Goal: Communication & Community: Participate in discussion

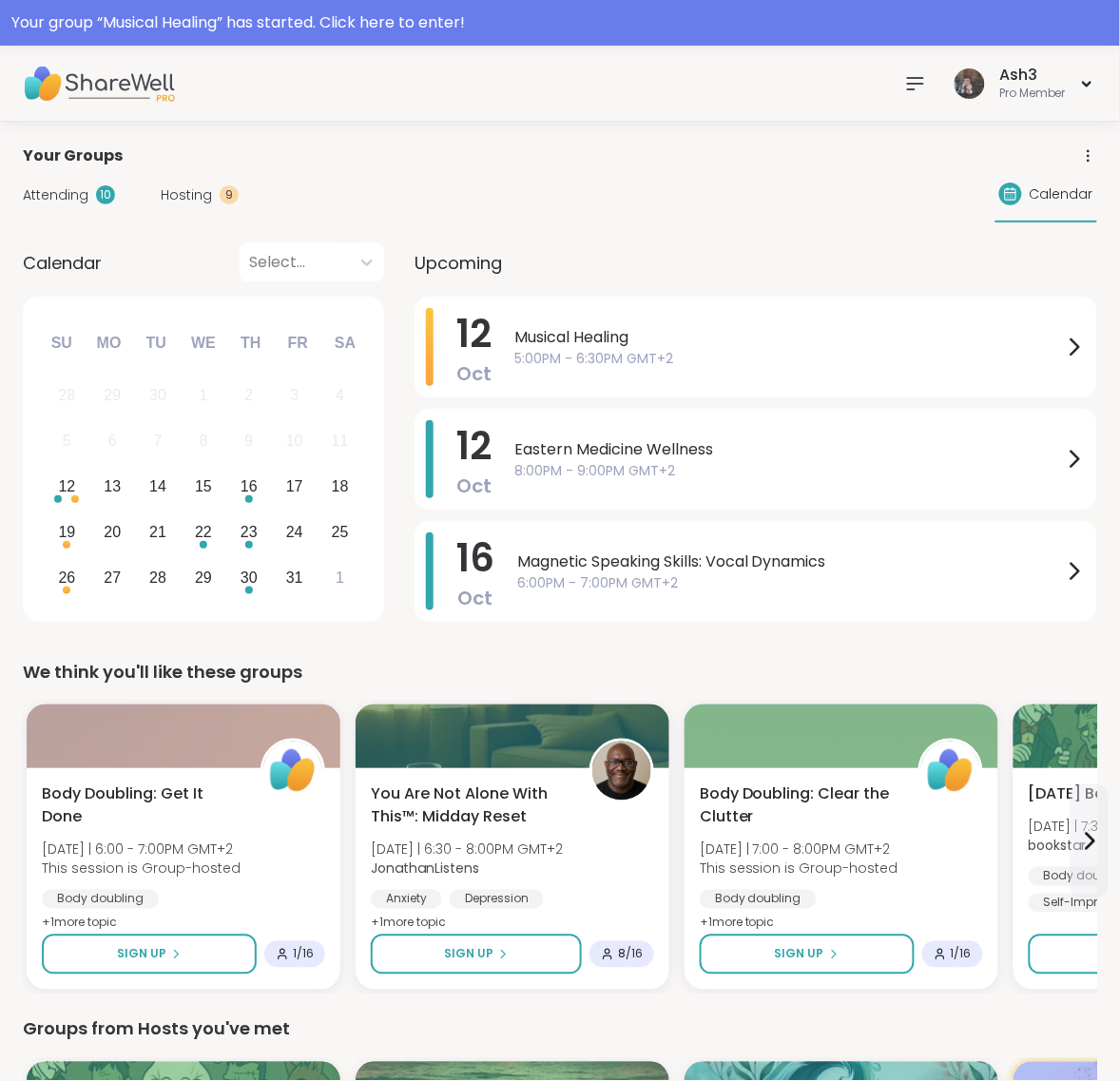
click at [0, 0] on link "Host" at bounding box center [0, 0] width 0 height 0
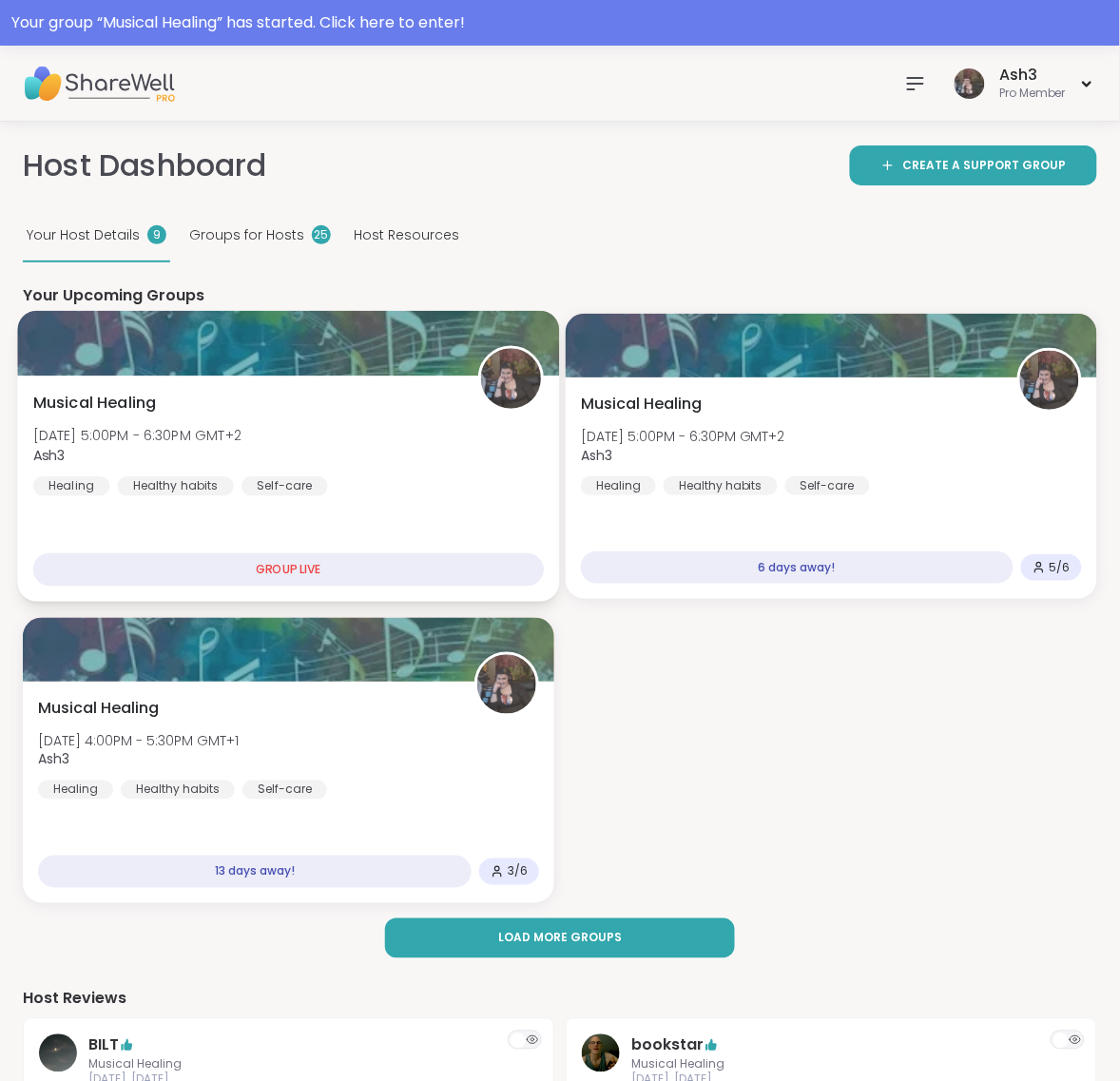
click at [242, 427] on span "Sun, Oct 12 | 5:00PM - 6:30PM GMT+2" at bounding box center [138, 436] width 208 height 19
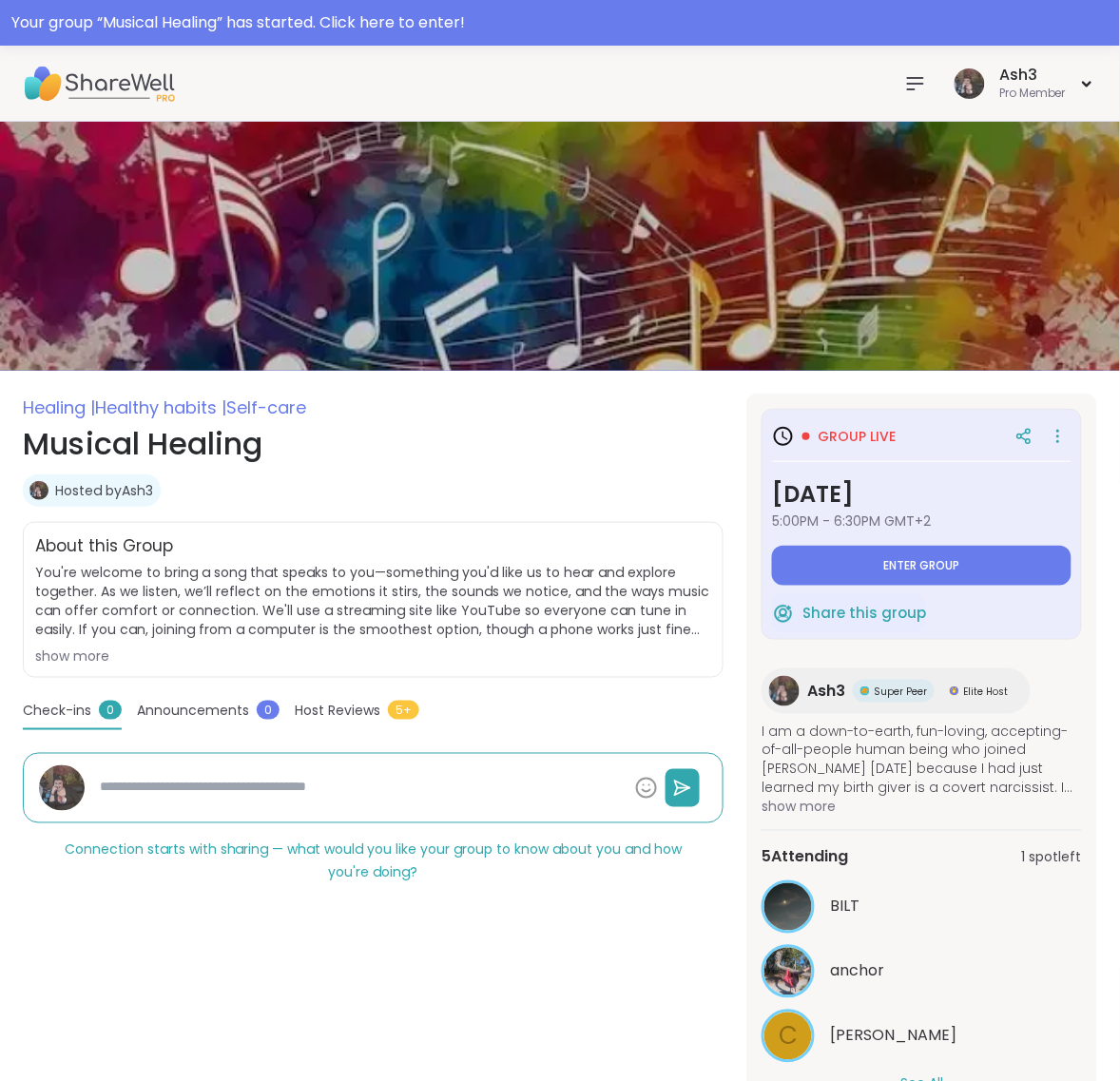
click at [943, 1074] on button "See All" at bounding box center [922, 1084] width 42 height 20
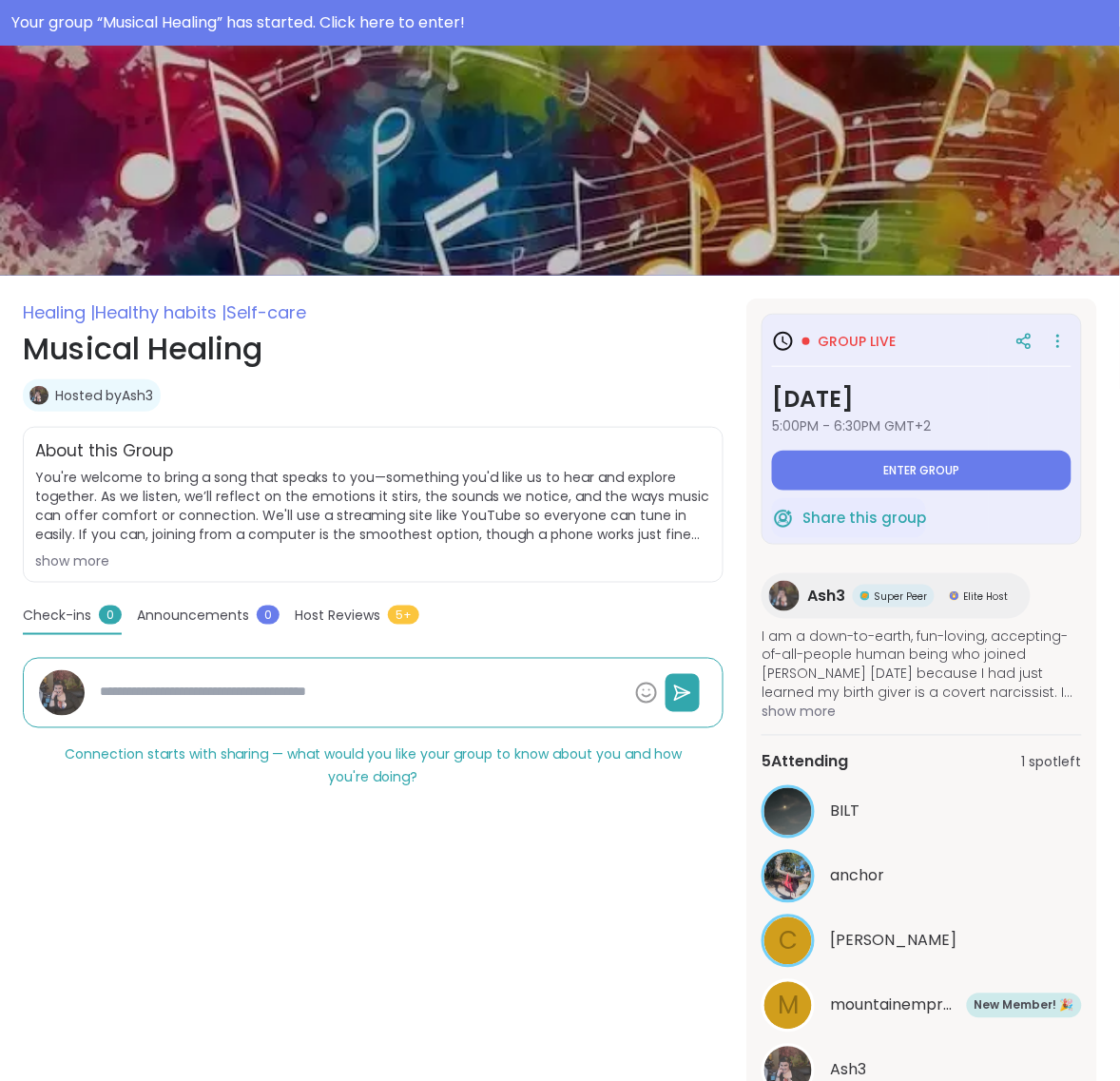
scroll to position [238, 0]
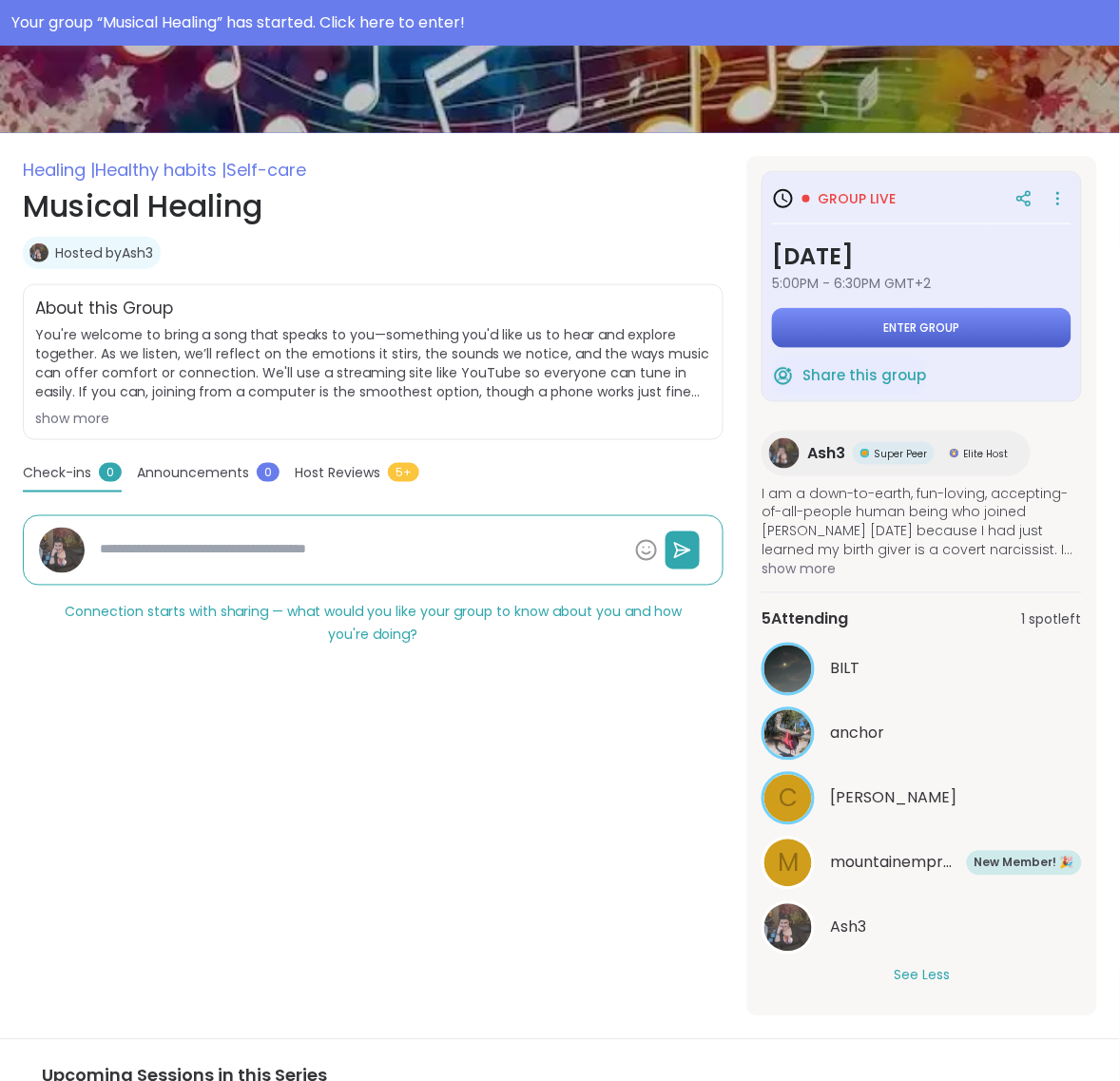
click at [1007, 308] on button "Enter group" at bounding box center [922, 328] width 300 height 40
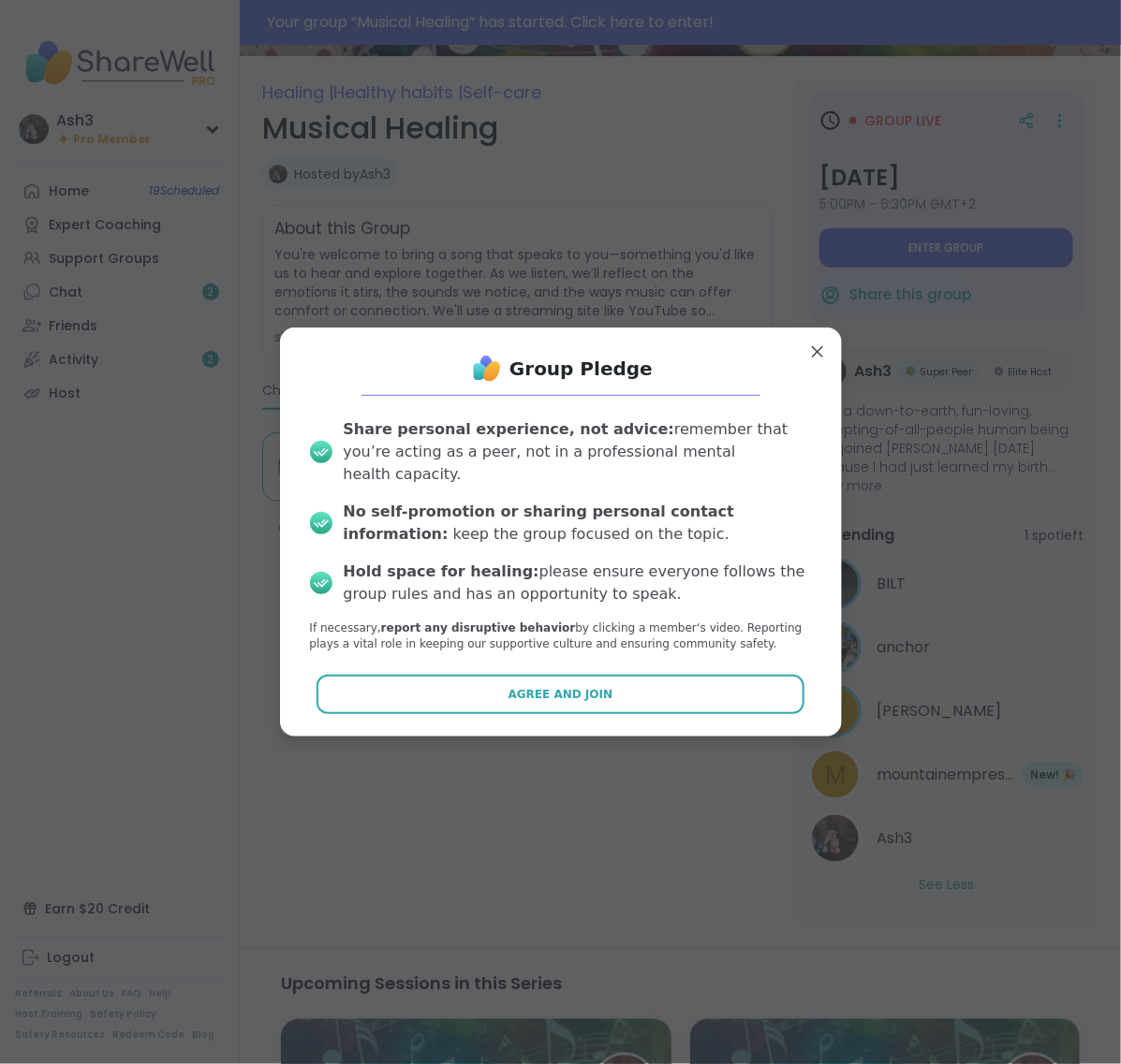
click at [600, 687] on button "Agree and Join" at bounding box center [560, 694] width 487 height 39
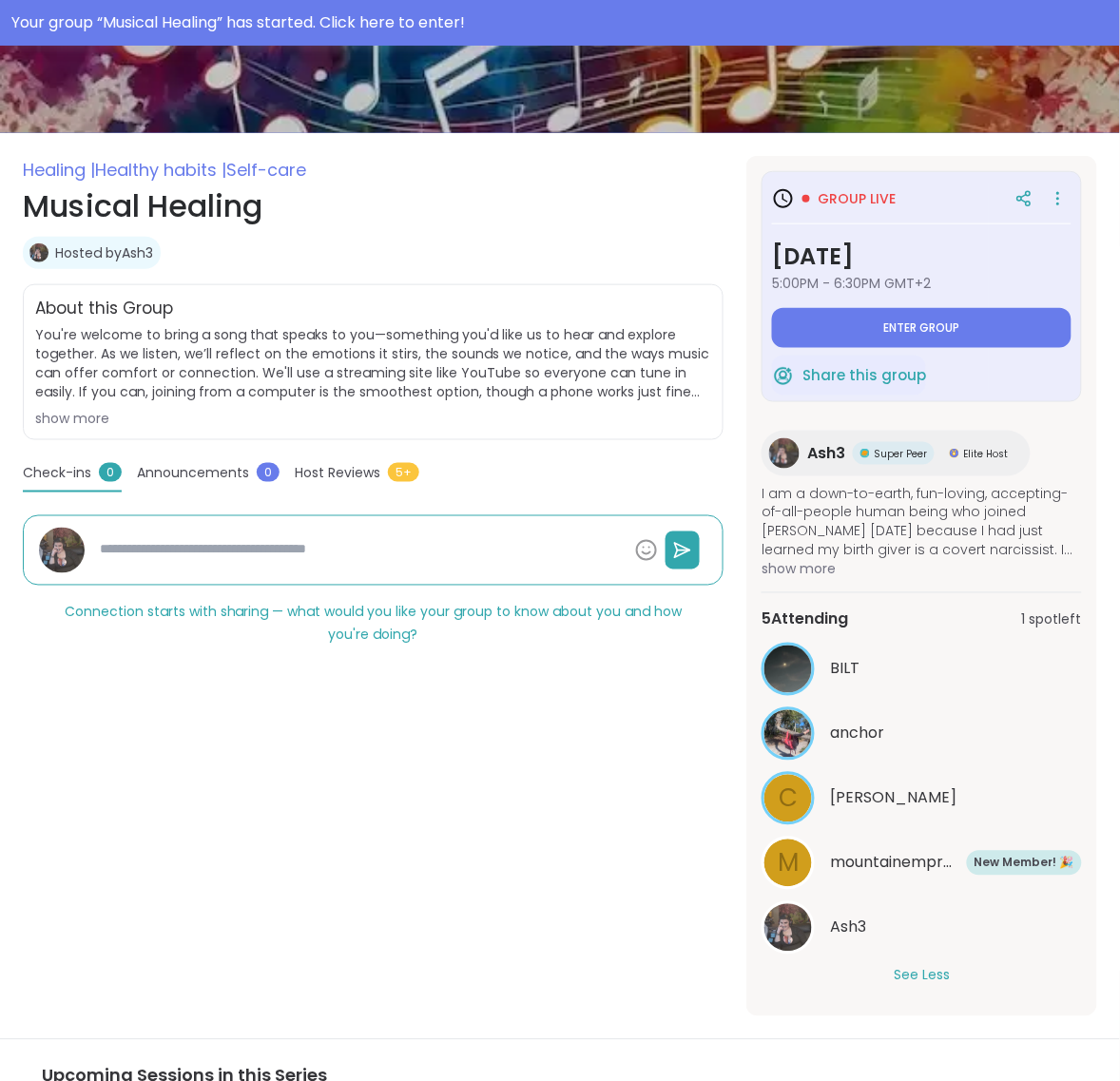
type textarea "*"
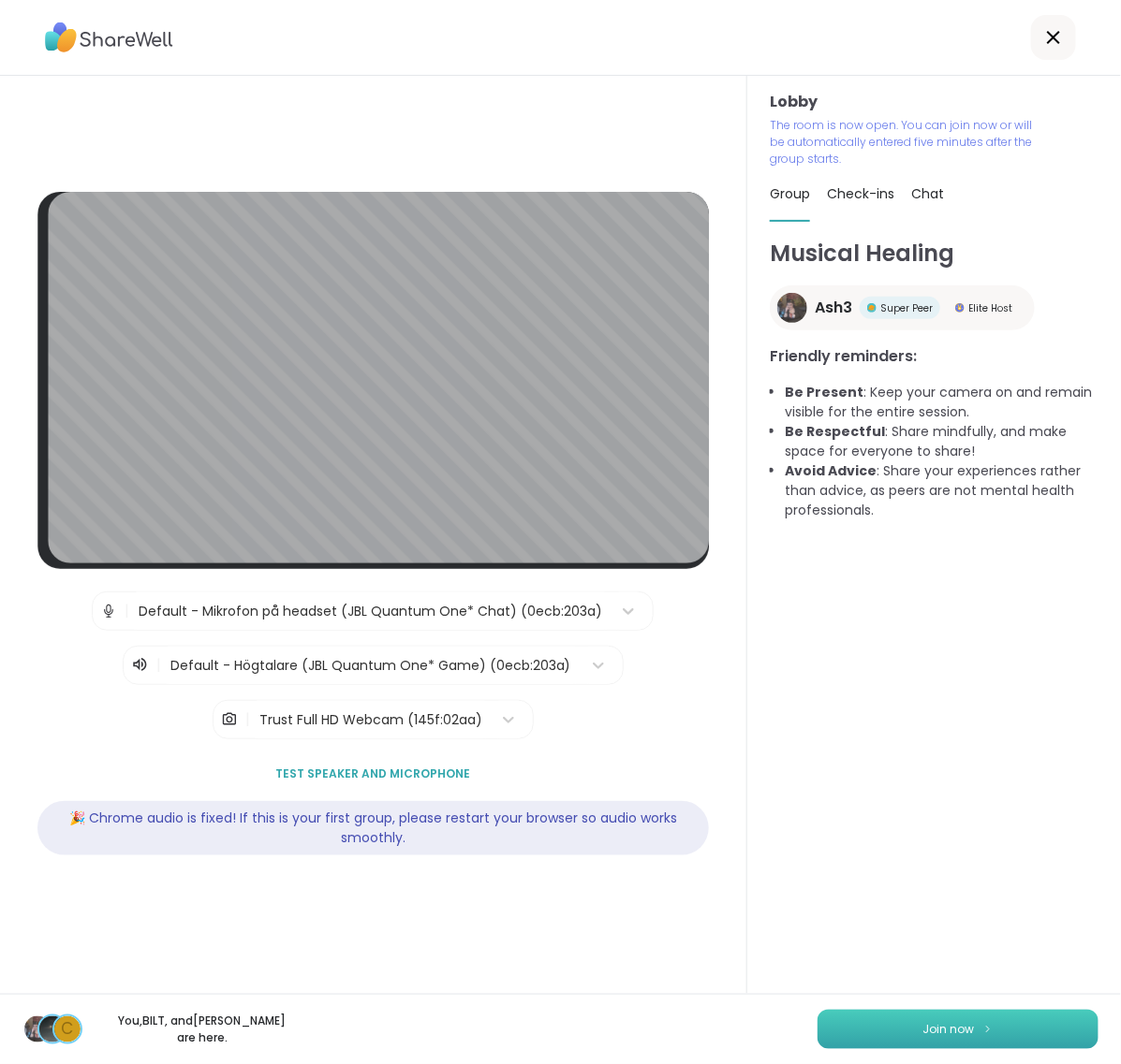
click at [834, 1031] on button "Join now" at bounding box center [958, 1029] width 281 height 39
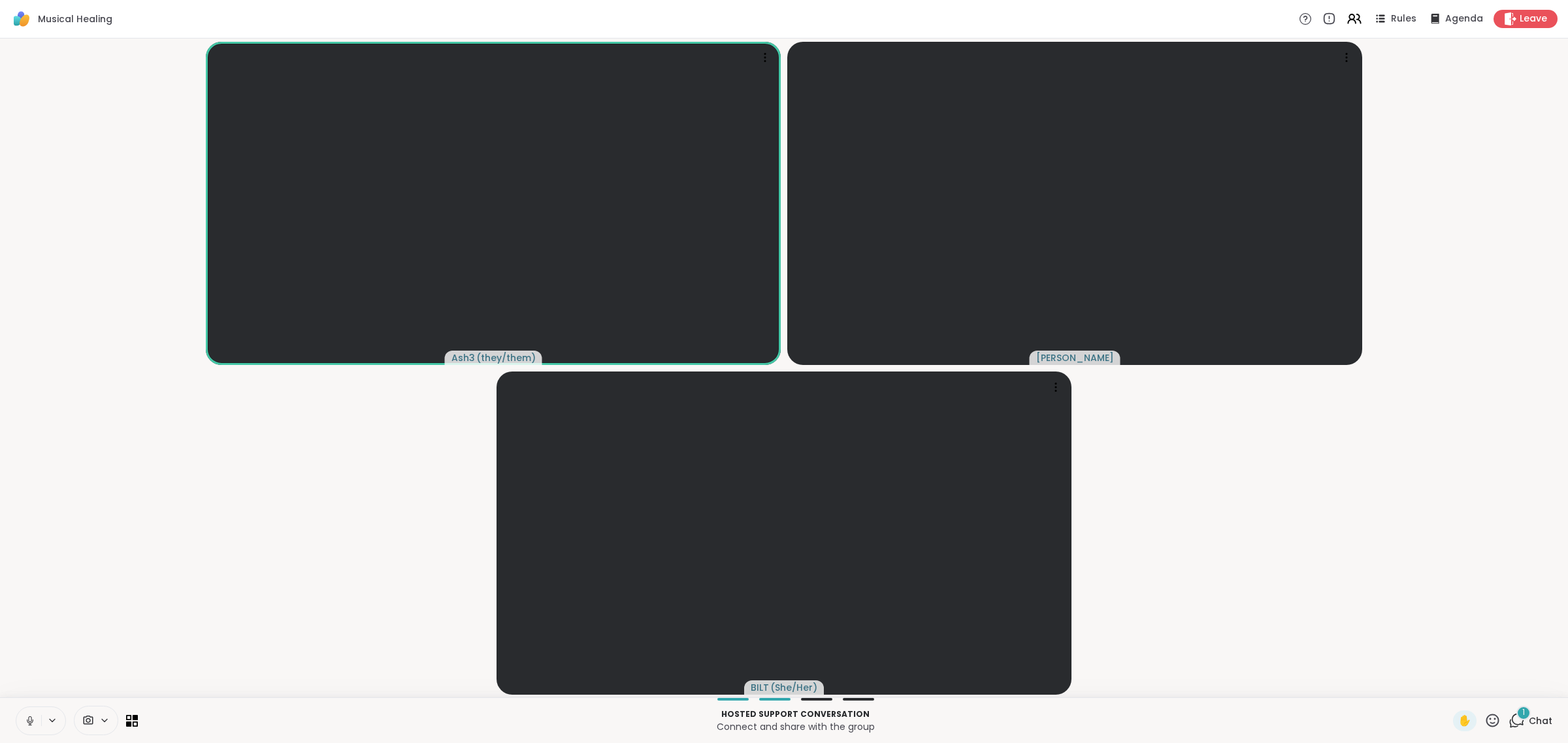
click at [782, 721] on span "Chat" at bounding box center [1541, 721] width 24 height 13
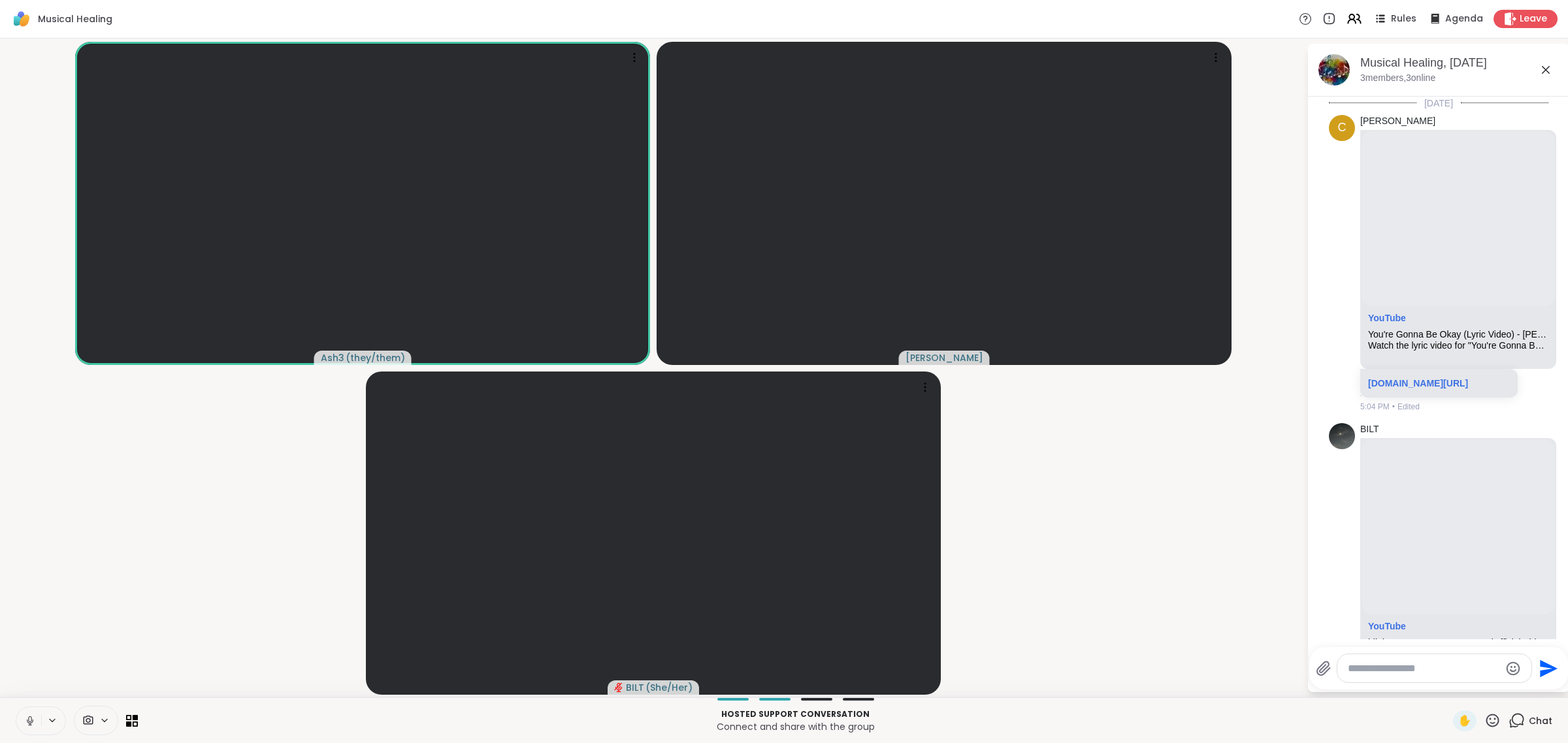
click at [782, 671] on textarea "Type your message" at bounding box center [1424, 669] width 152 height 13
paste textarea "**********"
type textarea "**********"
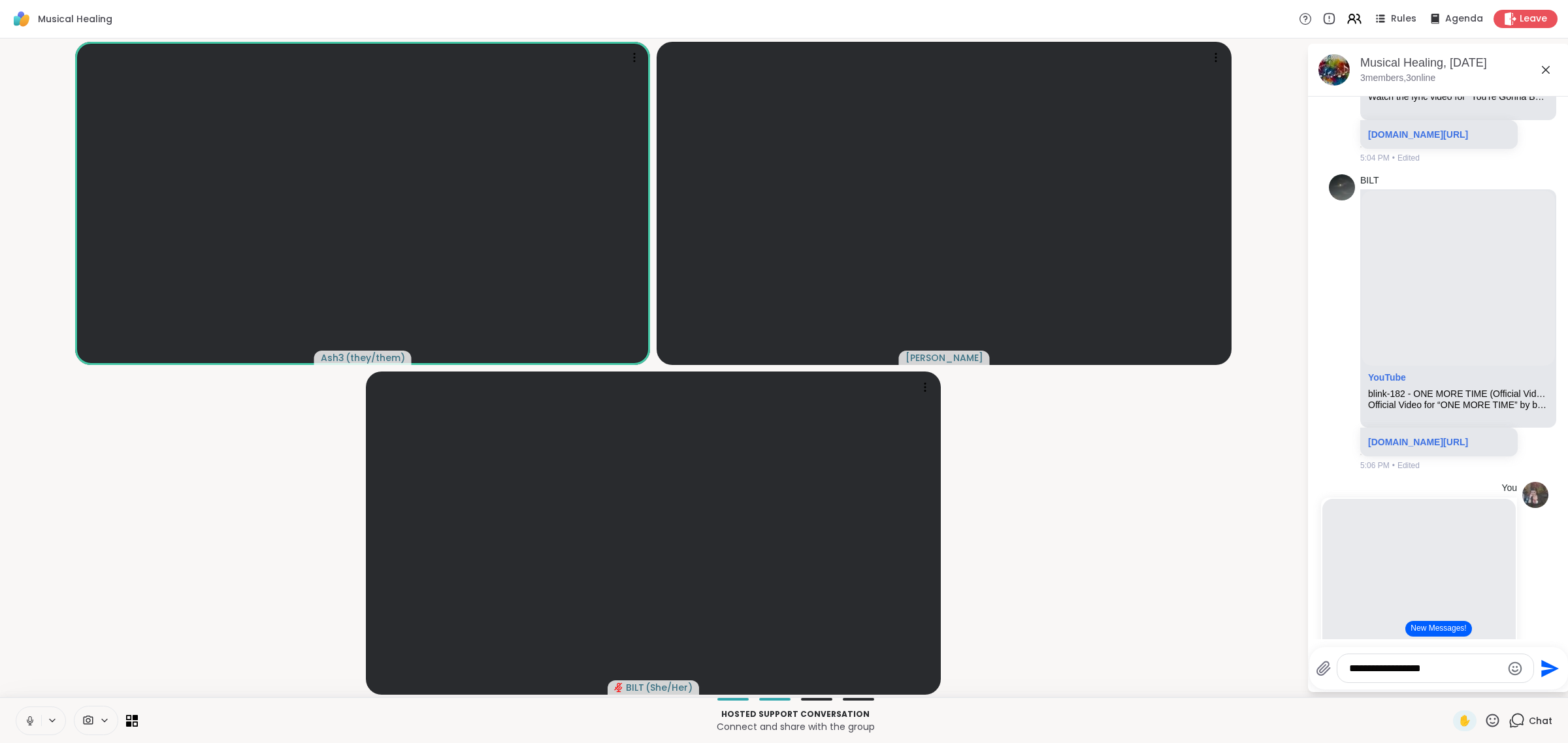
type textarea "**********"
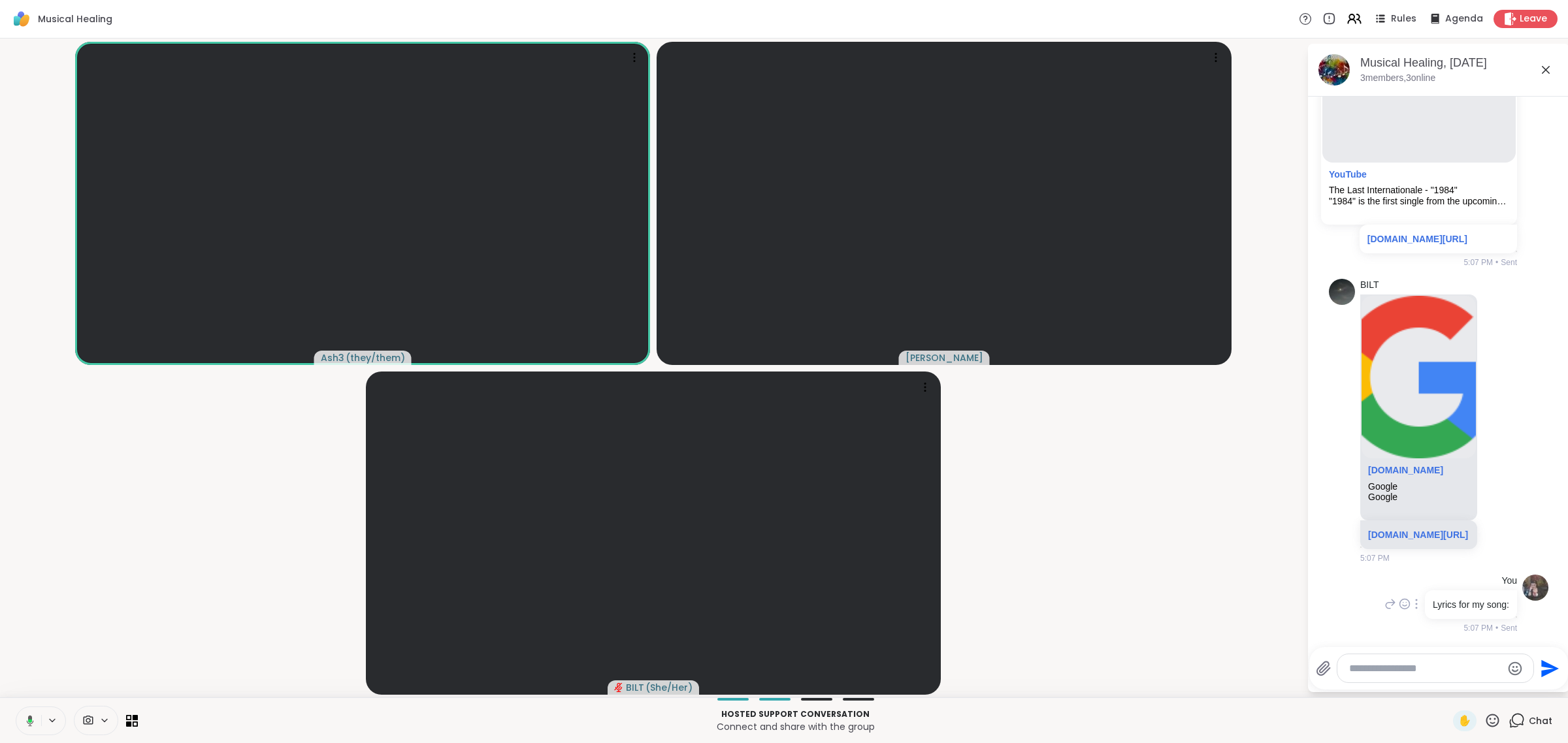
click at [782, 604] on div at bounding box center [1416, 604] width 12 height 16
click at [782, 622] on icon at bounding box center [1432, 623] width 13 height 13
type textarea "**********"
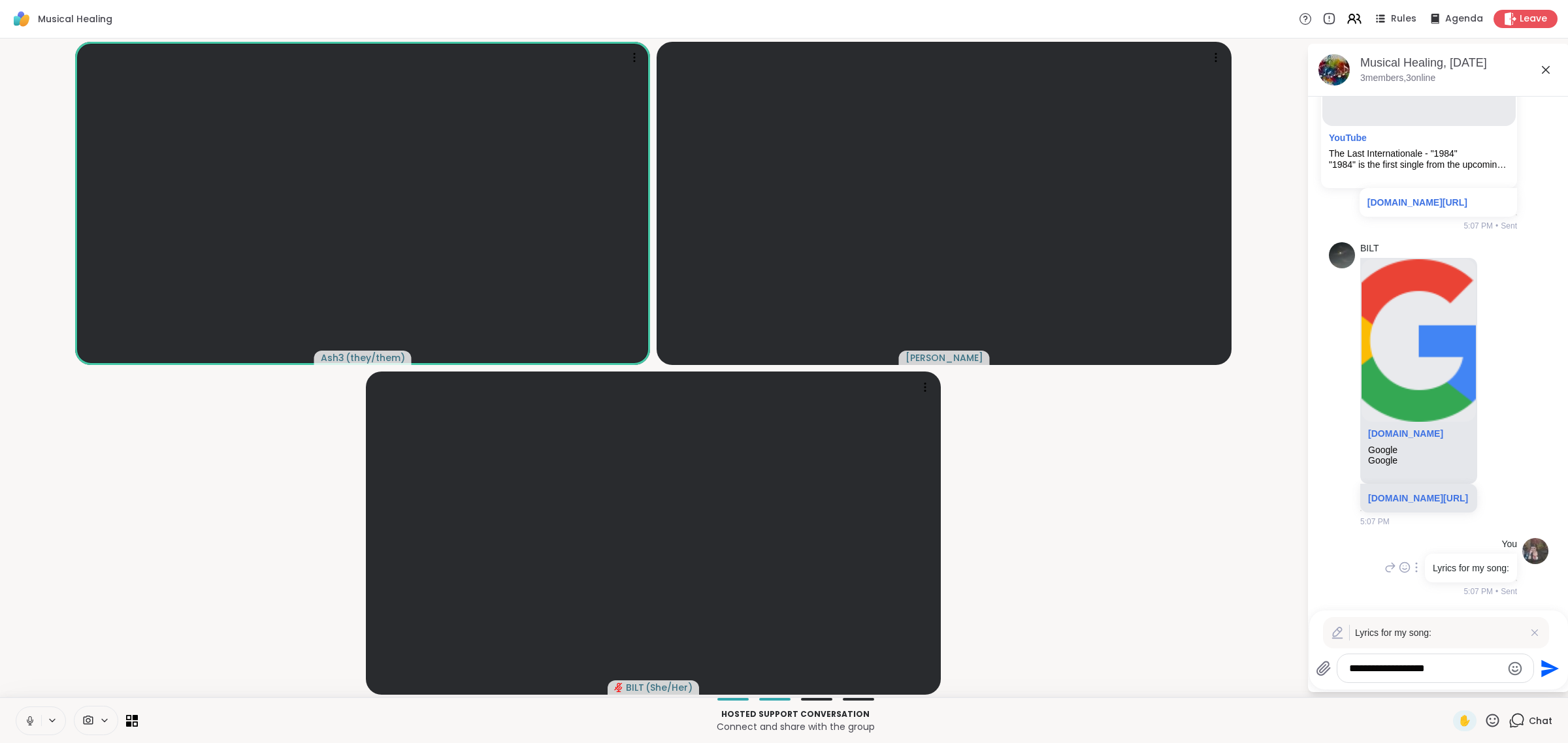
click at [782, 670] on textarea "**********" at bounding box center [1425, 669] width 152 height 13
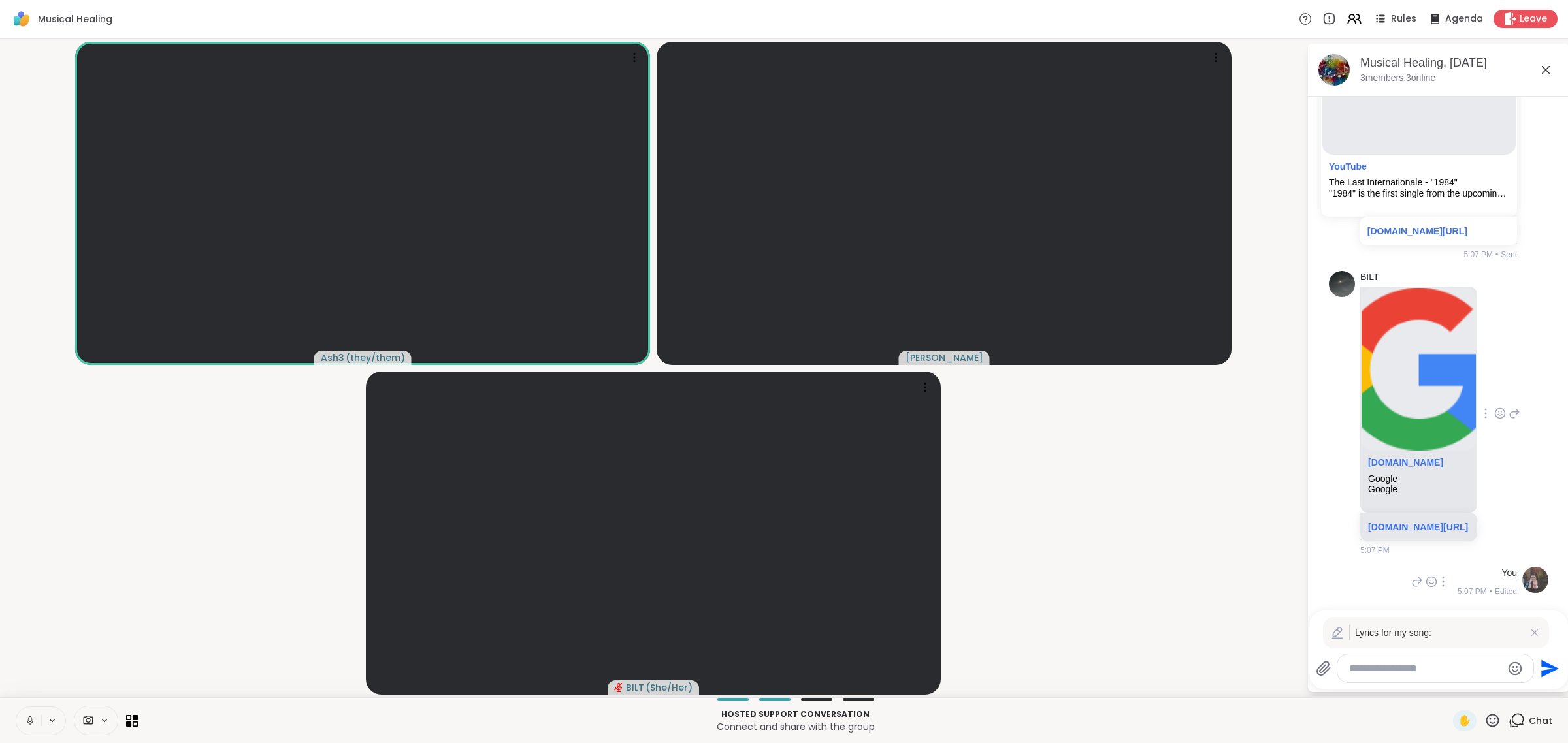
scroll to position [1096, 0]
click at [782, 670] on textarea "Type your message" at bounding box center [1425, 669] width 152 height 13
click at [782, 631] on icon at bounding box center [1535, 633] width 13 height 13
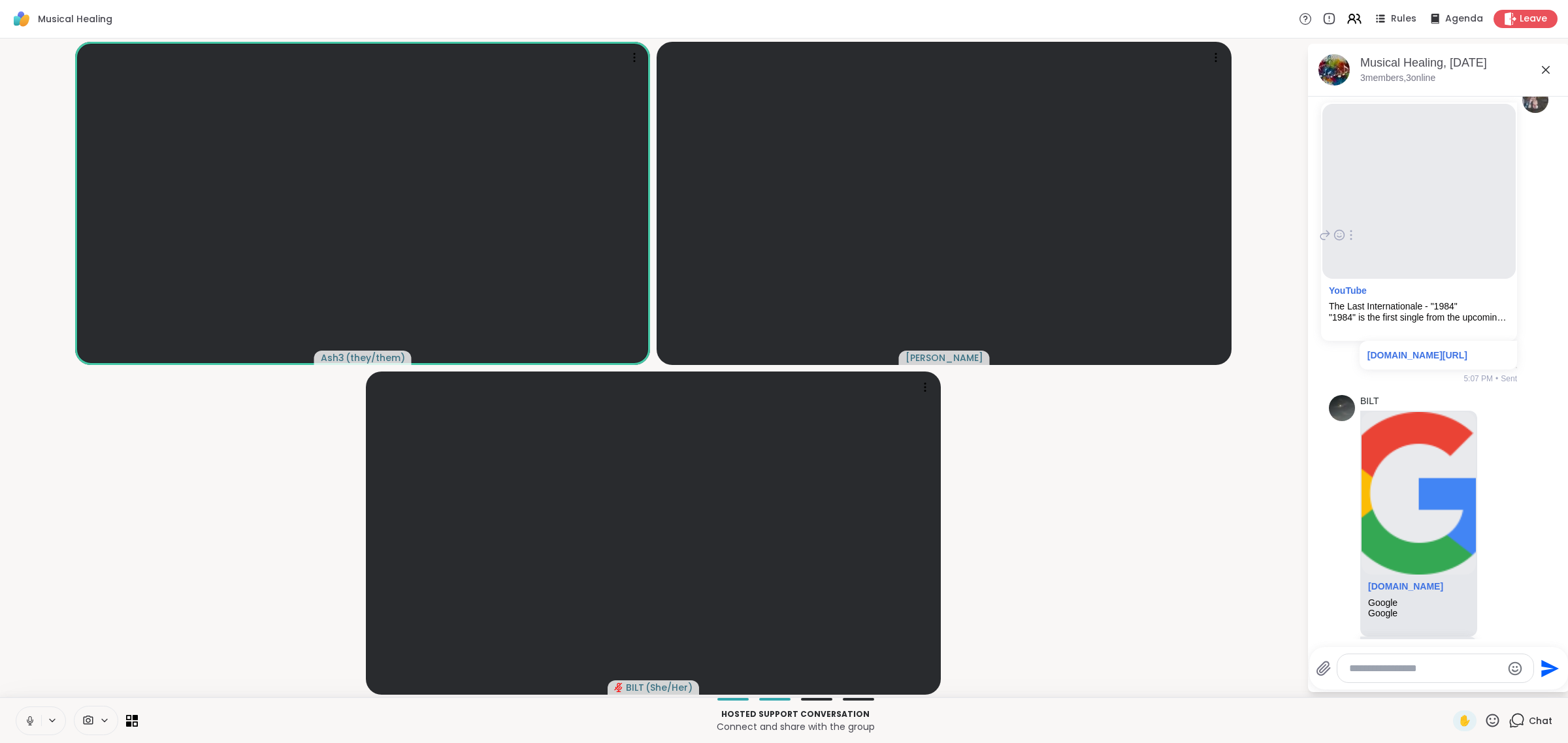
scroll to position [651, 0]
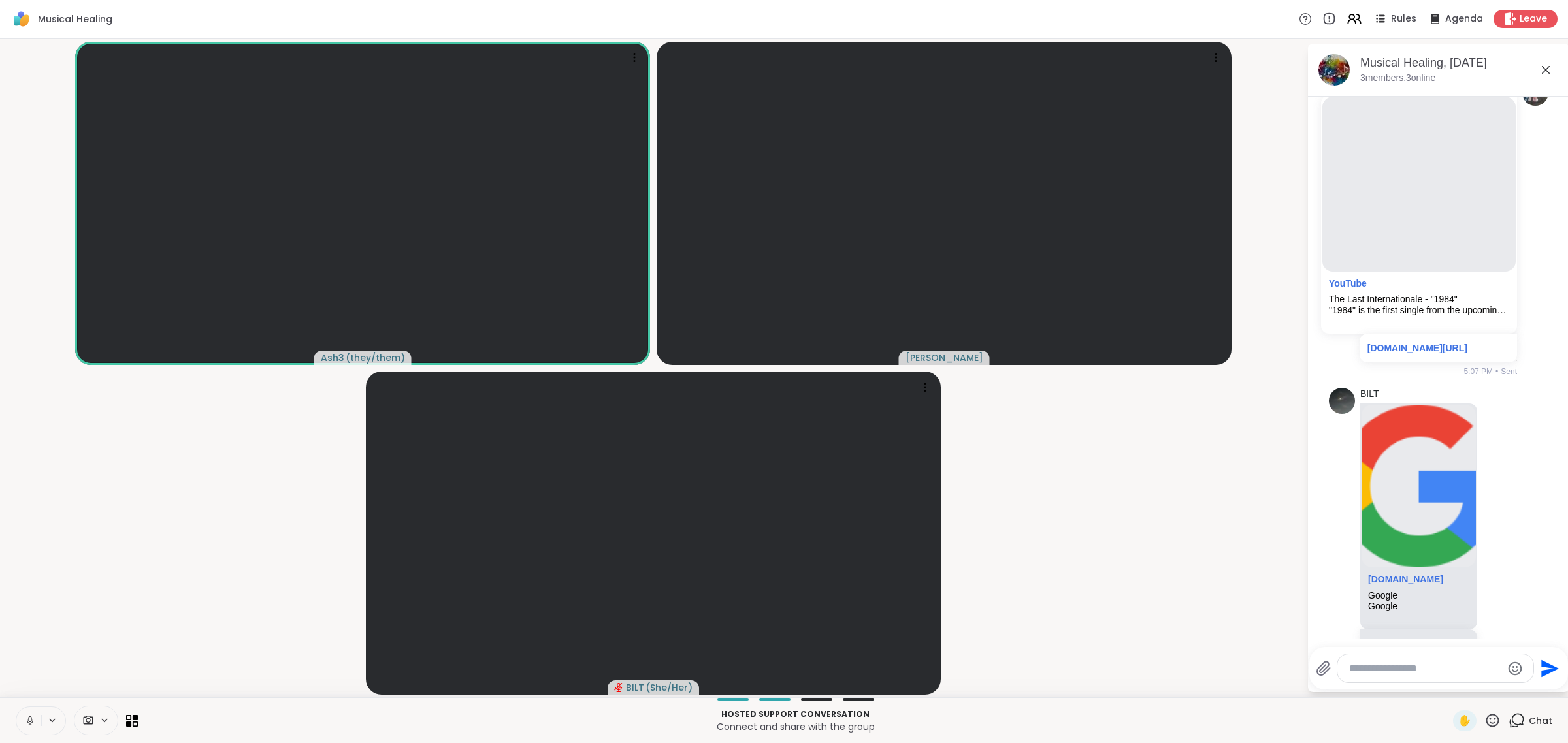
click at [782, 662] on textarea "Type your message" at bounding box center [1425, 669] width 152 height 13
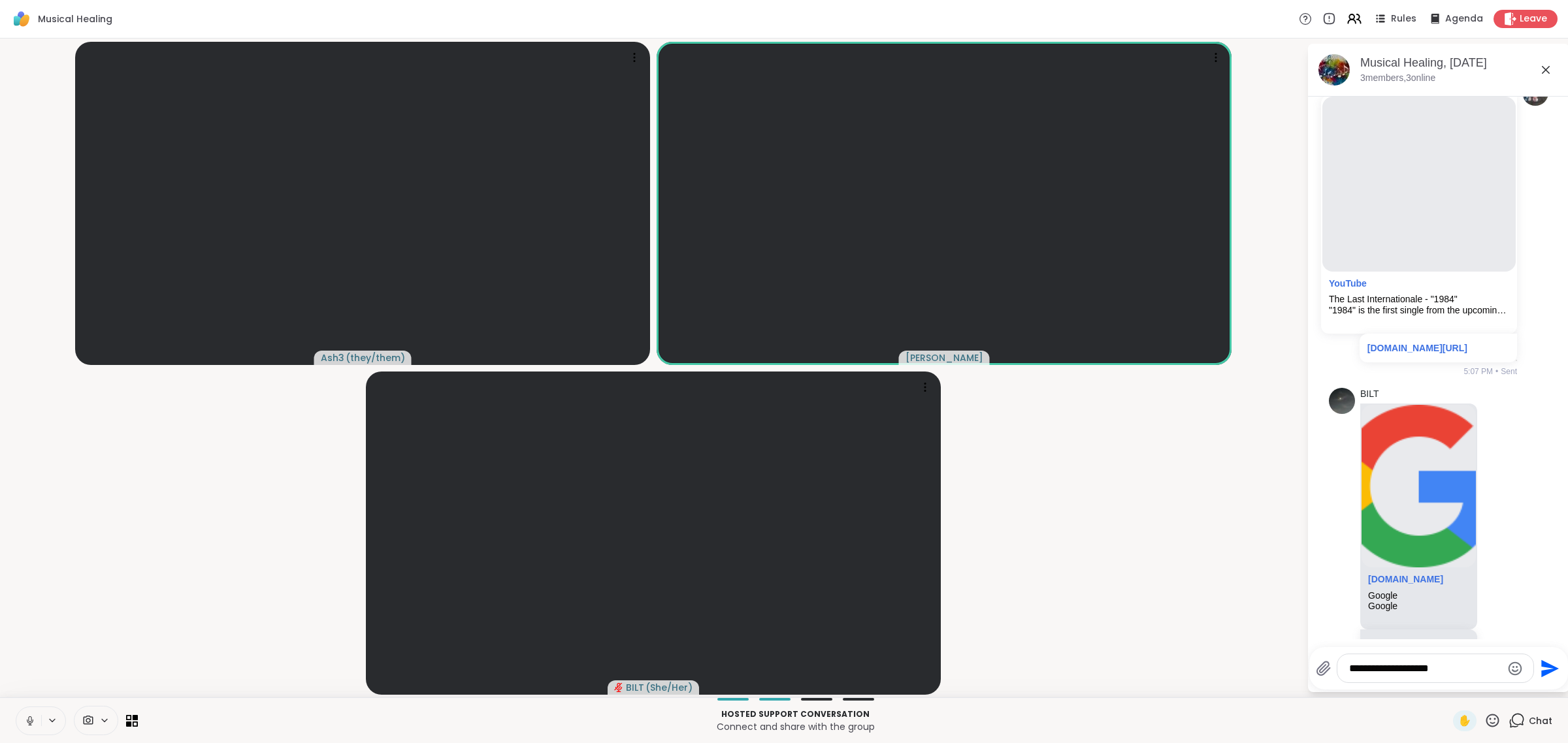
paste textarea "Type your message"
type textarea "**********"
click at [782, 670] on icon "Send" at bounding box center [1550, 668] width 18 height 18
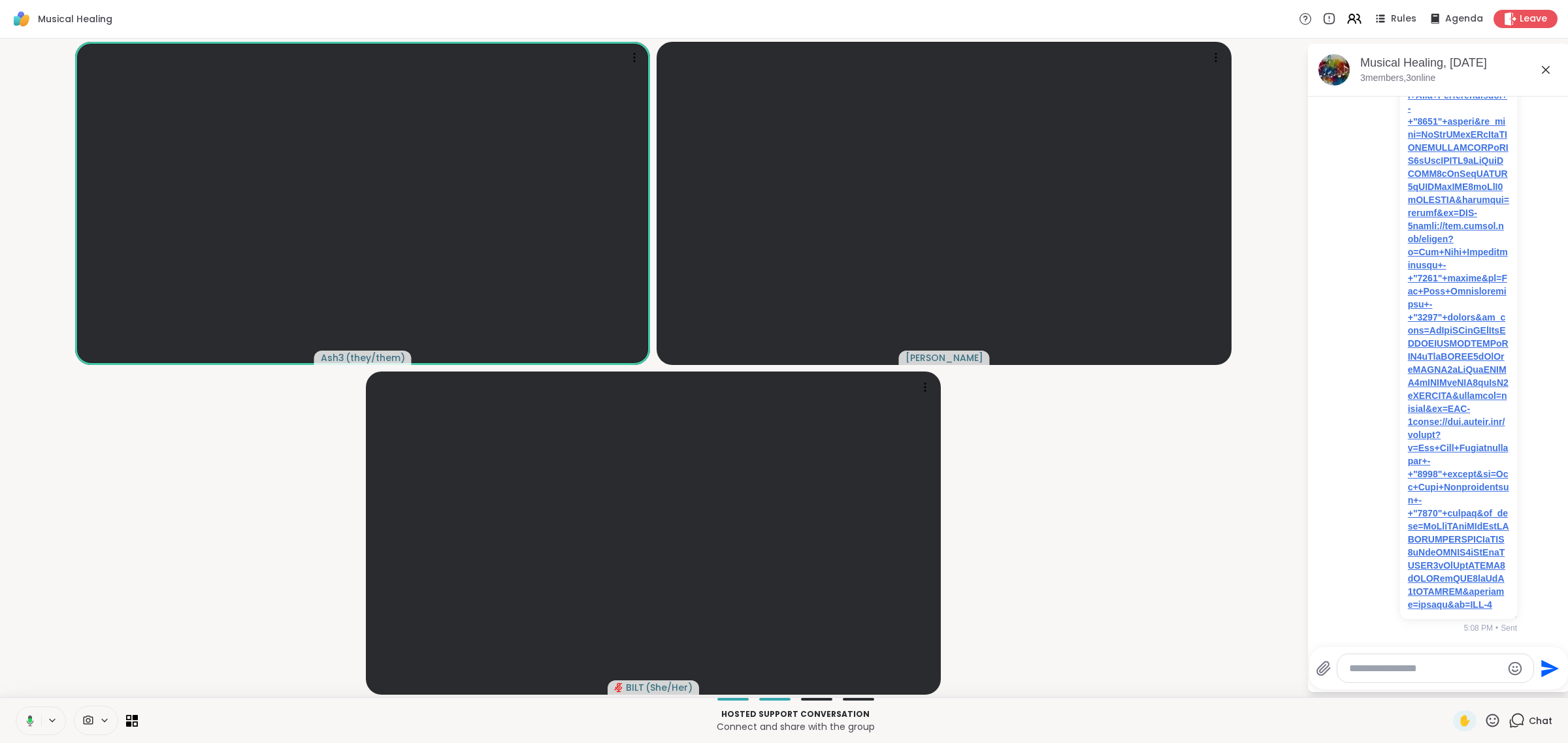
scroll to position [2270, 0]
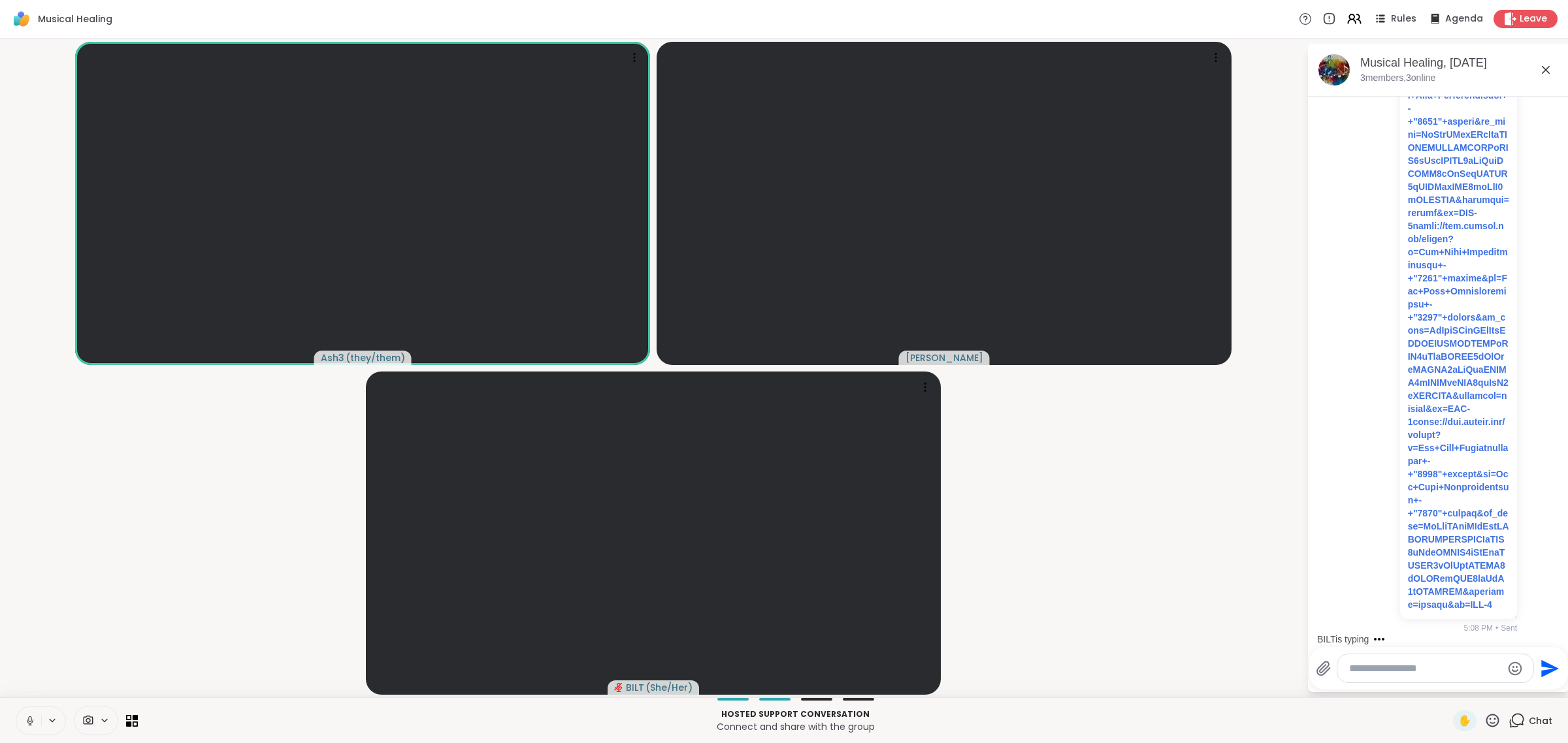
drag, startPoint x: 1383, startPoint y: 195, endPoint x: 1387, endPoint y: 202, distance: 8.1
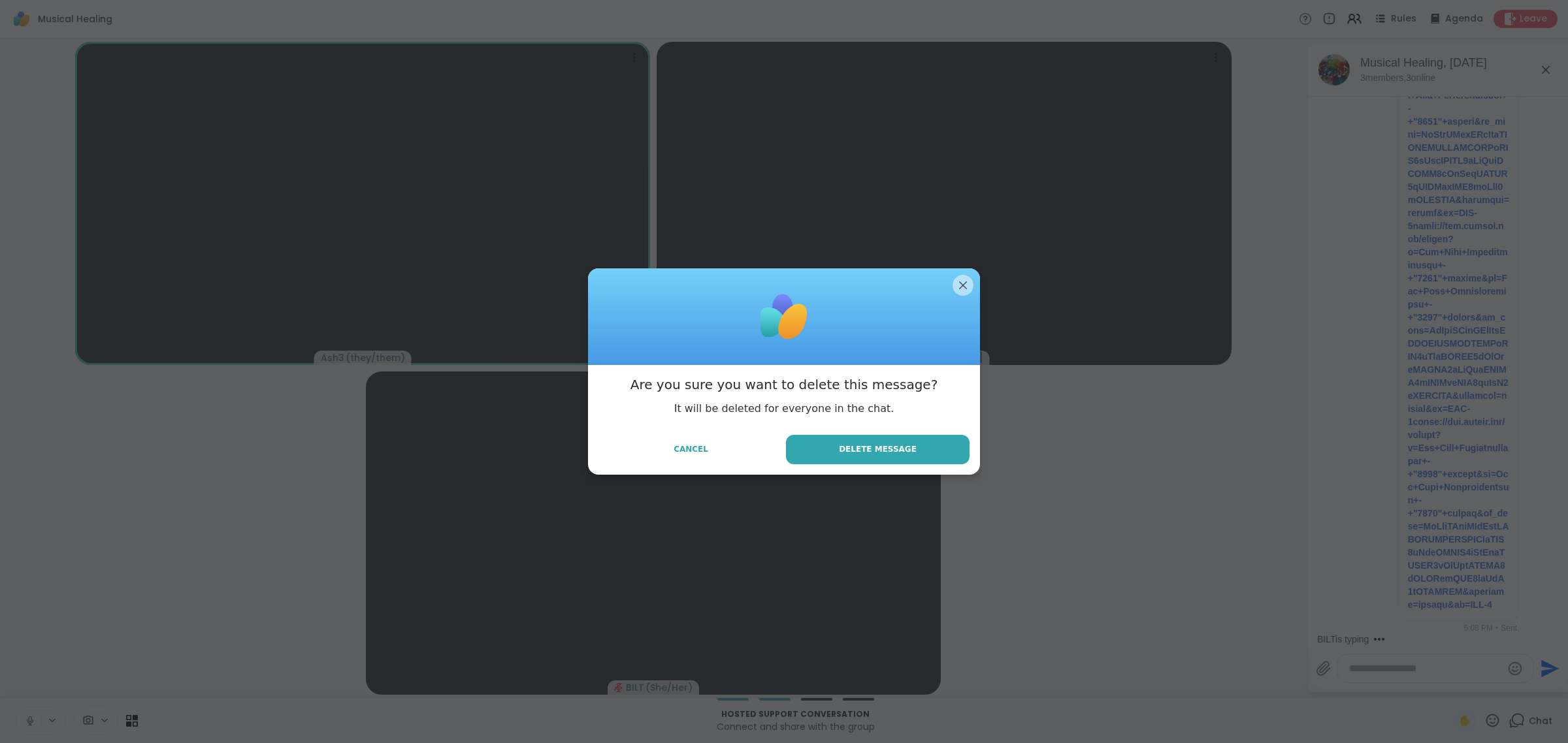
click at [782, 464] on div "Are you sure you want to delete this message? It will be deleted for everyone i…" at bounding box center [784, 419] width 392 height 109
drag, startPoint x: 880, startPoint y: 449, endPoint x: 1272, endPoint y: 611, distance: 424.2
click at [782, 453] on span "Delete Message" at bounding box center [878, 449] width 77 height 12
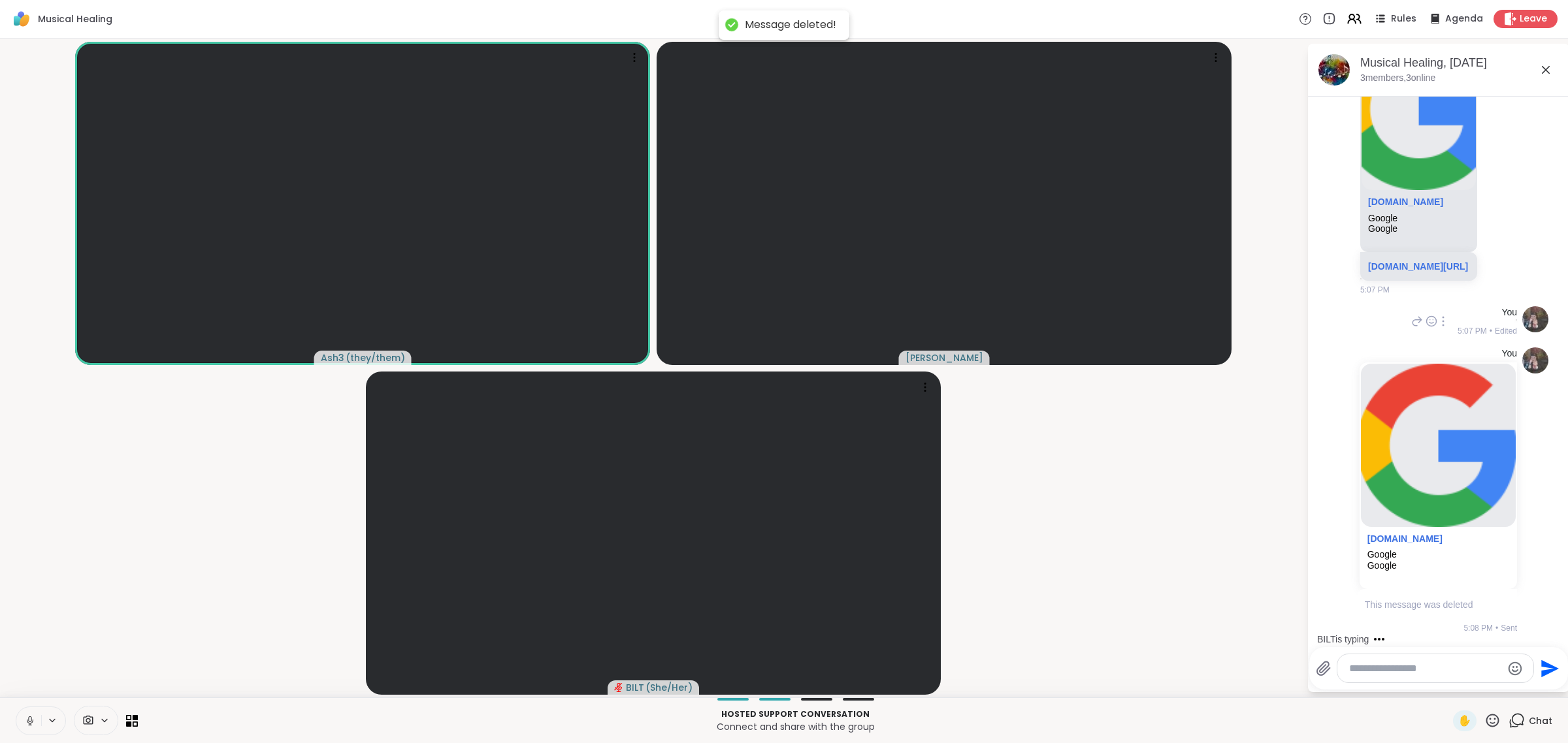
scroll to position [1356, 0]
click at [782, 664] on textarea "Type your message" at bounding box center [1425, 669] width 152 height 13
type textarea "**********"
paste textarea "Type your message"
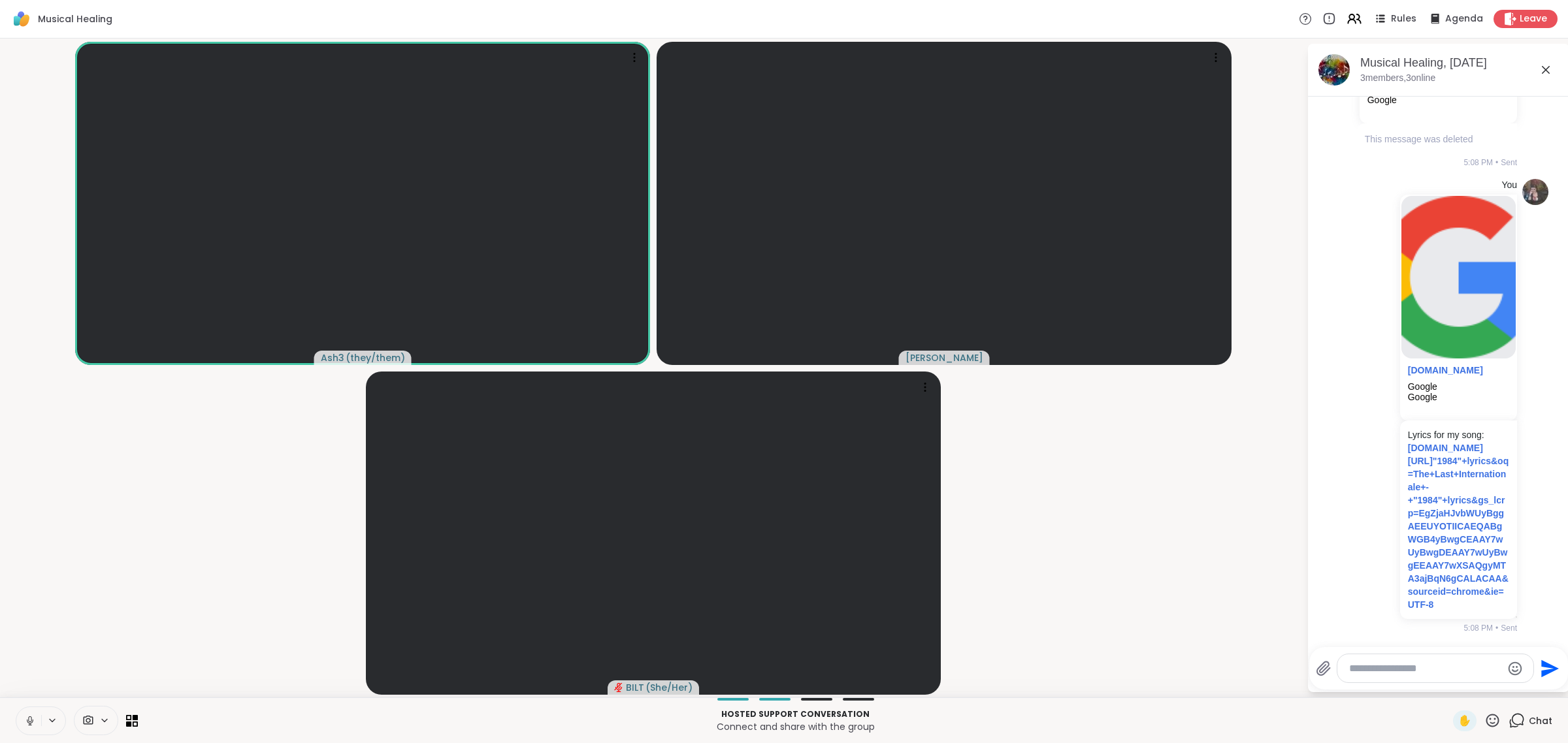
scroll to position [1958, 0]
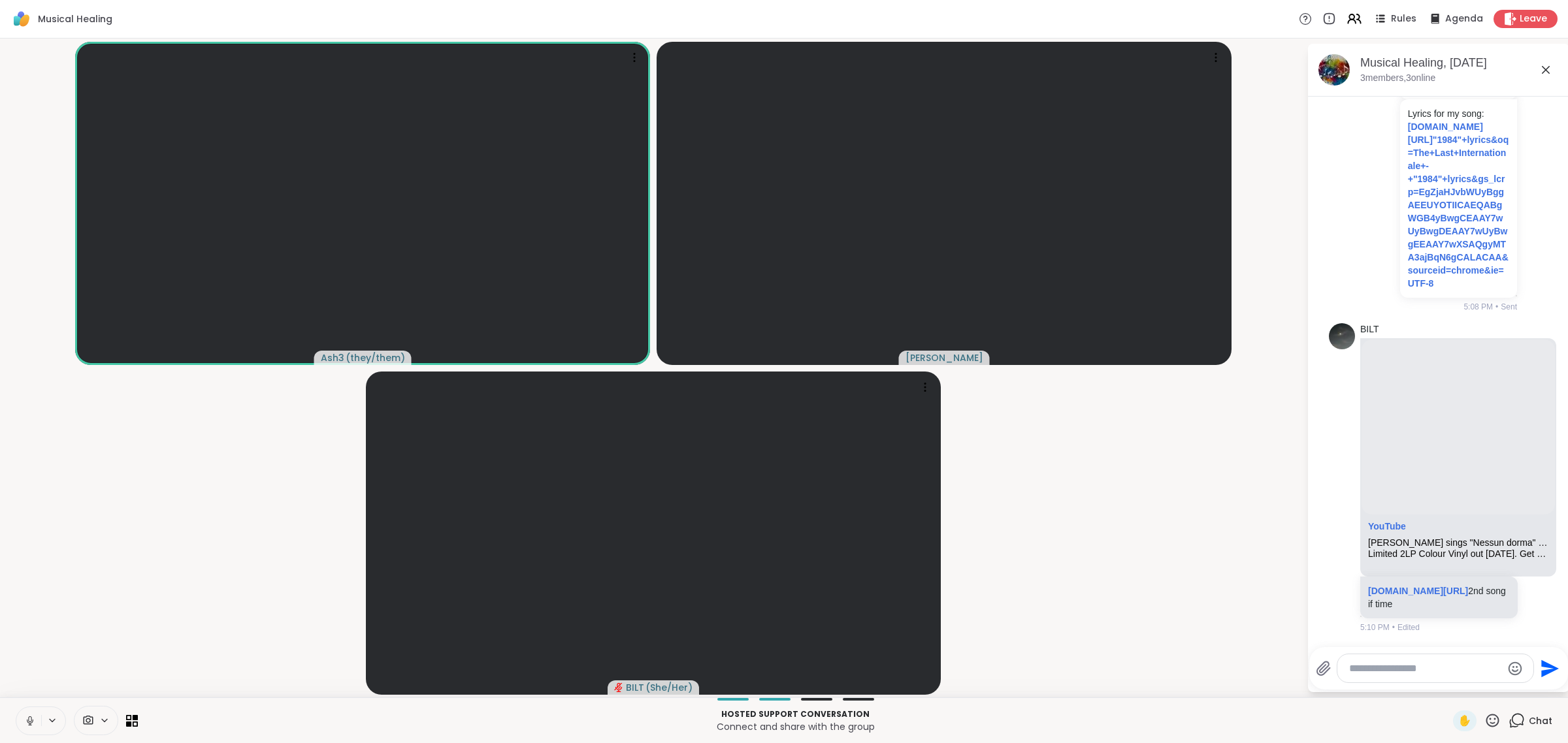
click at [27, 722] on icon at bounding box center [30, 721] width 7 height 4
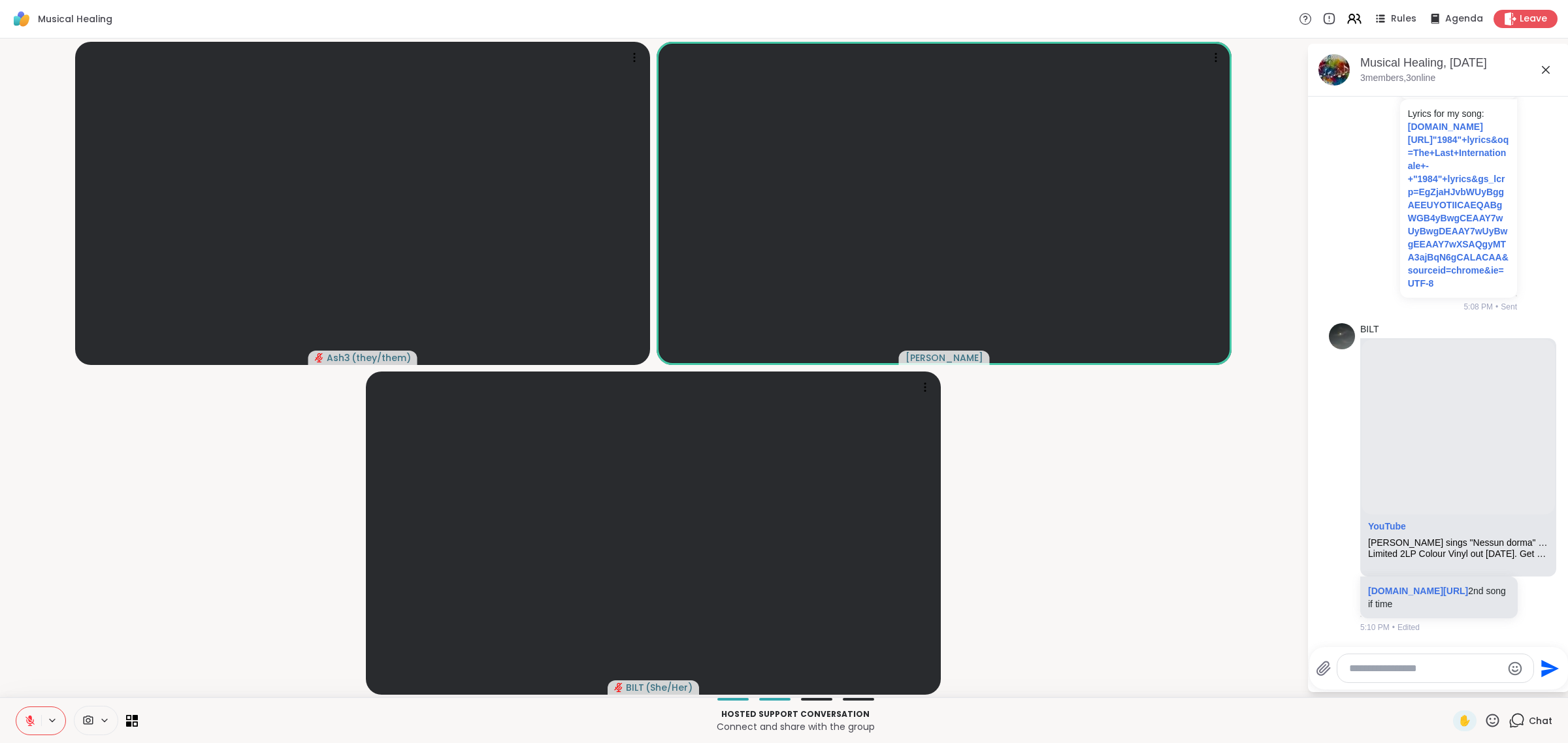
click at [17, 707] on button at bounding box center [29, 721] width 25 height 27
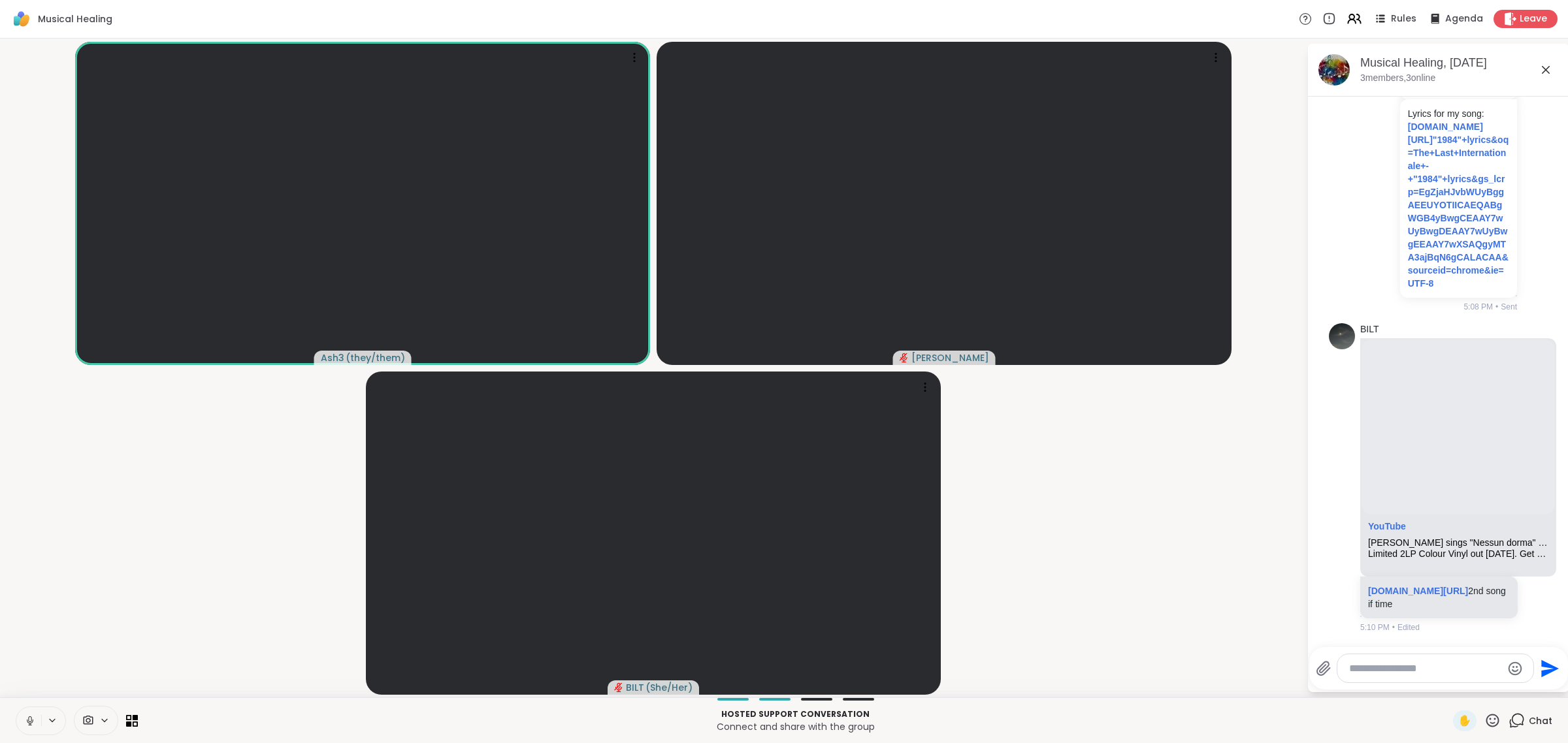
click at [17, 707] on button at bounding box center [29, 721] width 25 height 27
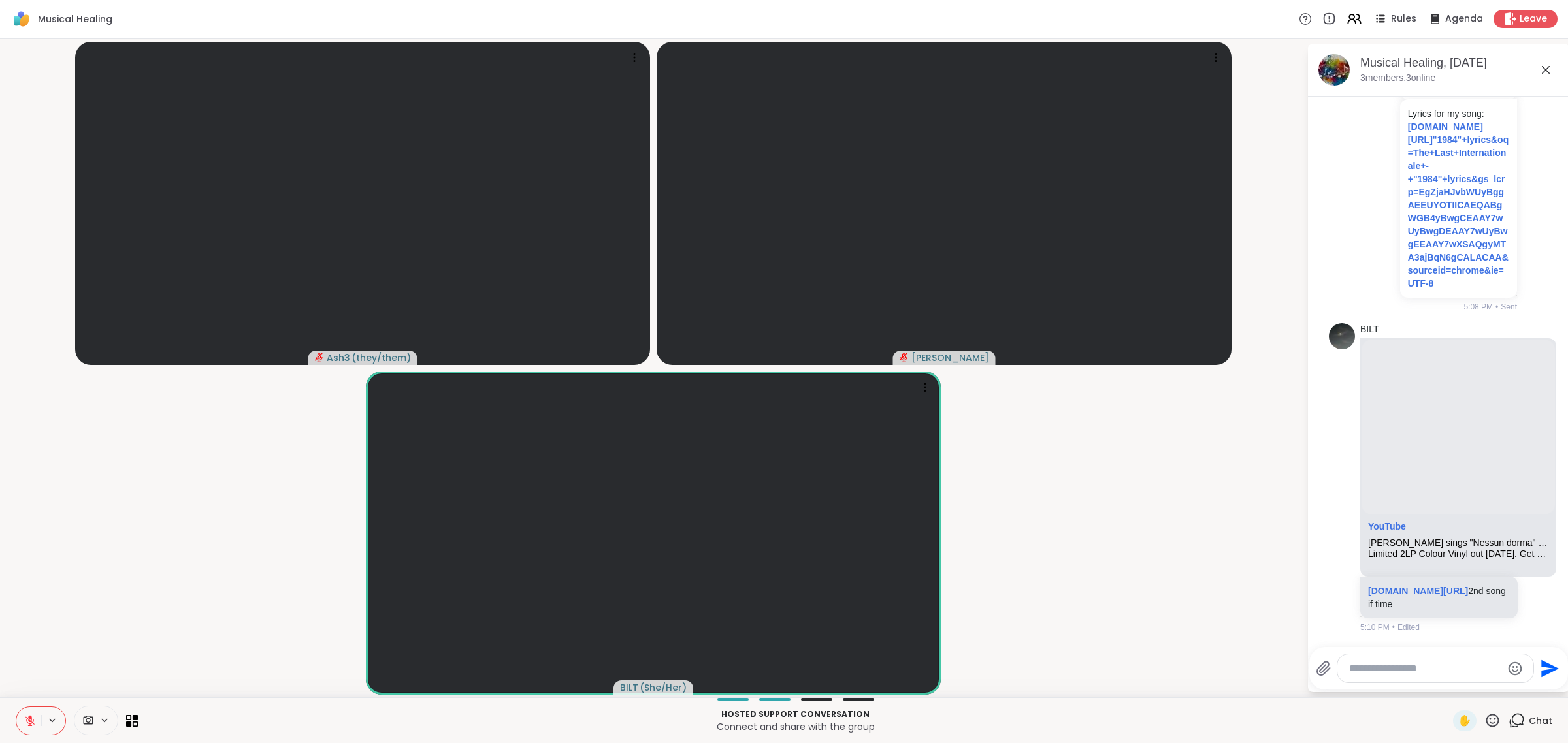
click at [17, 707] on button at bounding box center [29, 721] width 25 height 27
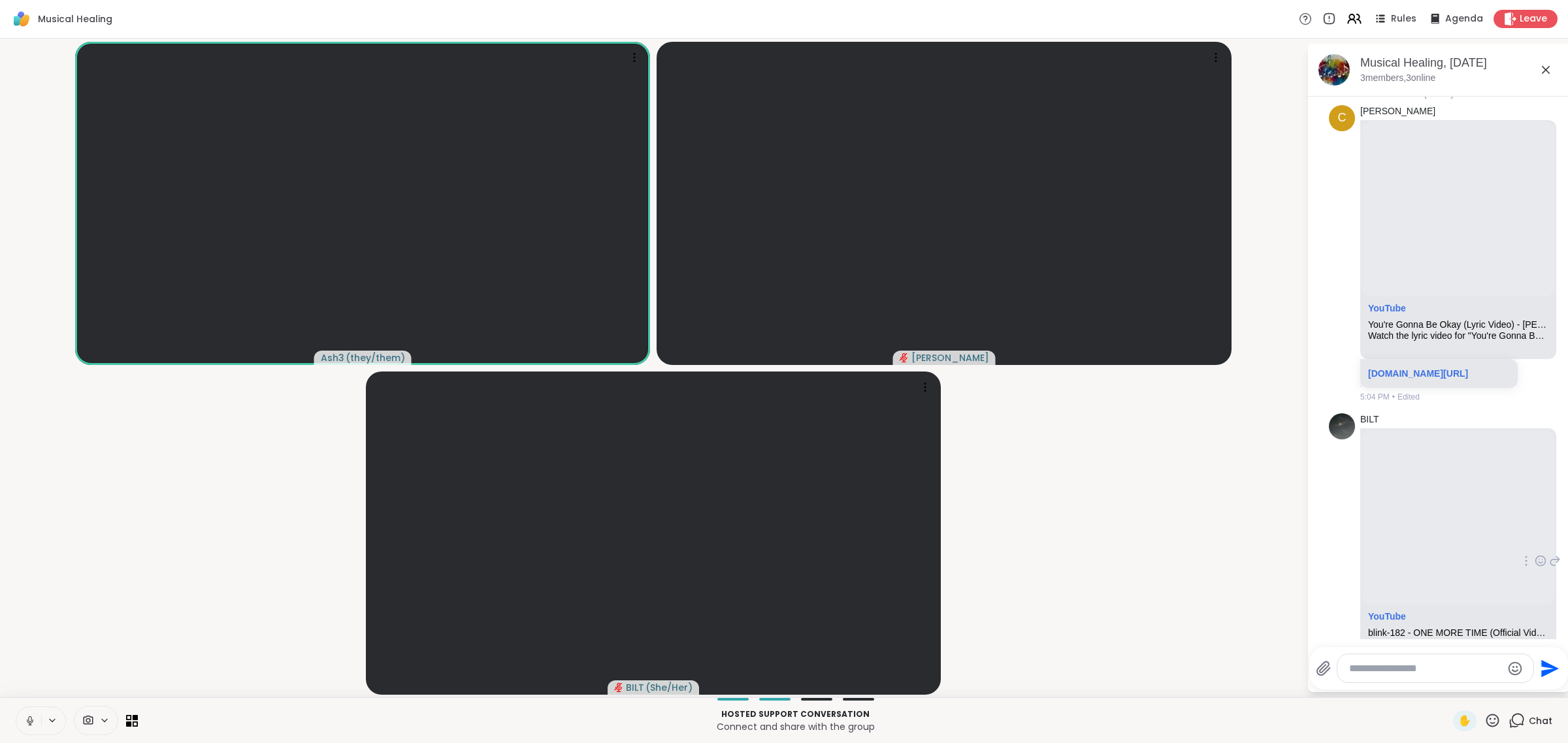
scroll to position [0, 0]
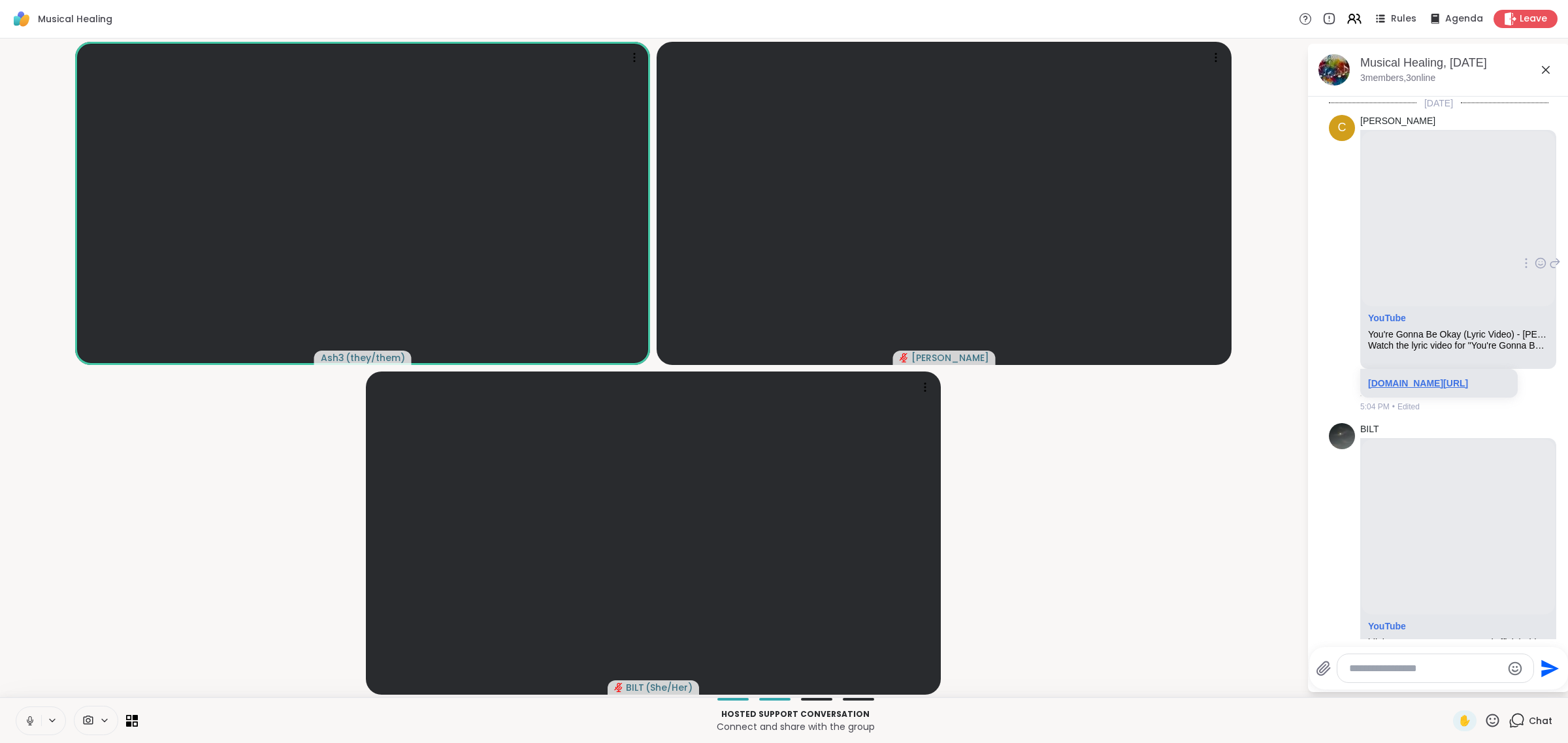
click at [782, 384] on link "youtube.com/watch?v=LjF9IqvXDjY&list=RDPao_7MPZy8s&index=2" at bounding box center [1418, 384] width 100 height 11
click at [27, 720] on icon at bounding box center [28, 721] width 12 height 12
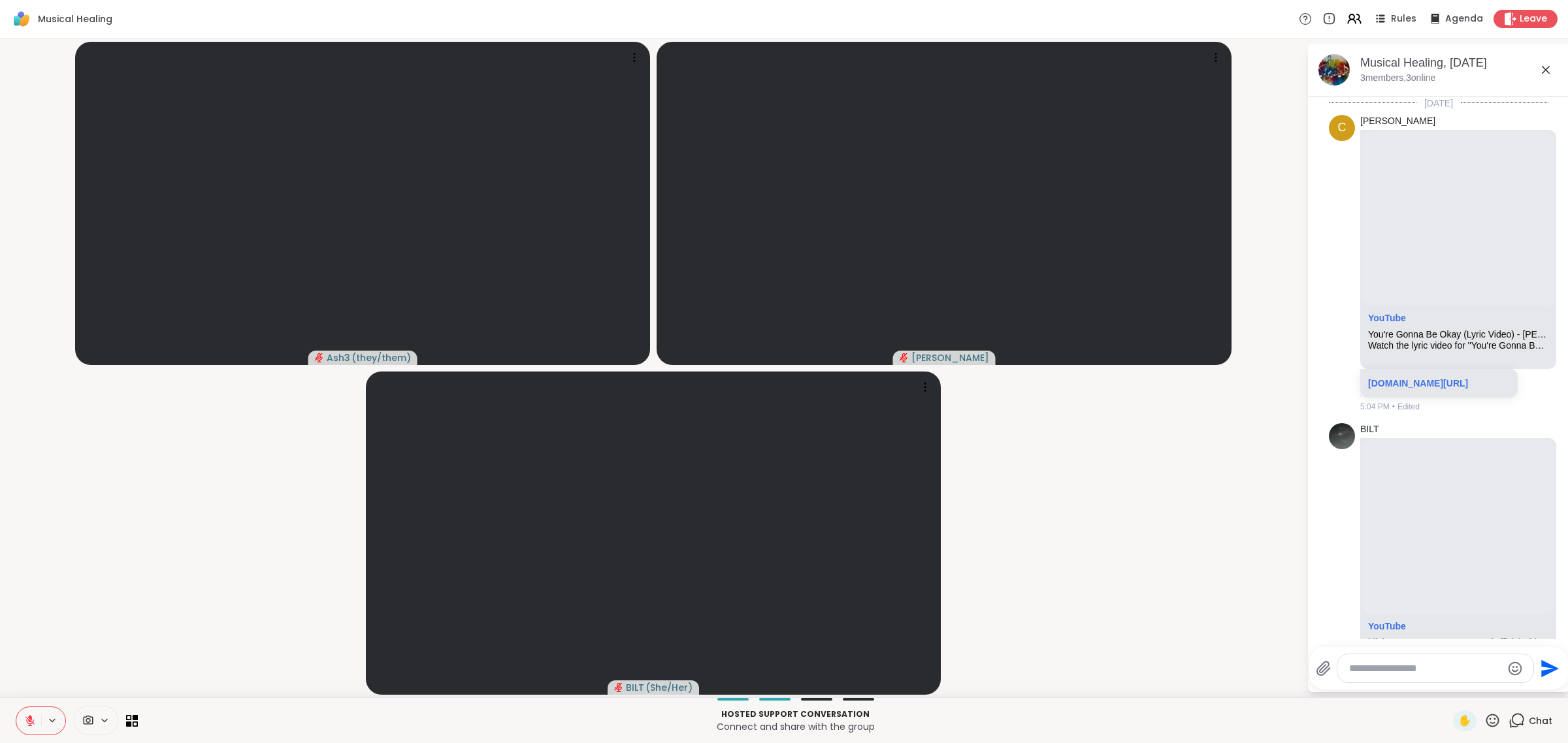
click at [782, 722] on icon at bounding box center [1493, 721] width 17 height 17
click at [26, 720] on icon at bounding box center [30, 721] width 9 height 9
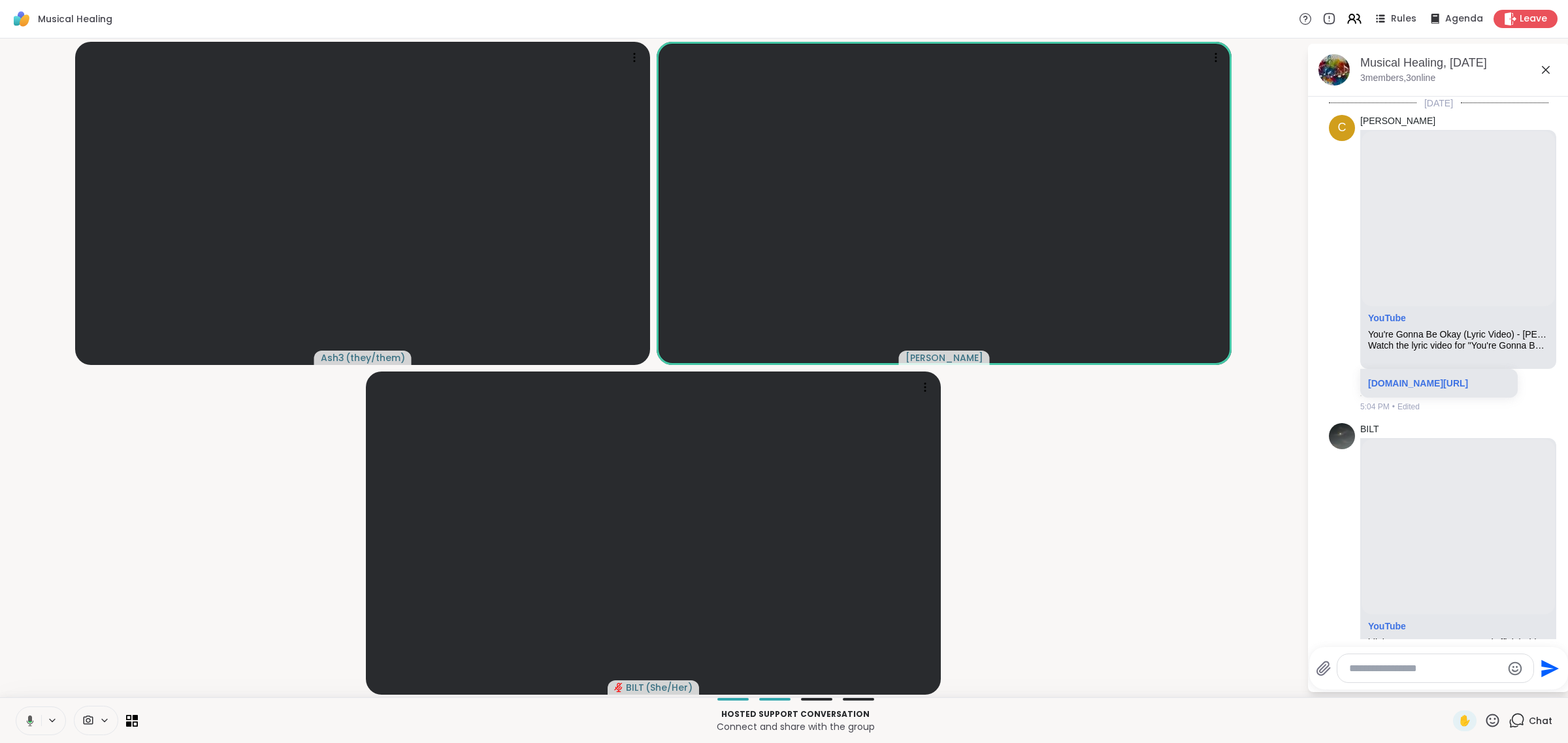
click at [31, 712] on button at bounding box center [28, 721] width 26 height 27
click at [17, 707] on button at bounding box center [29, 721] width 25 height 27
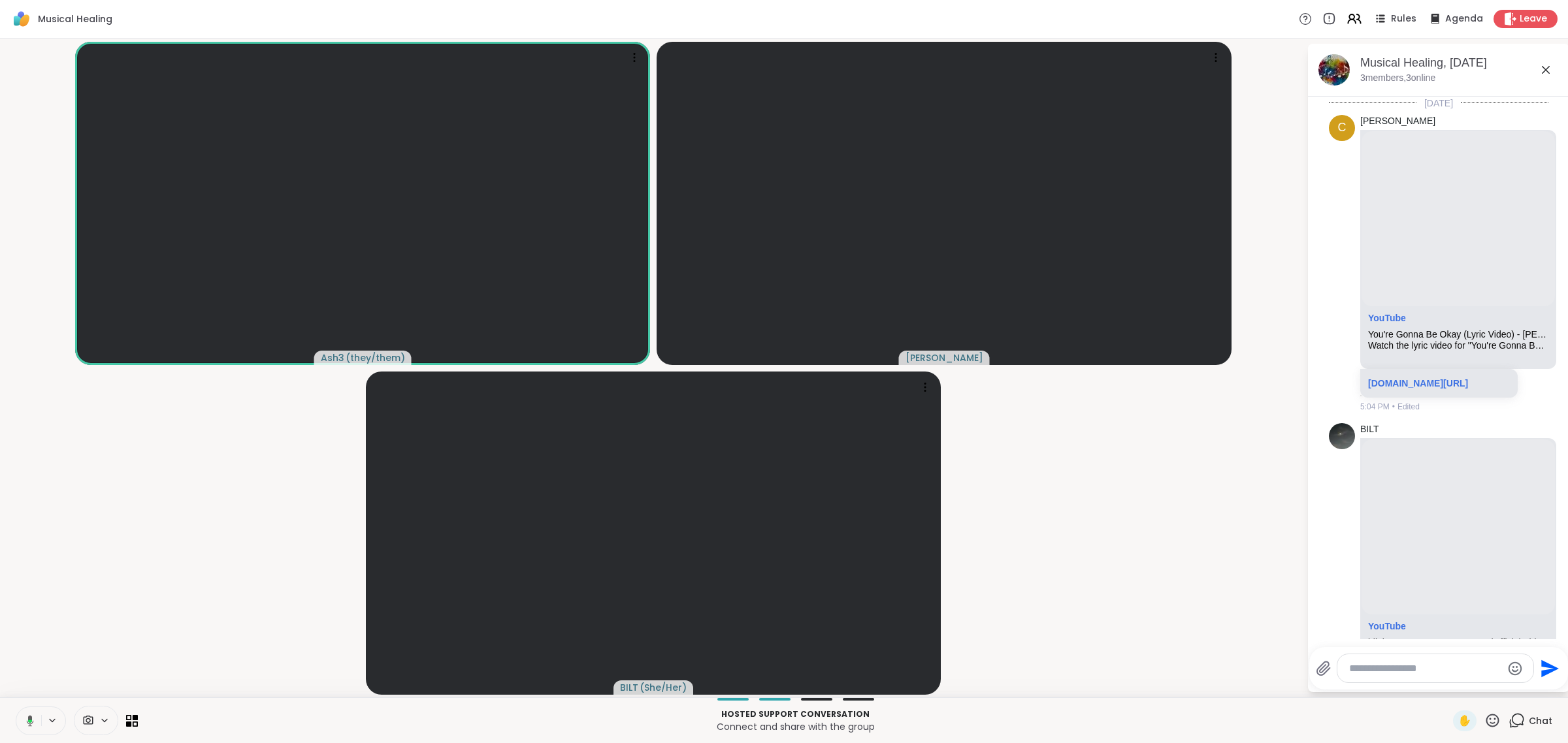
click at [15, 707] on button at bounding box center [28, 721] width 26 height 27
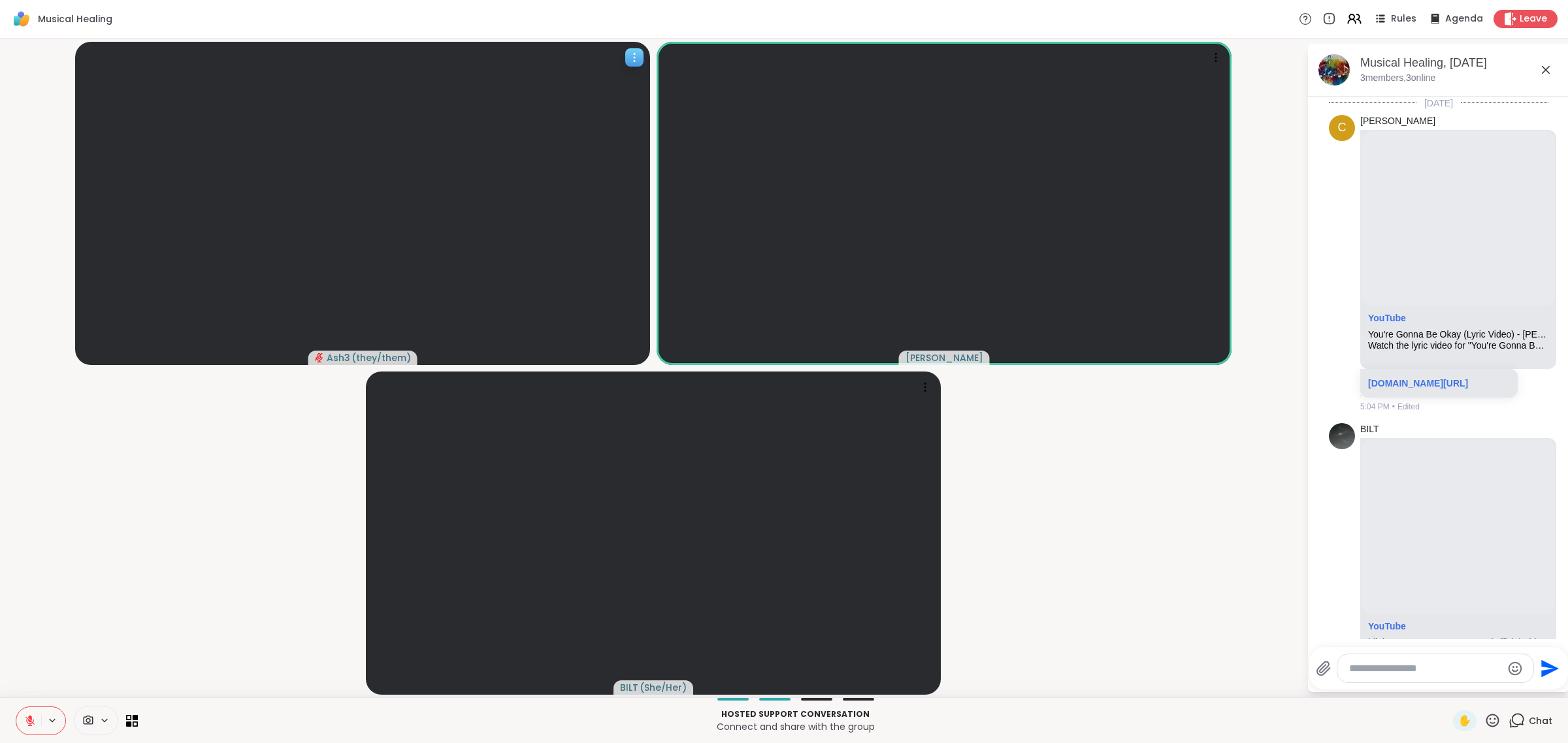
click at [17, 707] on button at bounding box center [29, 721] width 25 height 27
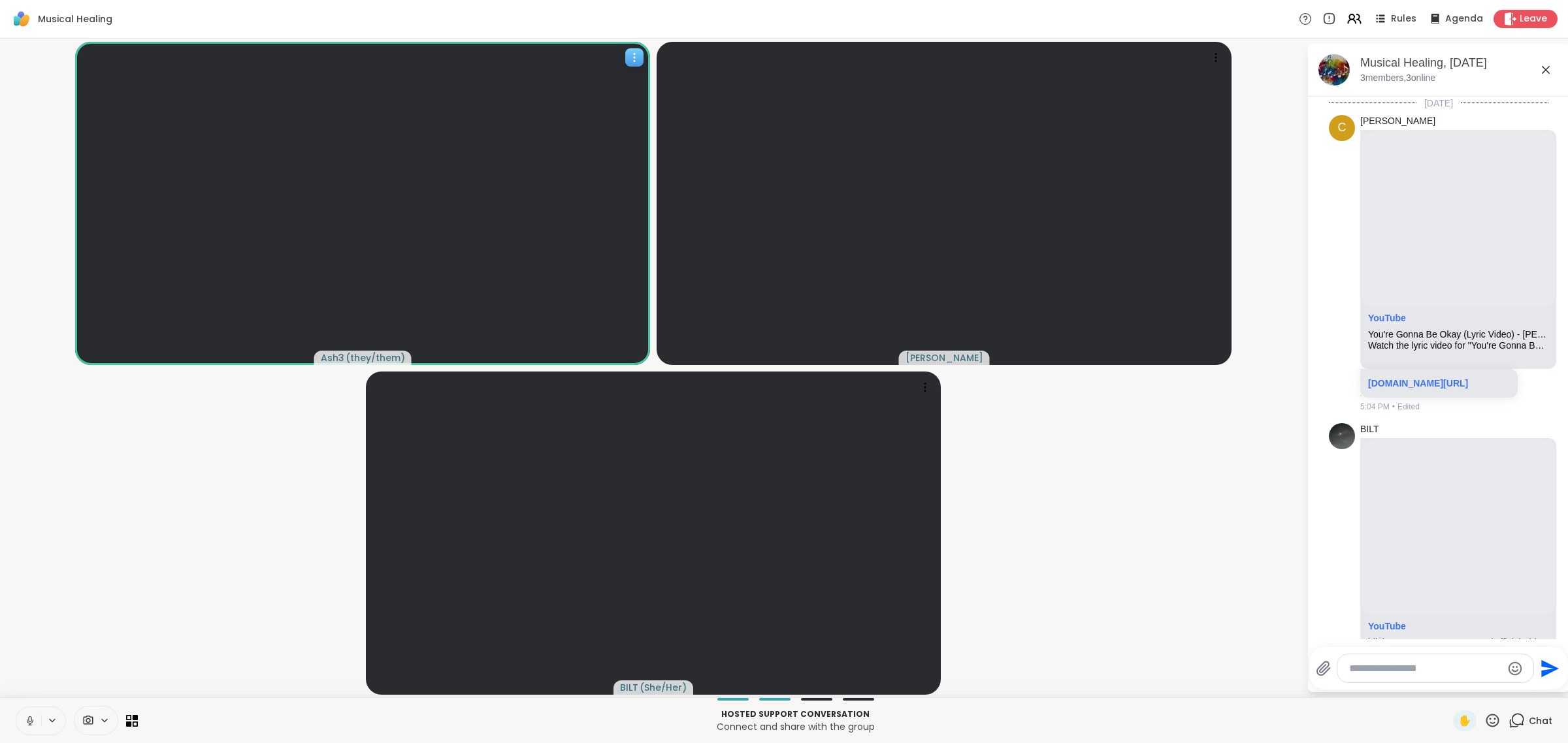
click at [17, 707] on button at bounding box center [29, 721] width 25 height 27
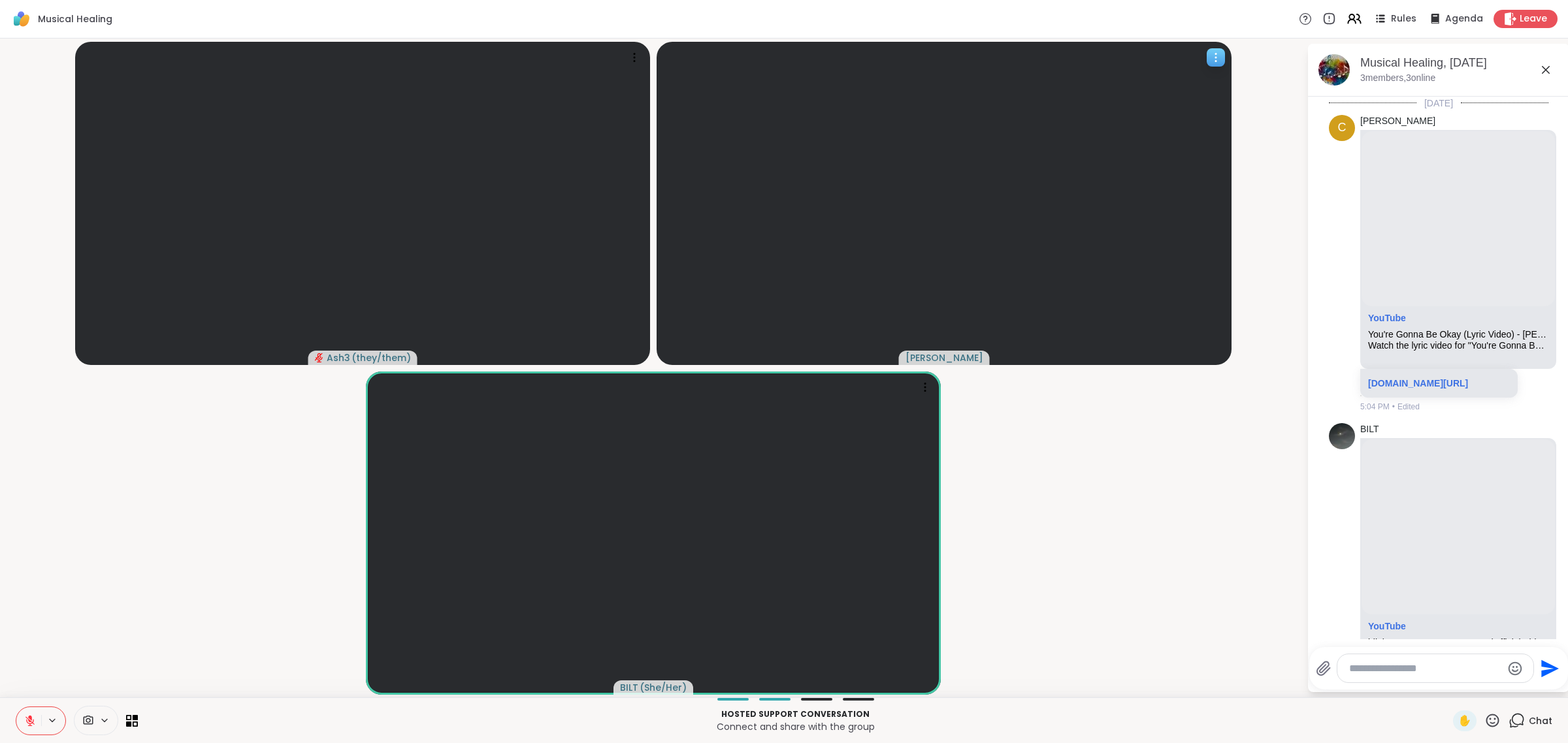
click at [782, 58] on icon at bounding box center [1216, 58] width 13 height 13
click at [782, 118] on h4 "Mute Member" at bounding box center [1174, 120] width 66 height 13
click at [782, 674] on textarea "Type your message" at bounding box center [1425, 669] width 152 height 13
type textarea "**********"
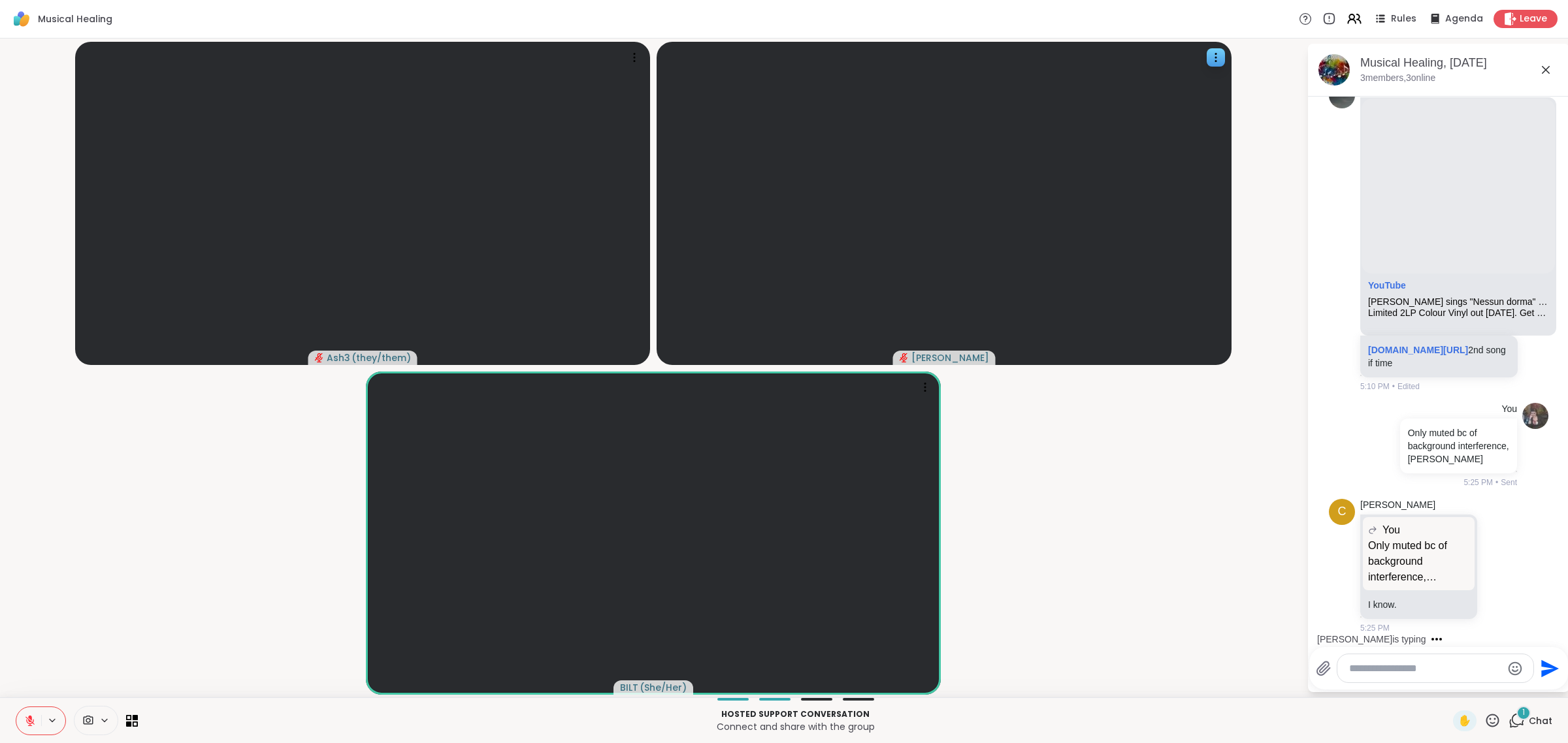
scroll to position [2199, 0]
click at [782, 567] on icon at bounding box center [1500, 568] width 4 height 1
click at [782, 545] on div "Select Reaction: Thumbs up" at bounding box center [1471, 545] width 12 height 12
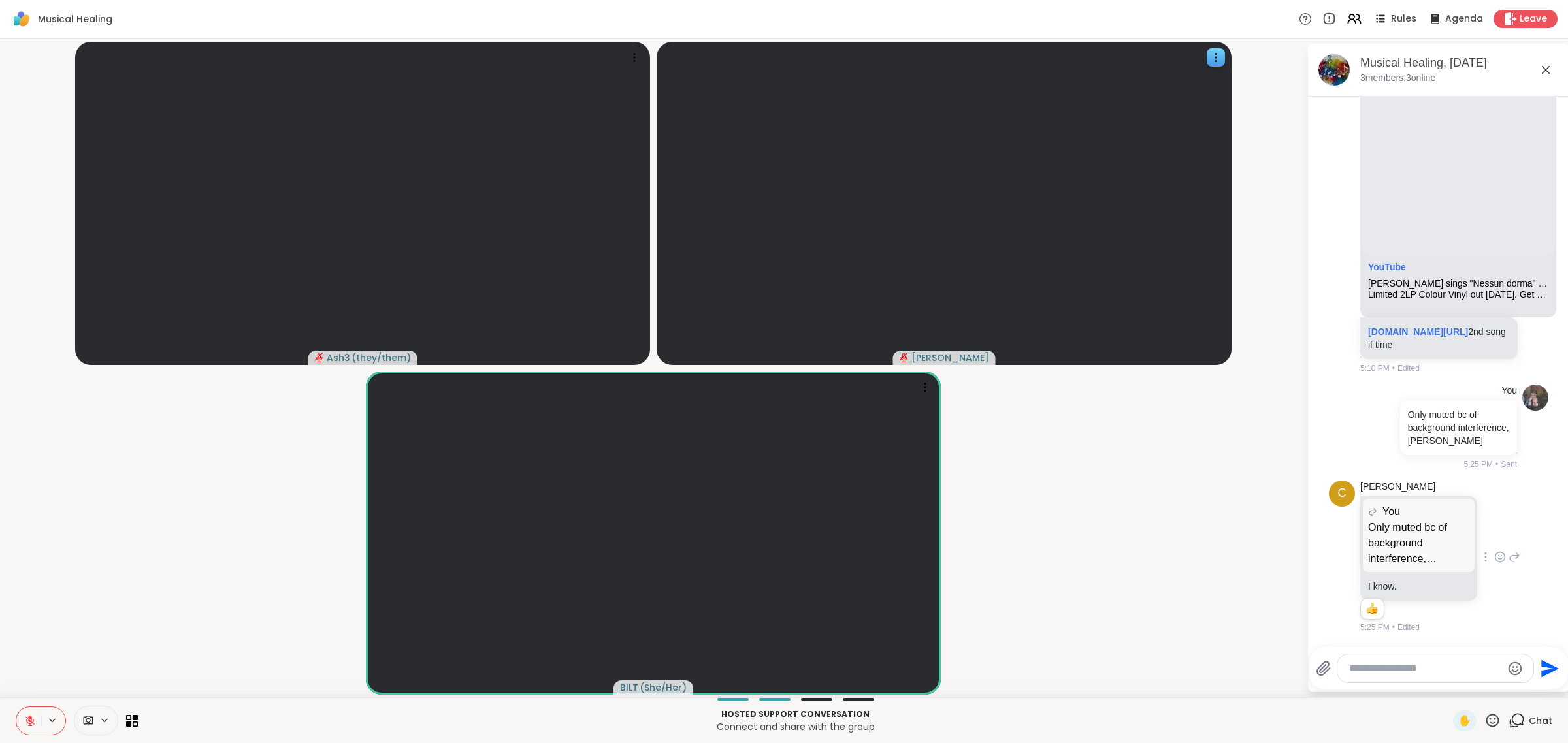
scroll to position [2218, 0]
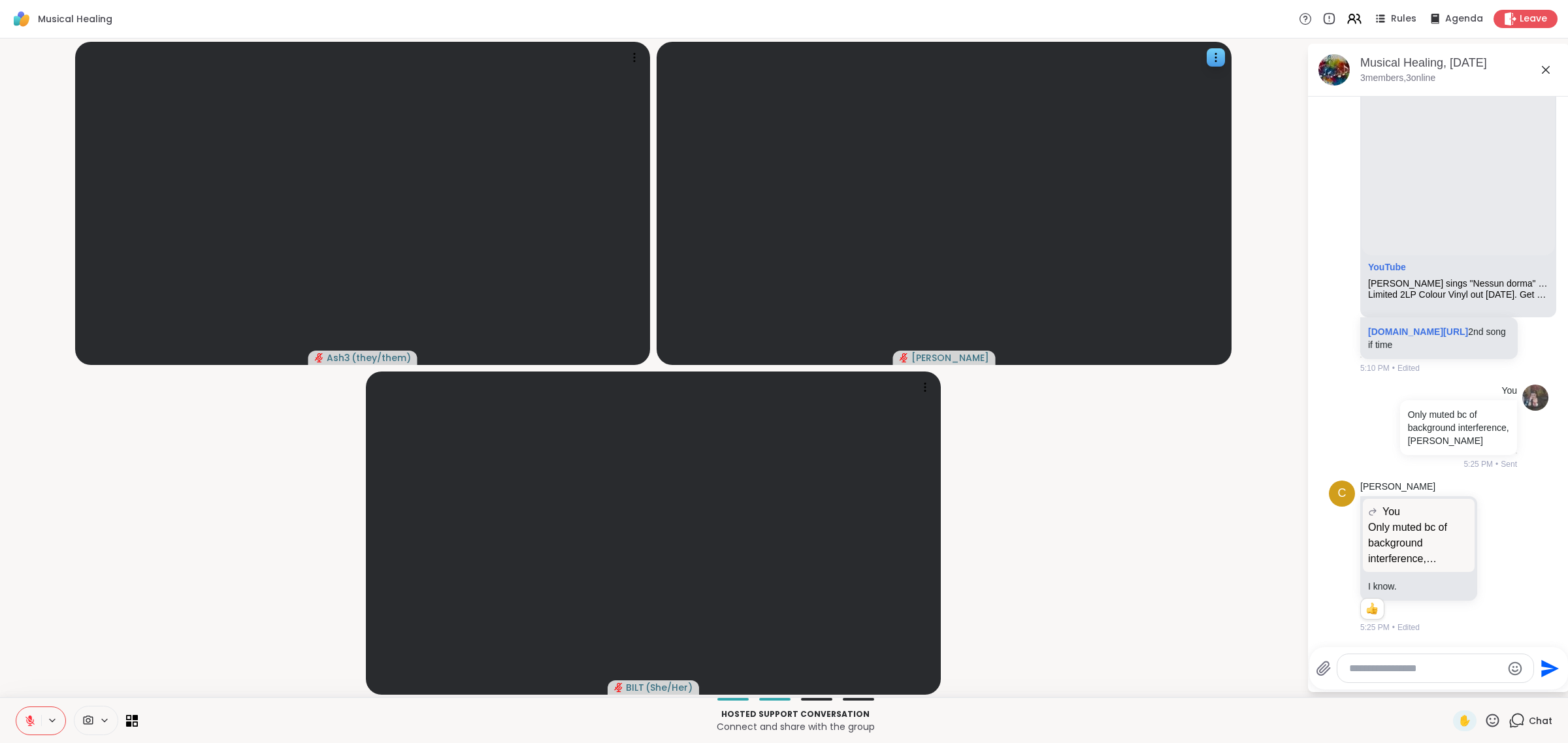
click at [30, 723] on icon at bounding box center [30, 721] width 12 height 12
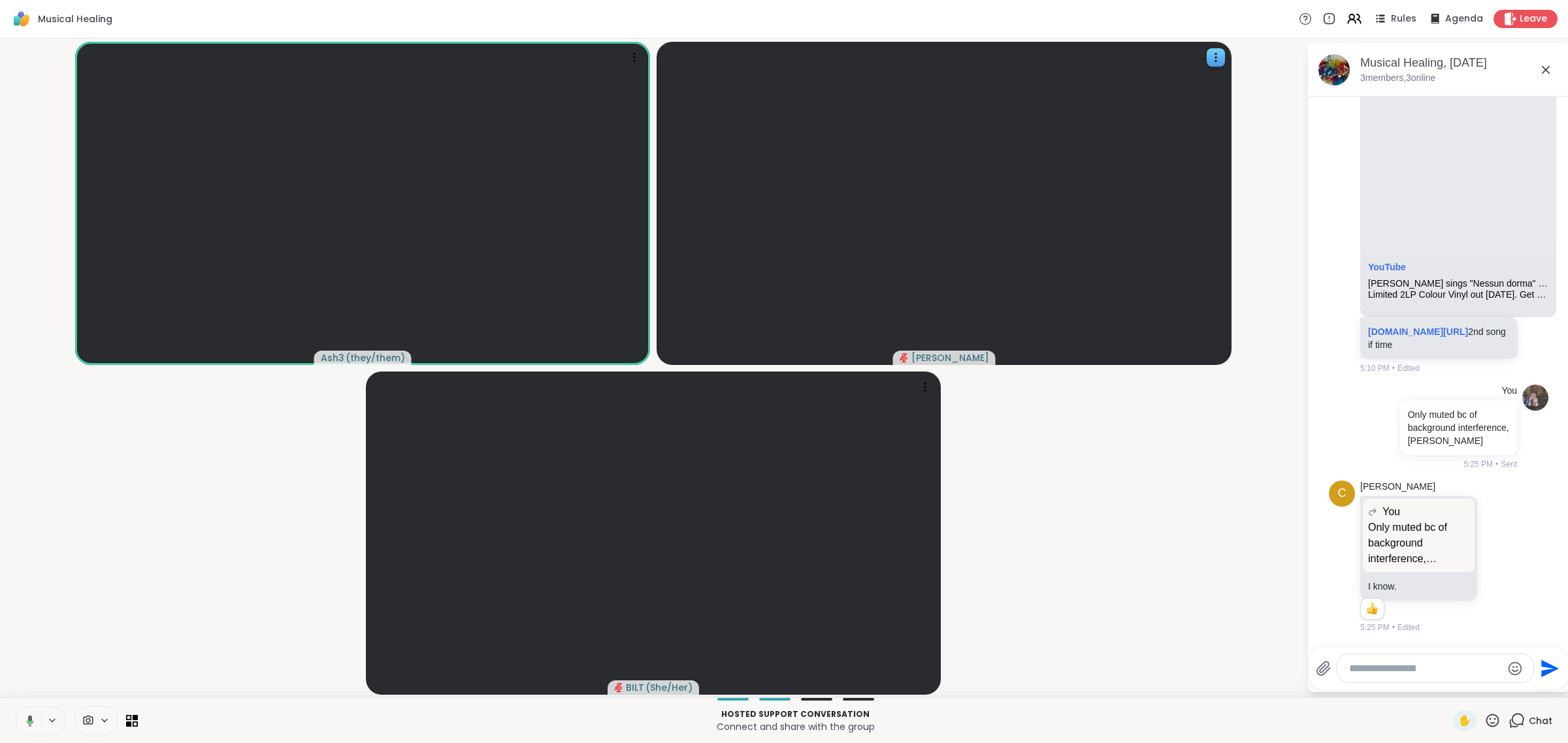
click at [15, 707] on button at bounding box center [28, 721] width 26 height 27
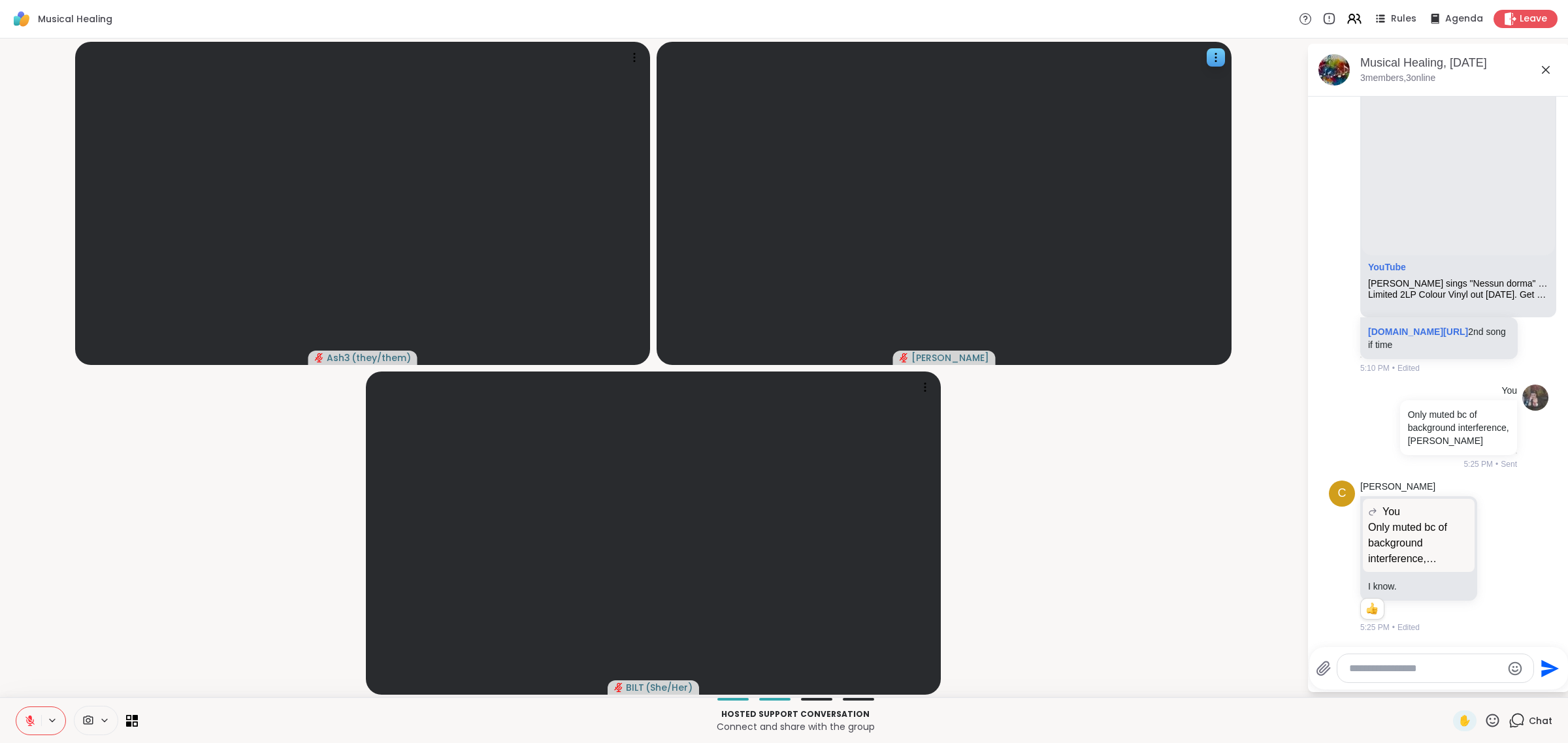
click at [17, 707] on button at bounding box center [29, 721] width 25 height 27
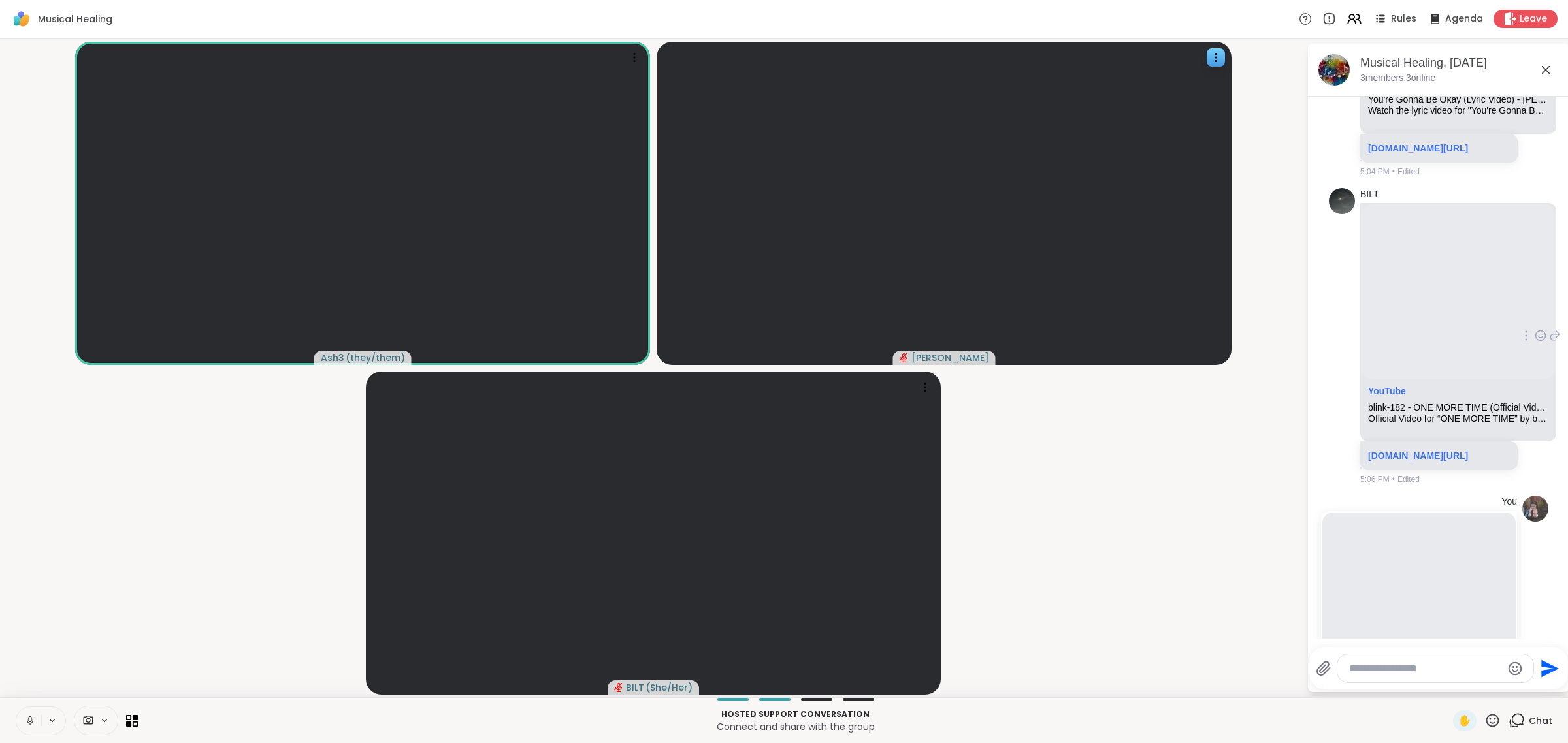
scroll to position [245, 0]
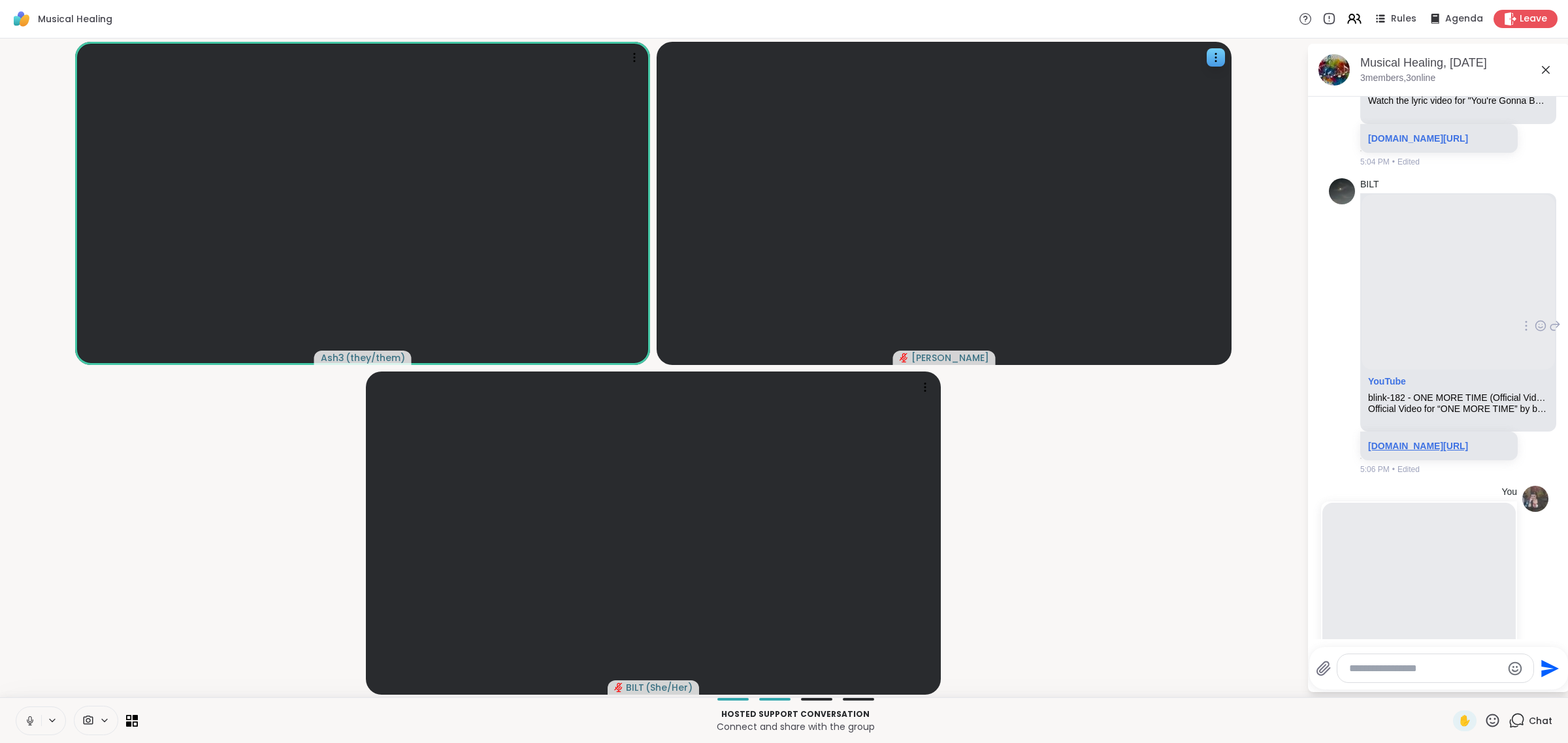
click at [782, 451] on link "[DOMAIN_NAME][URL]" at bounding box center [1418, 446] width 100 height 11
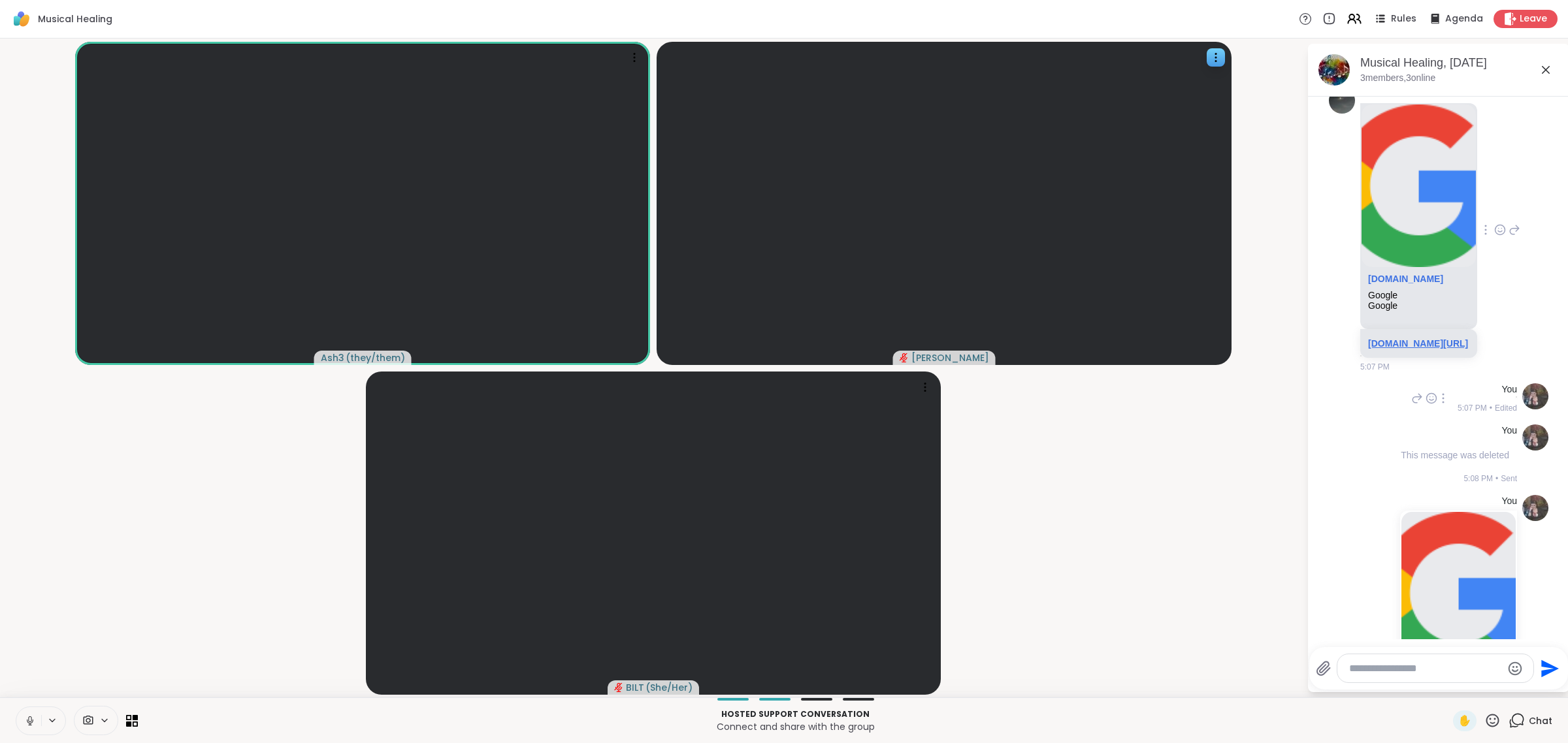
scroll to position [980, 0]
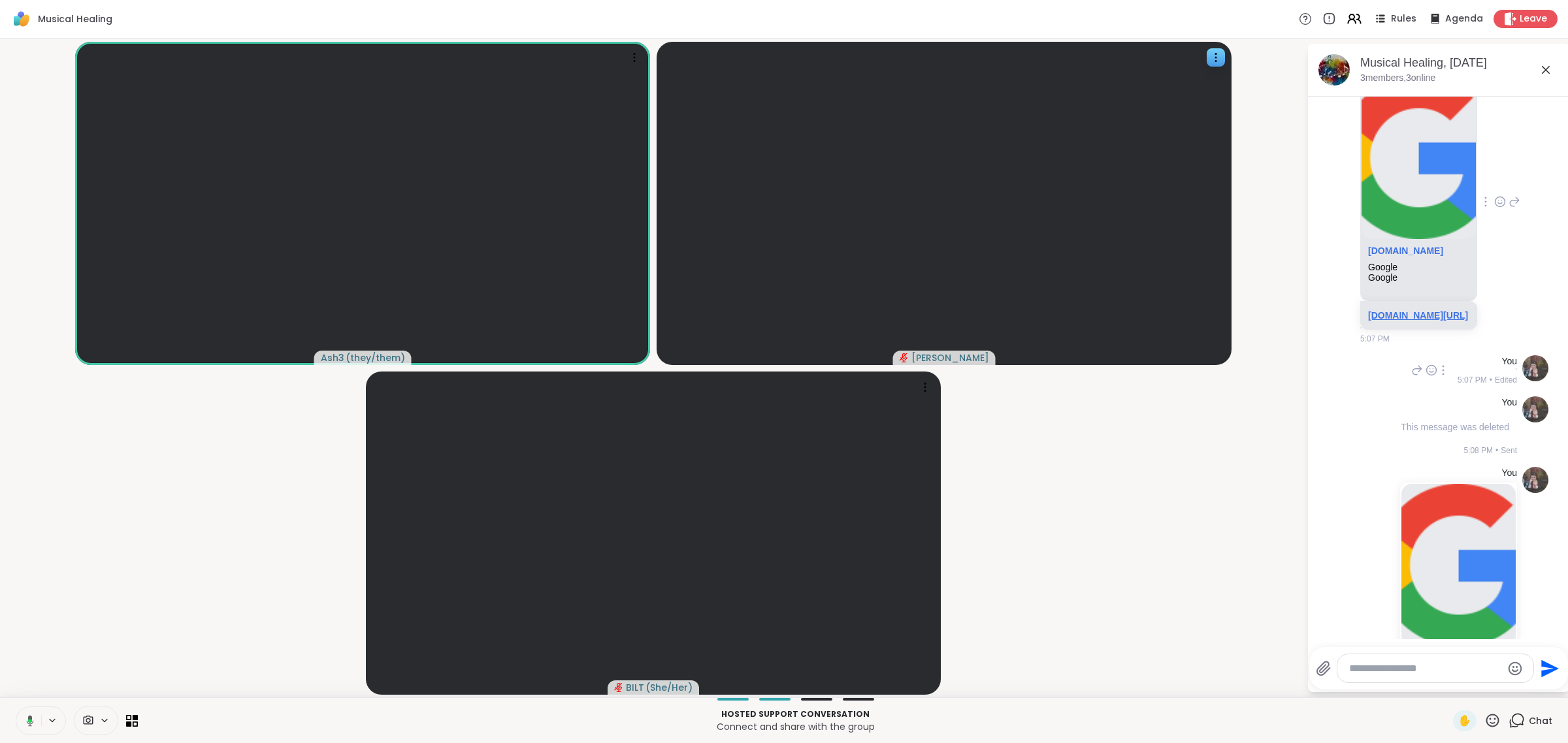
click at [782, 321] on link "[DOMAIN_NAME][URL]" at bounding box center [1418, 316] width 100 height 11
click at [30, 720] on icon at bounding box center [30, 721] width 12 height 12
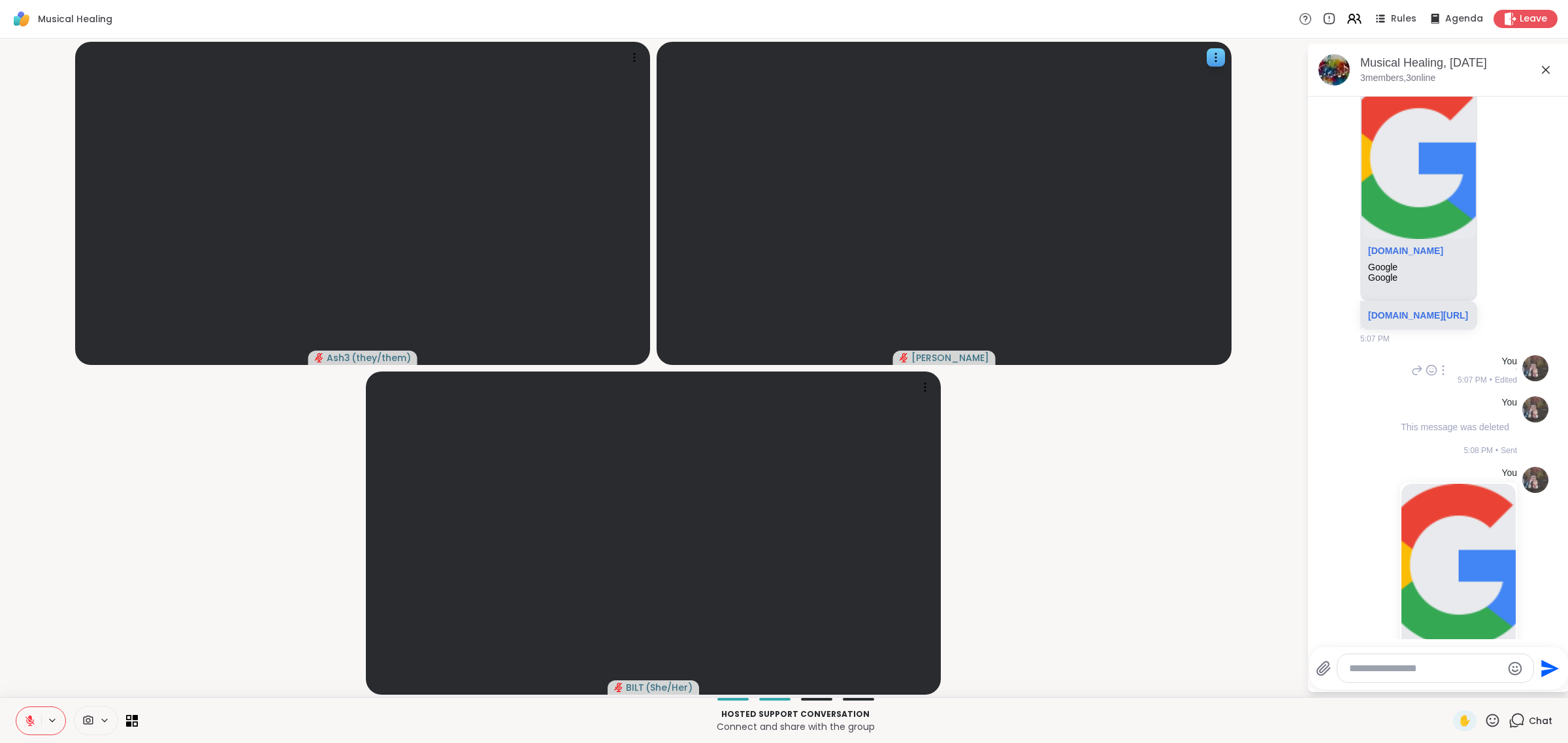
drag, startPoint x: 1485, startPoint y: 717, endPoint x: 1483, endPoint y: 709, distance: 8.2
click at [782, 717] on icon at bounding box center [1493, 721] width 17 height 17
click at [782, 681] on span "👍" at bounding box center [1483, 687] width 13 height 16
click at [782, 321] on link "[DOMAIN_NAME][URL]" at bounding box center [1418, 316] width 100 height 11
click at [26, 717] on icon at bounding box center [30, 721] width 12 height 12
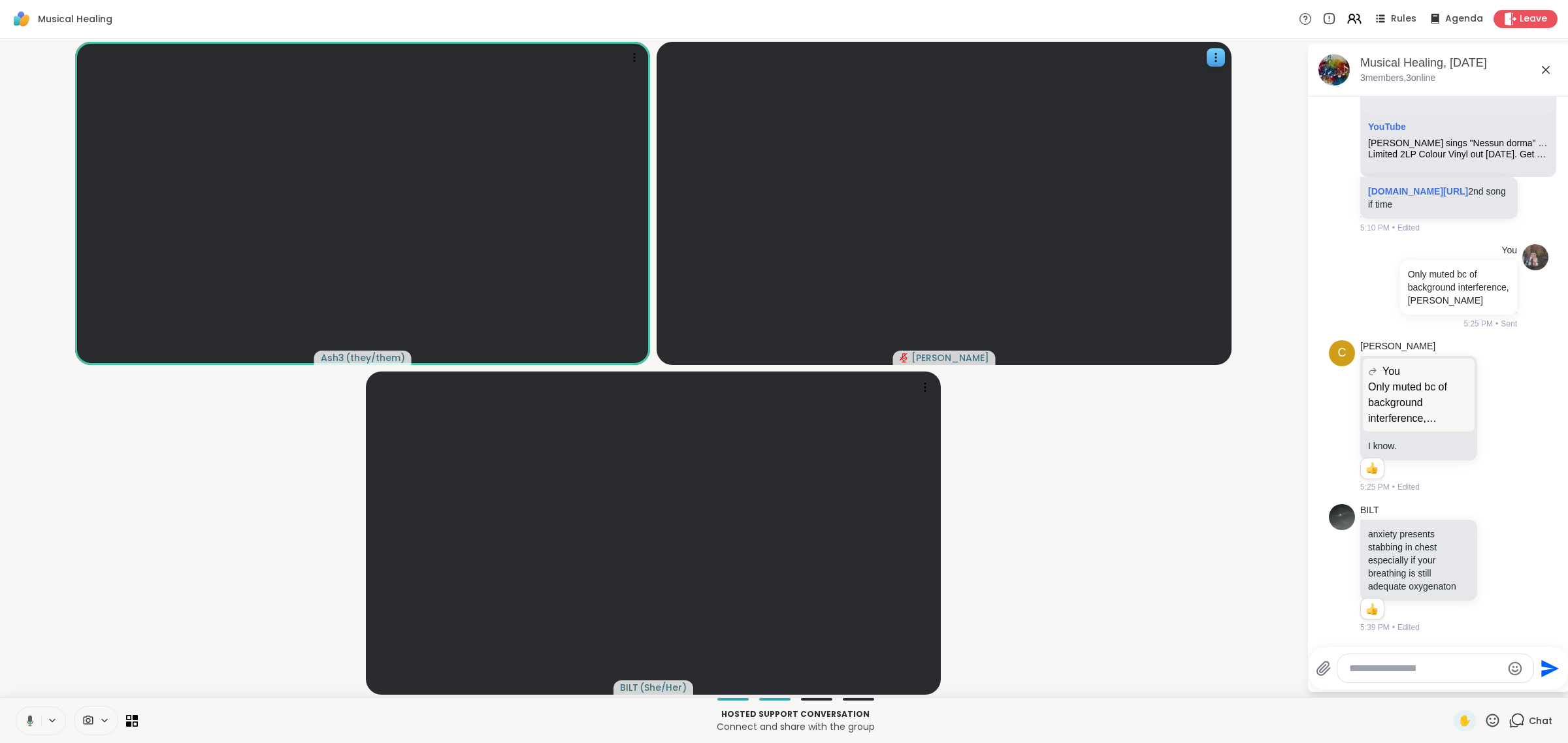
scroll to position [2, 0]
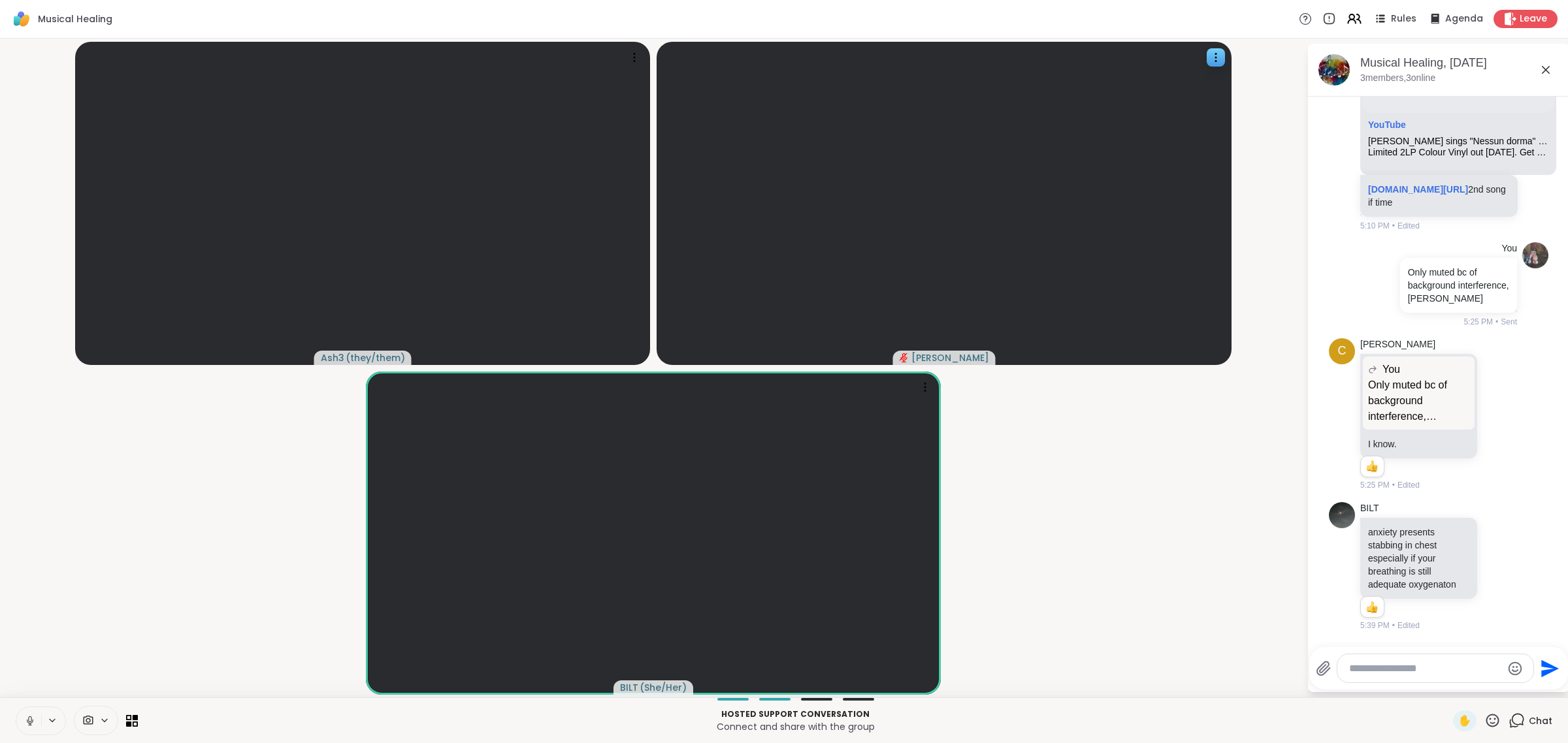
drag, startPoint x: 20, startPoint y: 719, endPoint x: 81, endPoint y: 689, distance: 68.0
click at [23, 717] on button at bounding box center [29, 721] width 25 height 27
click at [24, 717] on icon at bounding box center [30, 721] width 12 height 12
click at [23, 723] on button at bounding box center [29, 721] width 25 height 27
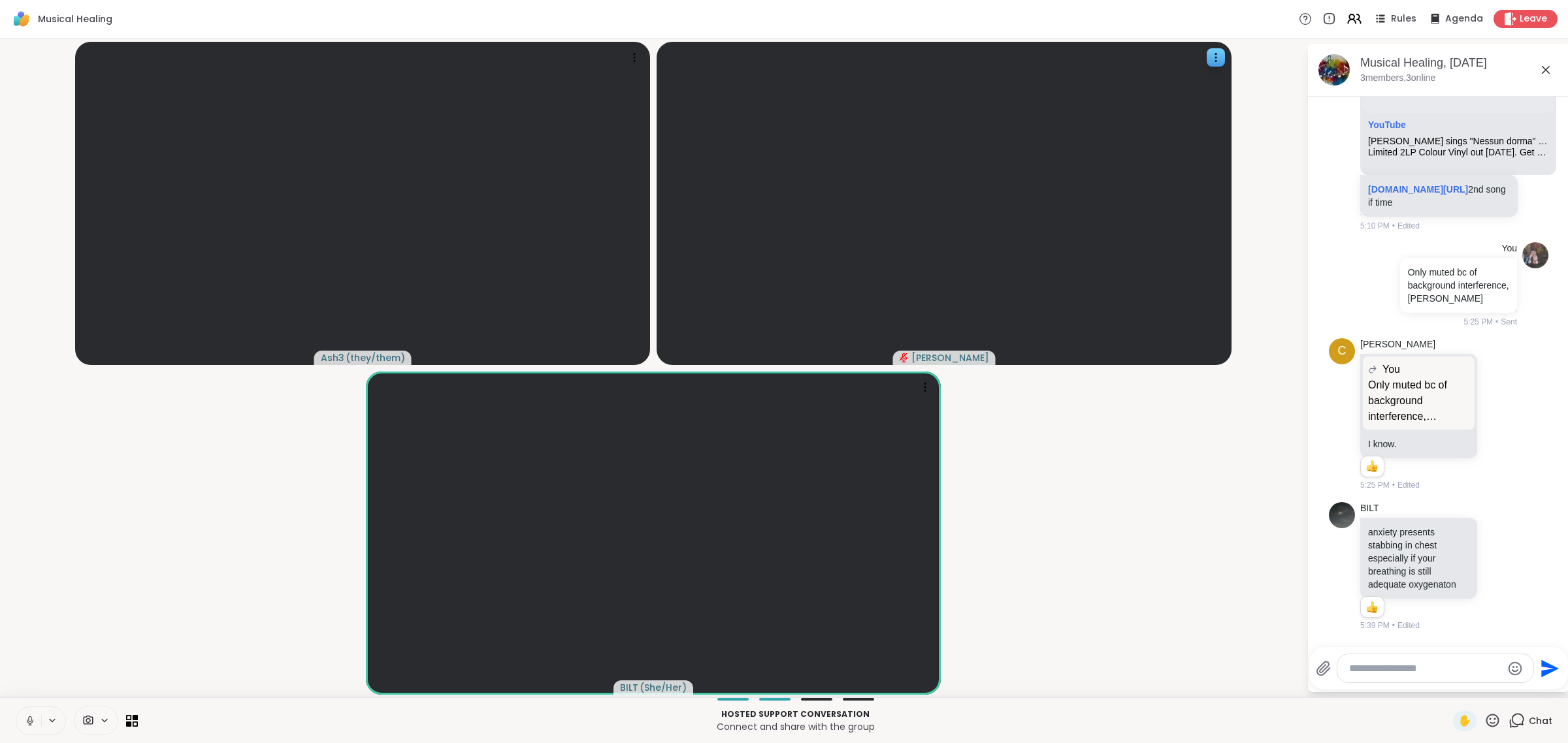
click at [25, 717] on icon at bounding box center [30, 721] width 12 height 12
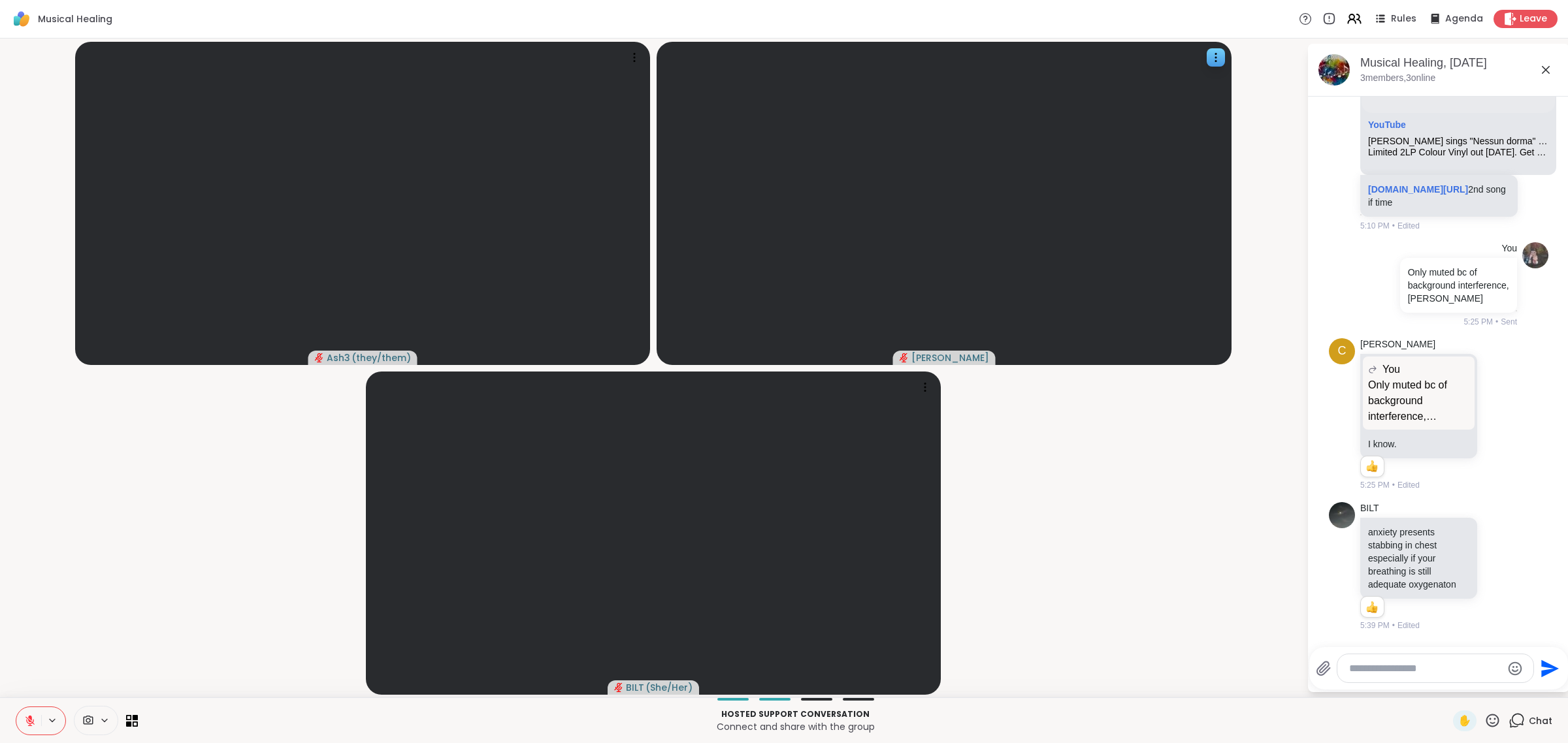
click at [17, 707] on button at bounding box center [29, 721] width 25 height 27
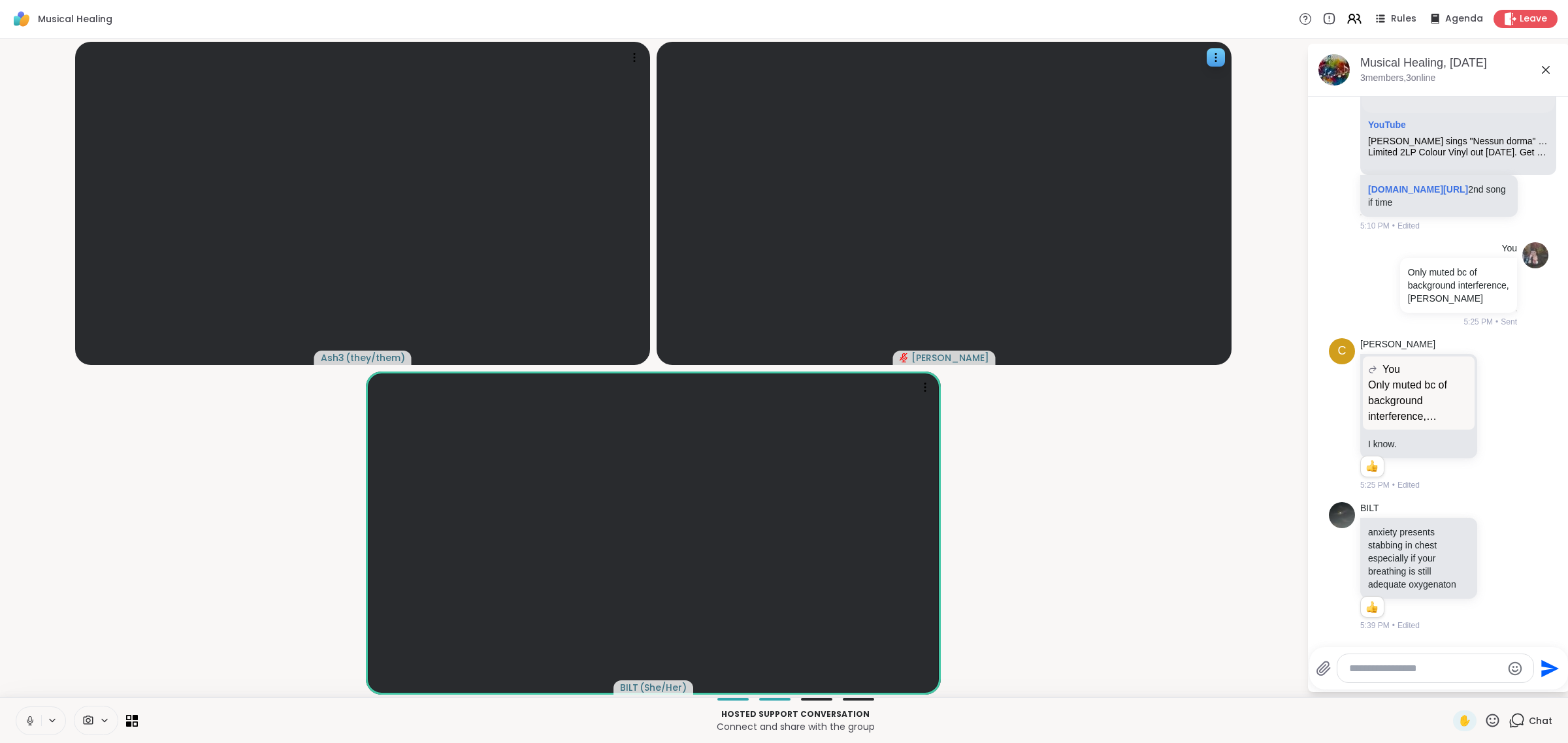
click at [17, 707] on button at bounding box center [29, 721] width 25 height 27
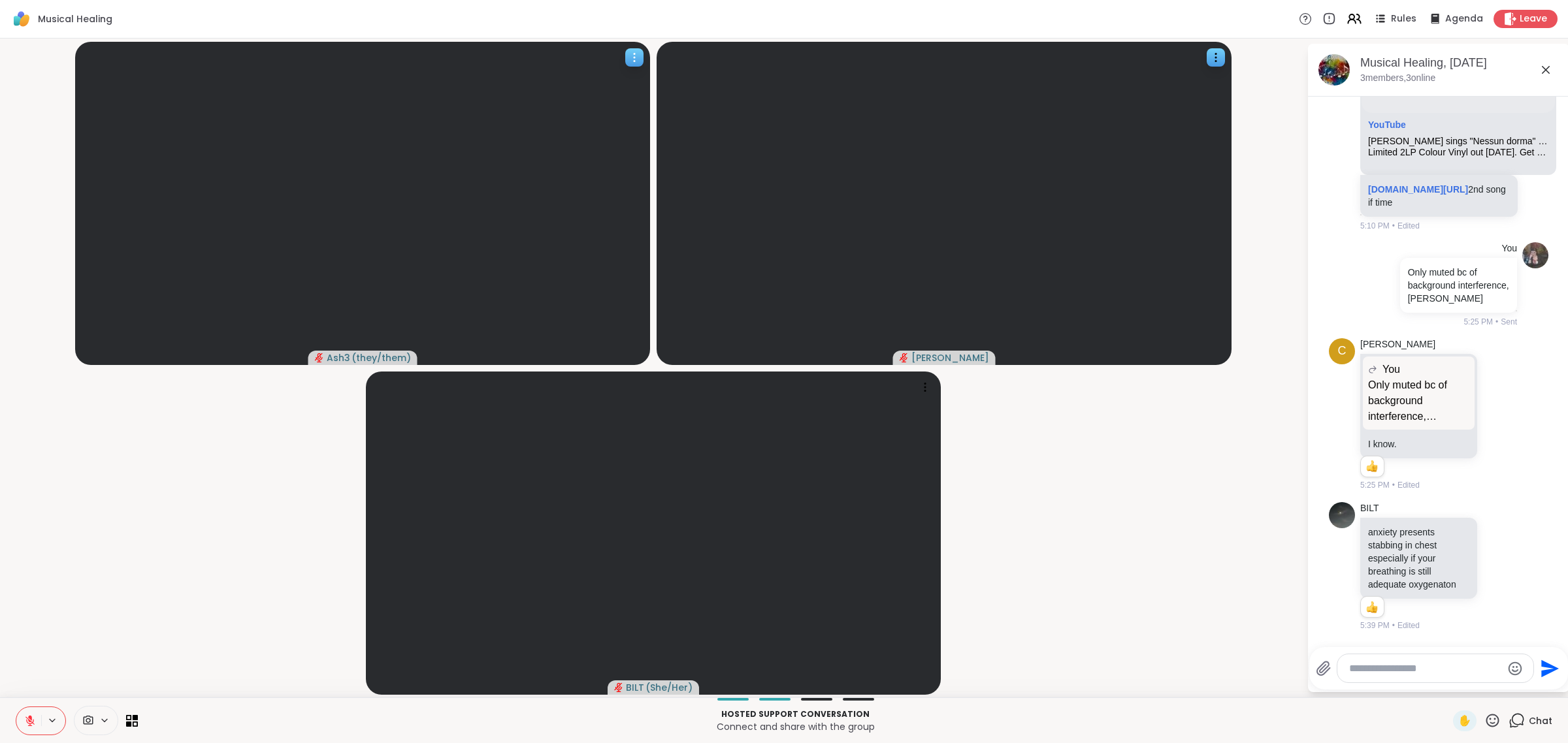
click at [17, 707] on button at bounding box center [29, 721] width 25 height 27
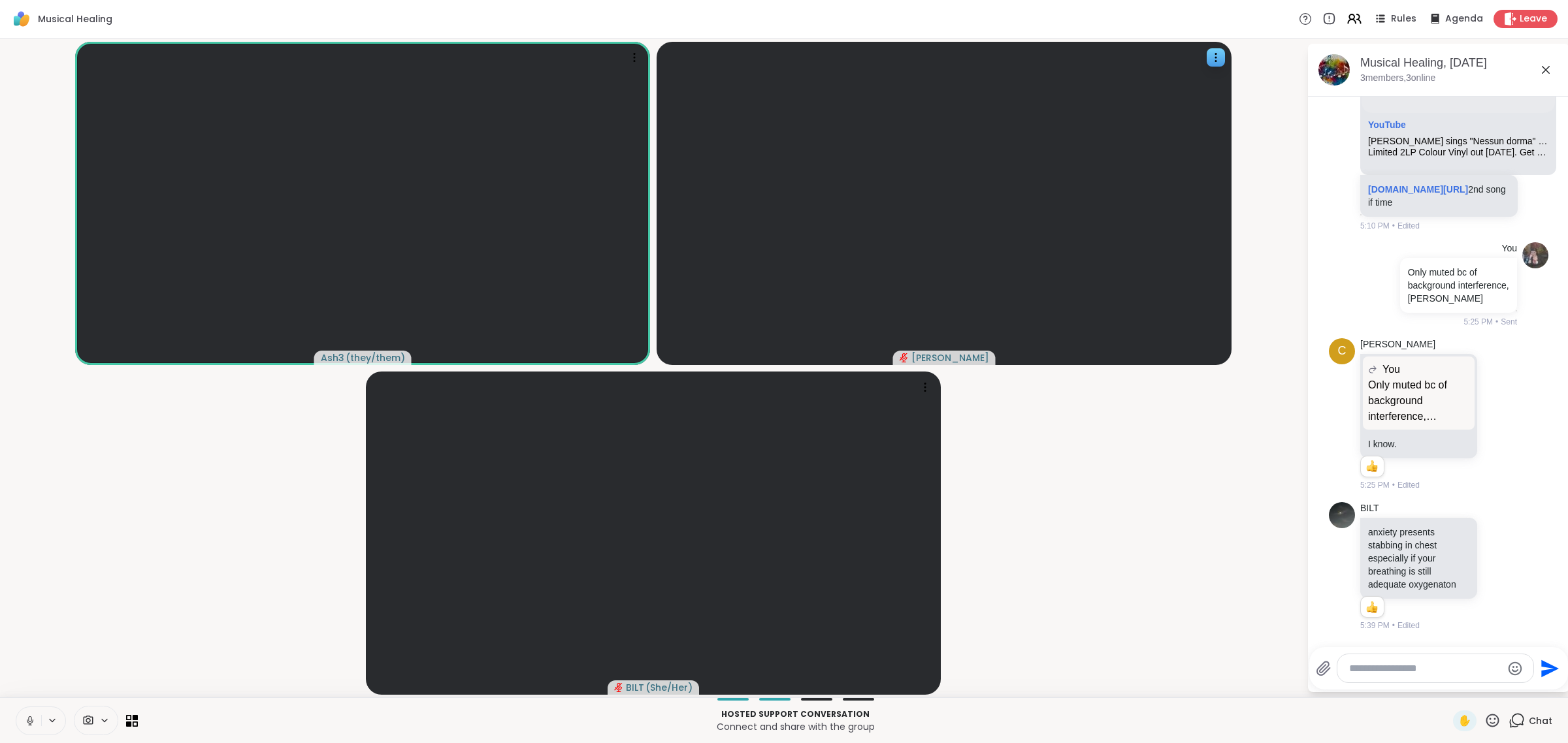
click at [17, 707] on button at bounding box center [29, 721] width 25 height 27
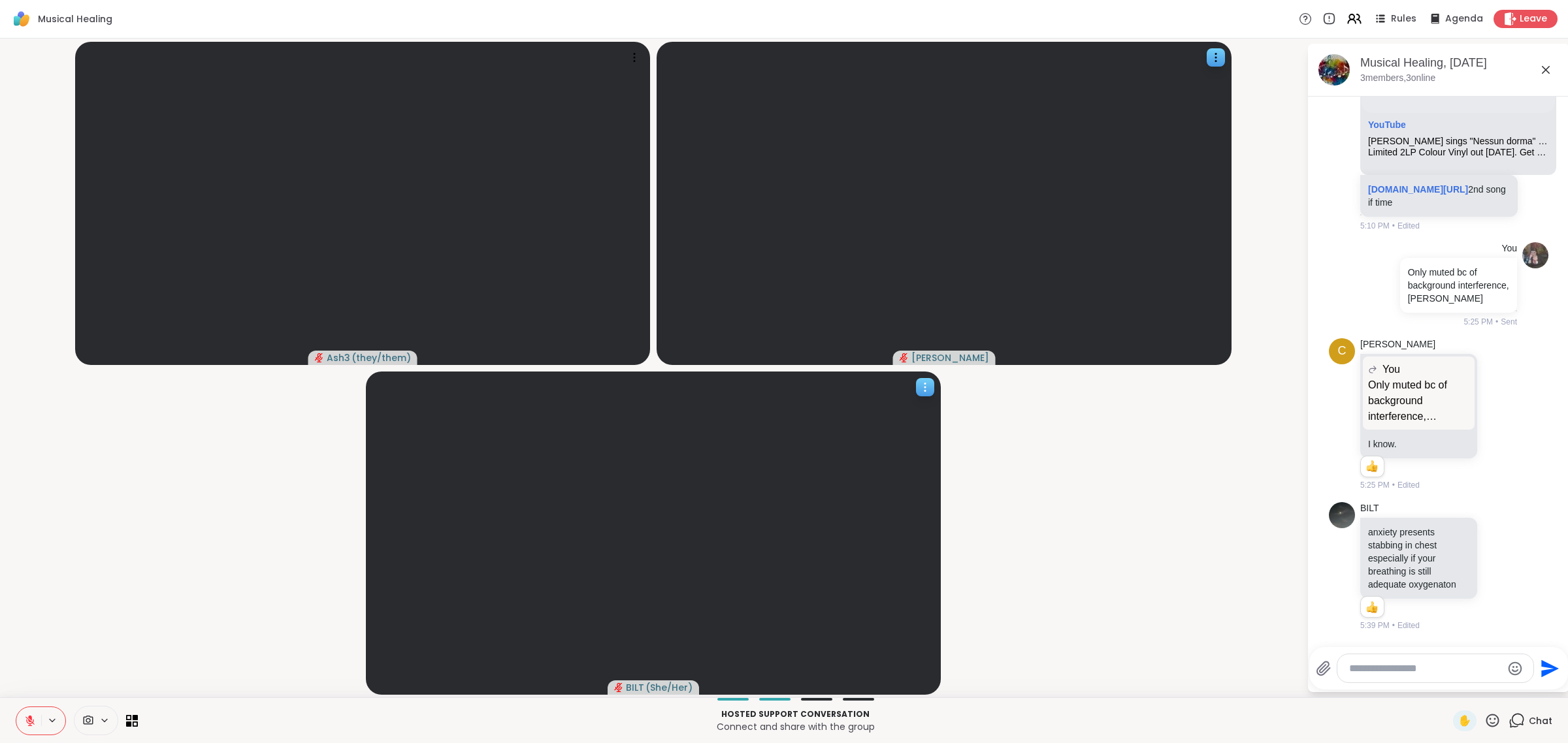
click at [17, 707] on button at bounding box center [29, 721] width 25 height 27
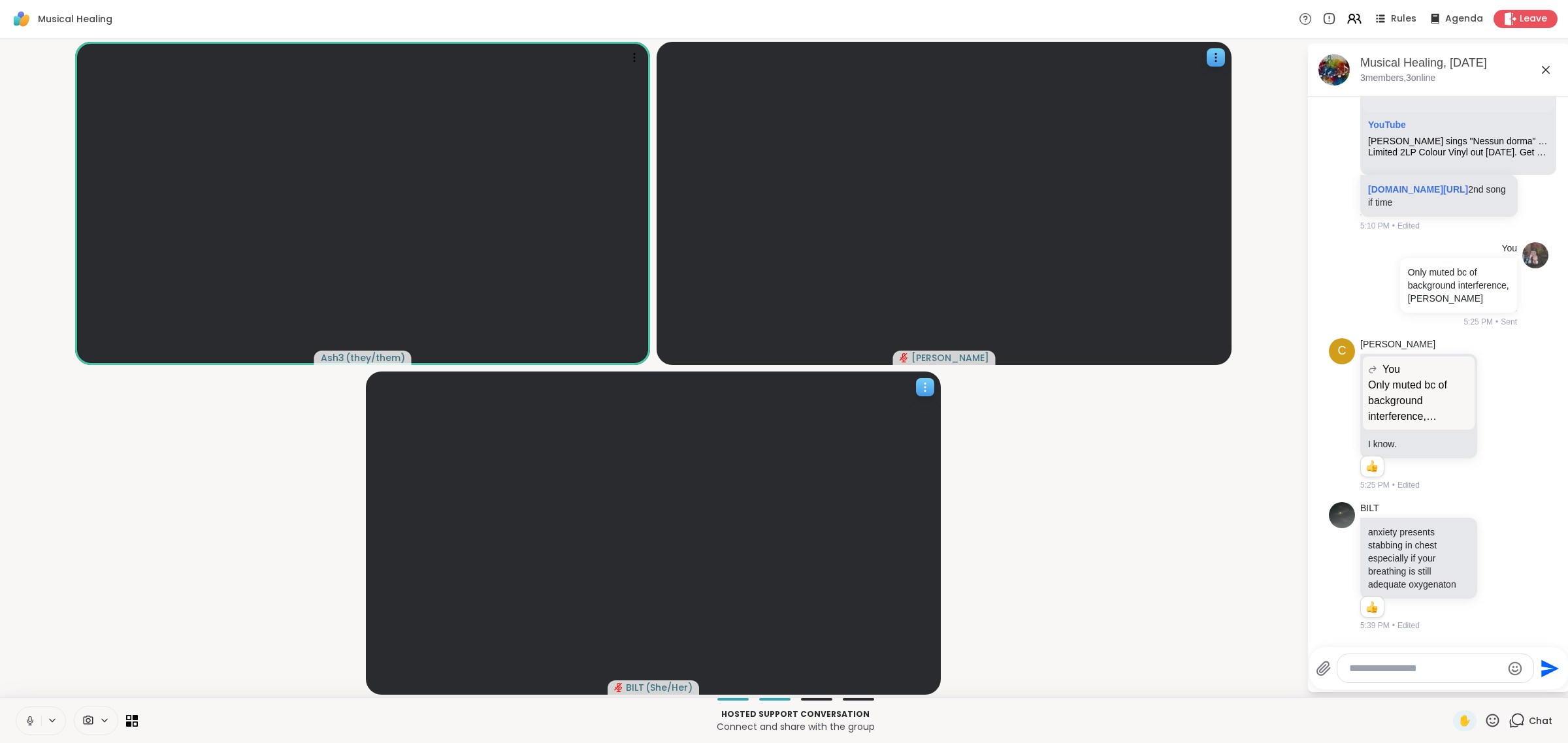
click at [17, 707] on button at bounding box center [29, 721] width 25 height 27
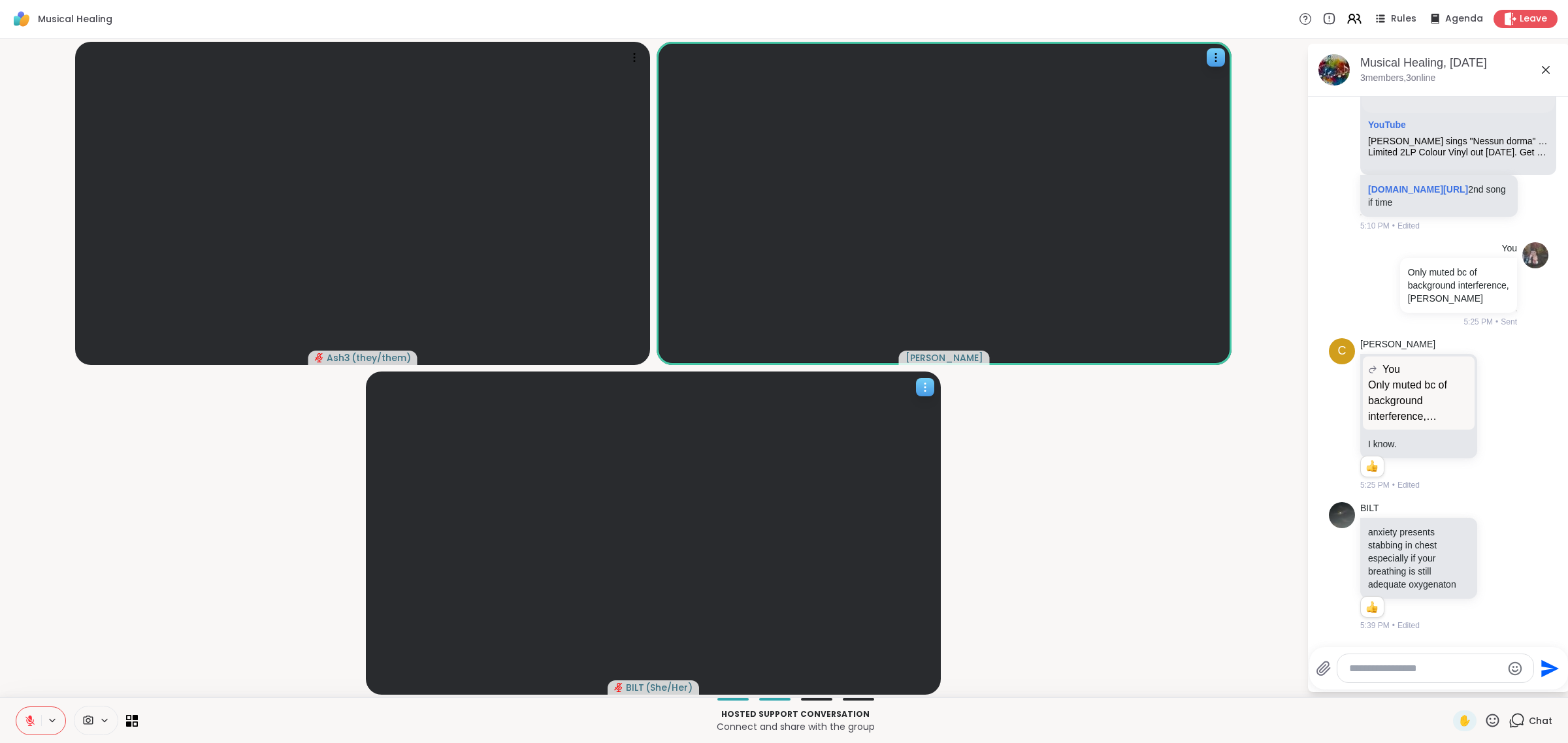
click at [17, 707] on button at bounding box center [29, 721] width 25 height 27
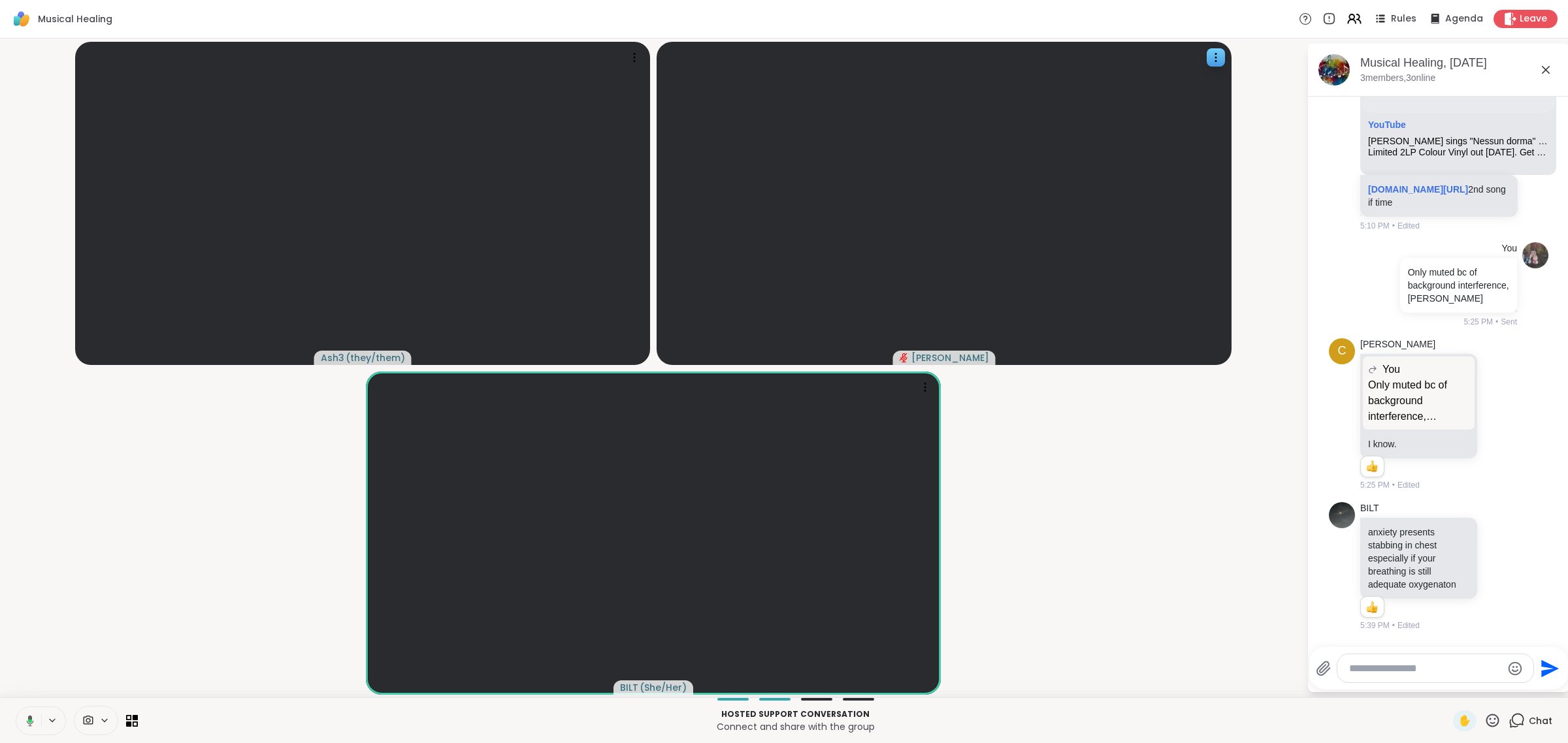
click at [15, 707] on button at bounding box center [28, 721] width 26 height 27
click at [17, 707] on button at bounding box center [29, 721] width 25 height 27
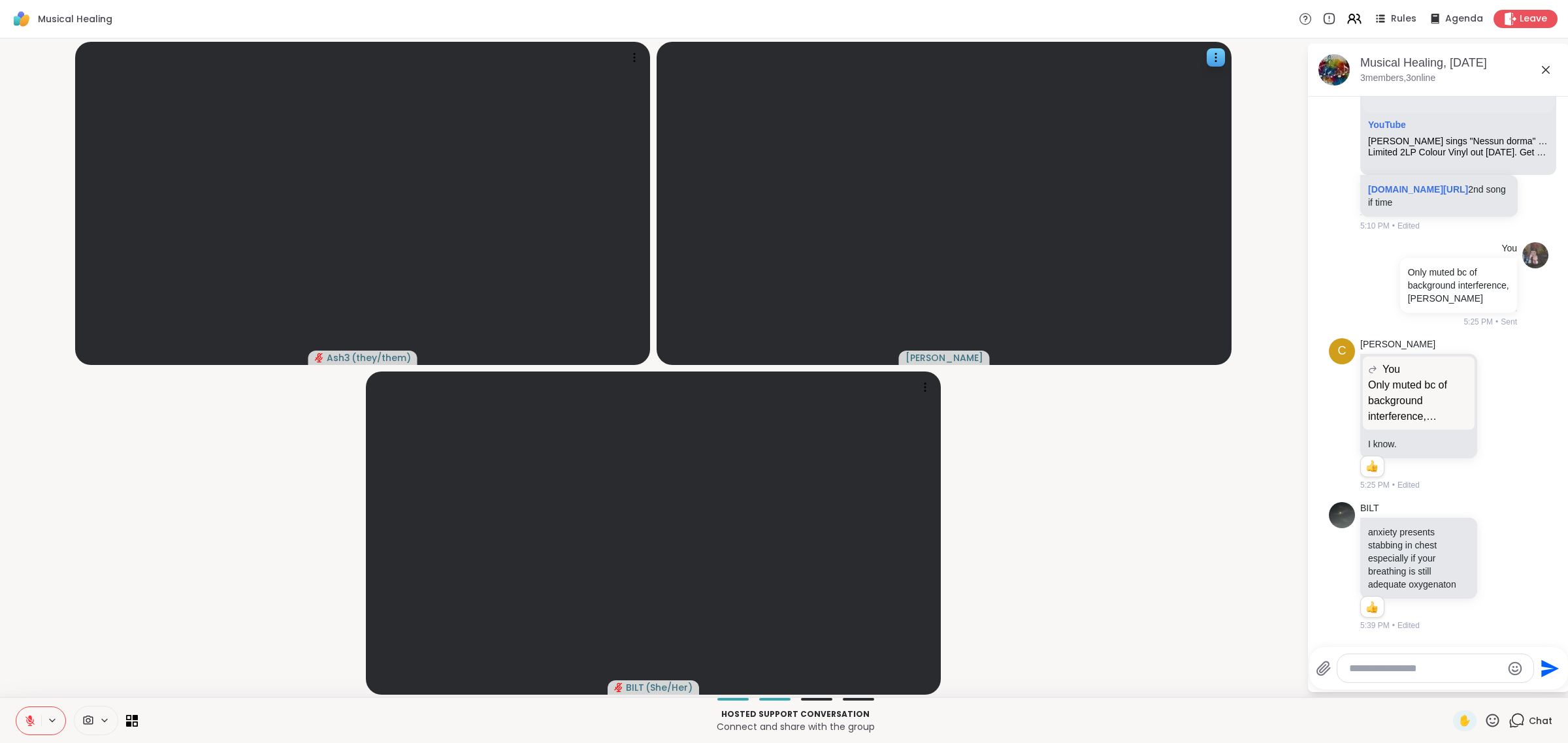
click at [17, 707] on button at bounding box center [29, 721] width 25 height 27
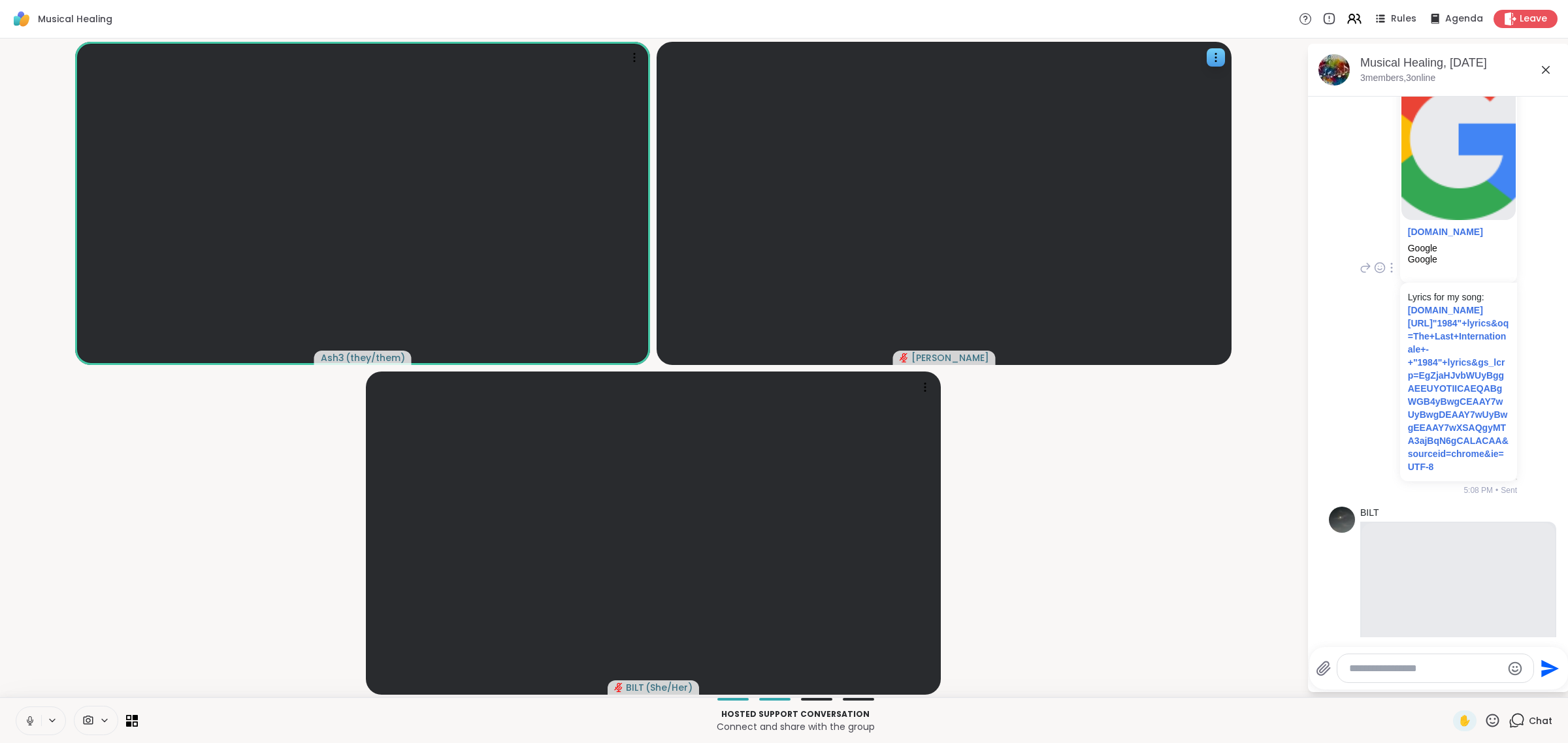
scroll to position [1473, 0]
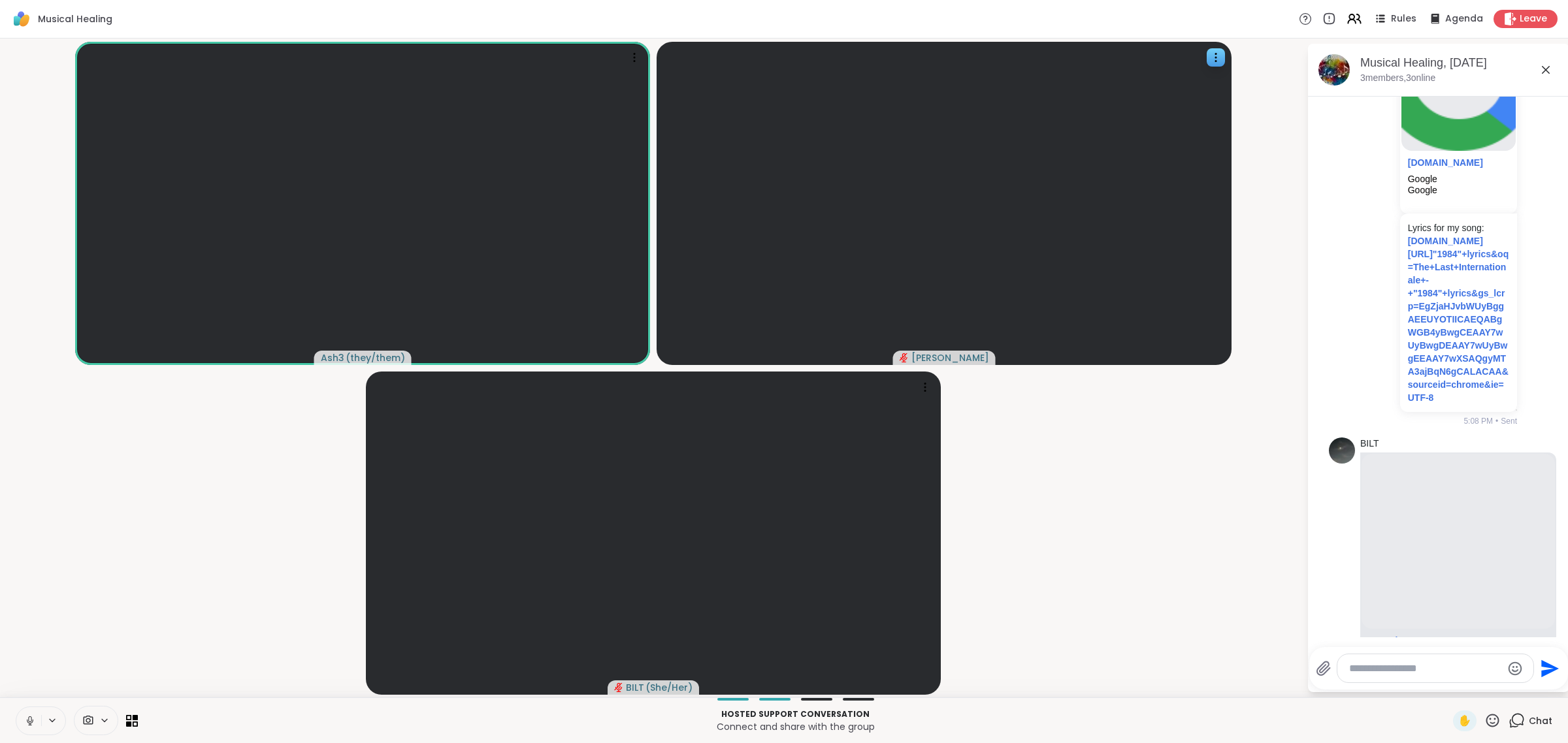
click at [17, 707] on button at bounding box center [29, 721] width 25 height 27
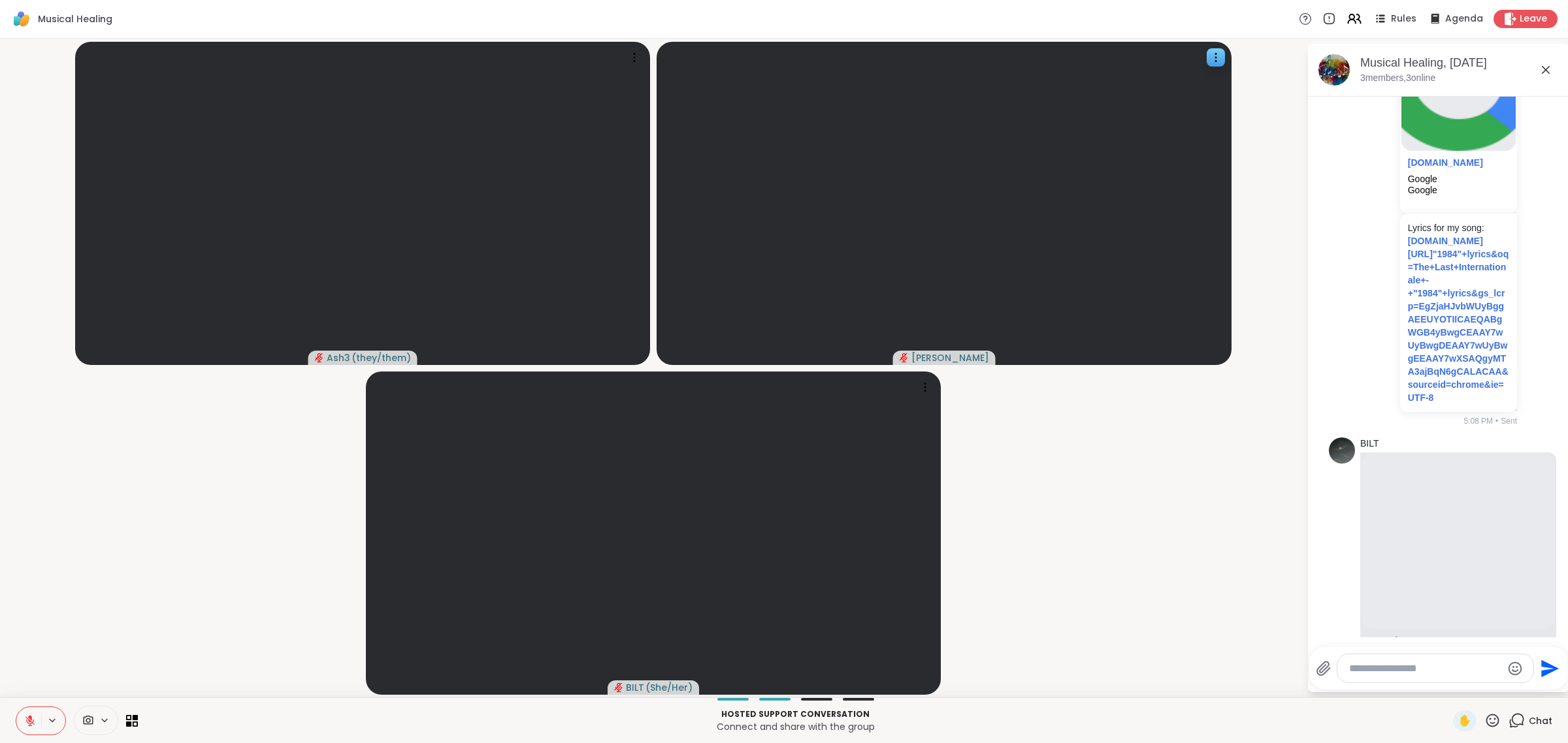
click at [782, 717] on icon at bounding box center [1493, 721] width 17 height 17
click at [782, 686] on div "👍" at bounding box center [1483, 687] width 24 height 21
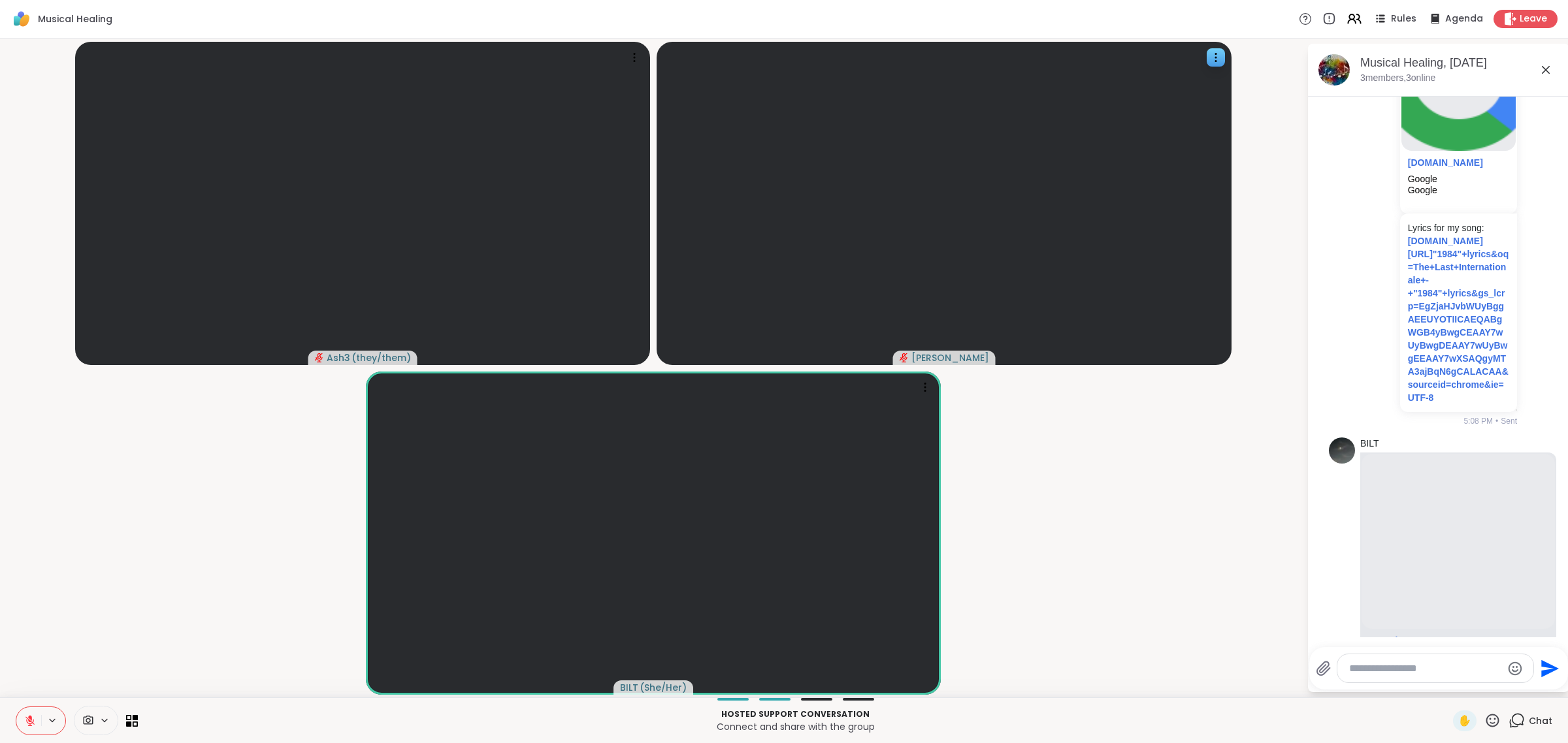
click at [29, 722] on icon at bounding box center [30, 721] width 9 height 9
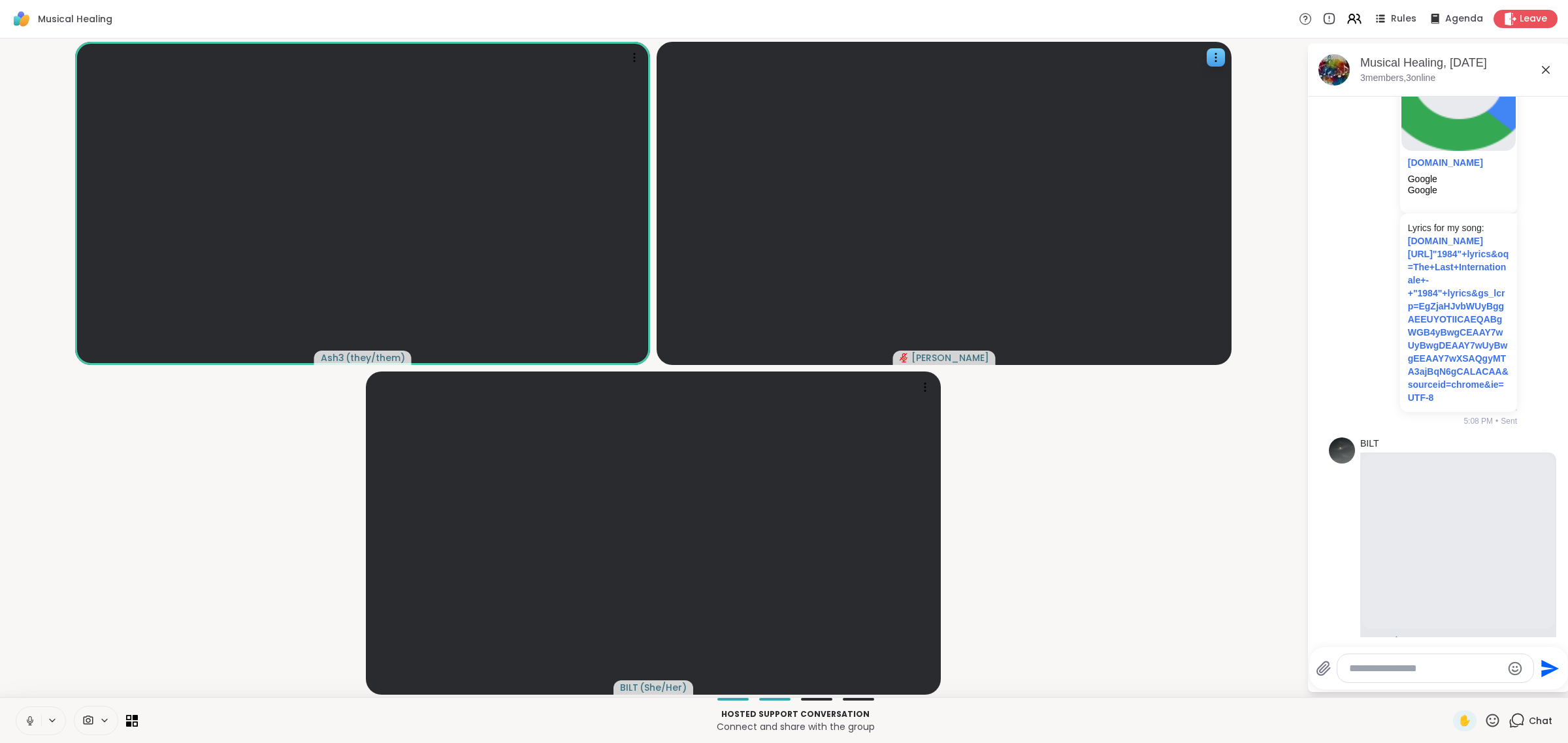
click at [17, 707] on button at bounding box center [29, 721] width 25 height 27
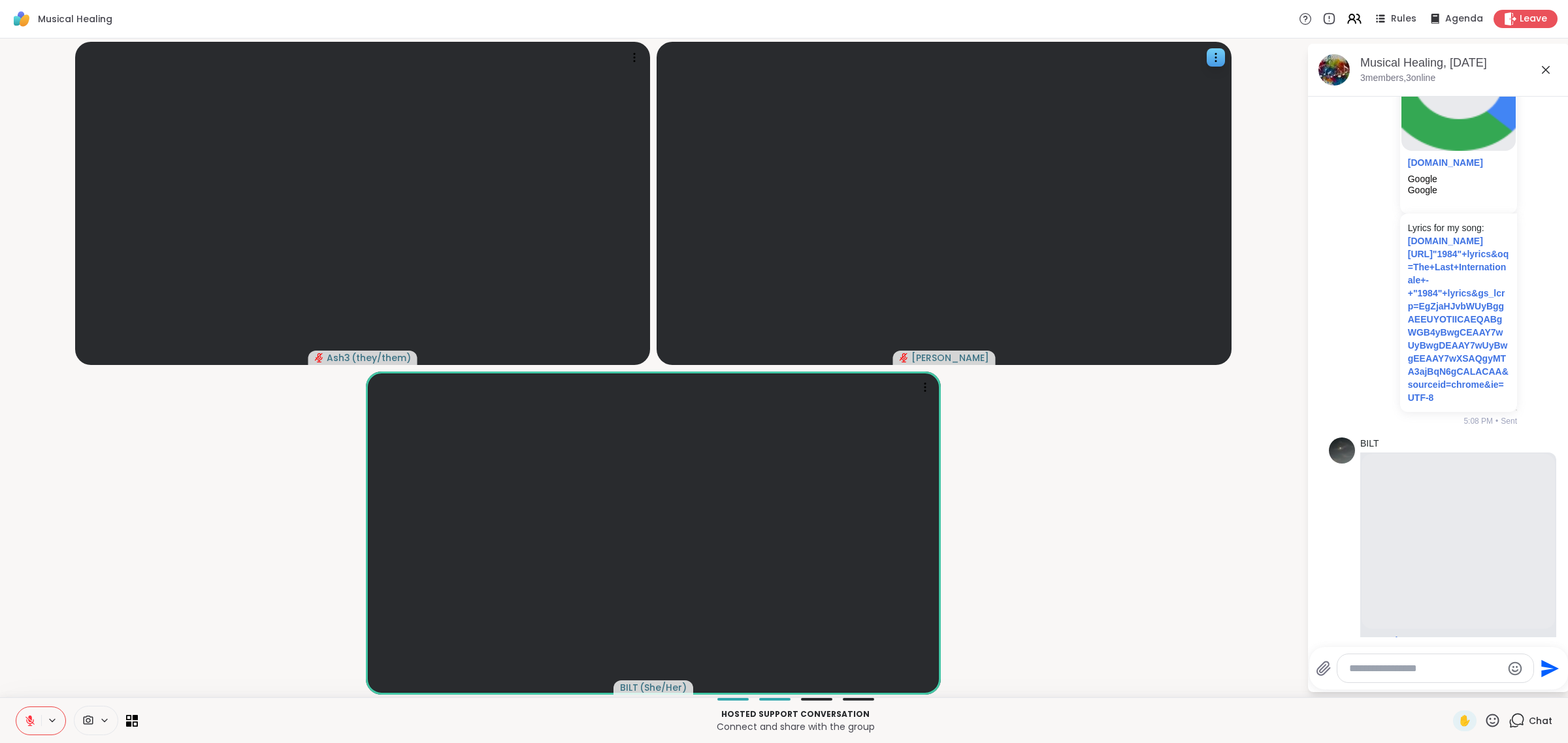
click at [17, 707] on button at bounding box center [29, 721] width 25 height 27
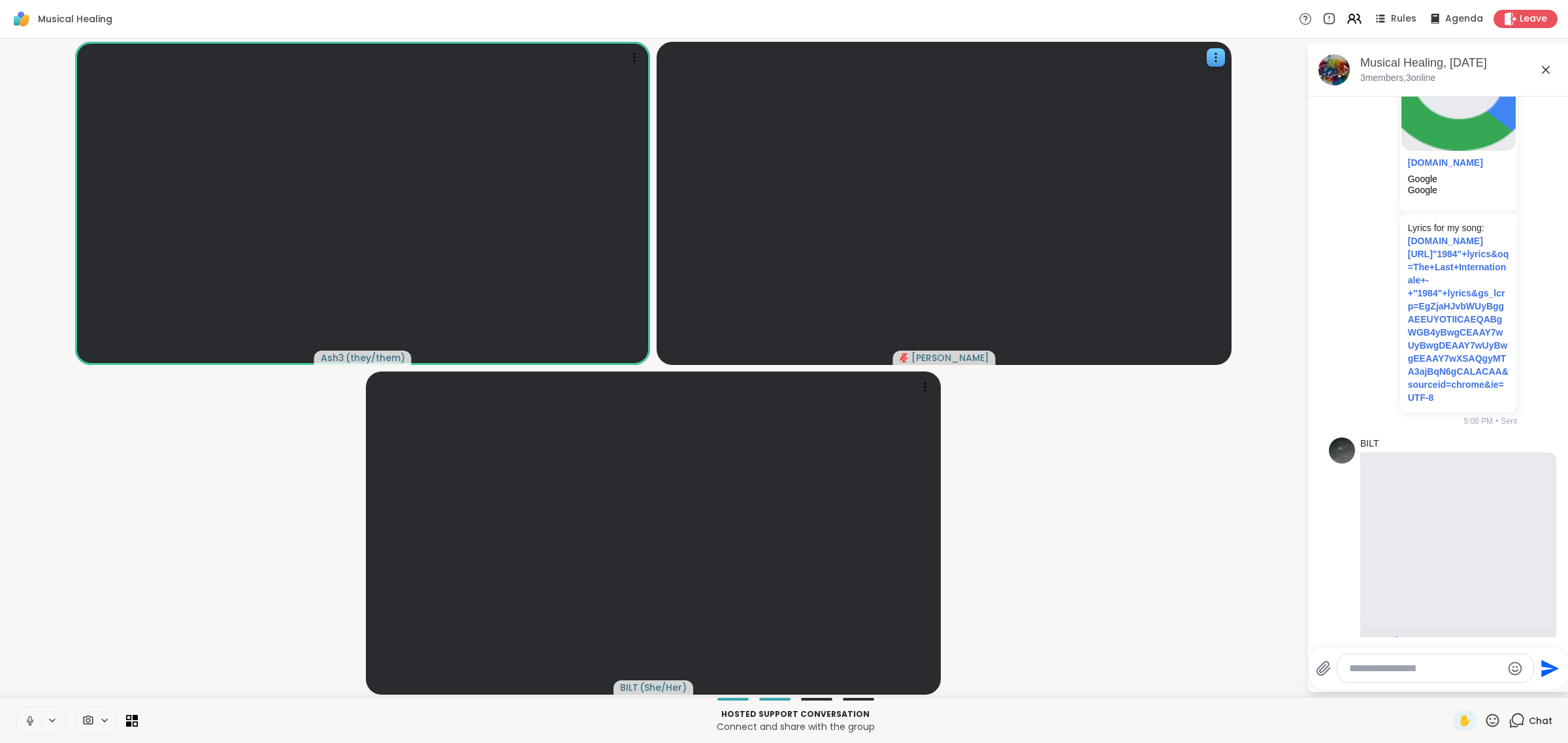
click at [17, 707] on button at bounding box center [29, 721] width 25 height 27
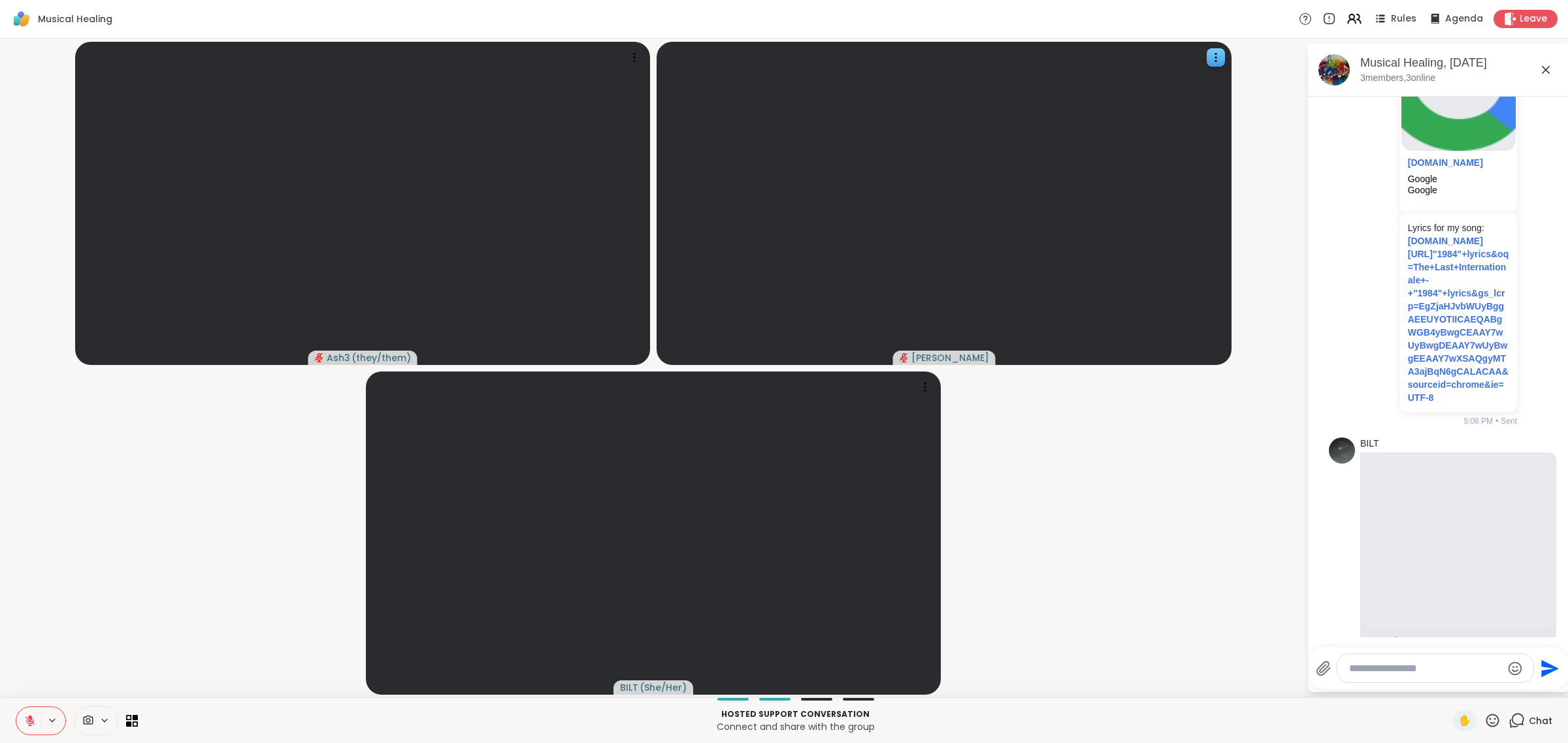
click at [17, 707] on button at bounding box center [29, 721] width 25 height 27
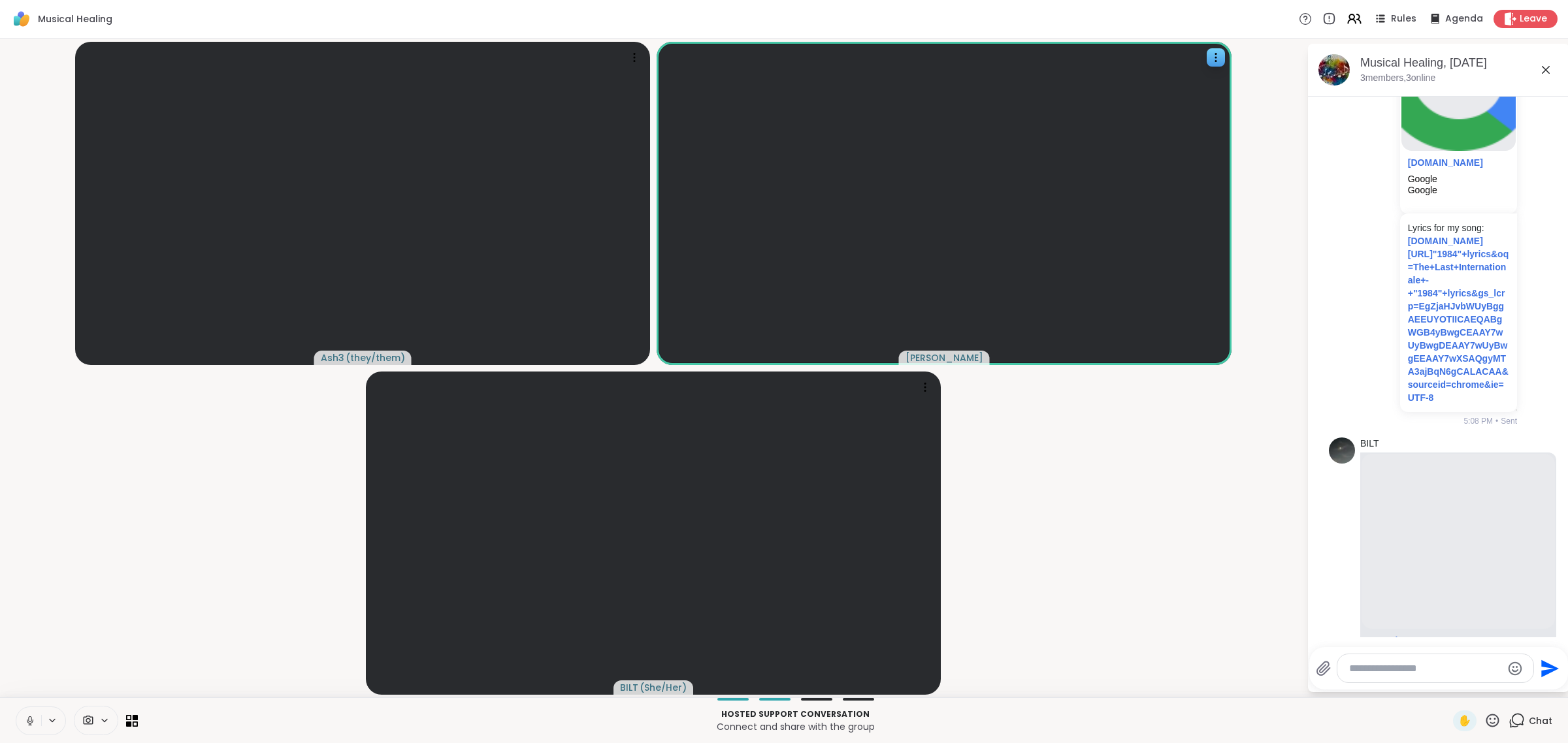
click at [17, 707] on button at bounding box center [29, 721] width 25 height 27
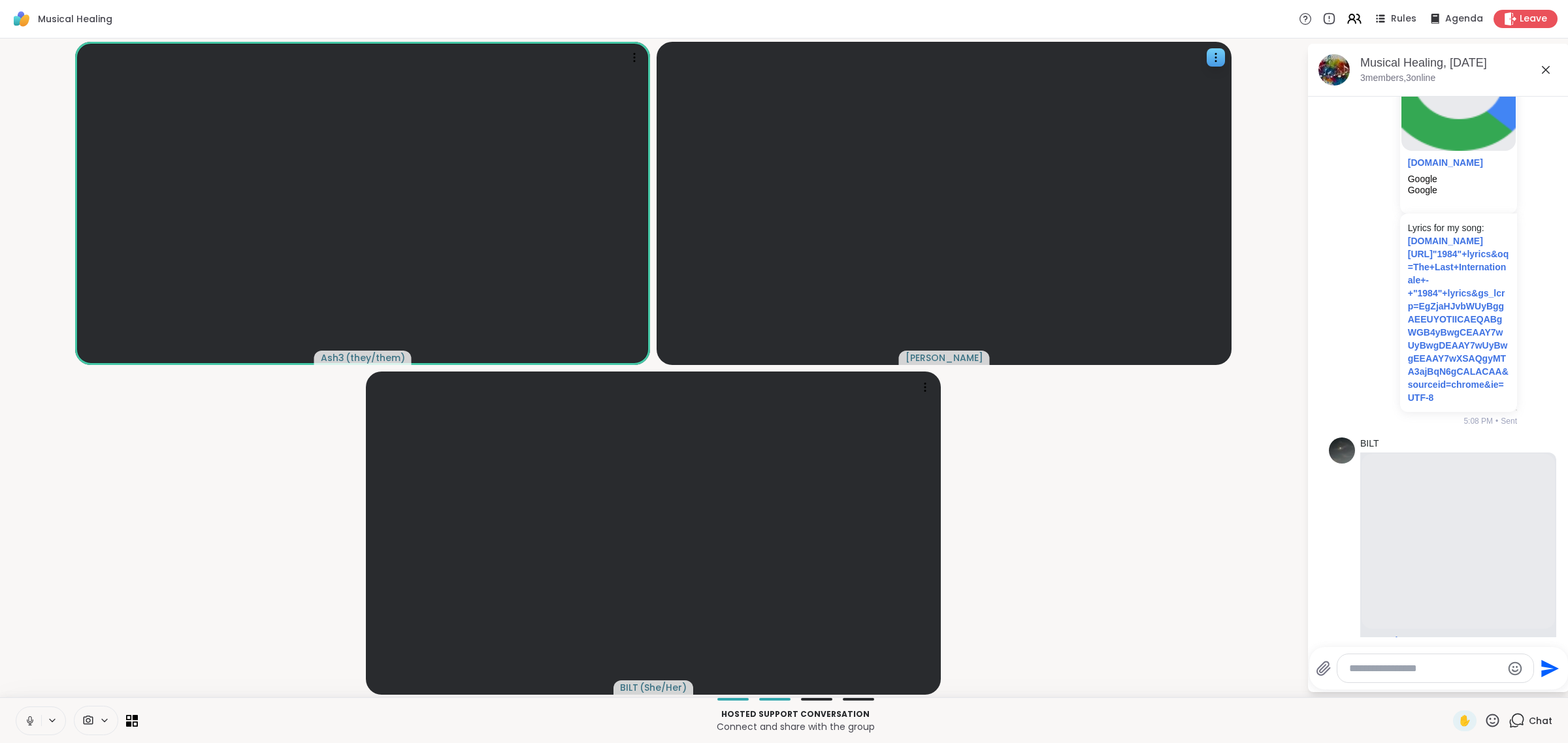
click at [17, 707] on button at bounding box center [29, 721] width 25 height 27
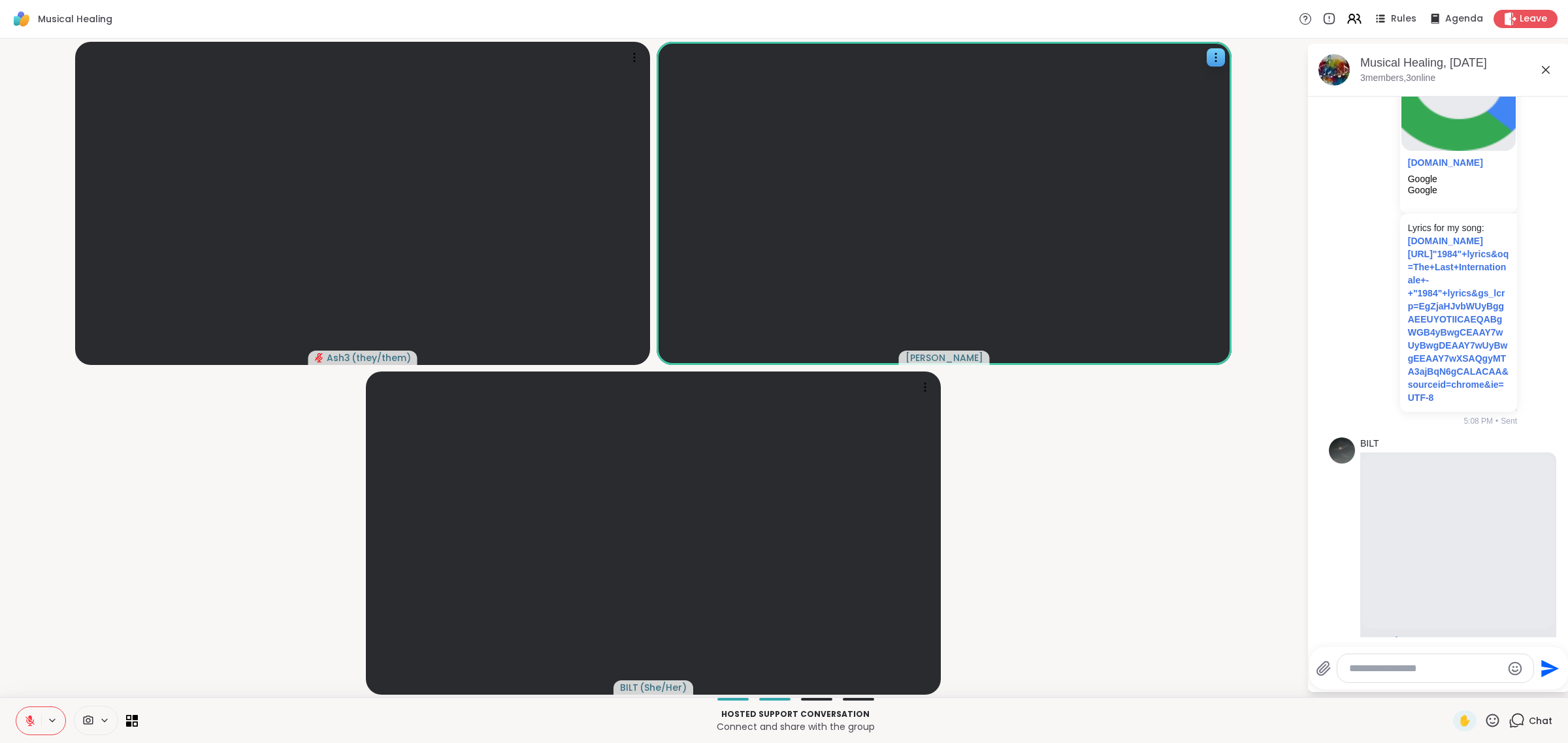
click at [17, 707] on button at bounding box center [29, 721] width 25 height 27
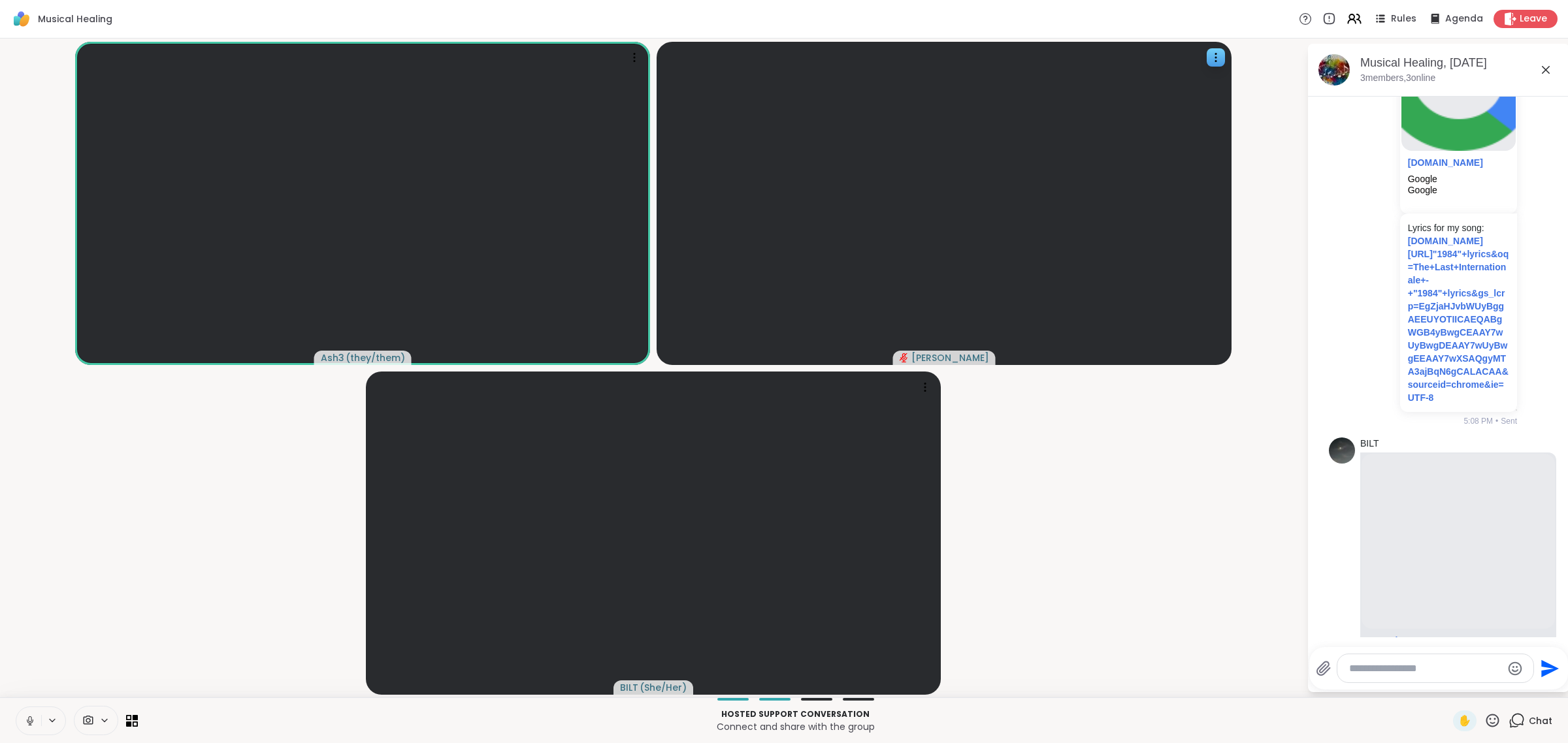
click at [17, 707] on button at bounding box center [29, 721] width 25 height 27
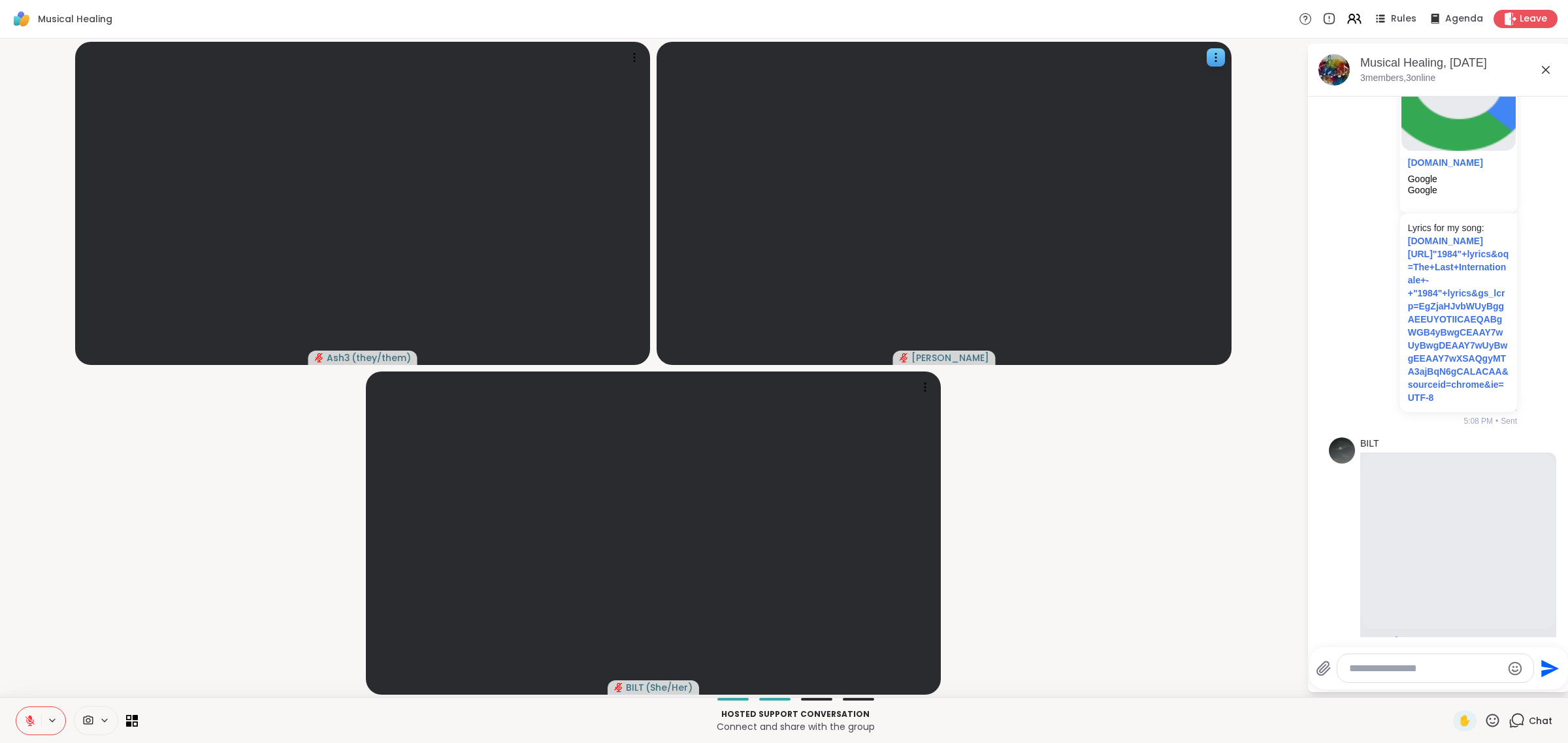
click at [17, 707] on button at bounding box center [29, 721] width 25 height 27
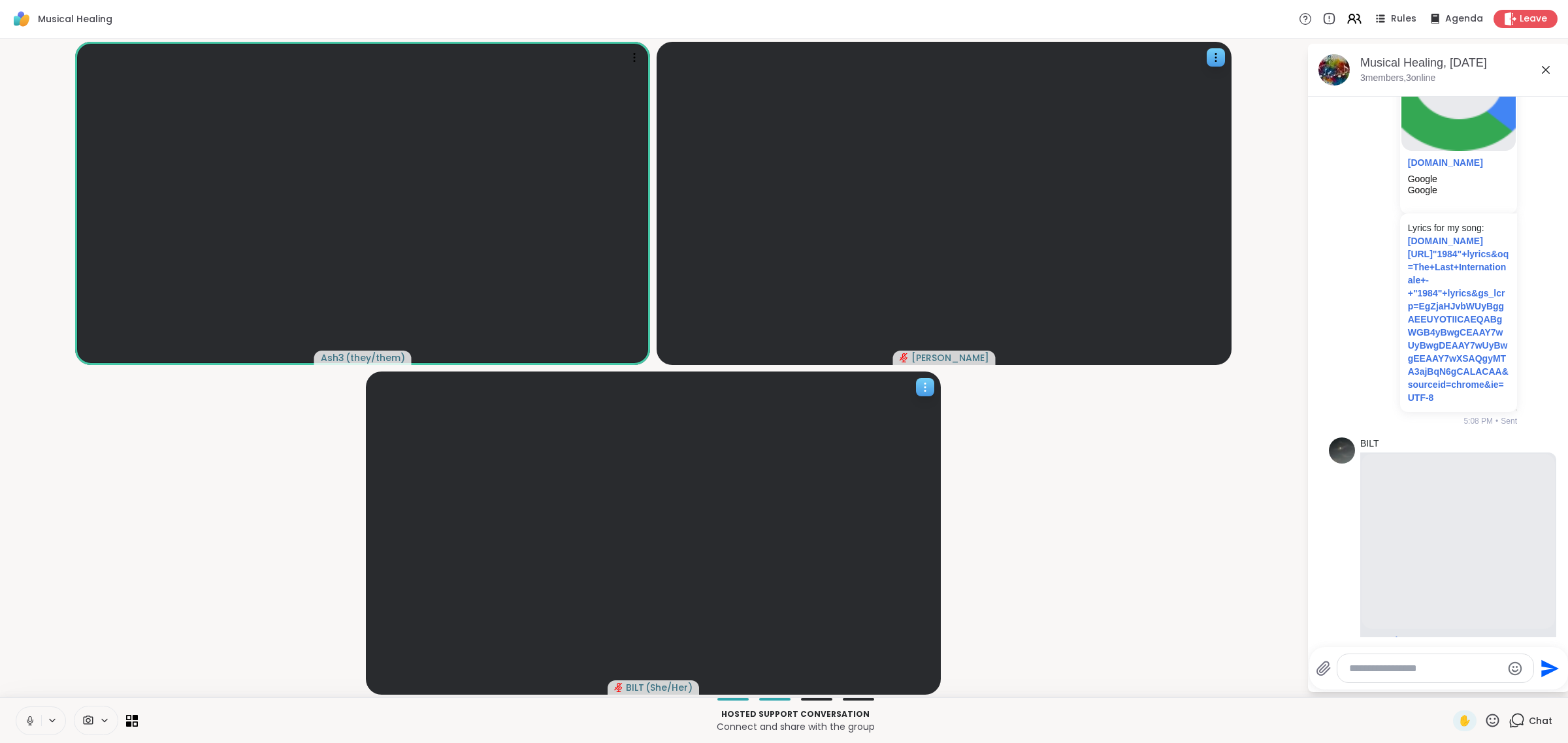
click at [17, 707] on button at bounding box center [29, 721] width 25 height 27
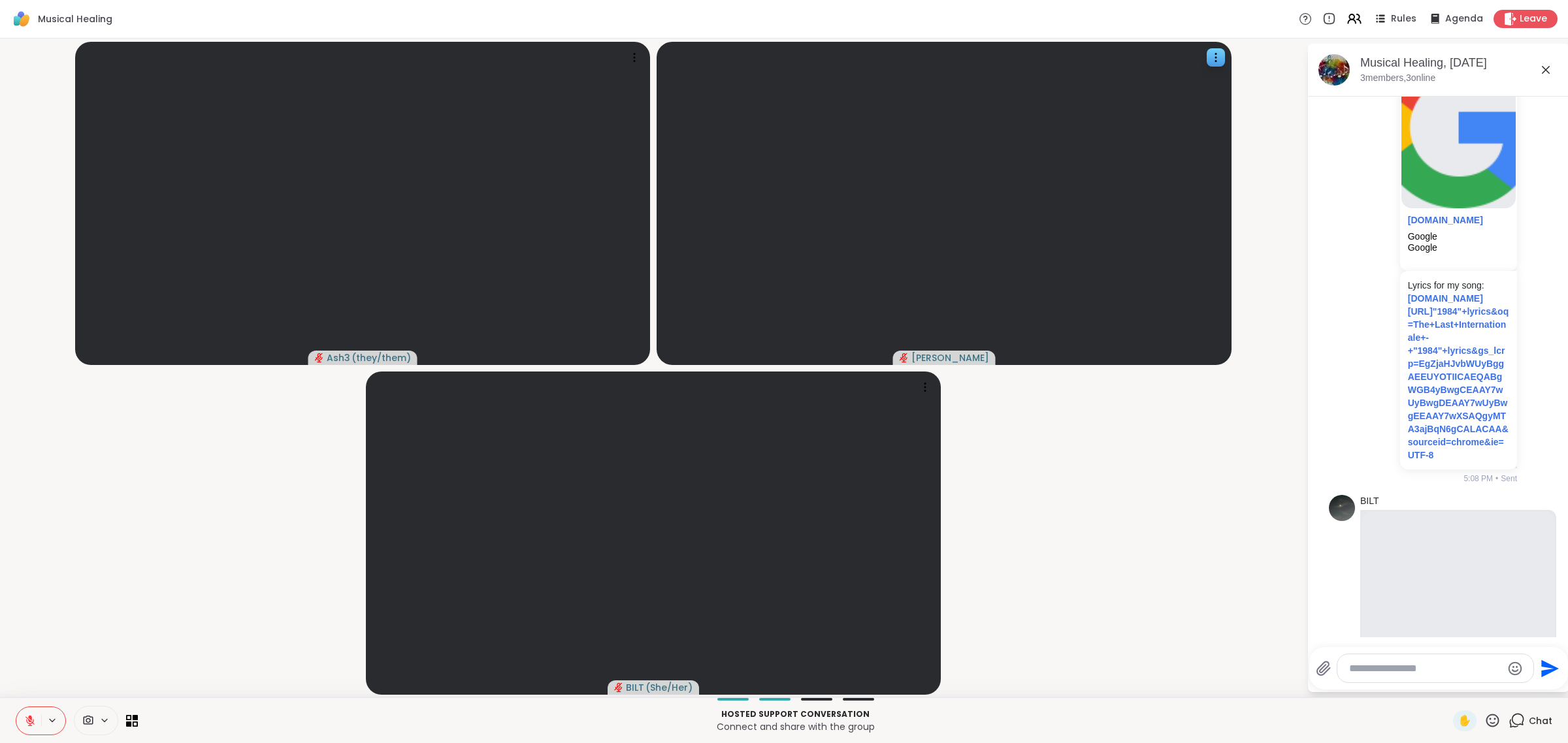
scroll to position [1392, 0]
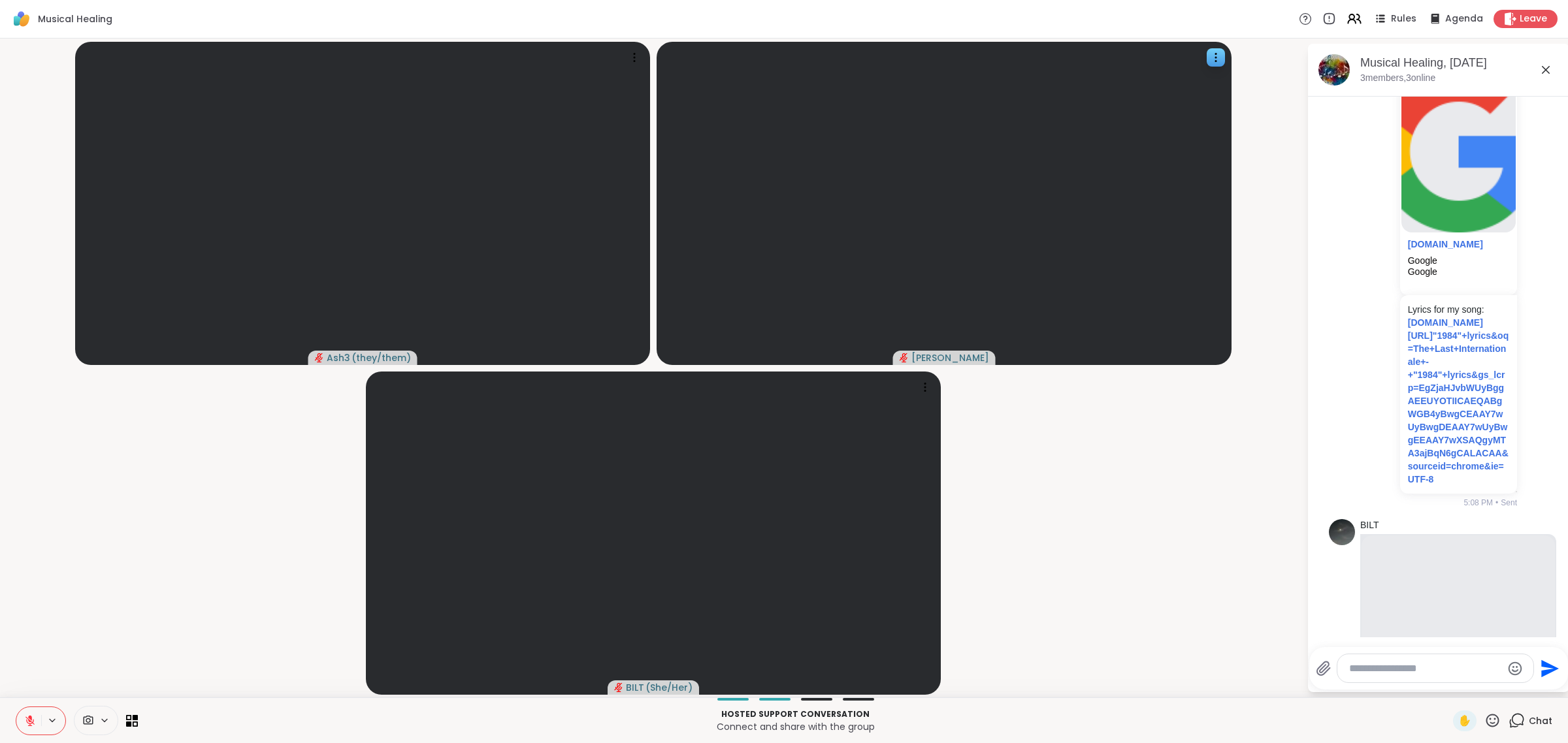
click at [17, 707] on button at bounding box center [29, 721] width 25 height 27
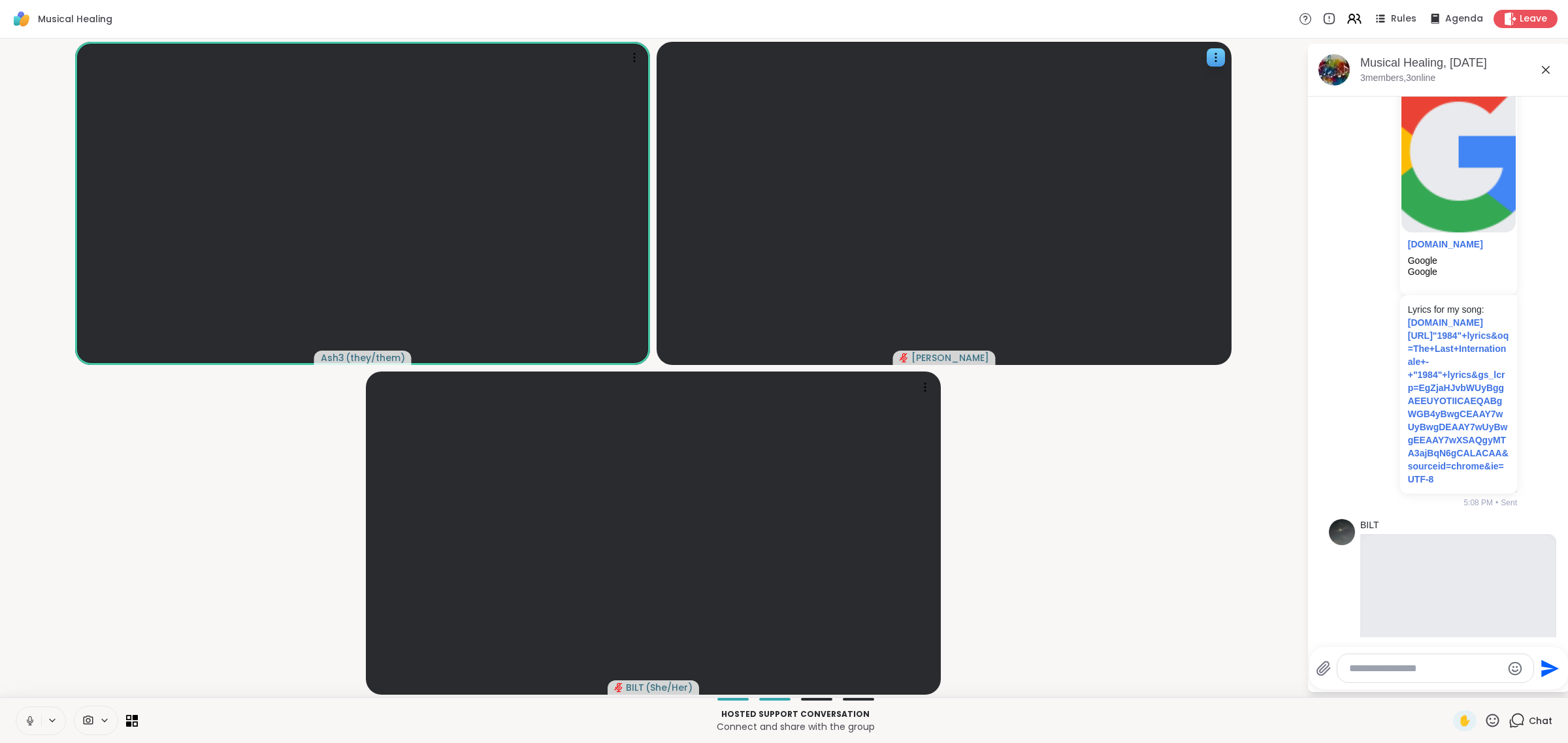
click at [17, 707] on button at bounding box center [29, 721] width 25 height 27
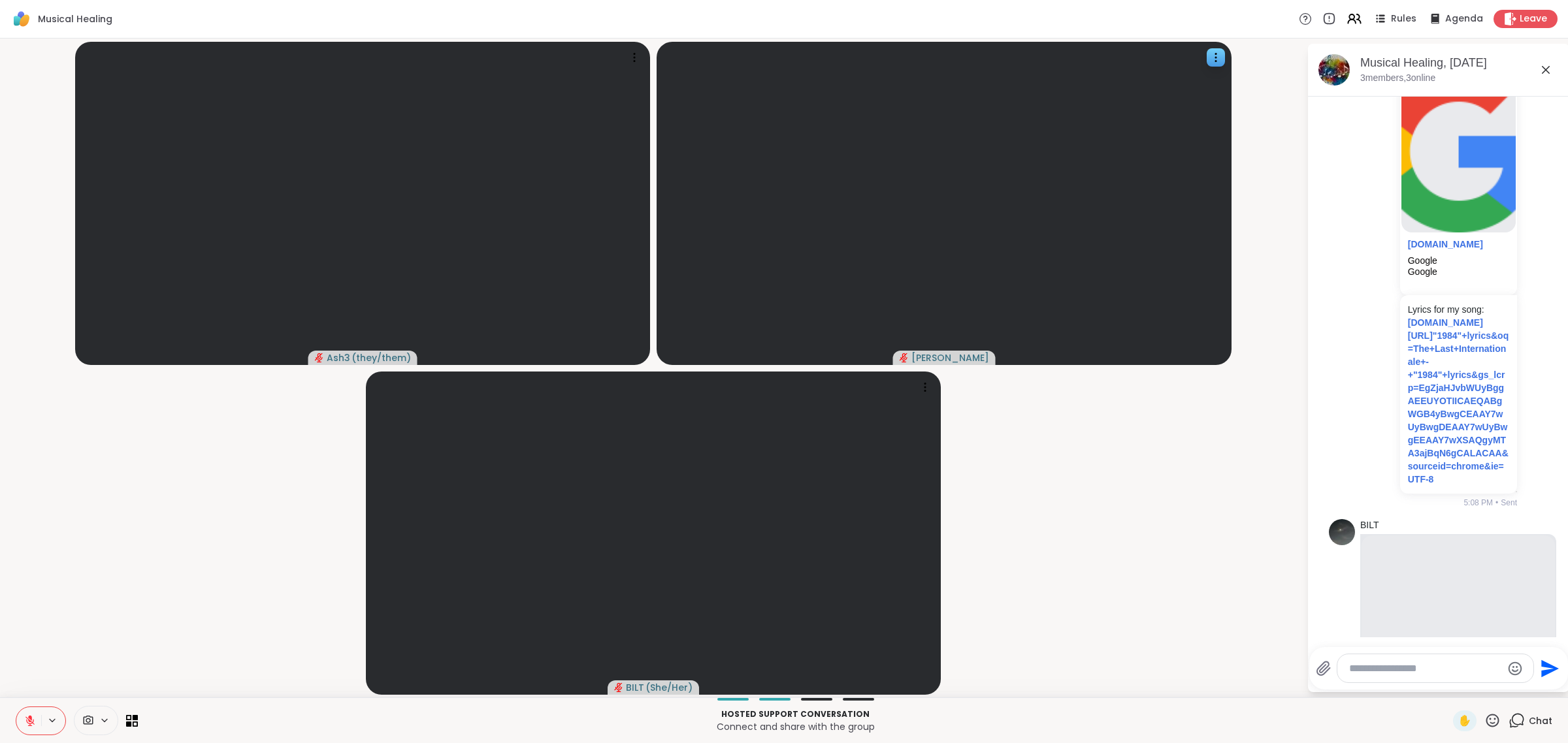
click at [17, 707] on button at bounding box center [29, 721] width 25 height 27
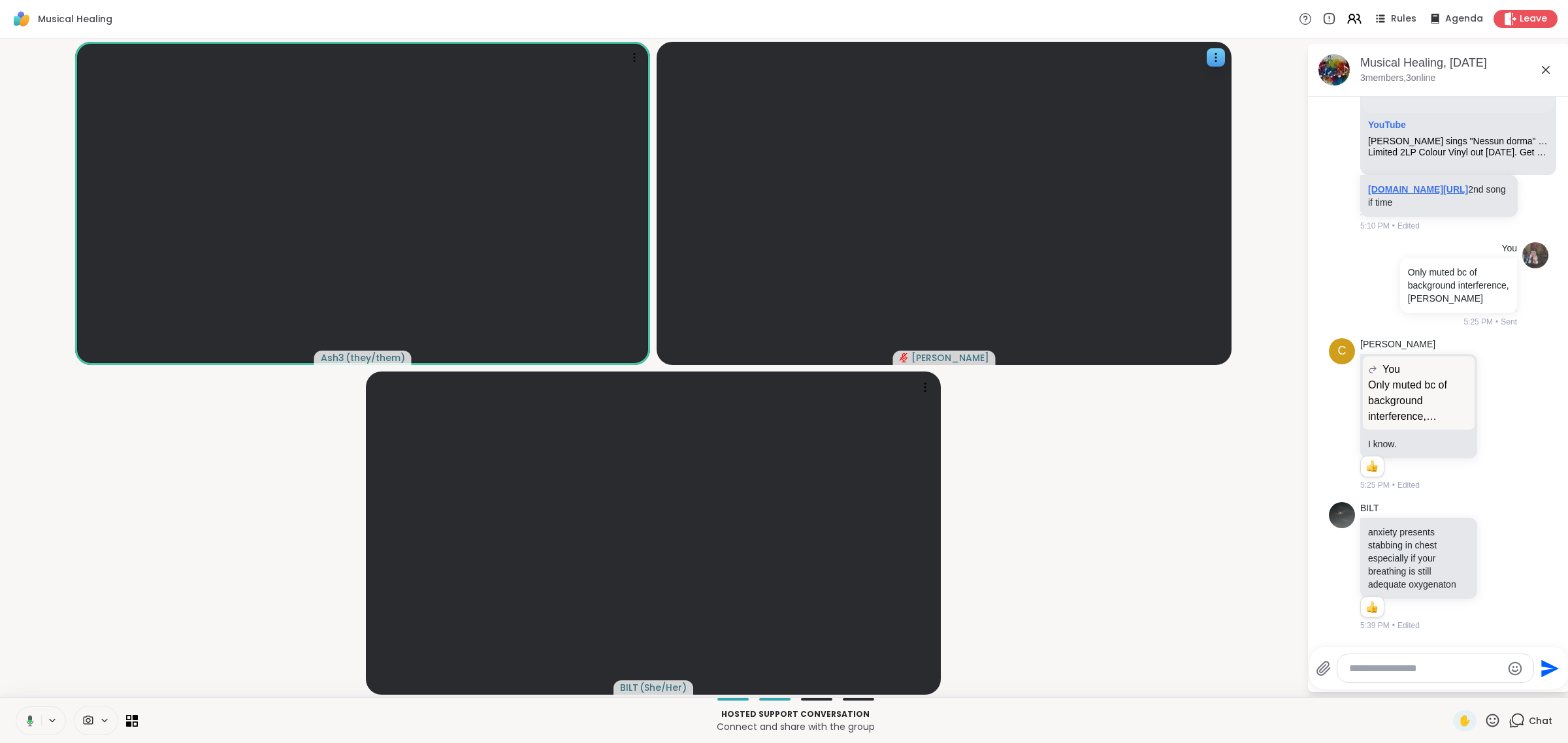
scroll to position [2126, 0]
click at [782, 195] on link "[DOMAIN_NAME][URL]" at bounding box center [1418, 189] width 100 height 11
click at [30, 719] on icon at bounding box center [30, 721] width 4 height 5
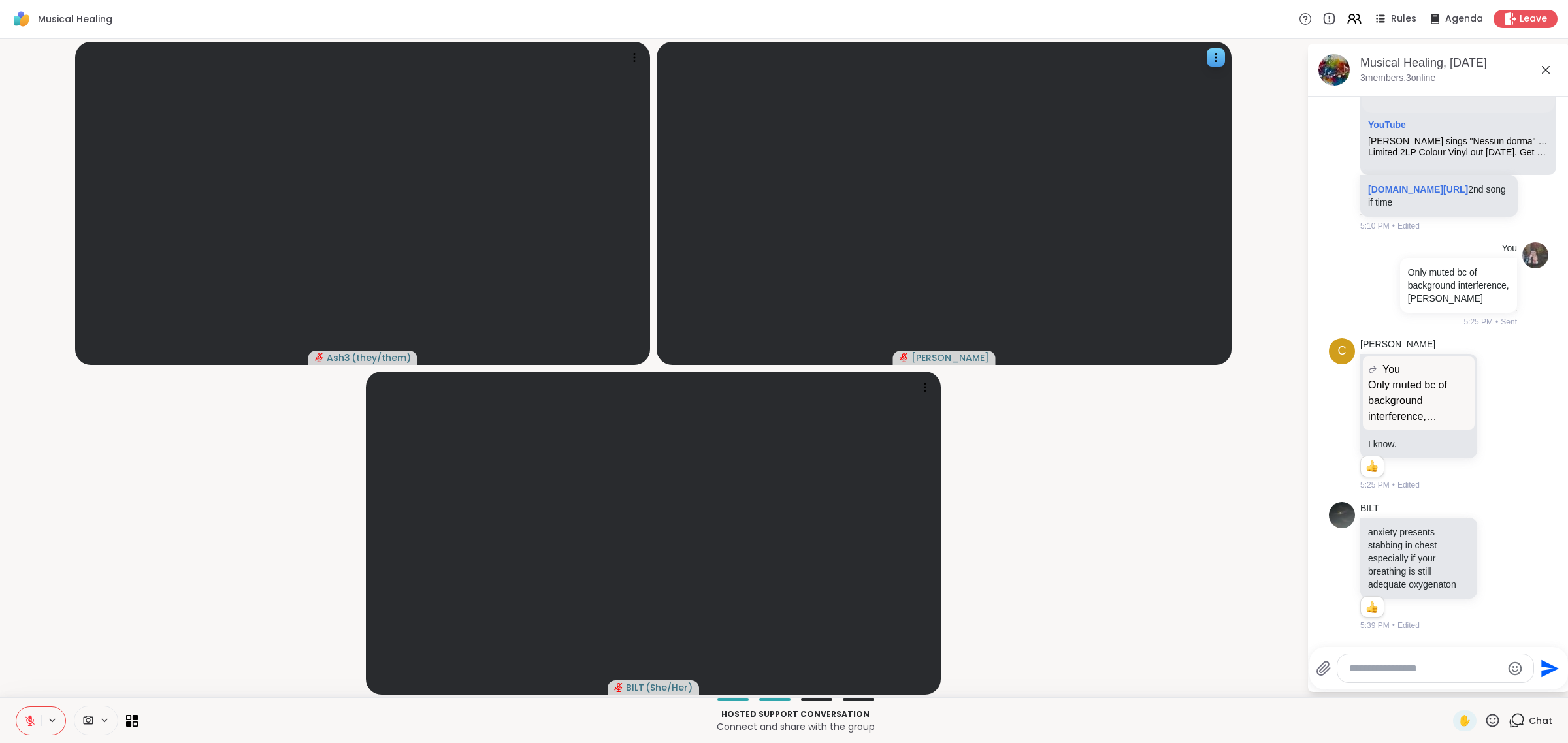
drag, startPoint x: 1483, startPoint y: 723, endPoint x: 1483, endPoint y: 707, distance: 16.0
click at [782, 721] on icon at bounding box center [1493, 721] width 17 height 17
click at [782, 687] on span "👍" at bounding box center [1483, 687] width 13 height 16
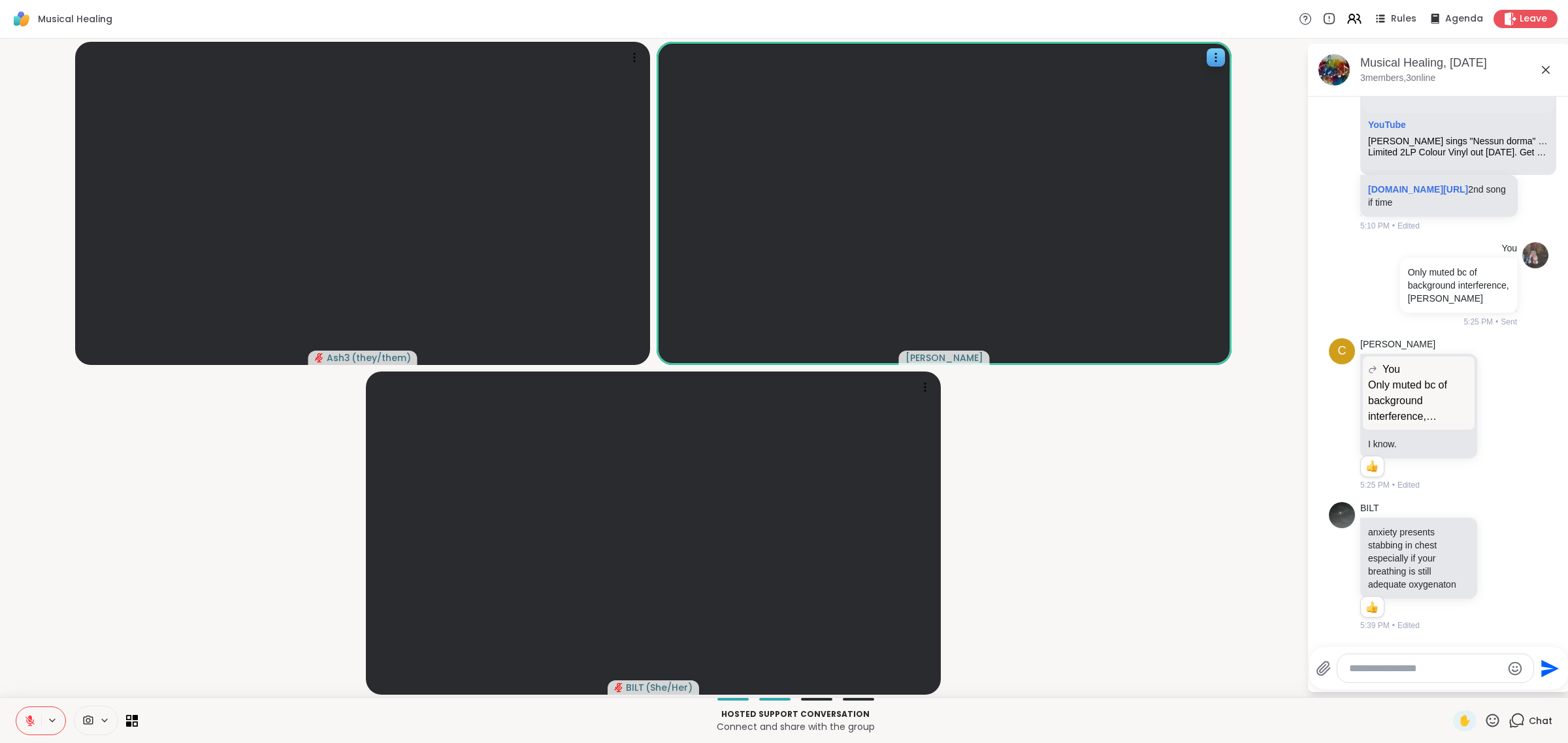
scroll to position [2371, 0]
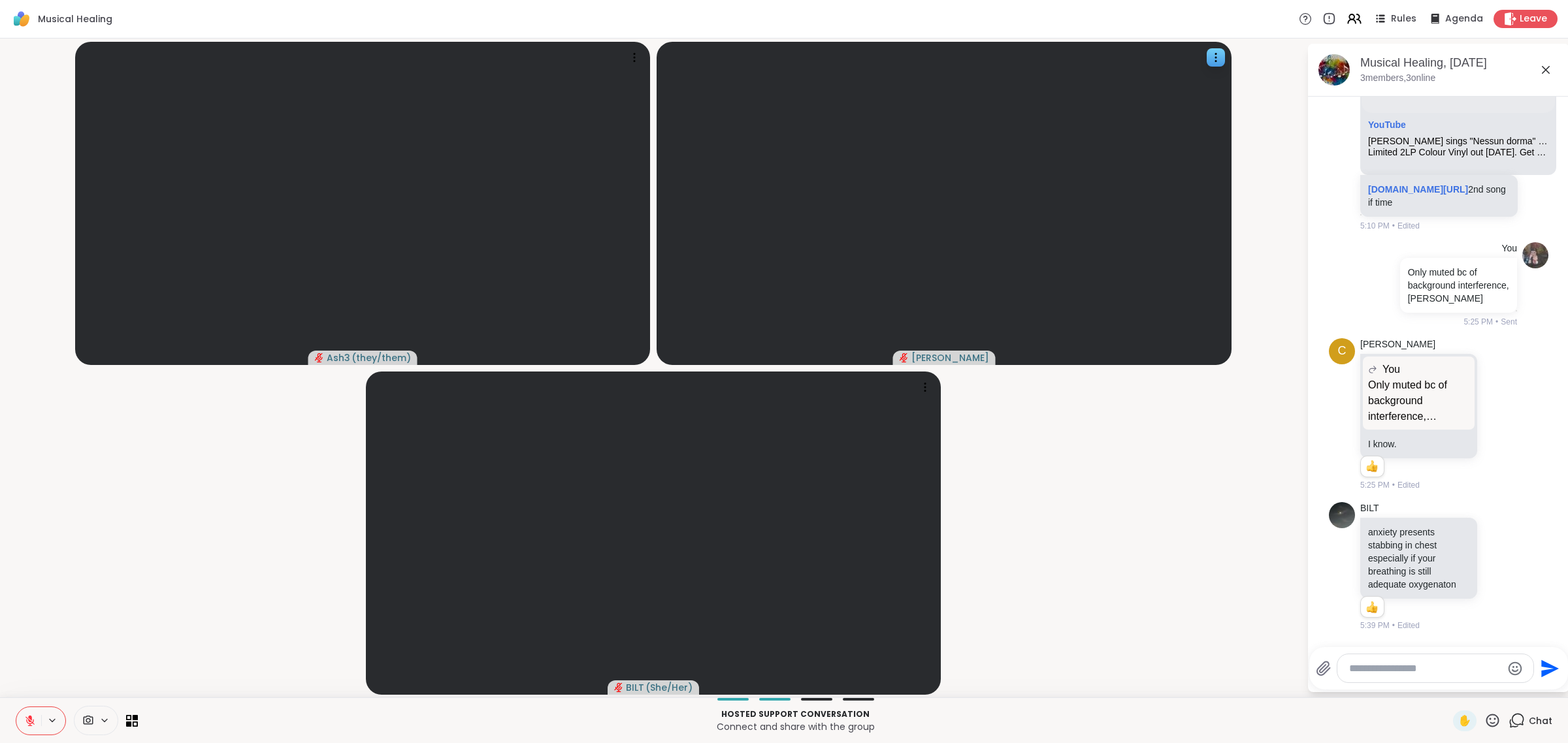
click at [33, 717] on icon at bounding box center [30, 721] width 12 height 12
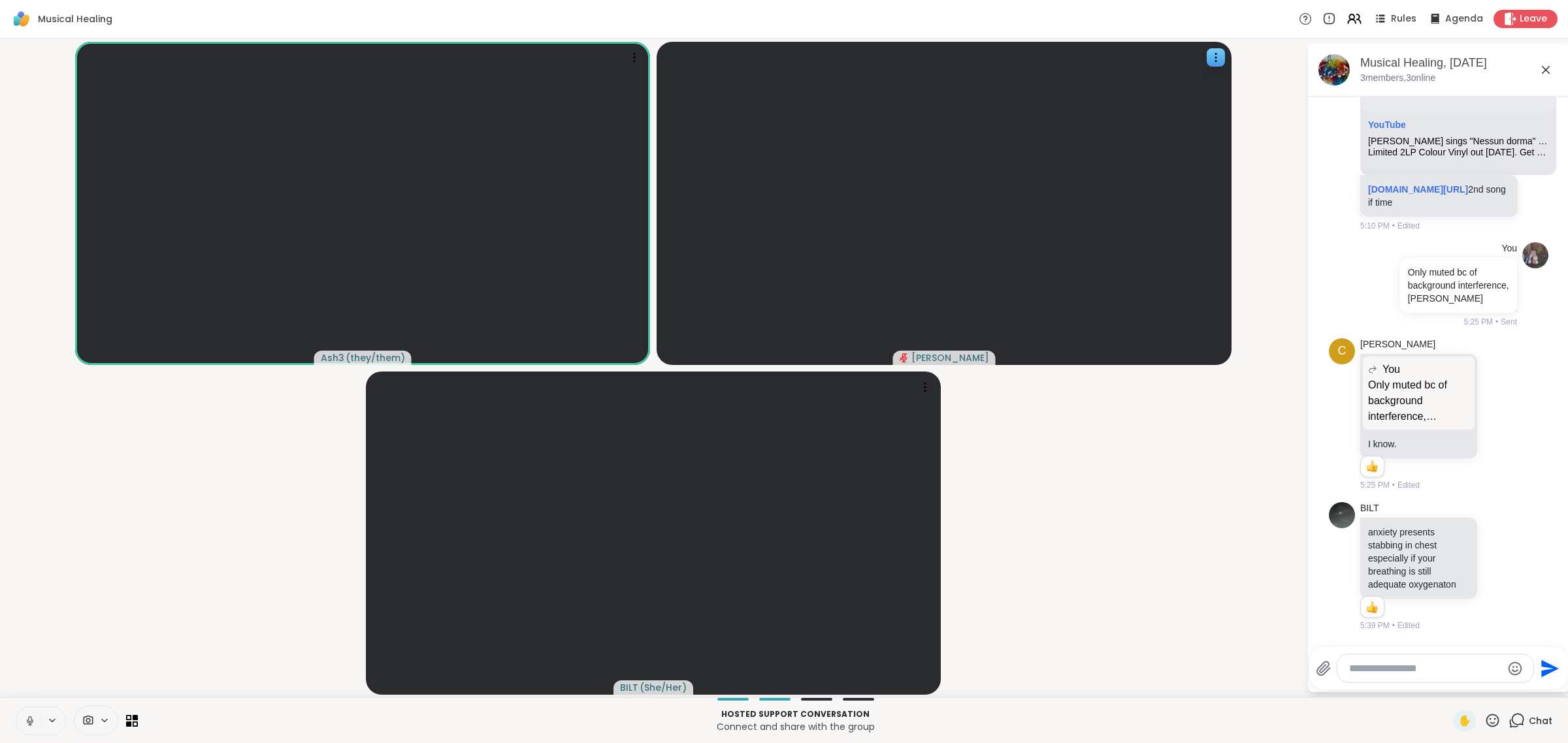
click at [33, 715] on icon at bounding box center [30, 721] width 12 height 12
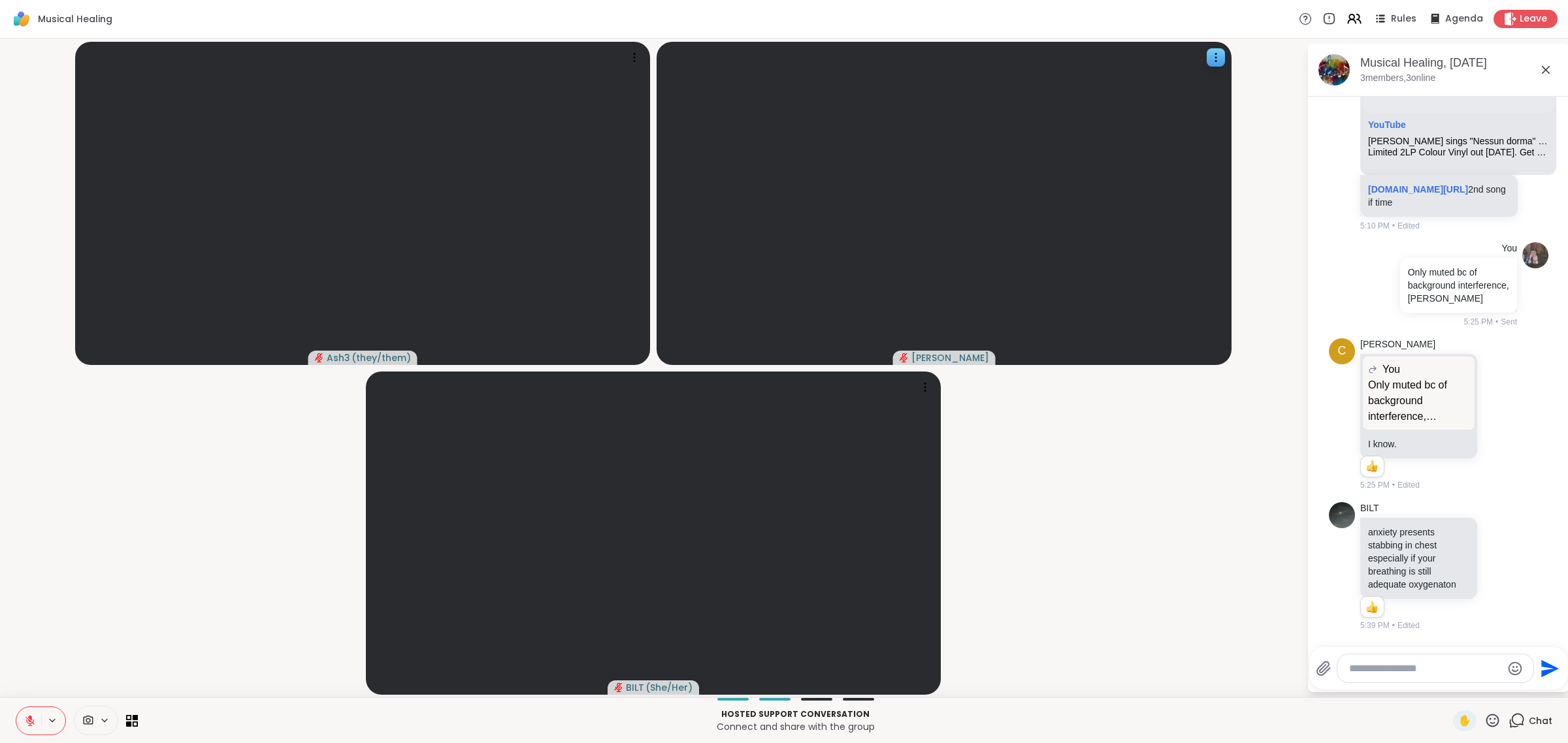
click at [34, 715] on icon at bounding box center [30, 721] width 12 height 12
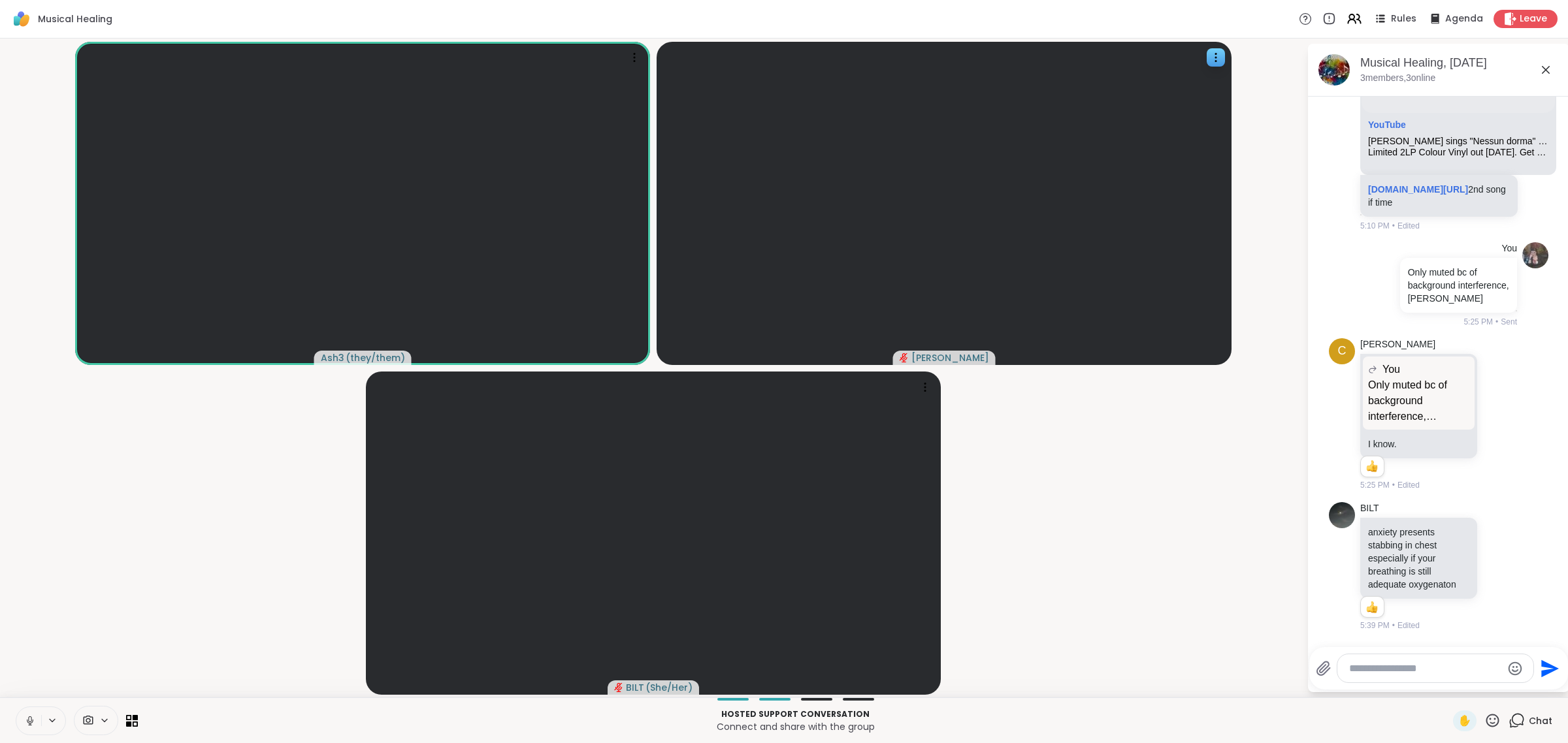
click at [17, 707] on button at bounding box center [29, 721] width 25 height 27
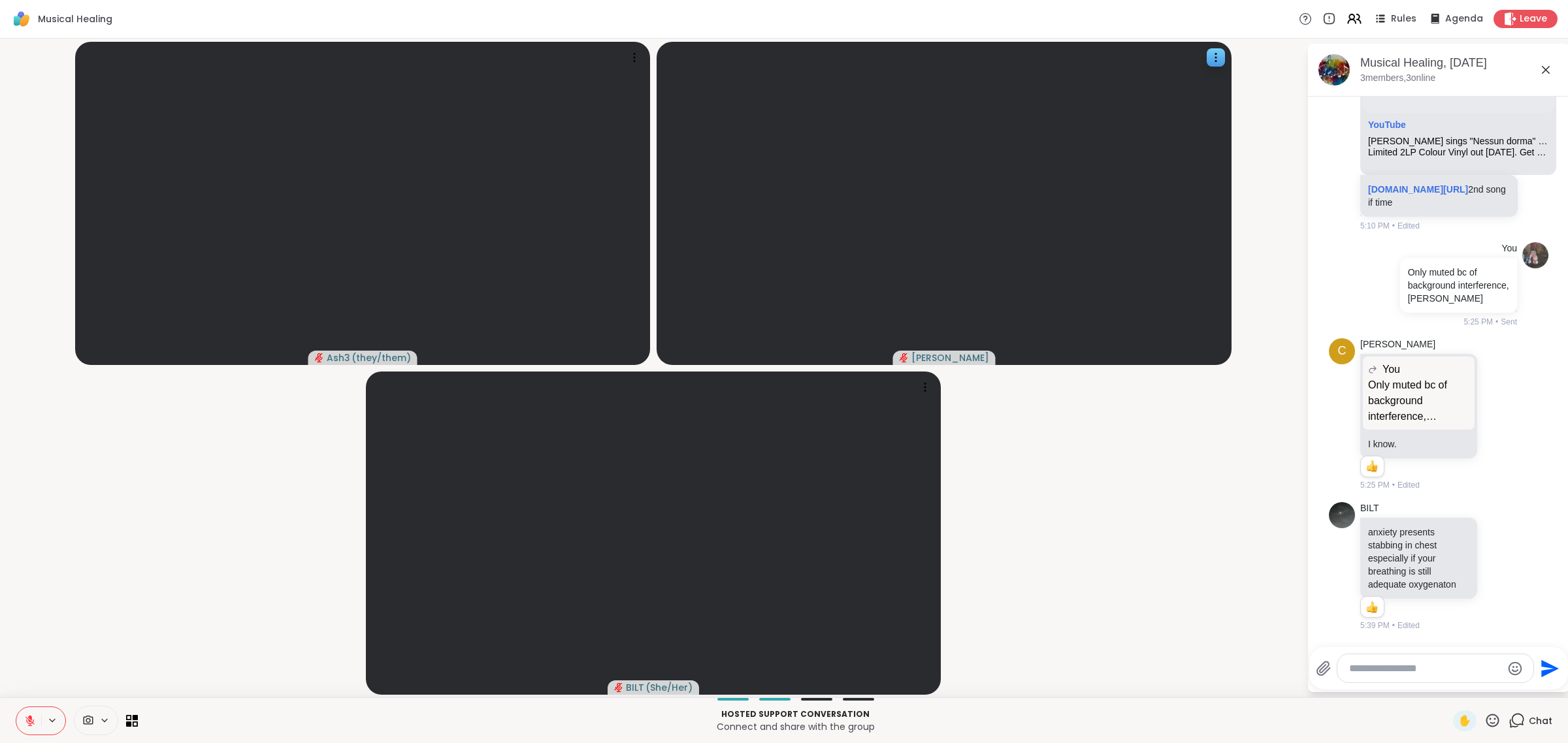
click at [17, 707] on button at bounding box center [29, 721] width 25 height 27
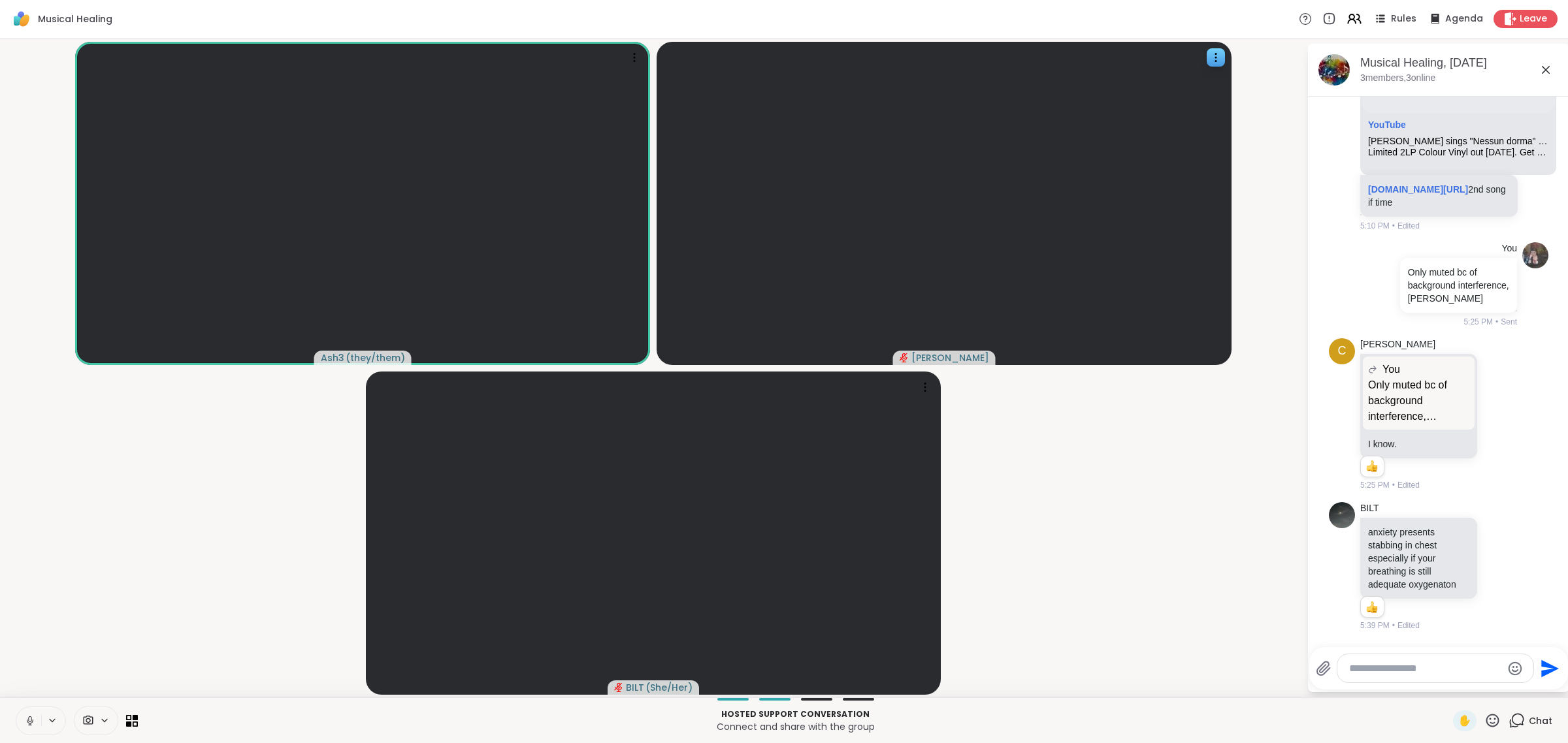
click at [17, 707] on button at bounding box center [29, 721] width 25 height 27
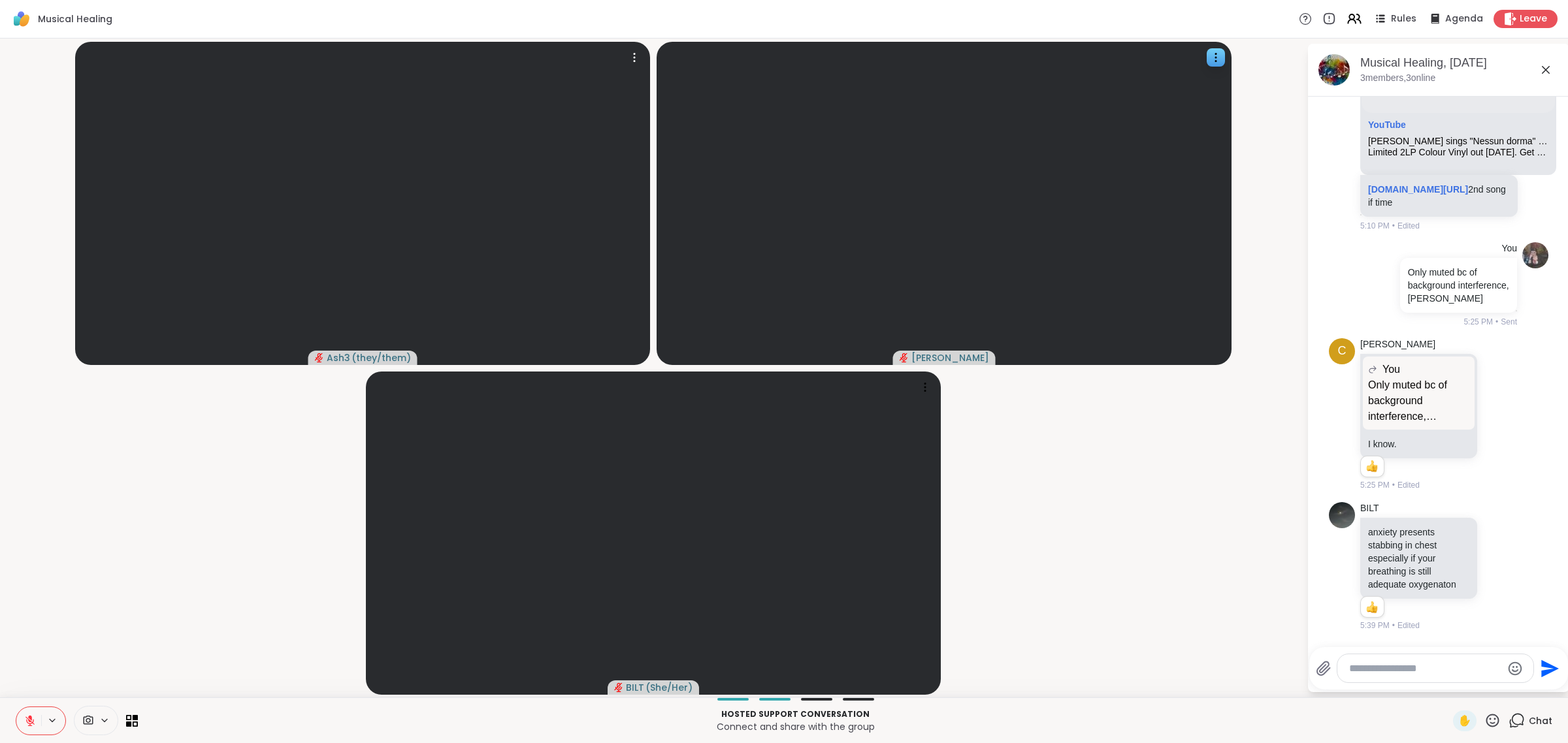
click at [17, 707] on button at bounding box center [29, 721] width 25 height 27
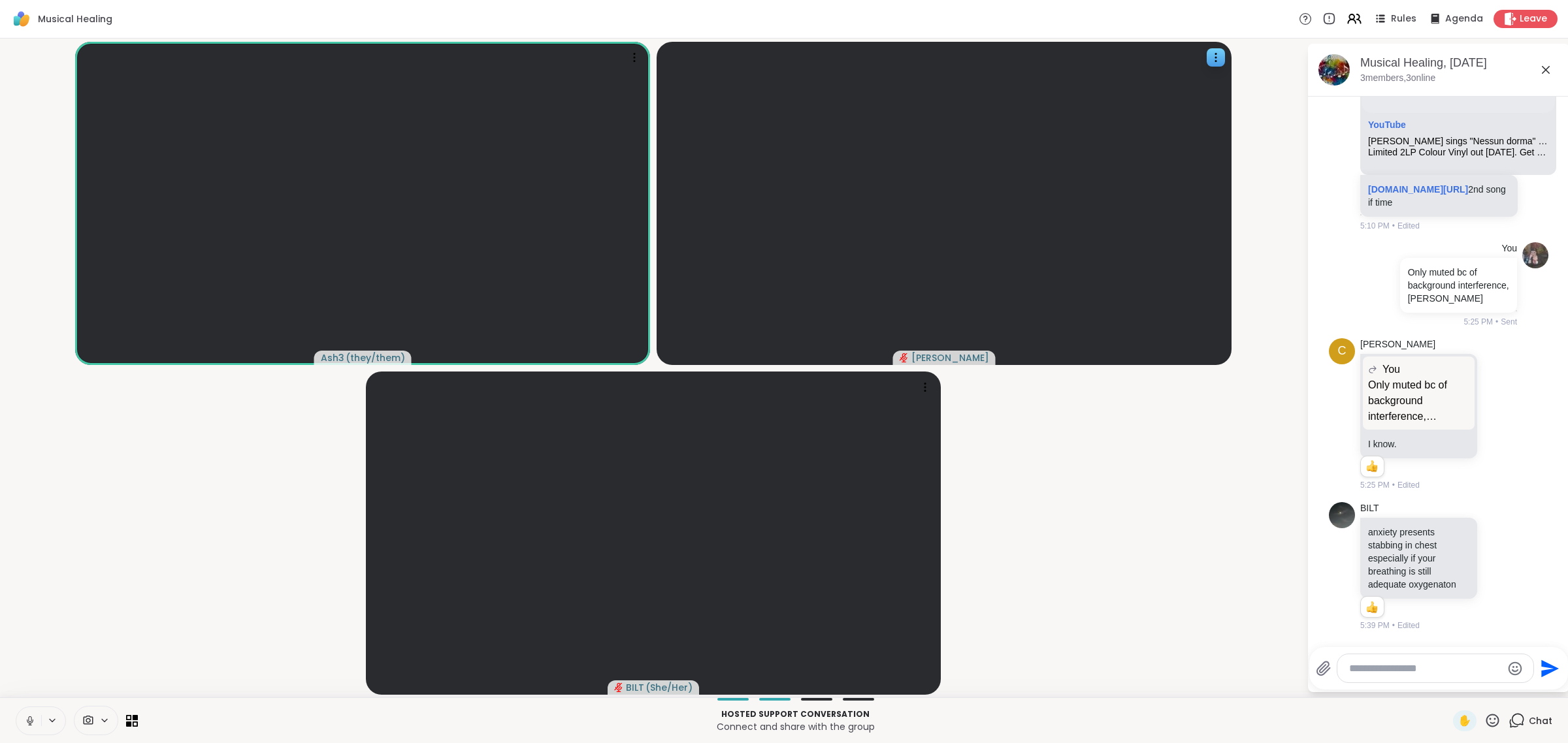
click at [782, 668] on textarea "Type your message" at bounding box center [1425, 669] width 152 height 13
click at [782, 671] on textarea "Type your message" at bounding box center [1425, 669] width 152 height 13
paste textarea "**********"
type textarea "**********"
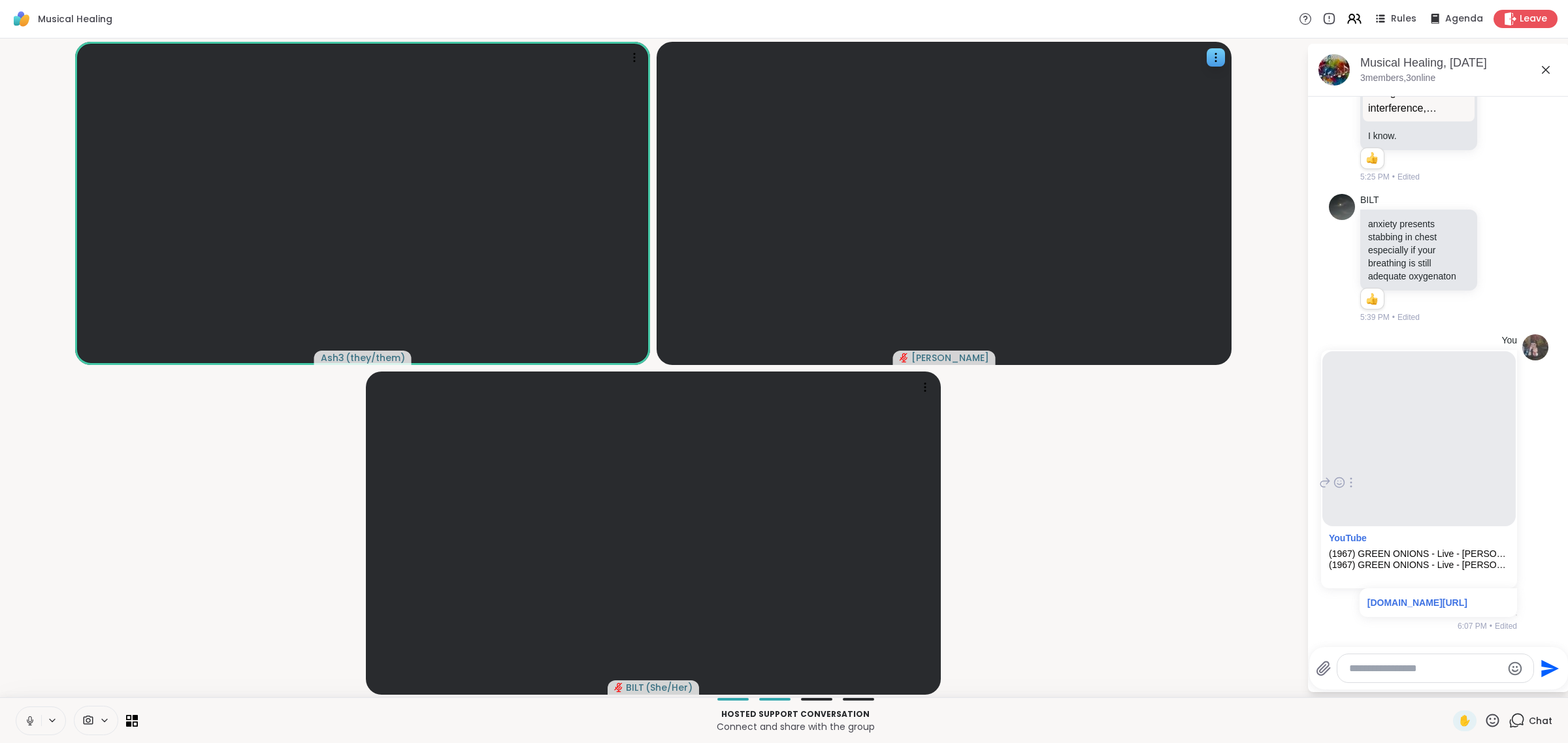
scroll to position [2705, 0]
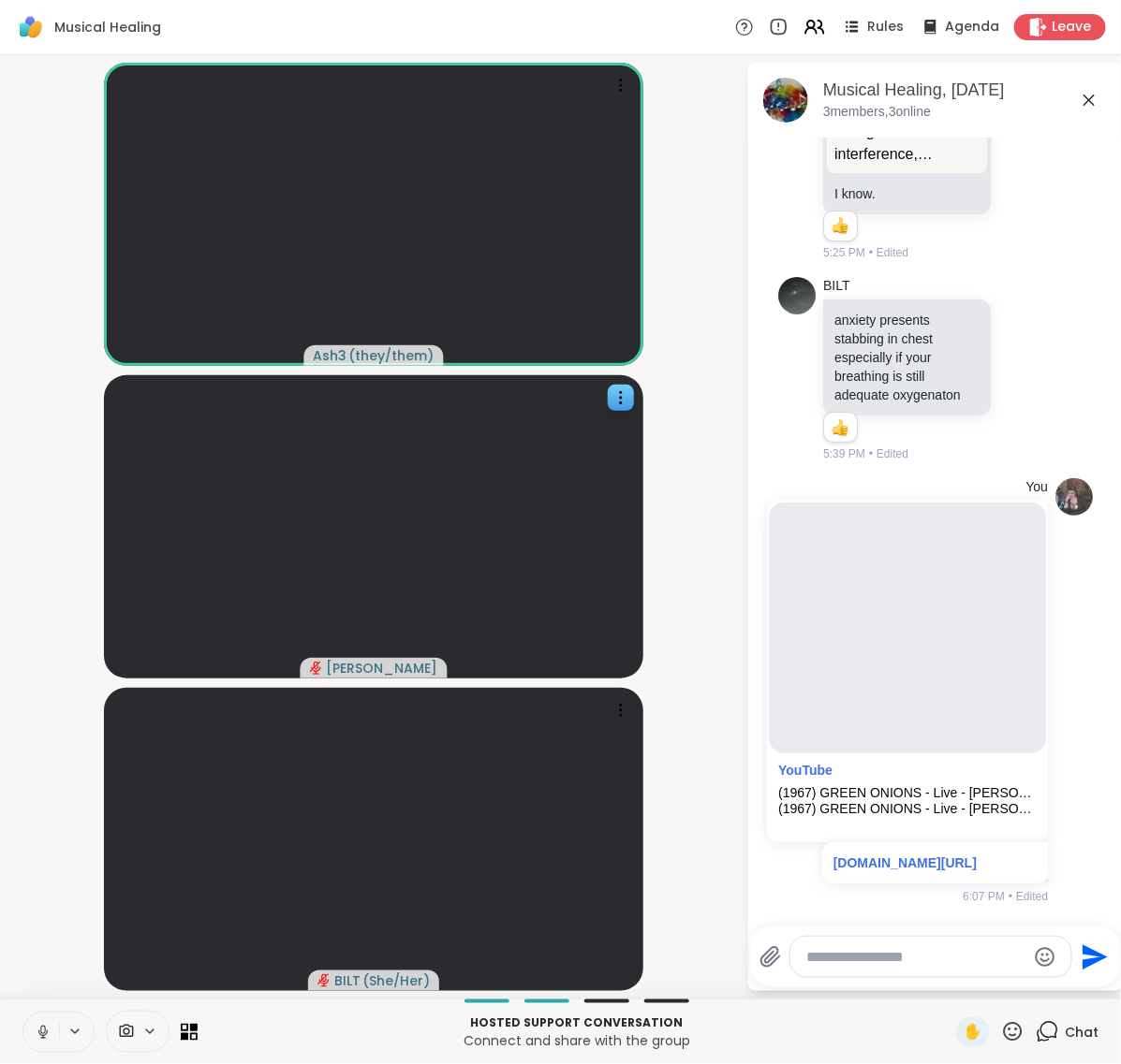
click at [39, 1022] on button at bounding box center [42, 1032] width 36 height 39
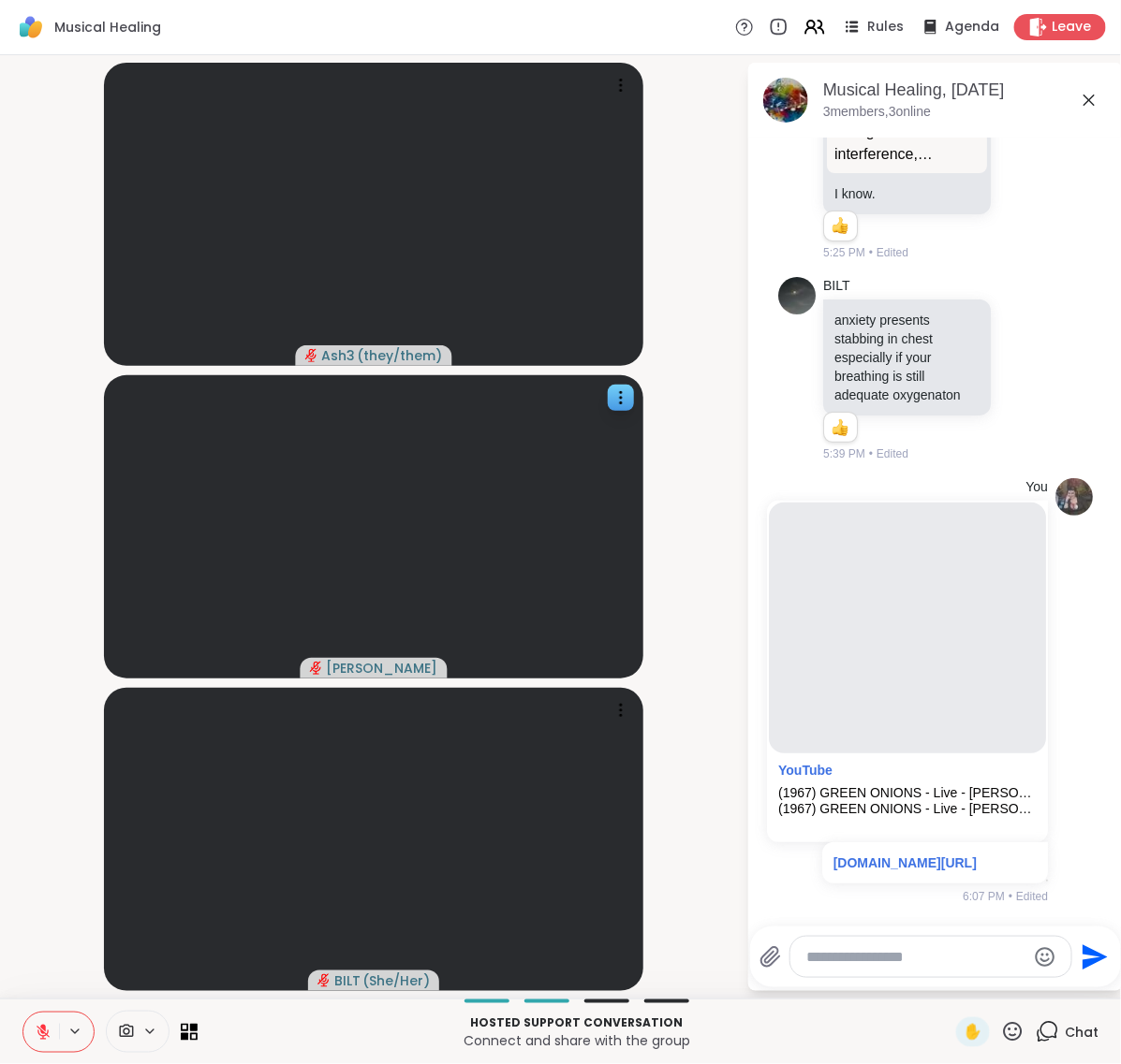
click at [1002, 1035] on icon at bounding box center [1012, 1032] width 24 height 24
click at [989, 977] on span "👍" at bounding box center [999, 983] width 19 height 23
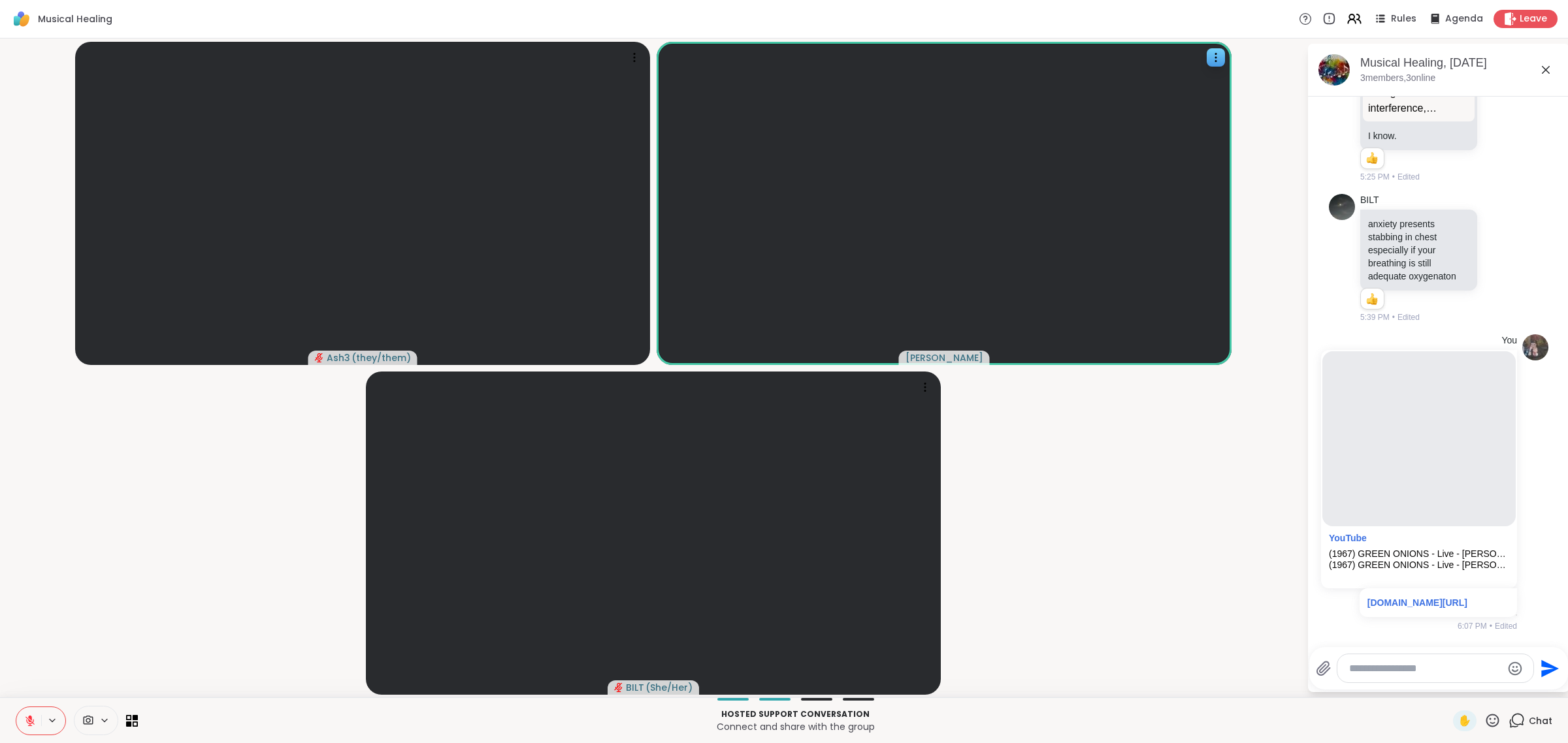
click at [30, 722] on icon at bounding box center [30, 721] width 12 height 12
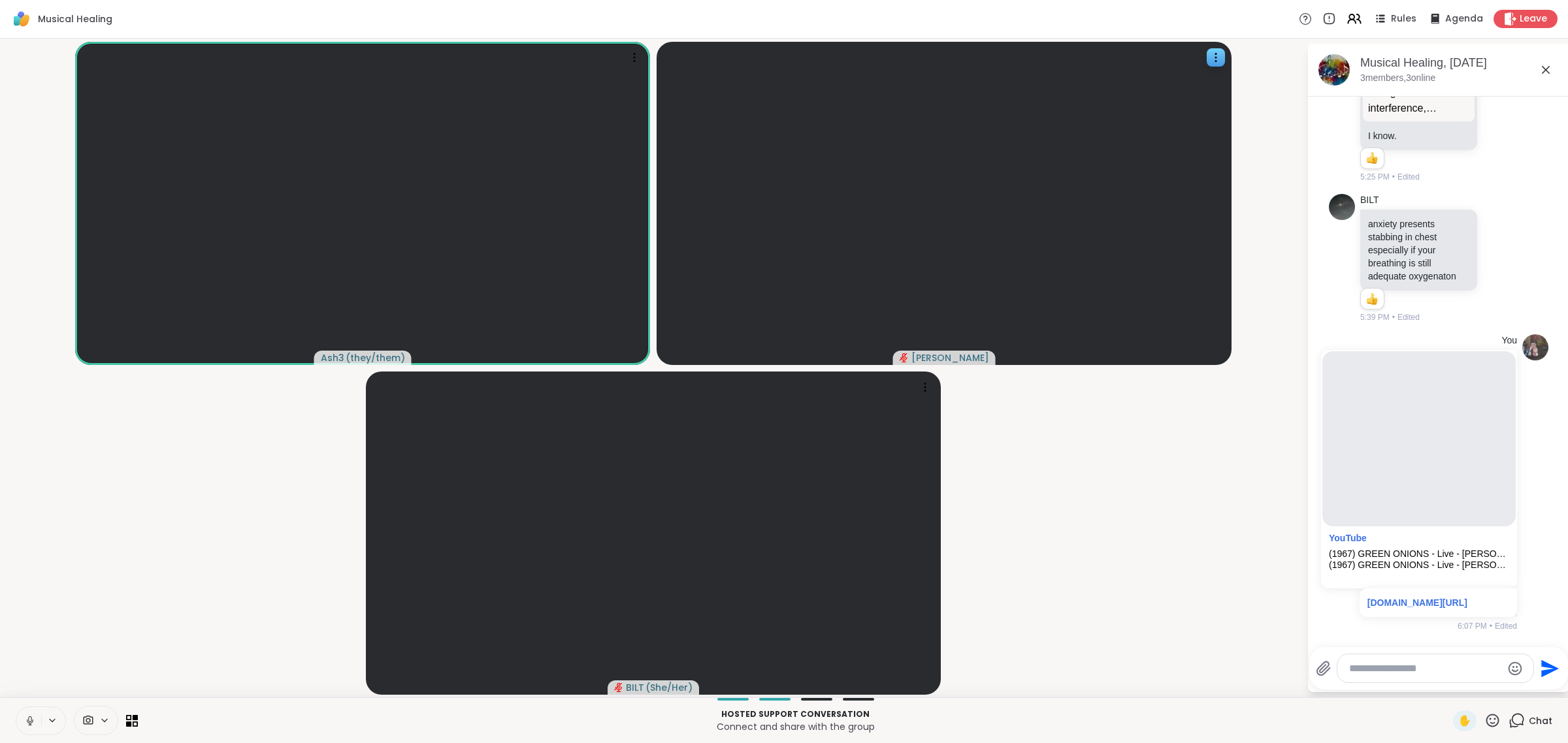
drag, startPoint x: 34, startPoint y: 717, endPoint x: 46, endPoint y: 697, distance: 23.3
click at [34, 711] on button at bounding box center [29, 721] width 25 height 27
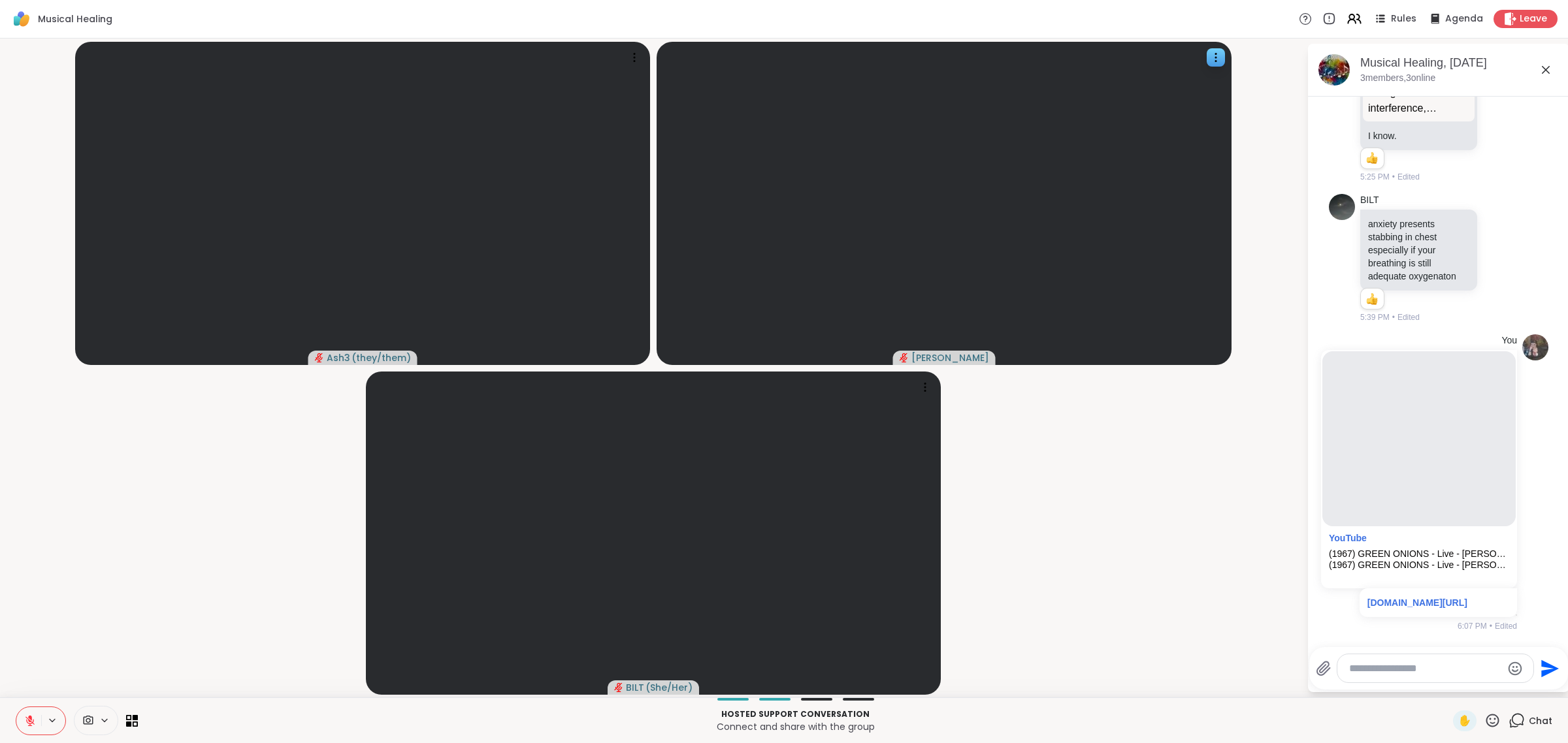
click at [17, 707] on button at bounding box center [29, 721] width 25 height 27
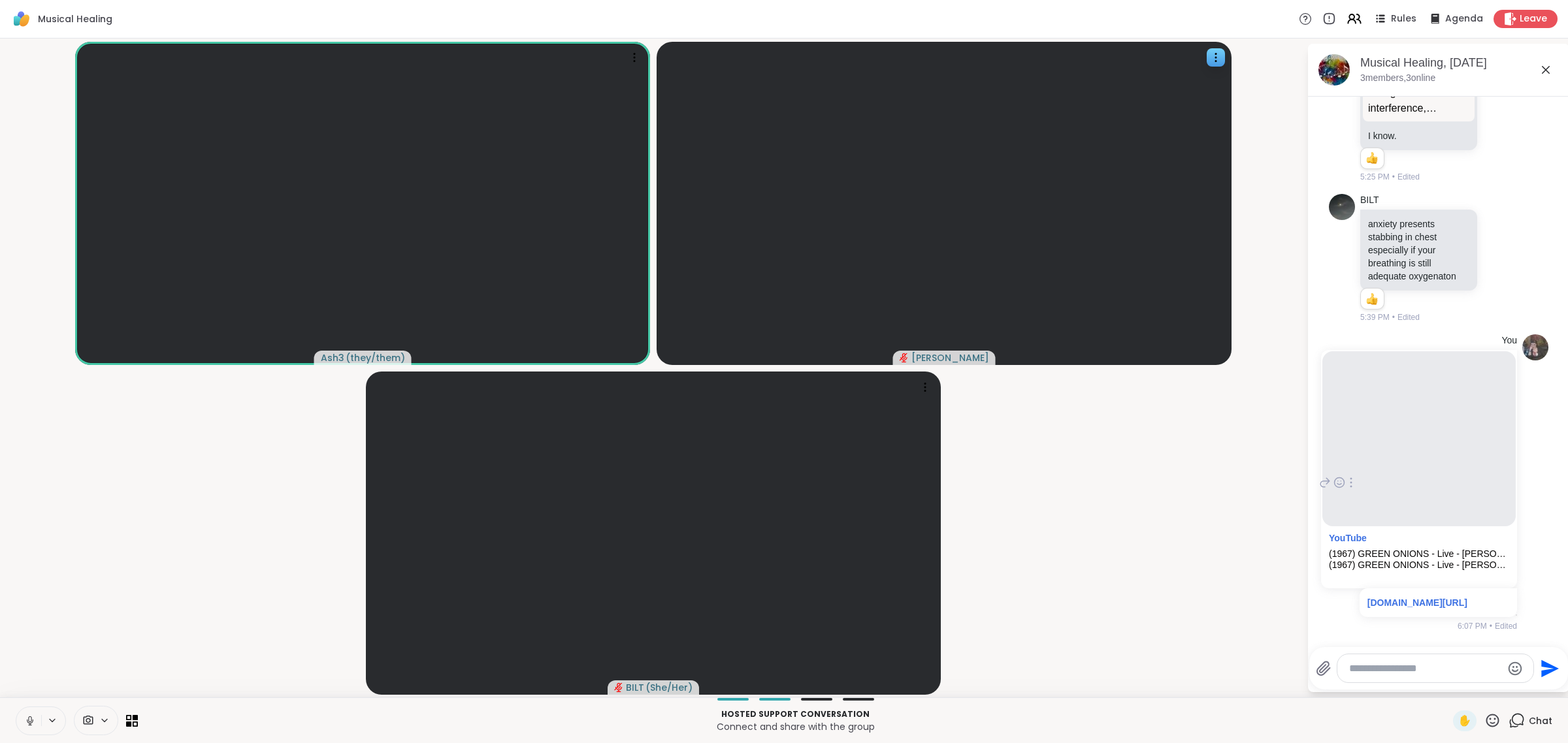
click at [17, 707] on button at bounding box center [29, 721] width 25 height 27
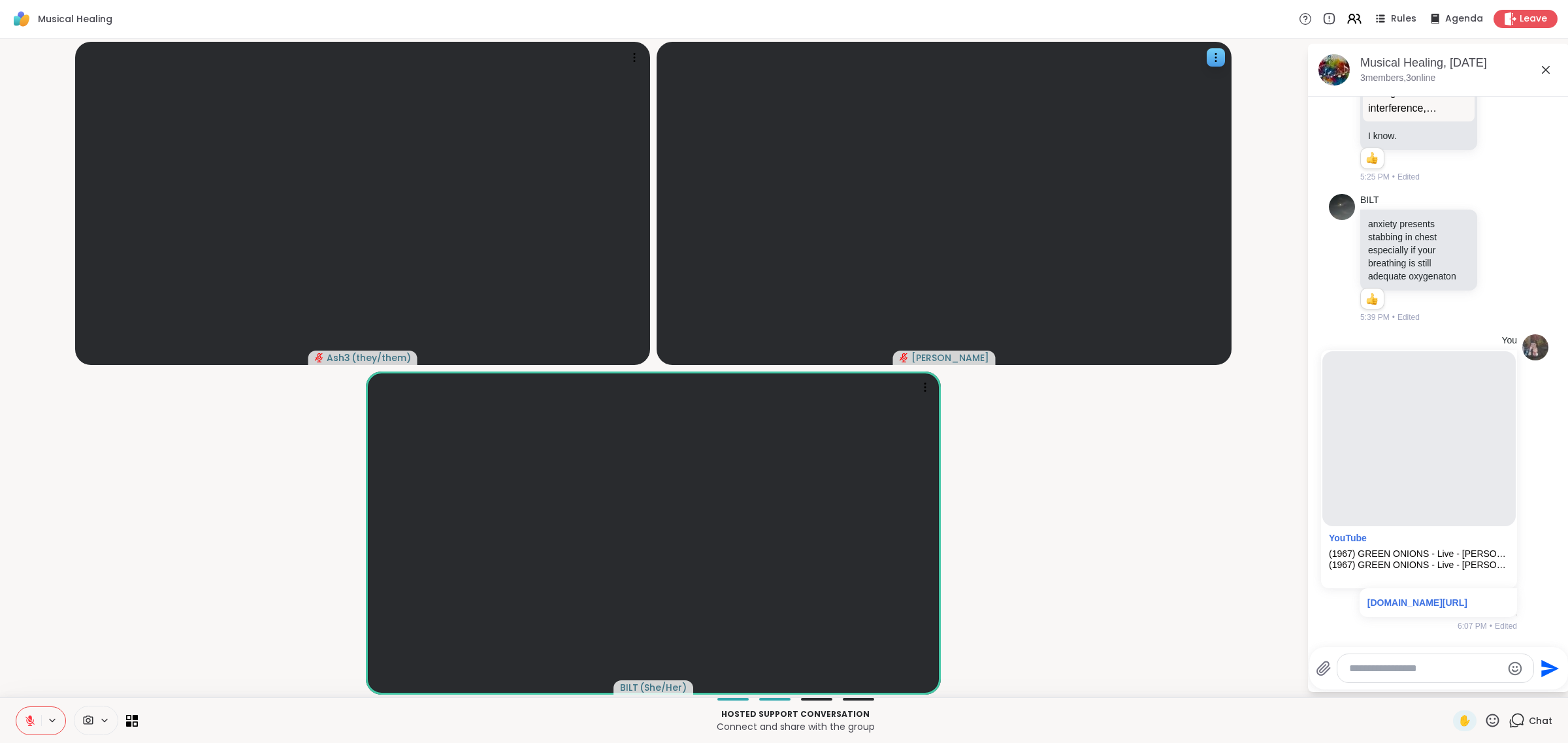
click at [28, 722] on icon at bounding box center [30, 721] width 12 height 12
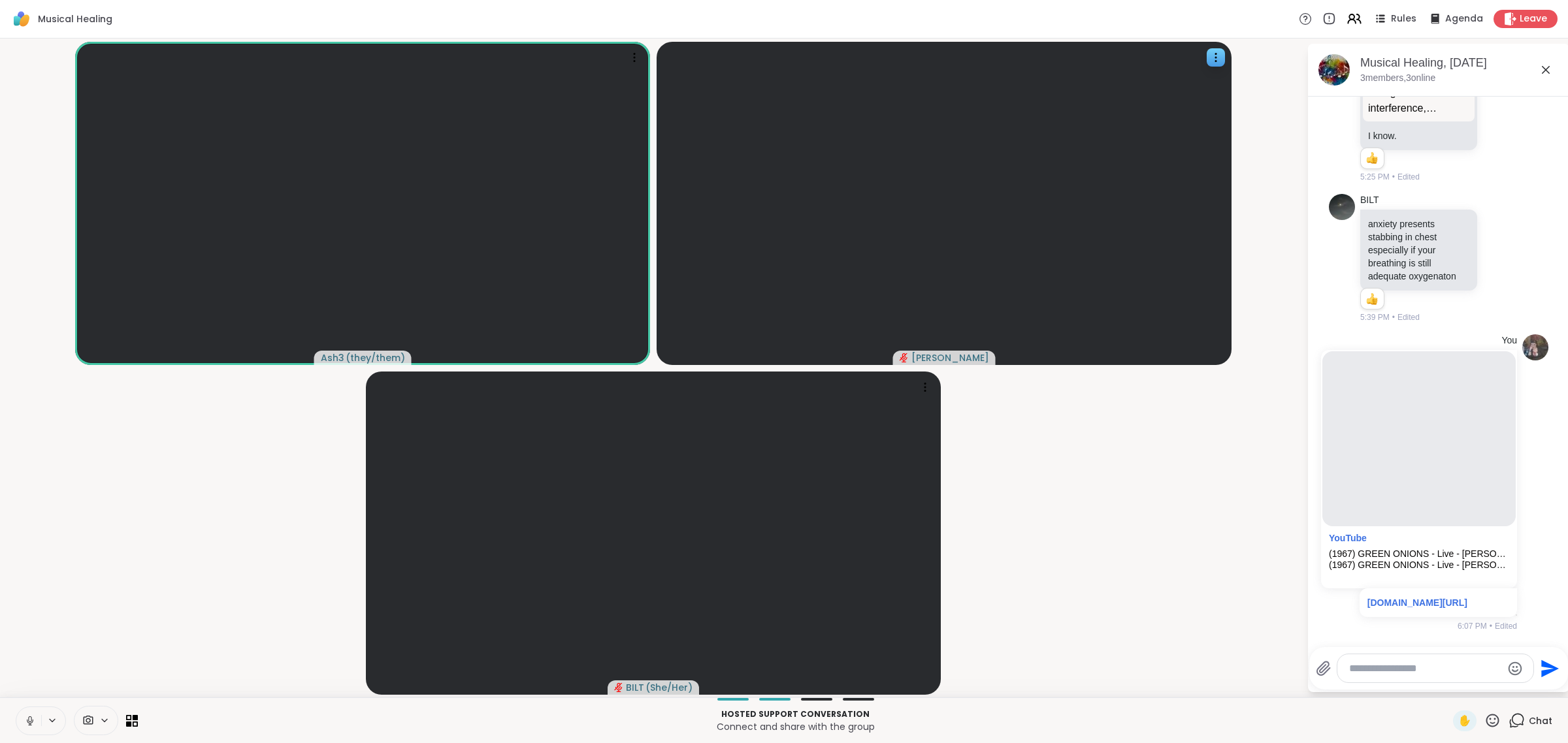
click at [782, 667] on textarea "Type your message" at bounding box center [1425, 669] width 152 height 13
paste textarea "**********"
type textarea "**********"
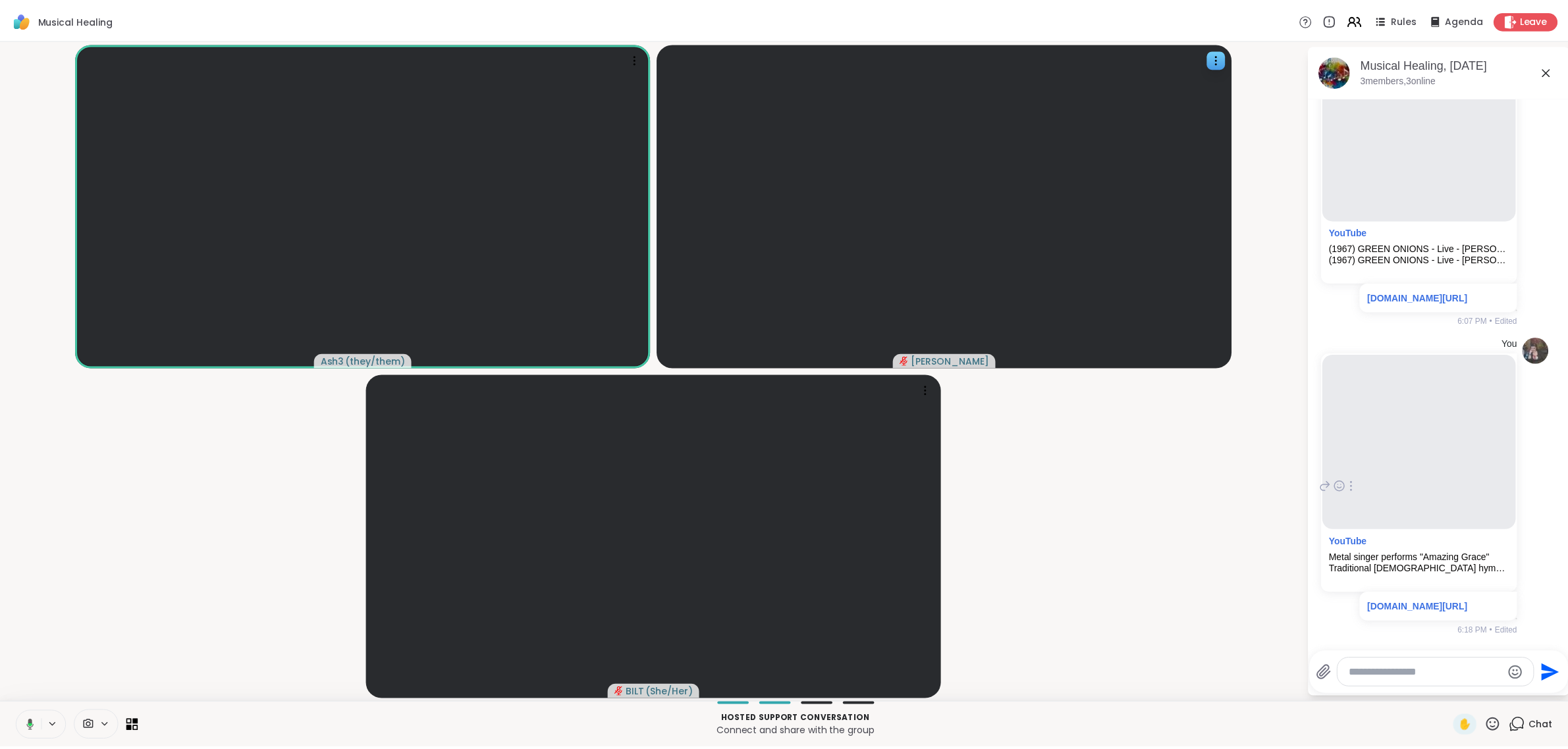
scroll to position [3065, 0]
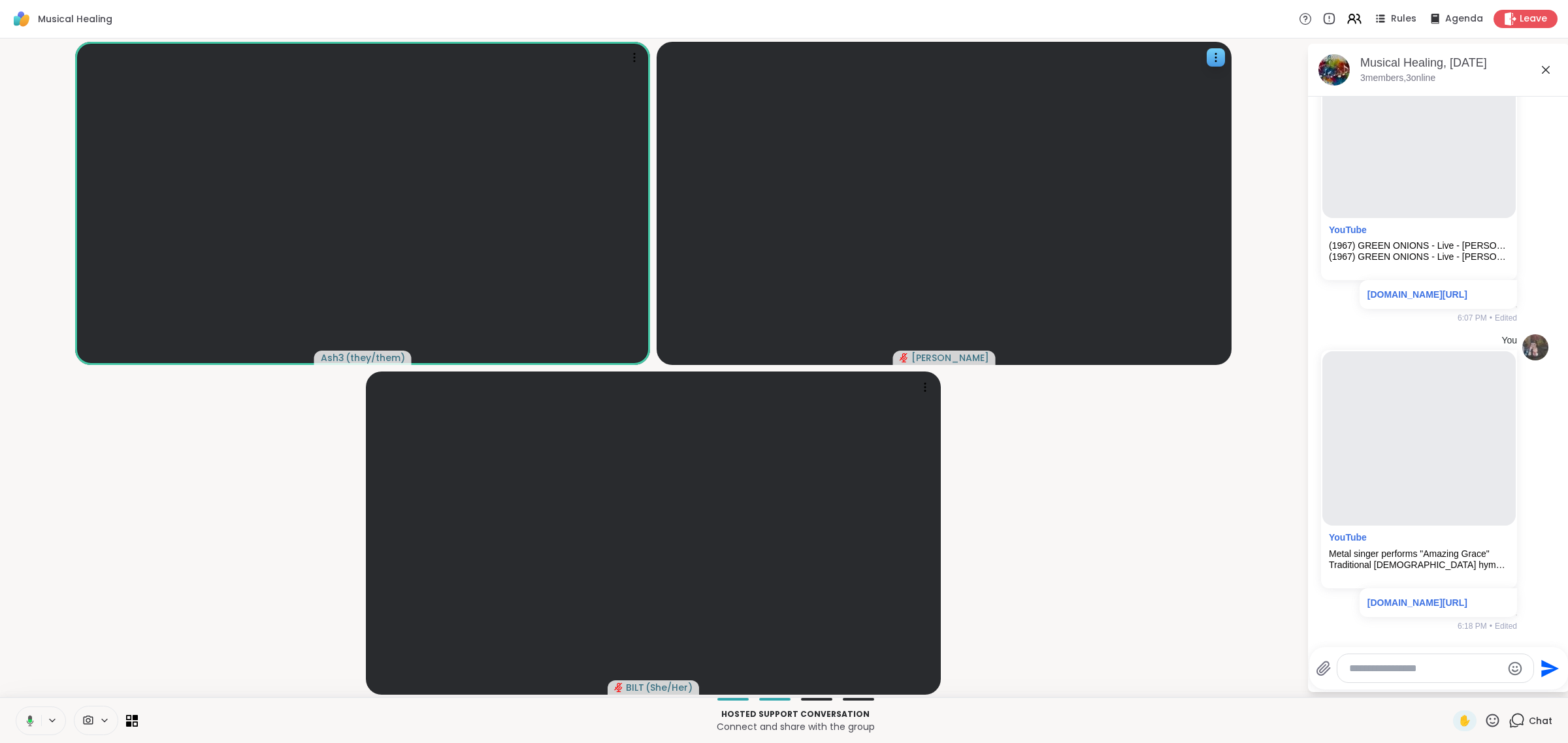
click at [25, 717] on icon at bounding box center [28, 721] width 12 height 12
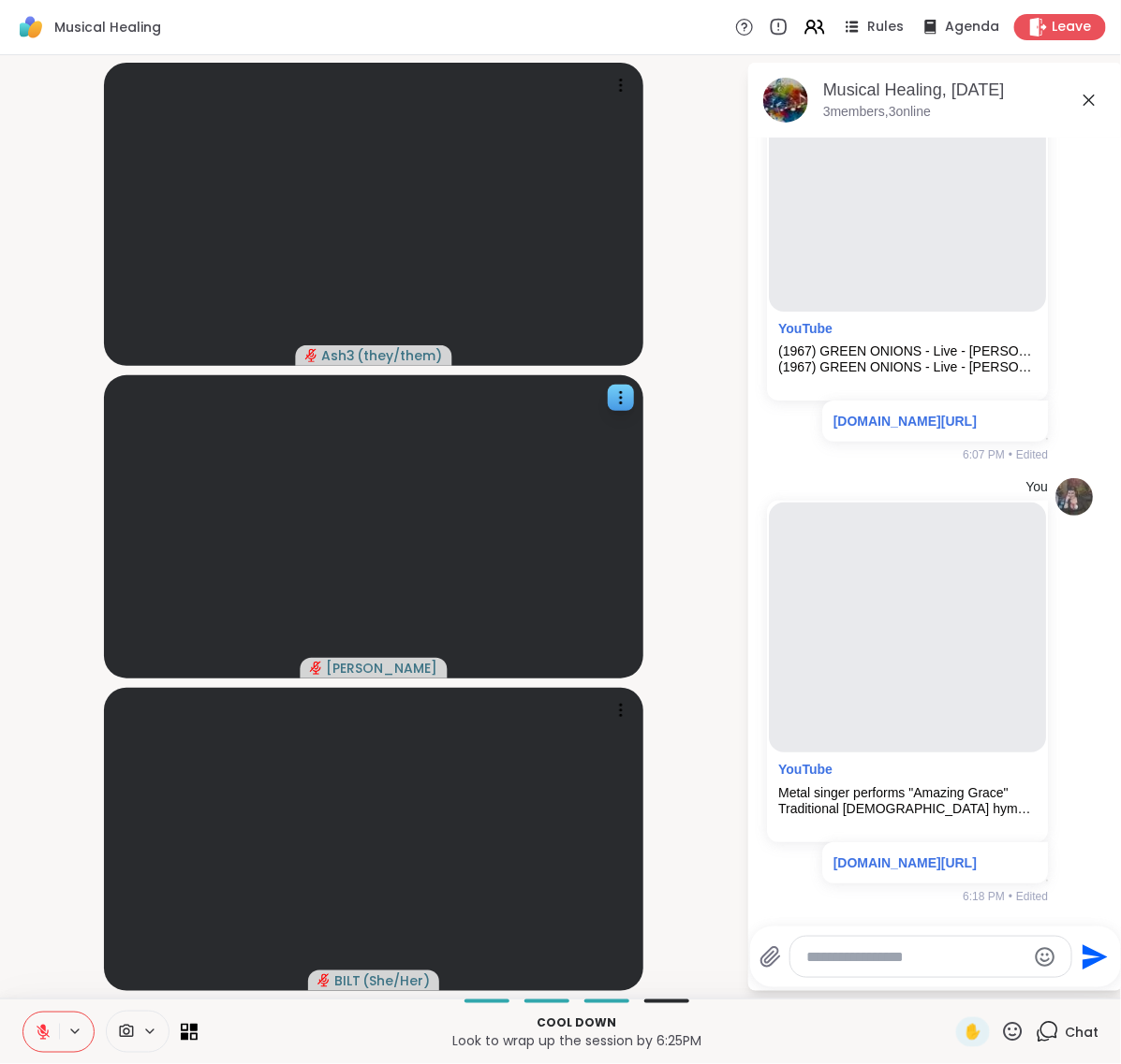
click at [1001, 1033] on icon at bounding box center [1012, 1032] width 24 height 24
click at [989, 987] on span "👍" at bounding box center [999, 983] width 19 height 23
click at [30, 1030] on button at bounding box center [42, 1032] width 36 height 39
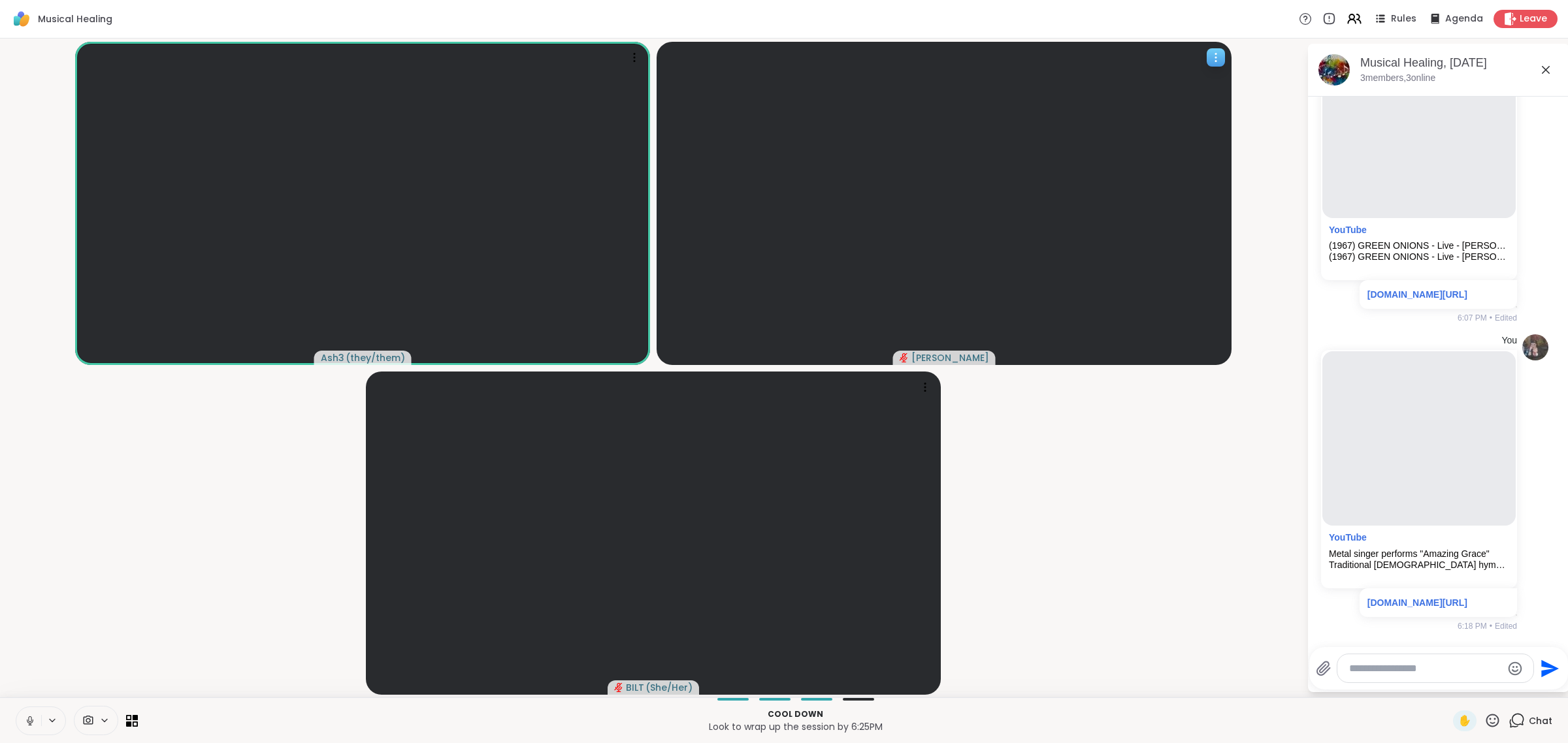
click at [17, 707] on button at bounding box center [29, 721] width 25 height 27
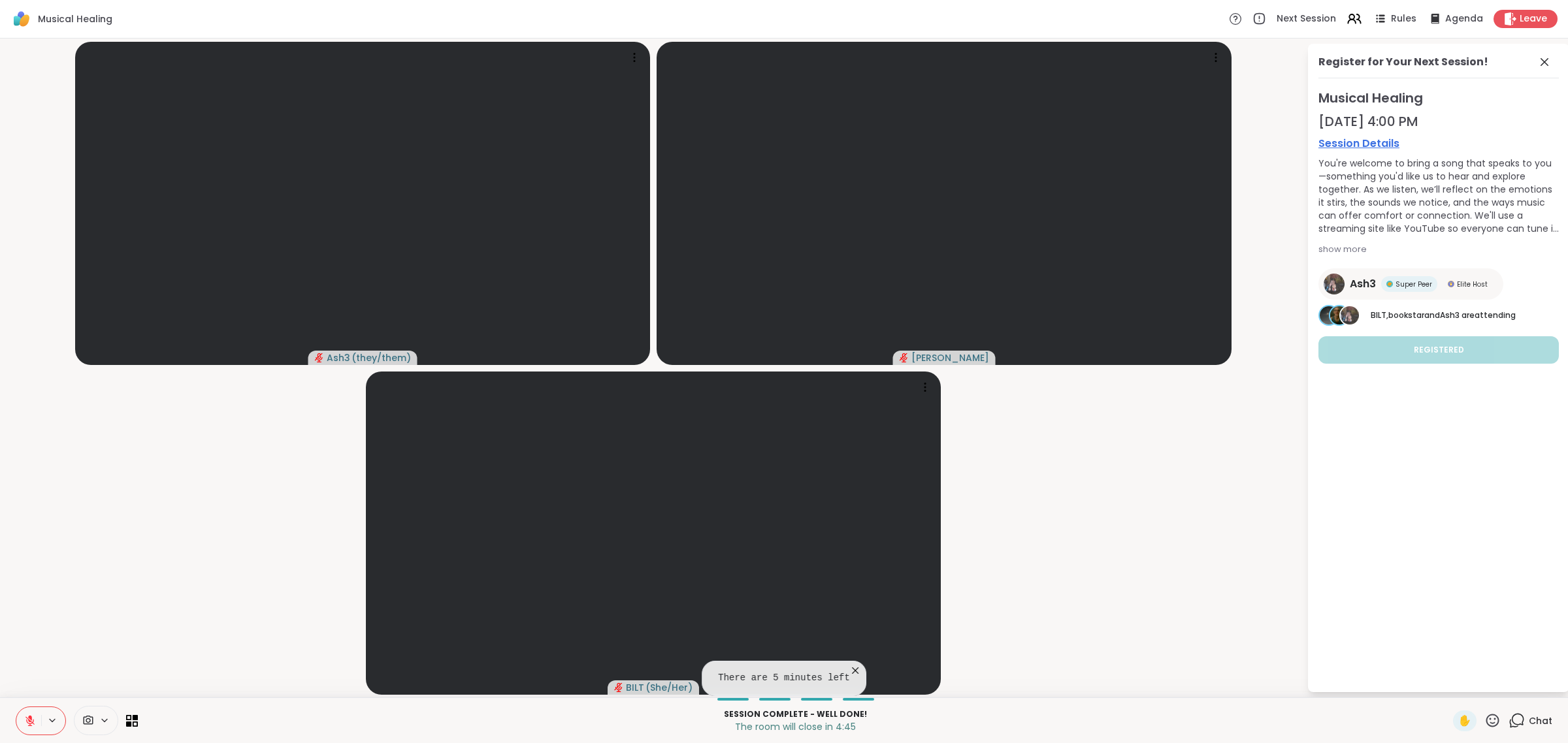
click at [782, 670] on icon at bounding box center [855, 671] width 13 height 13
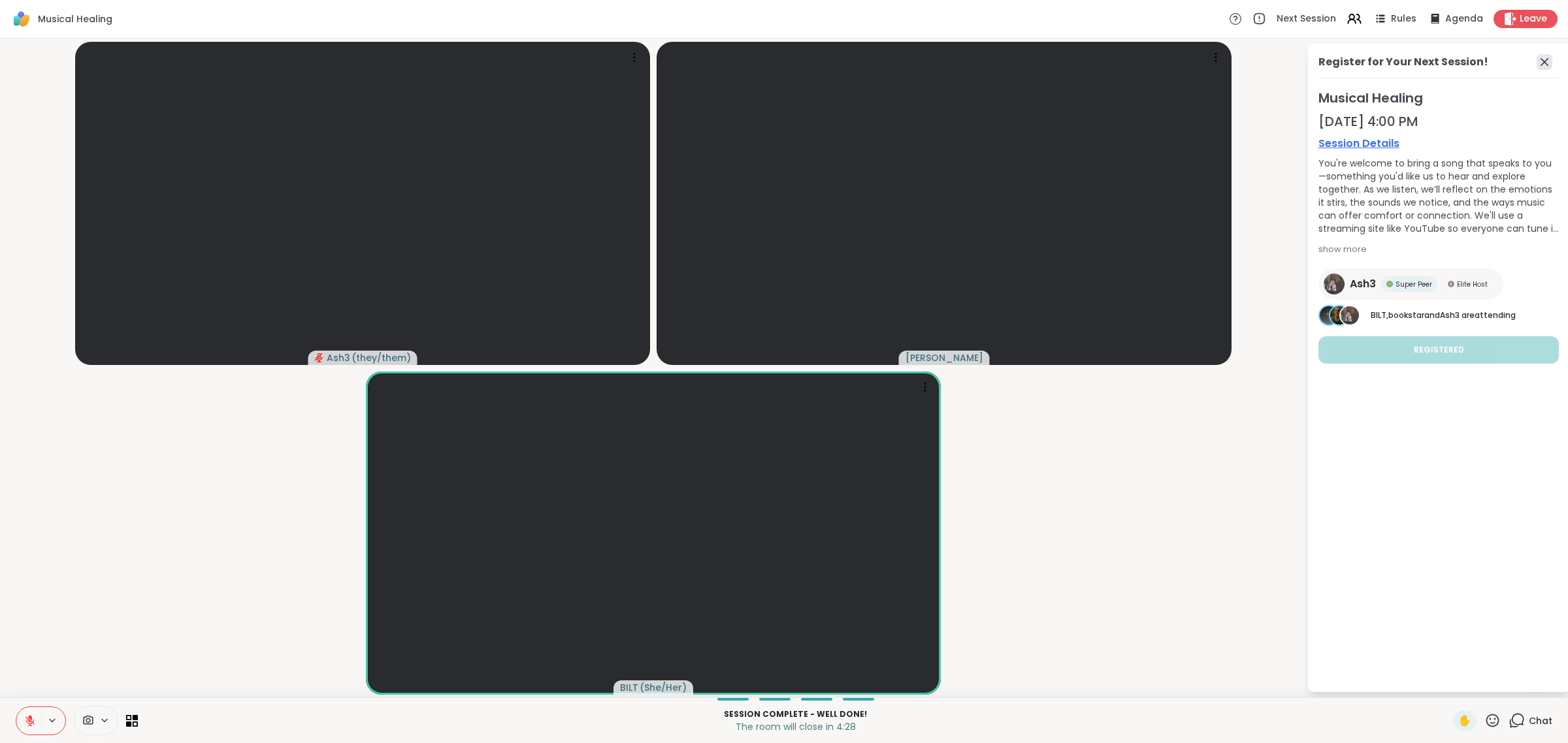
click at [782, 60] on icon at bounding box center [1545, 62] width 16 height 16
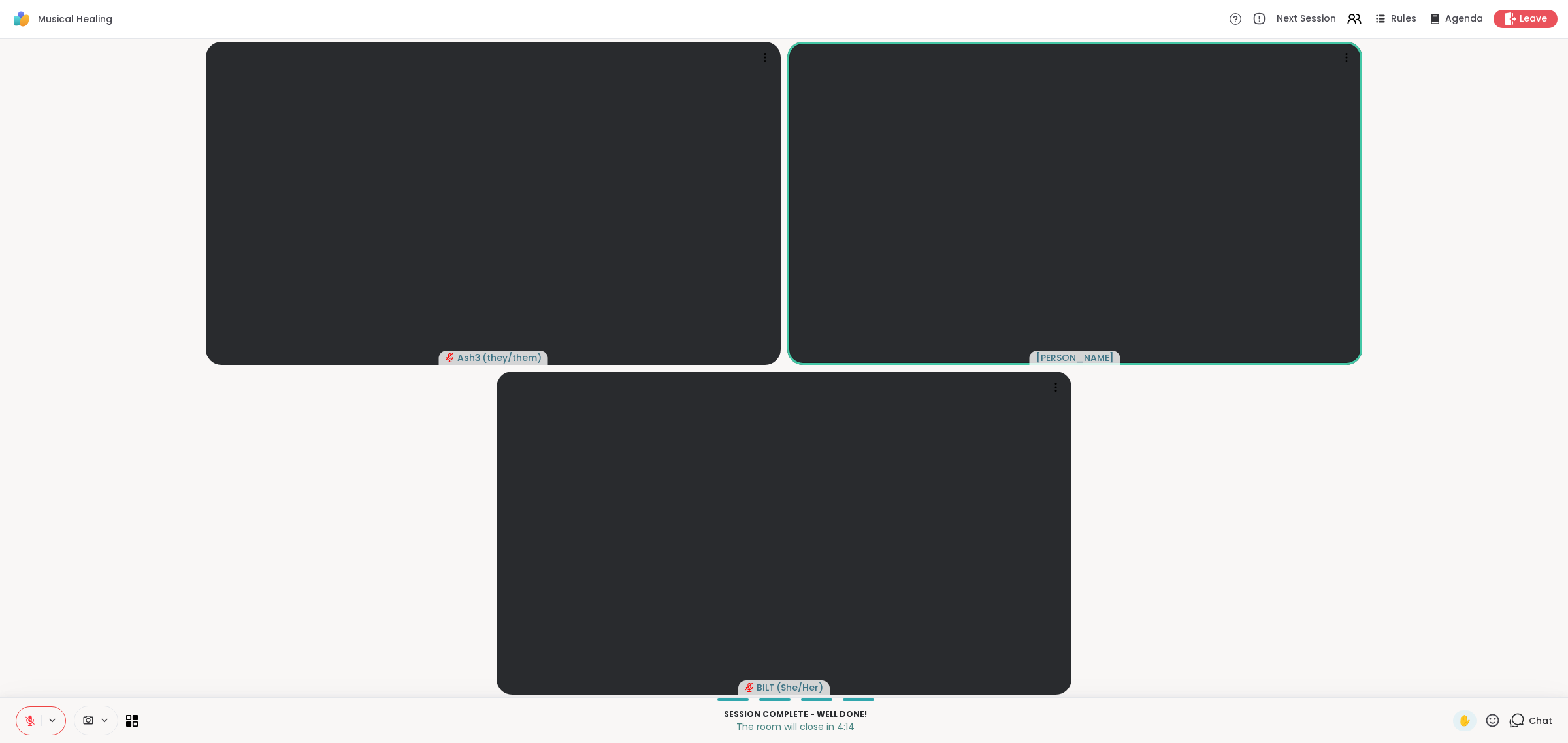
click at [30, 713] on button at bounding box center [29, 721] width 25 height 27
click at [17, 707] on button at bounding box center [29, 721] width 25 height 27
click at [782, 54] on icon at bounding box center [1347, 54] width 1 height 1
click at [782, 118] on h4 "Mute Member" at bounding box center [1309, 116] width 66 height 13
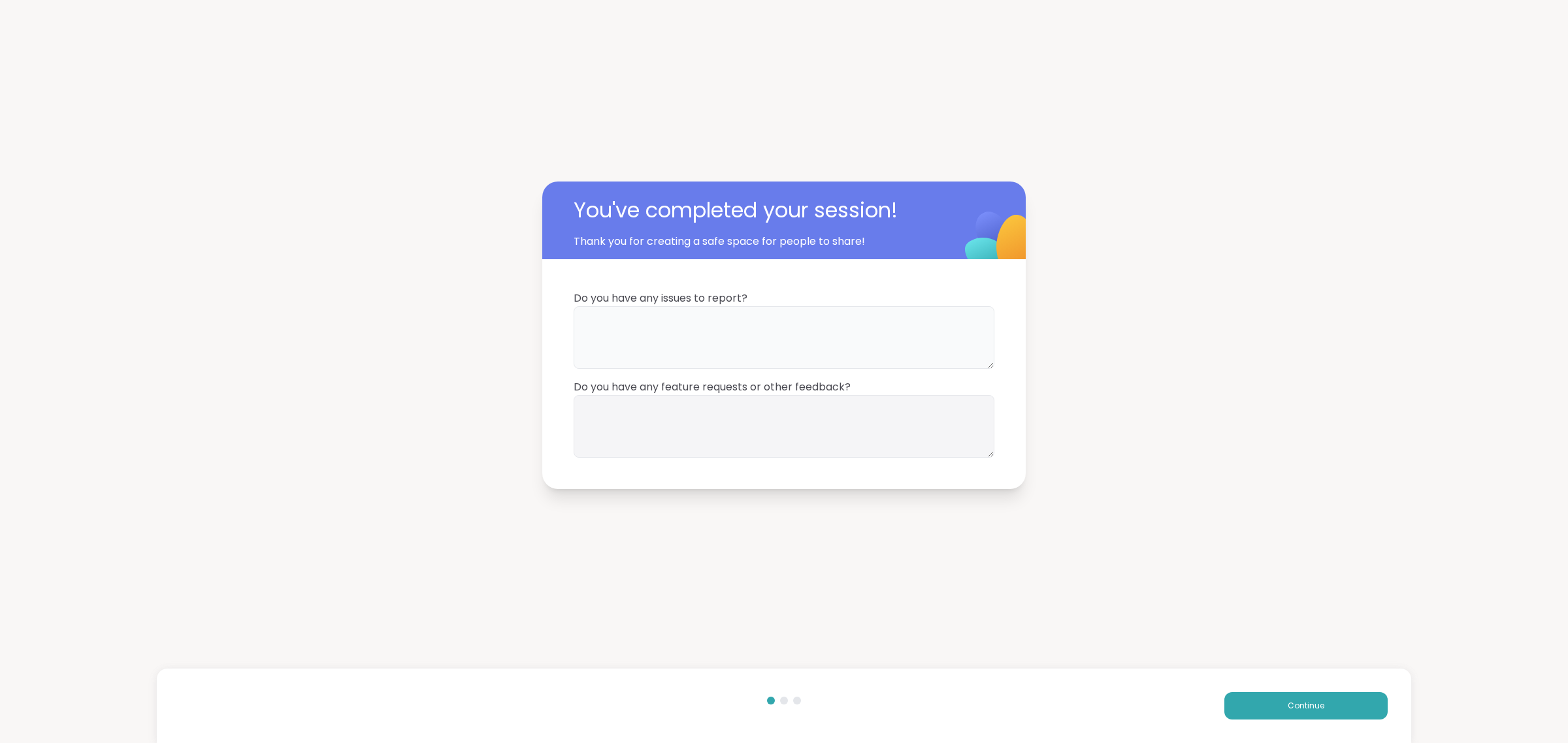
click at [782, 331] on textarea at bounding box center [784, 337] width 421 height 63
type textarea "*"
type textarea "**********"
click at [782, 709] on button "Continue" at bounding box center [1306, 705] width 163 height 27
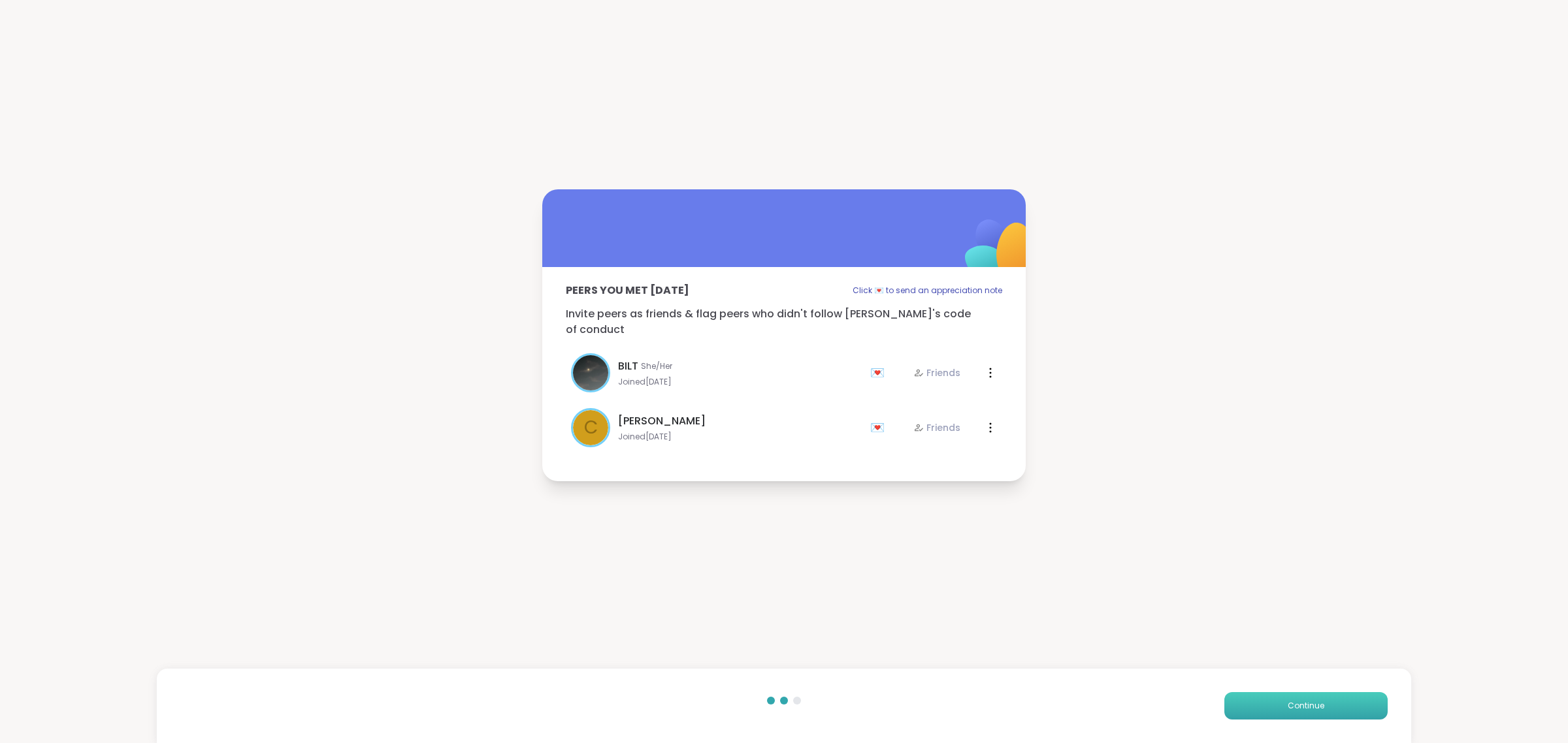
click at [782, 712] on button "Continue" at bounding box center [1306, 705] width 163 height 27
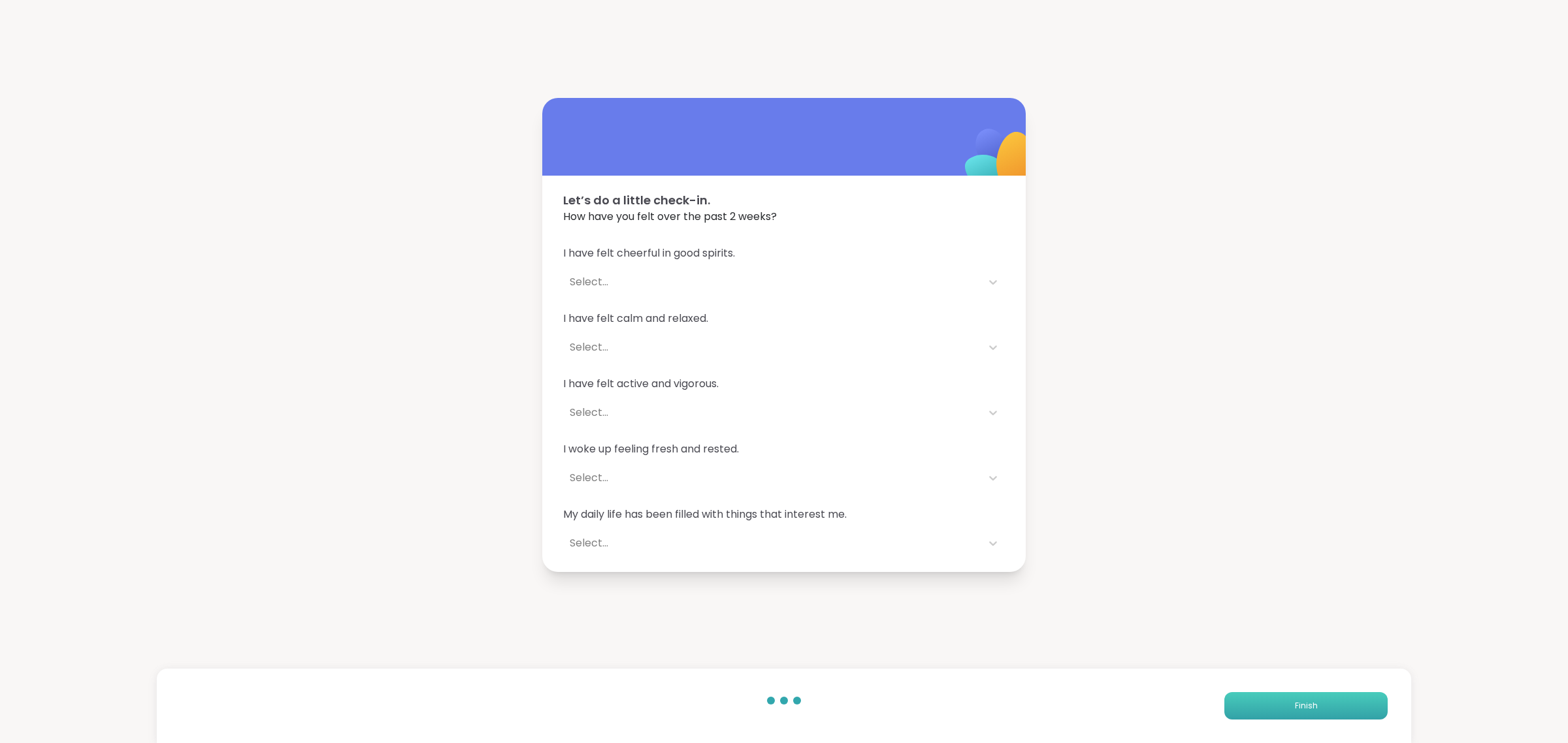
click at [782, 711] on button "Finish" at bounding box center [1306, 705] width 163 height 27
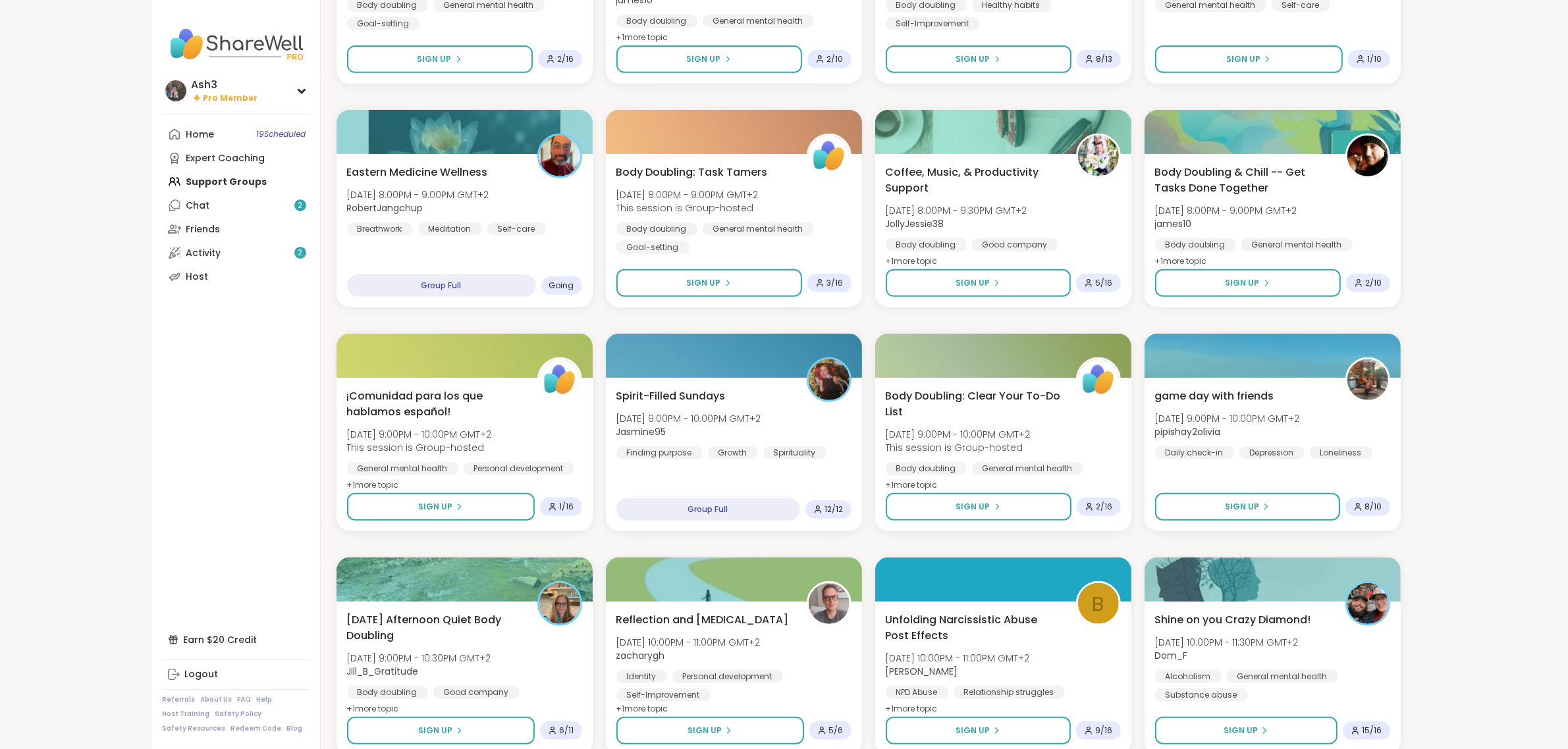
scroll to position [823, 0]
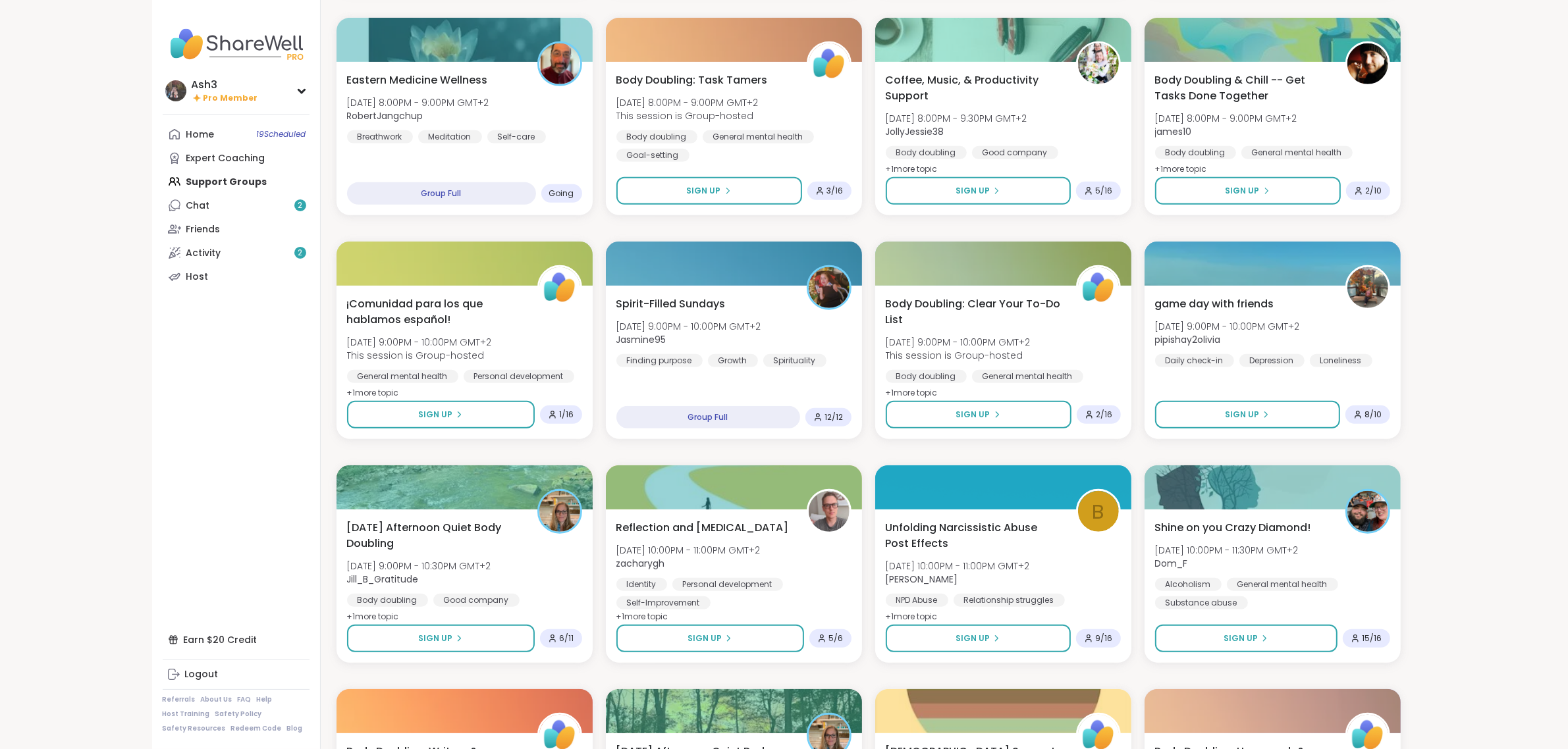
drag, startPoint x: 225, startPoint y: 640, endPoint x: 126, endPoint y: 495, distance: 175.6
click at [114, 466] on div "Ash3 Pro Member Ash3 Pro Member Profile Membership Settings Help Home 19 Schedu…" at bounding box center [784, 283] width 1568 height 2212
click at [231, 652] on div "Earn $20 Credit" at bounding box center [236, 640] width 147 height 24
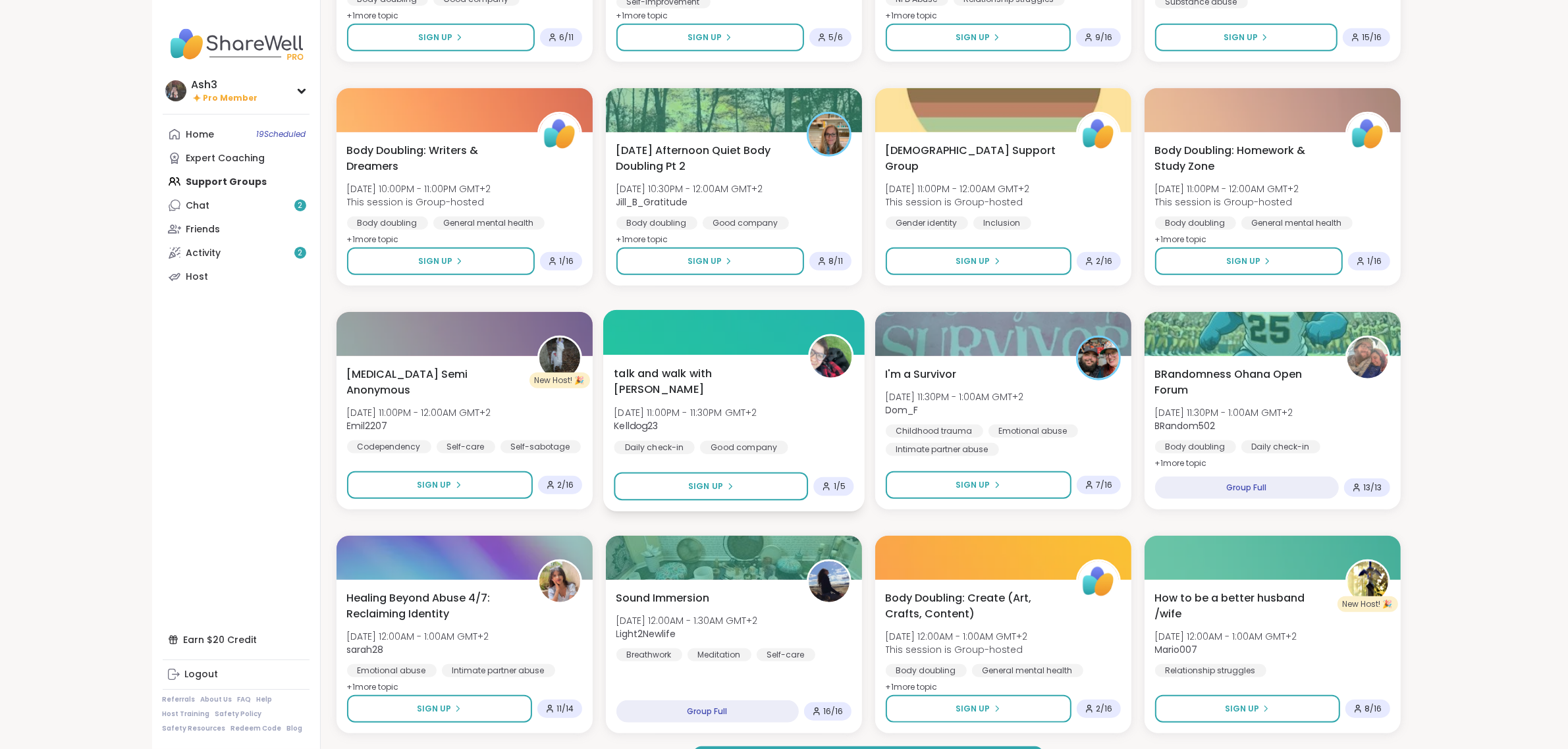
scroll to position [1461, 0]
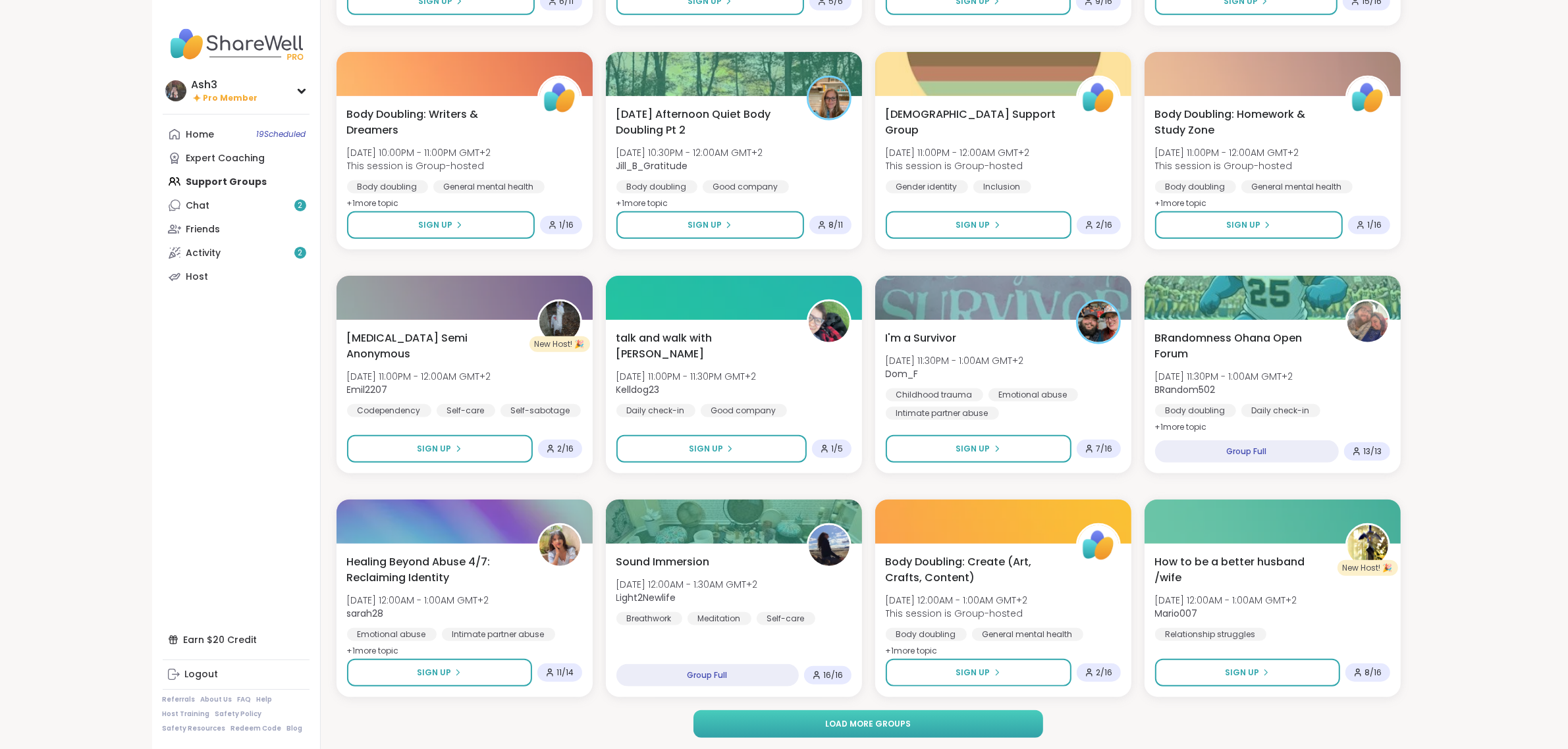
click at [788, 729] on button "Load more groups" at bounding box center [868, 724] width 350 height 27
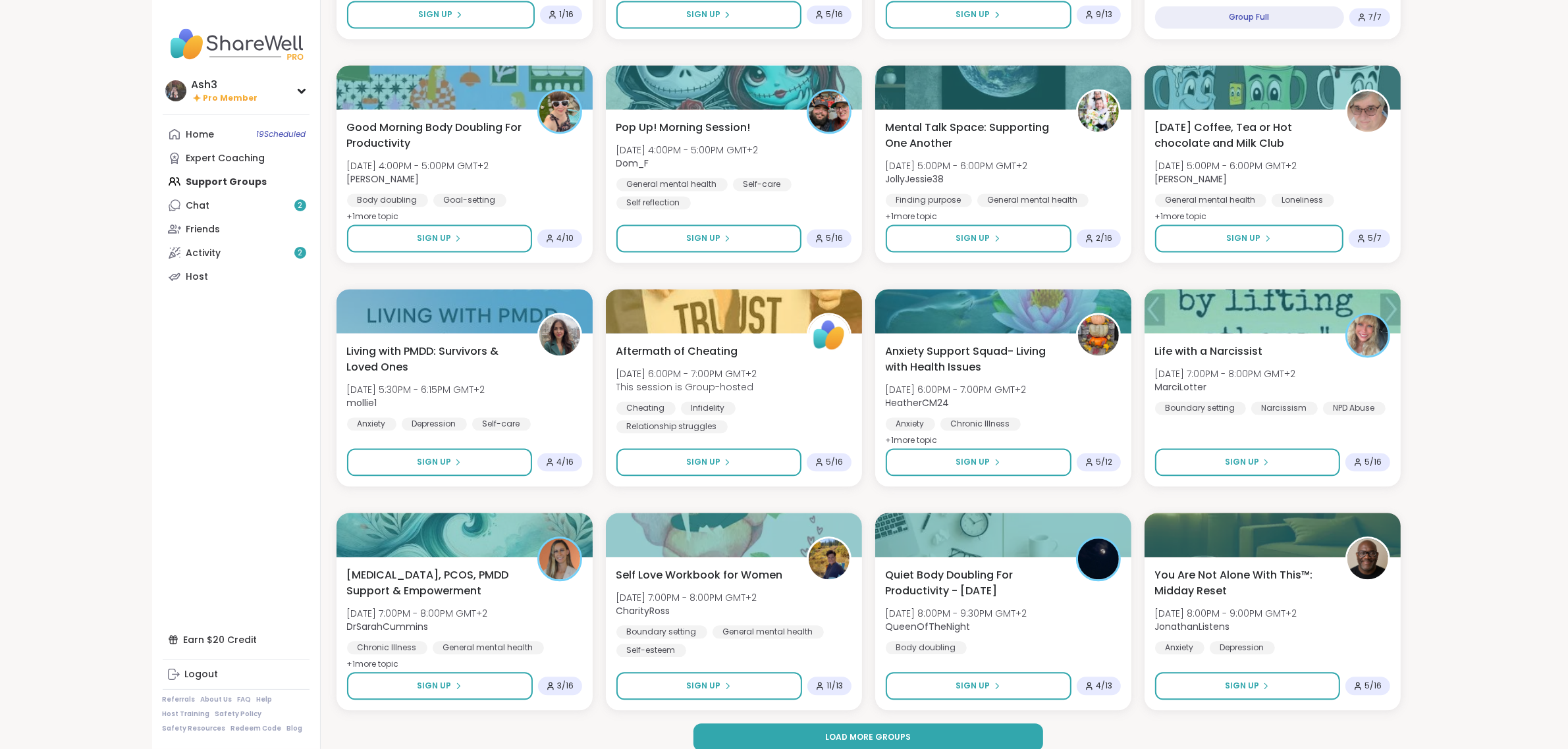
scroll to position [3475, 0]
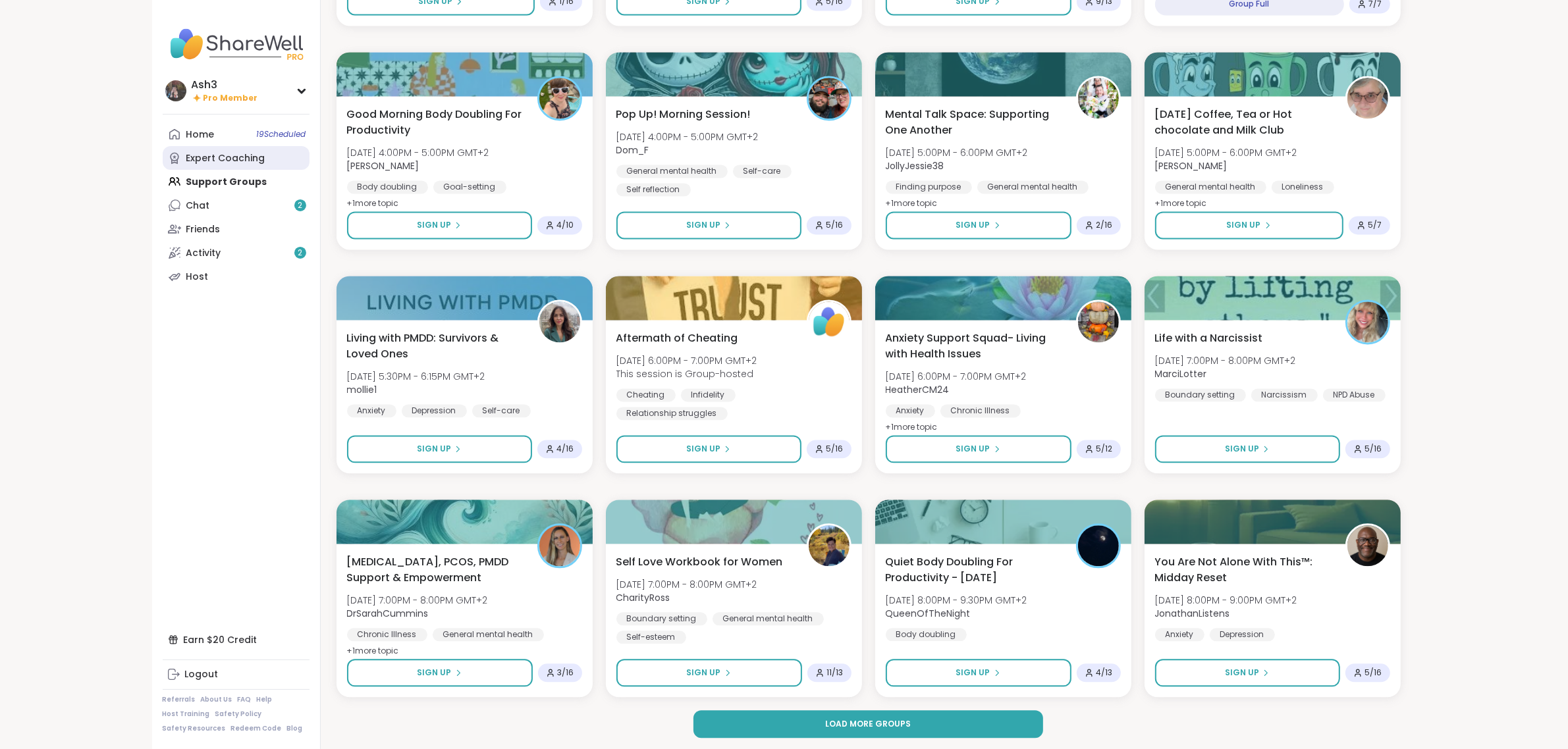
click at [202, 158] on div "Expert Coaching" at bounding box center [226, 159] width 79 height 13
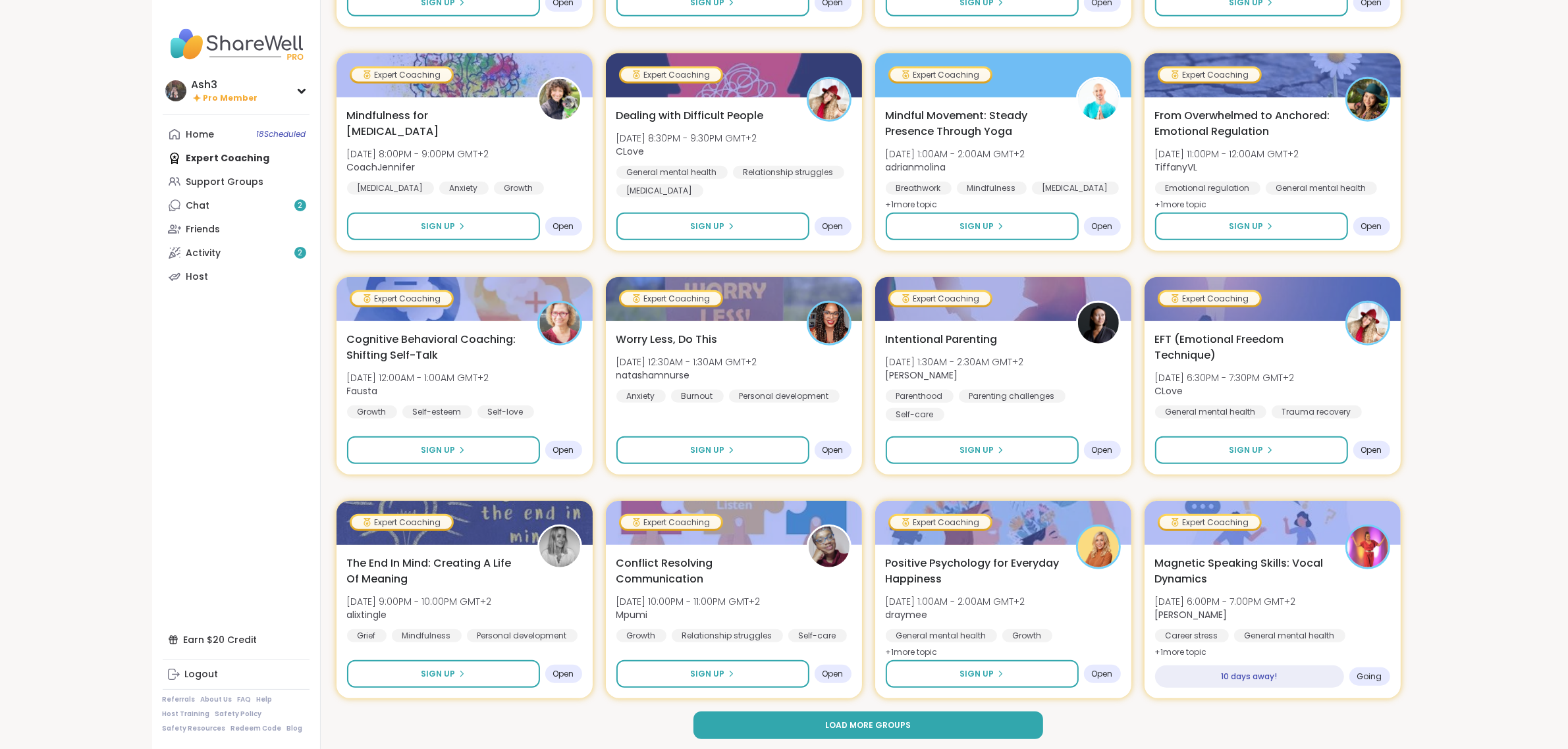
scroll to position [1485, 0]
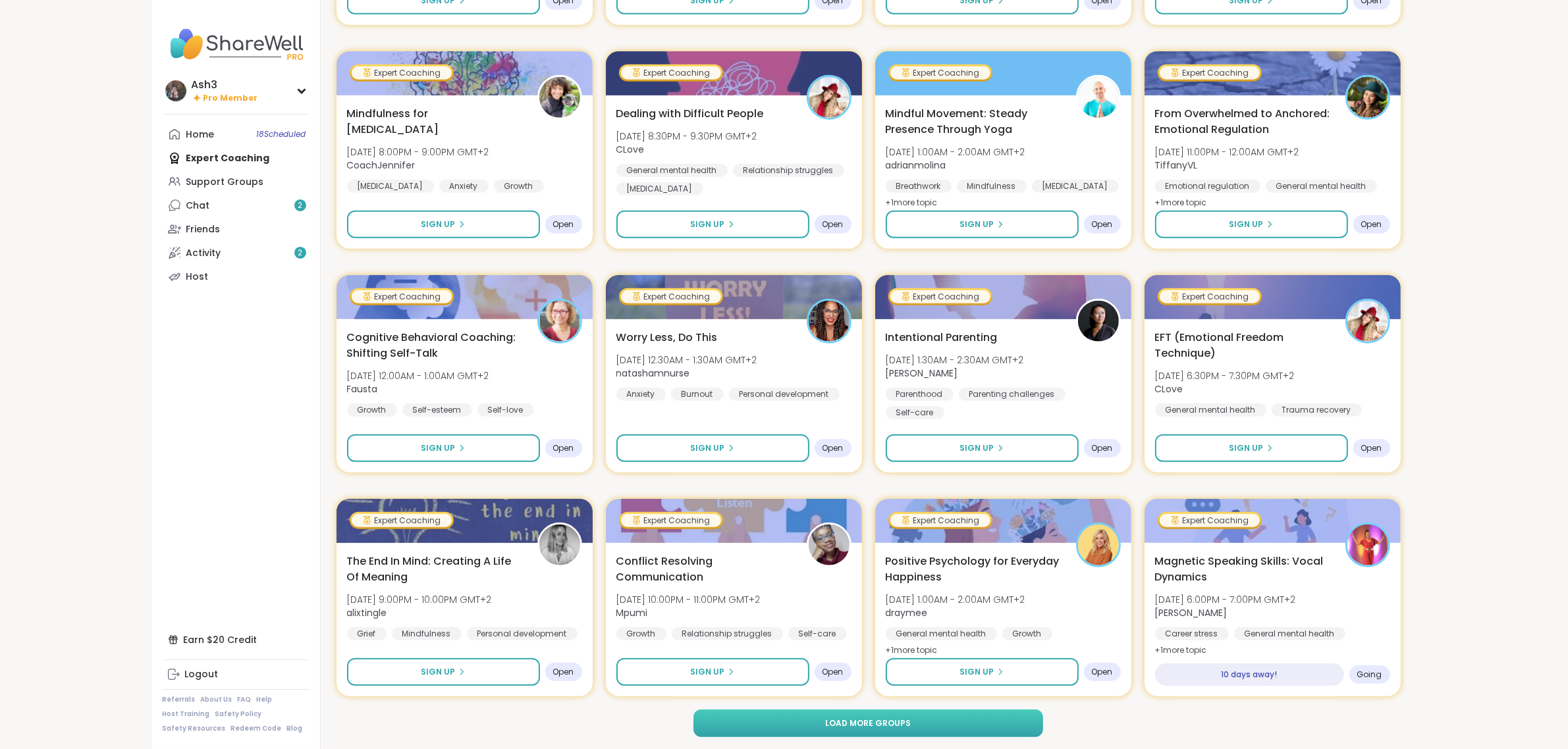
click at [788, 728] on span "Load more groups" at bounding box center [868, 724] width 85 height 12
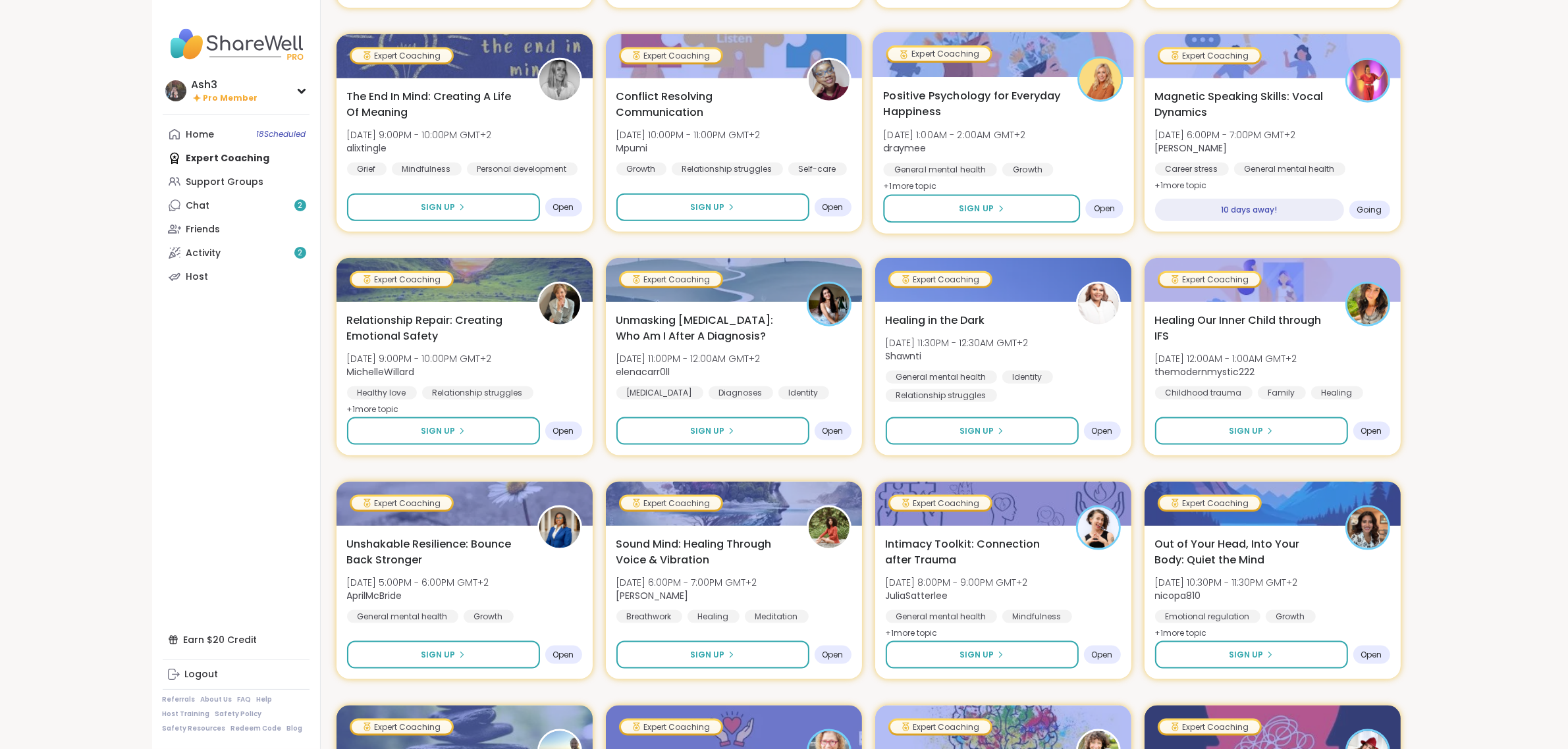
scroll to position [1978, 0]
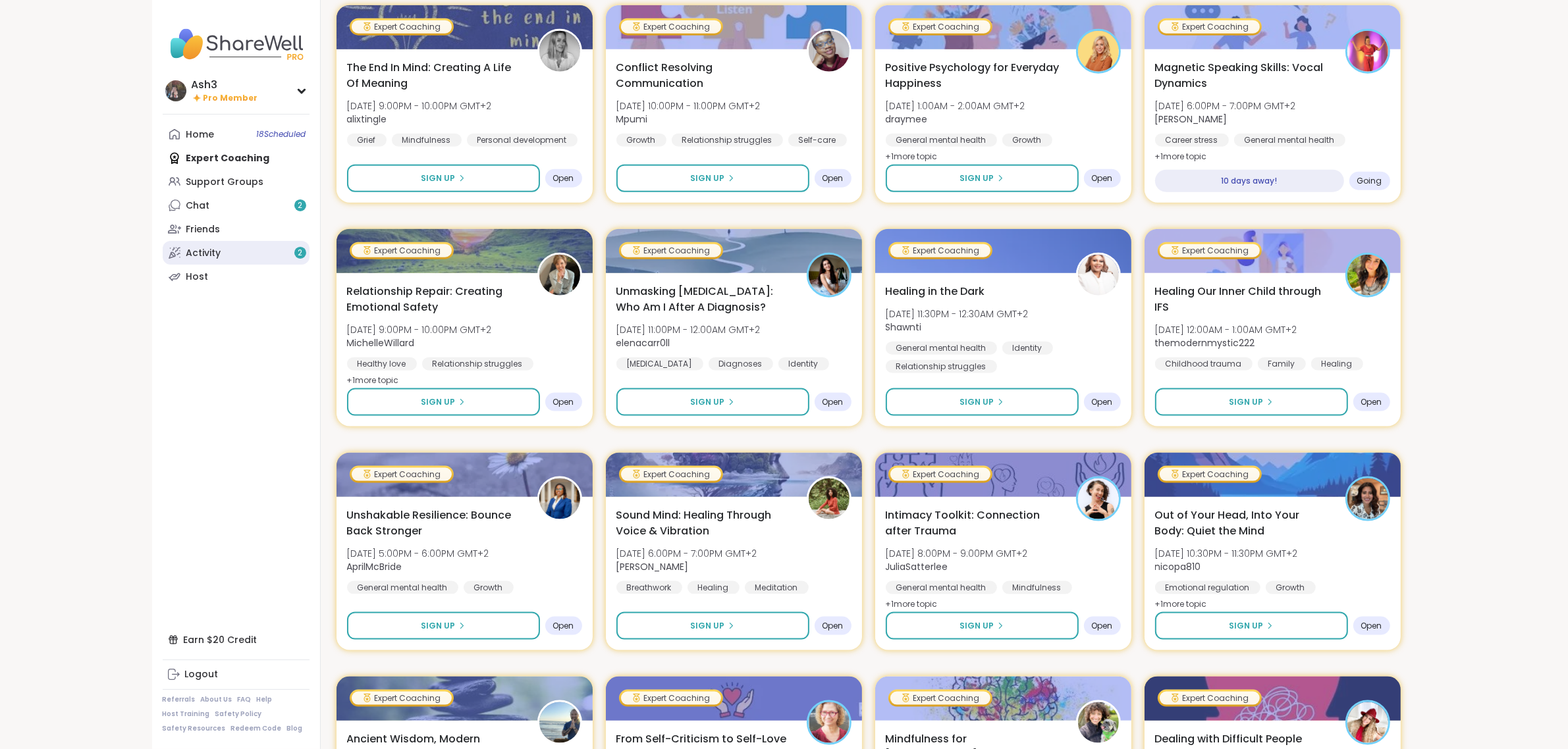
click at [232, 263] on link "Activity 2" at bounding box center [236, 253] width 147 height 24
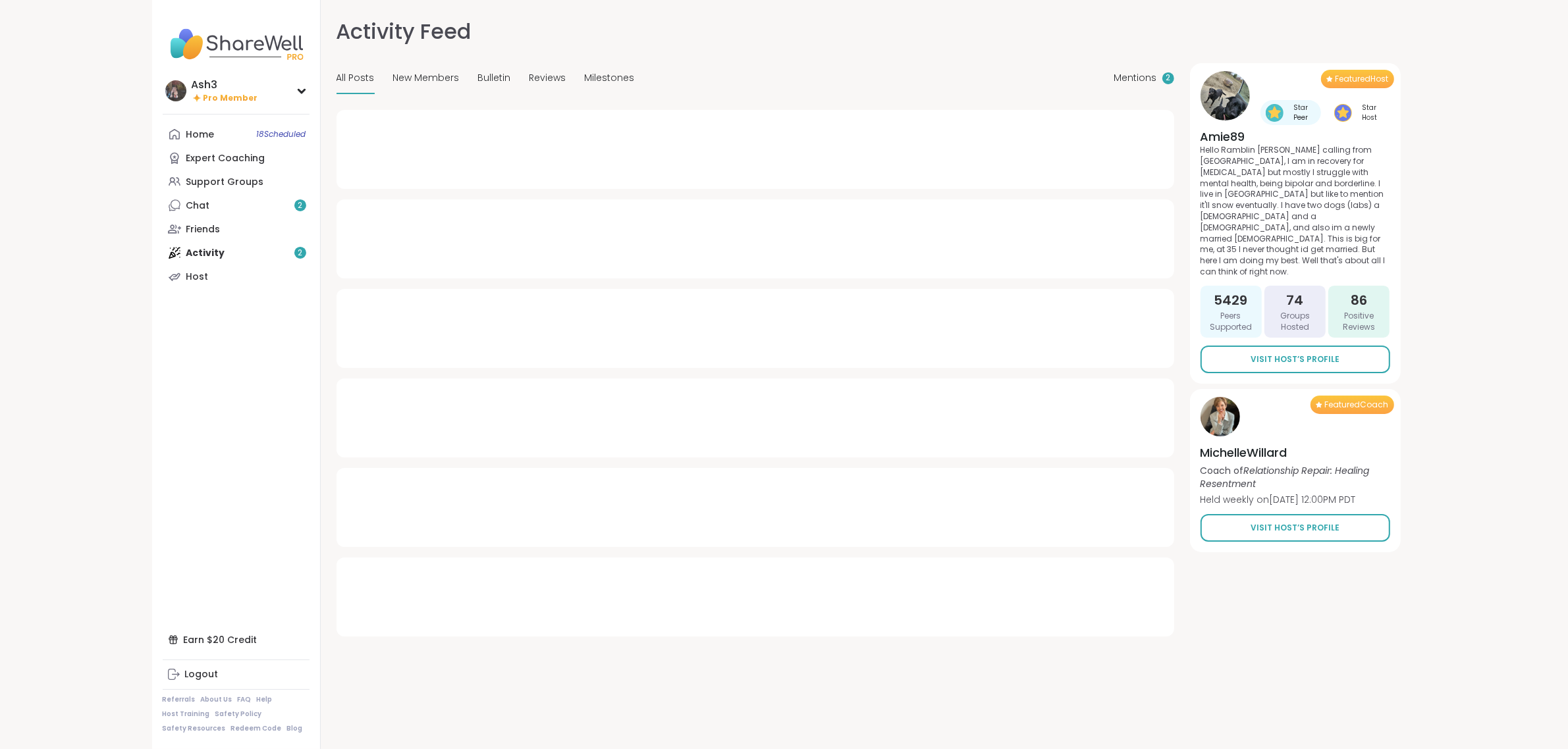
type textarea "*"
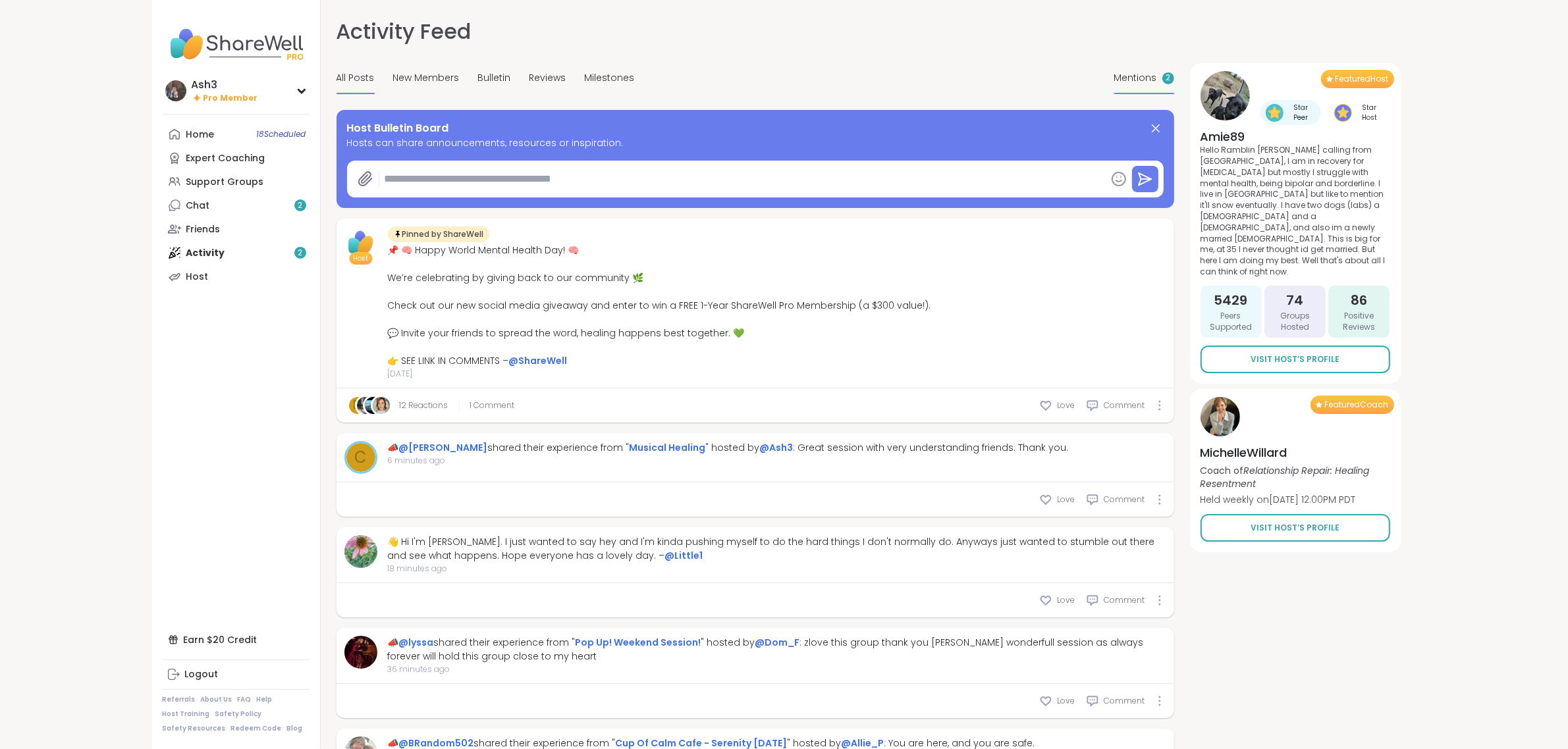
click at [788, 79] on span "Mentions" at bounding box center [1136, 78] width 43 height 14
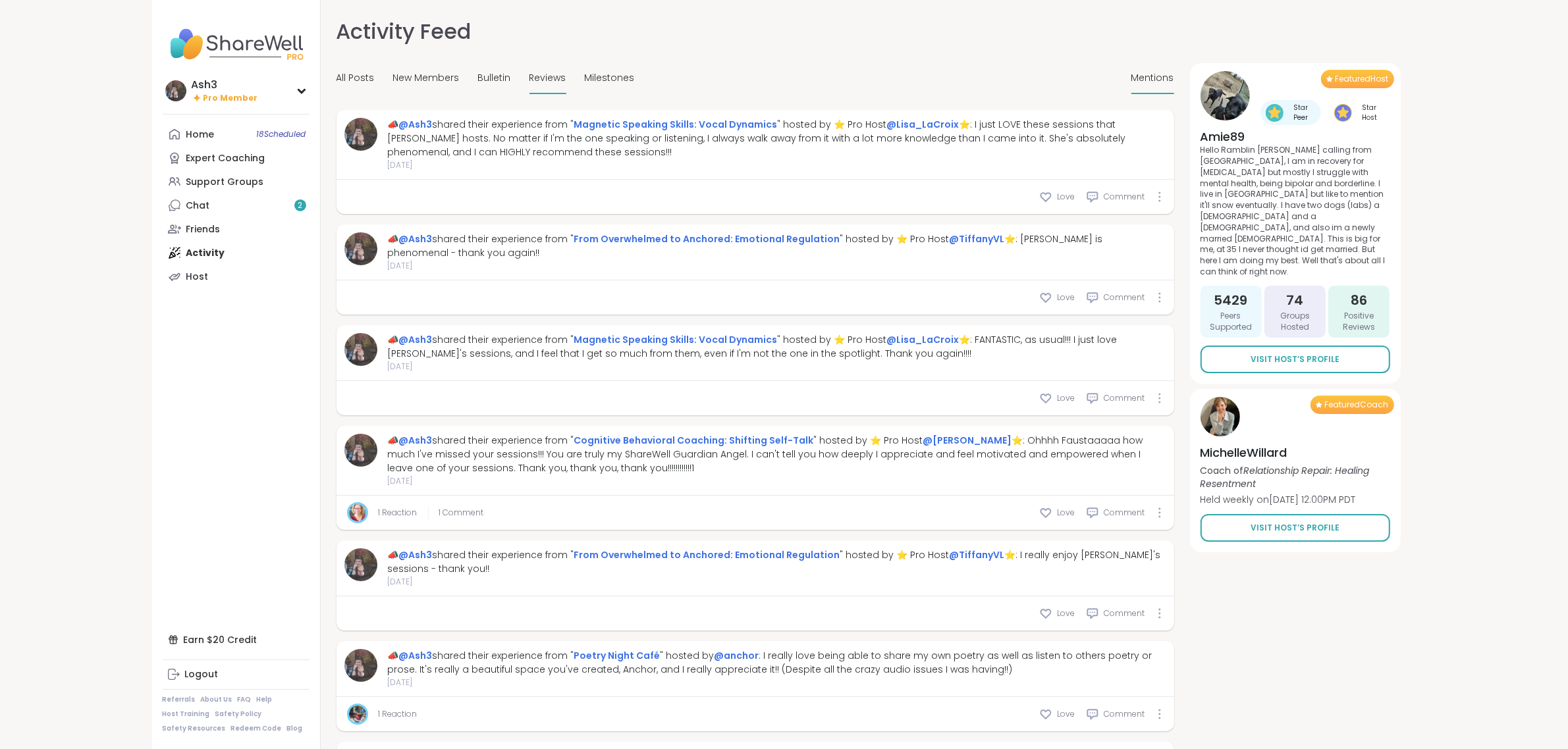
click at [554, 89] on div "Reviews" at bounding box center [548, 79] width 37 height 31
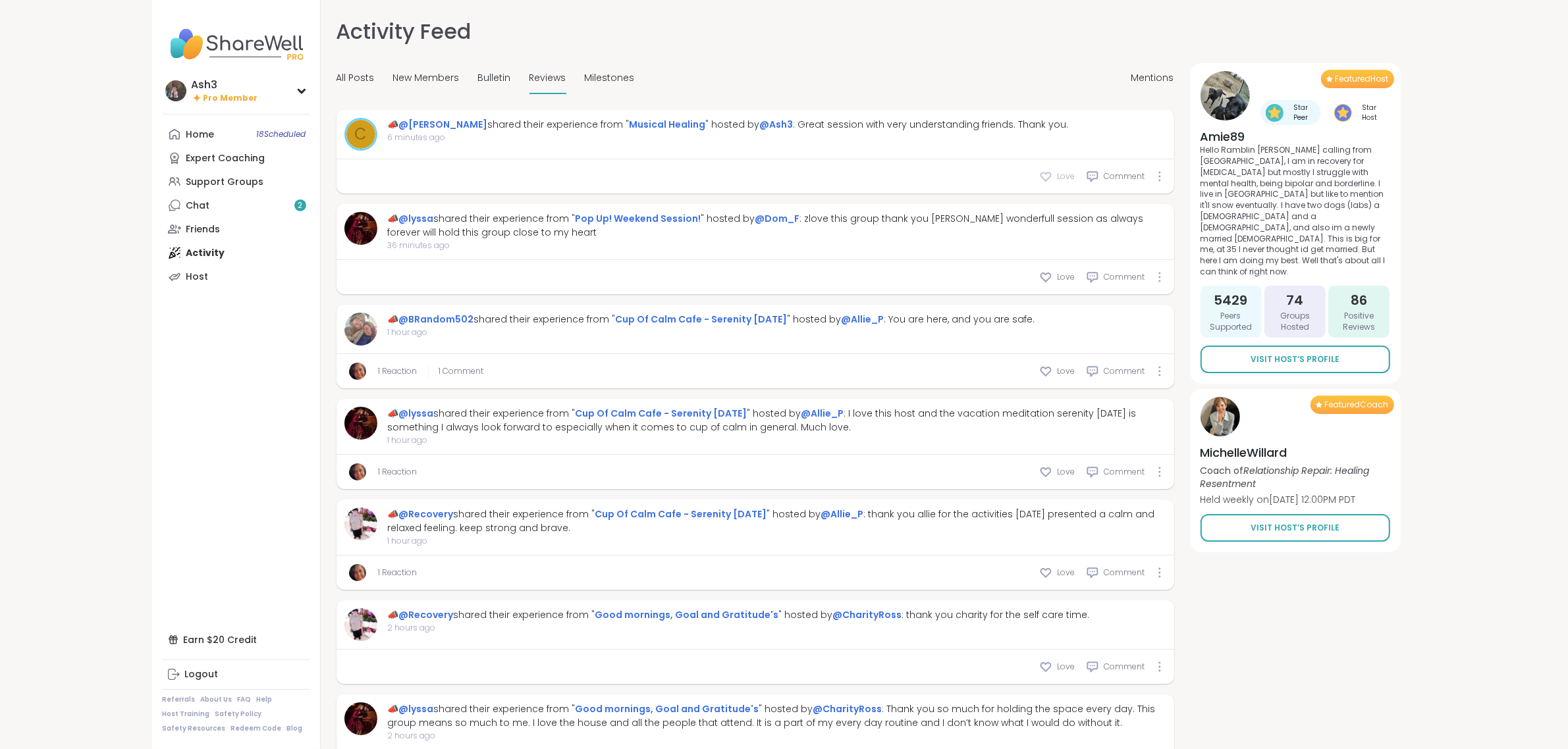
click at [788, 171] on span "Love" at bounding box center [1066, 177] width 18 height 12
click at [201, 137] on div "Home 18 Scheduled" at bounding box center [200, 135] width 28 height 13
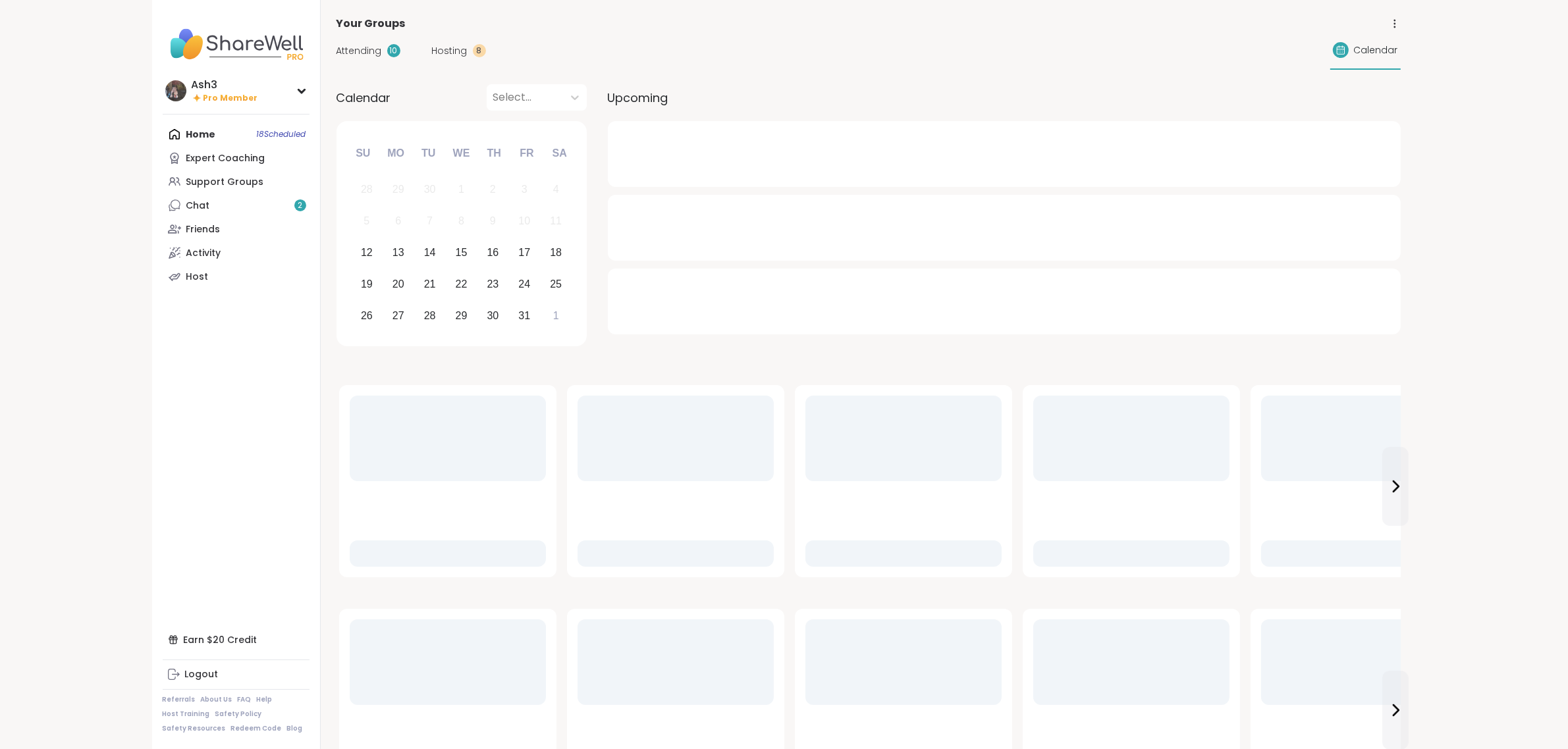
click at [374, 47] on span "Attending" at bounding box center [359, 51] width 45 height 14
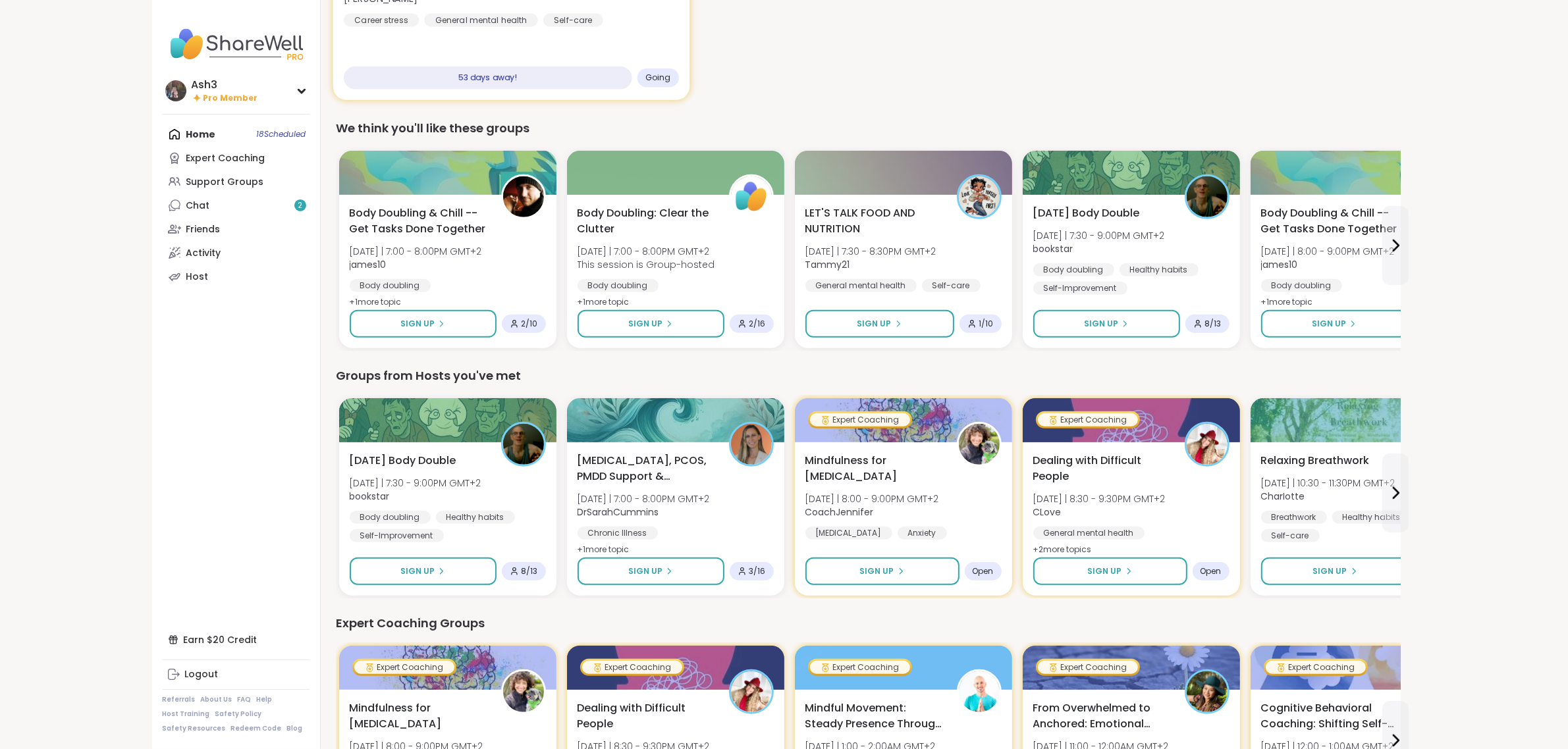
scroll to position [823, 0]
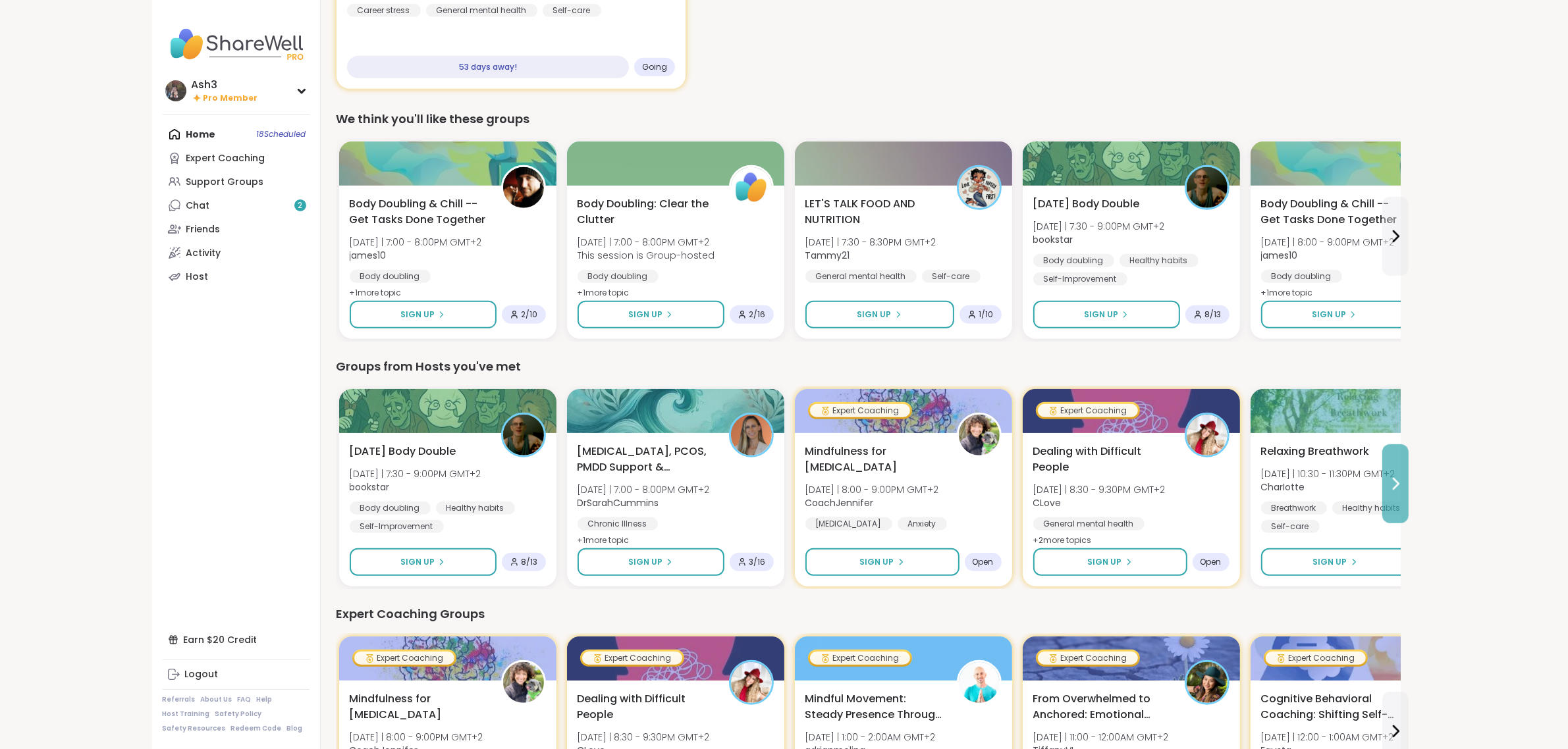
click at [788, 486] on icon at bounding box center [1396, 484] width 16 height 16
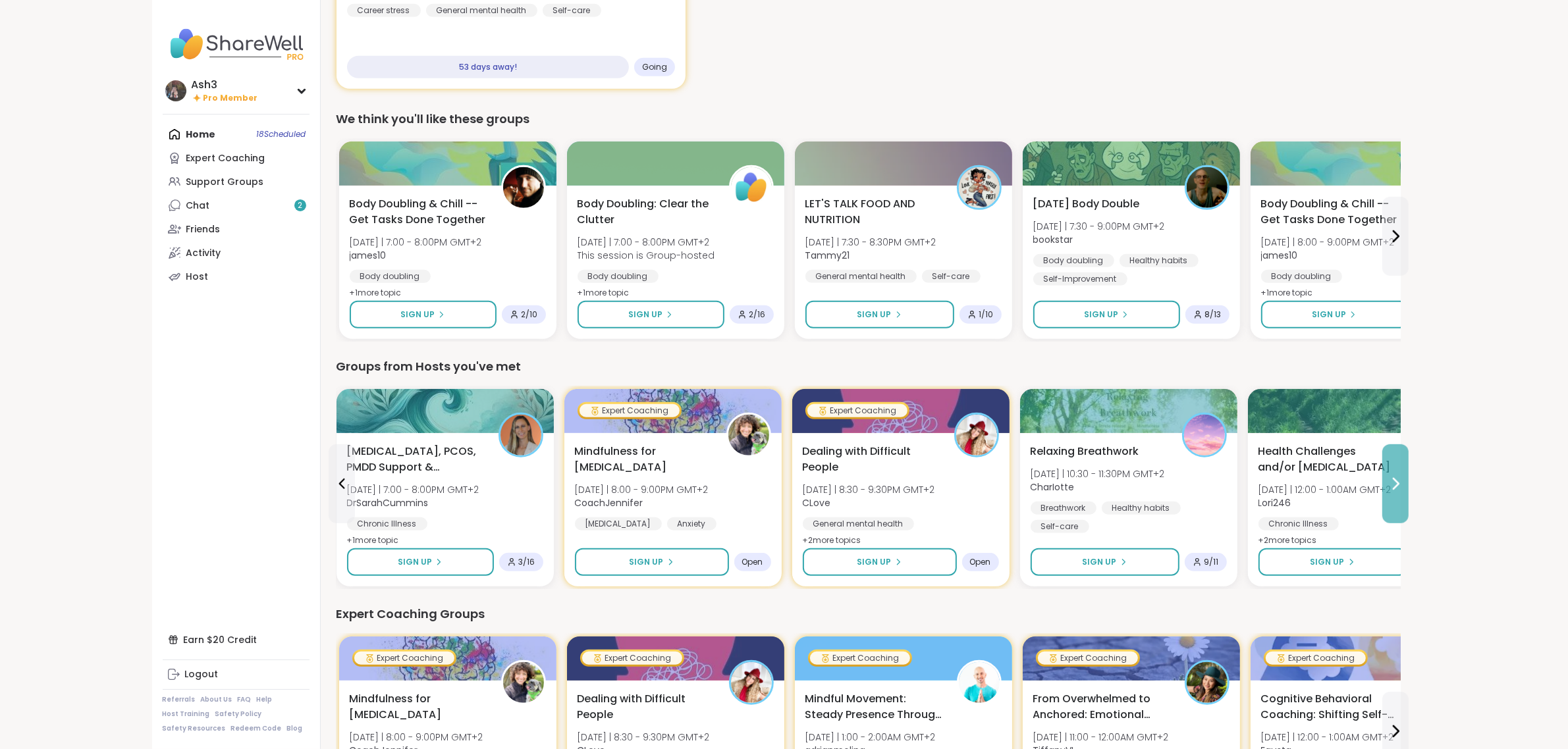
click at [788, 486] on icon at bounding box center [1396, 484] width 16 height 16
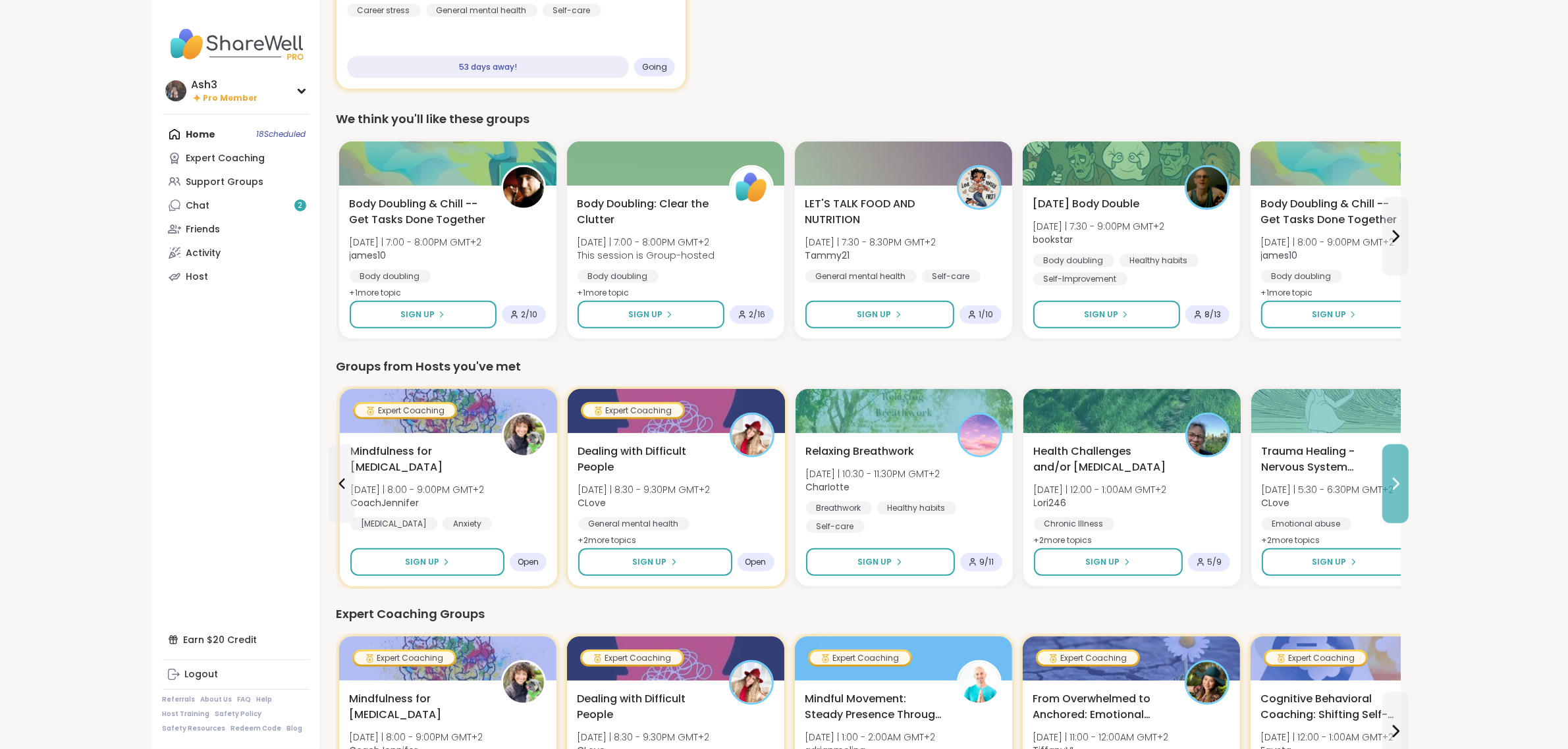
click at [788, 486] on icon at bounding box center [1396, 484] width 16 height 16
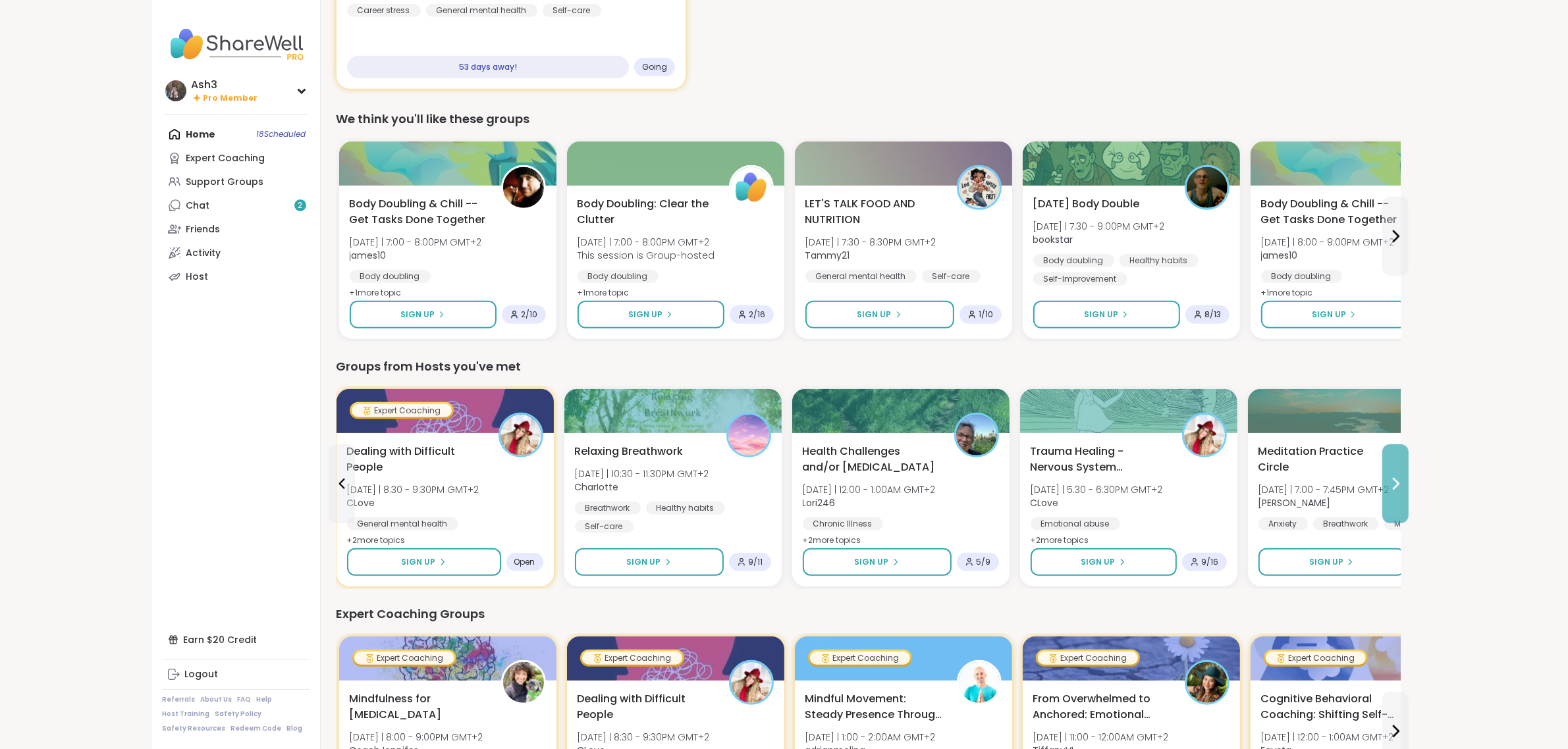
click at [788, 485] on icon at bounding box center [1397, 484] width 5 height 11
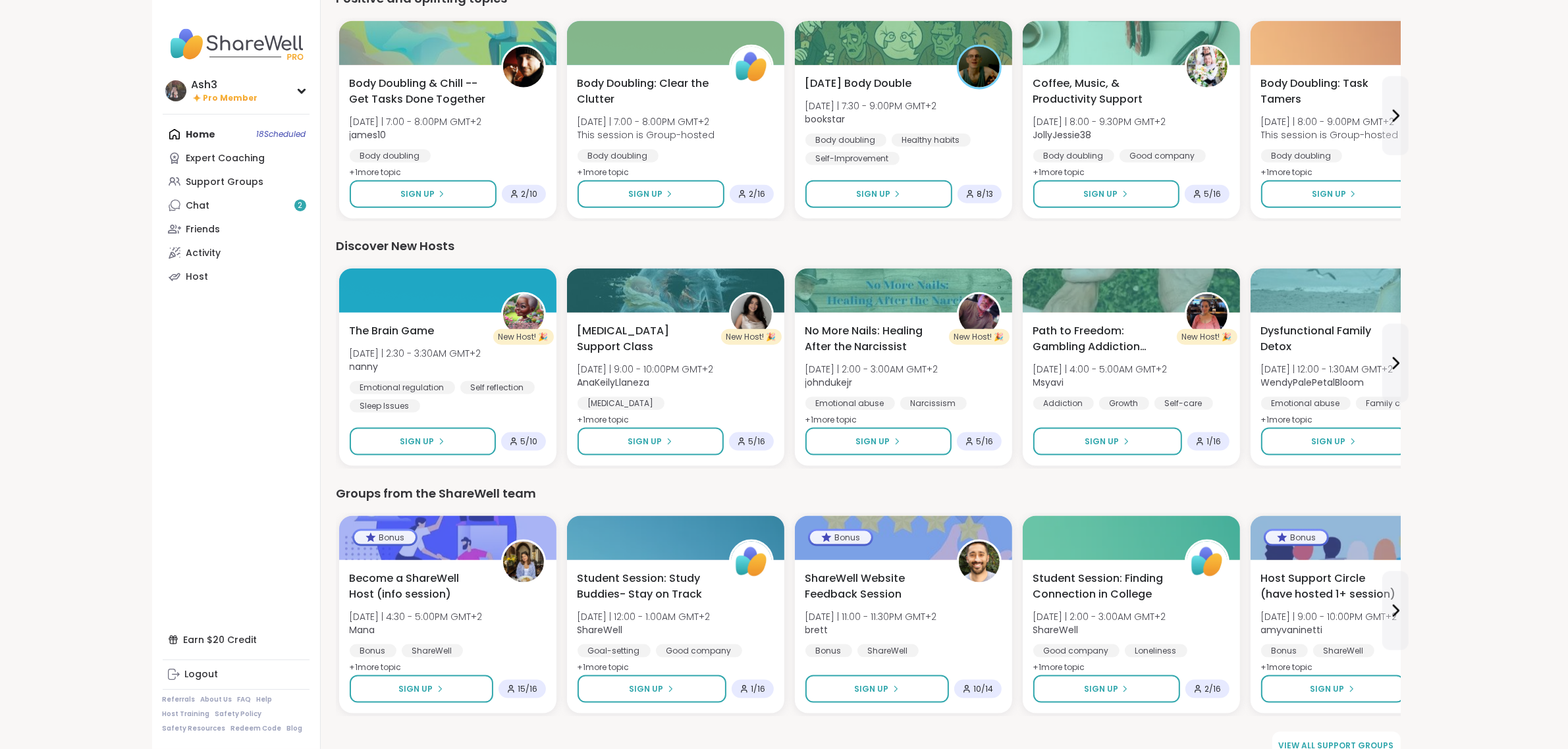
scroll to position [1956, 0]
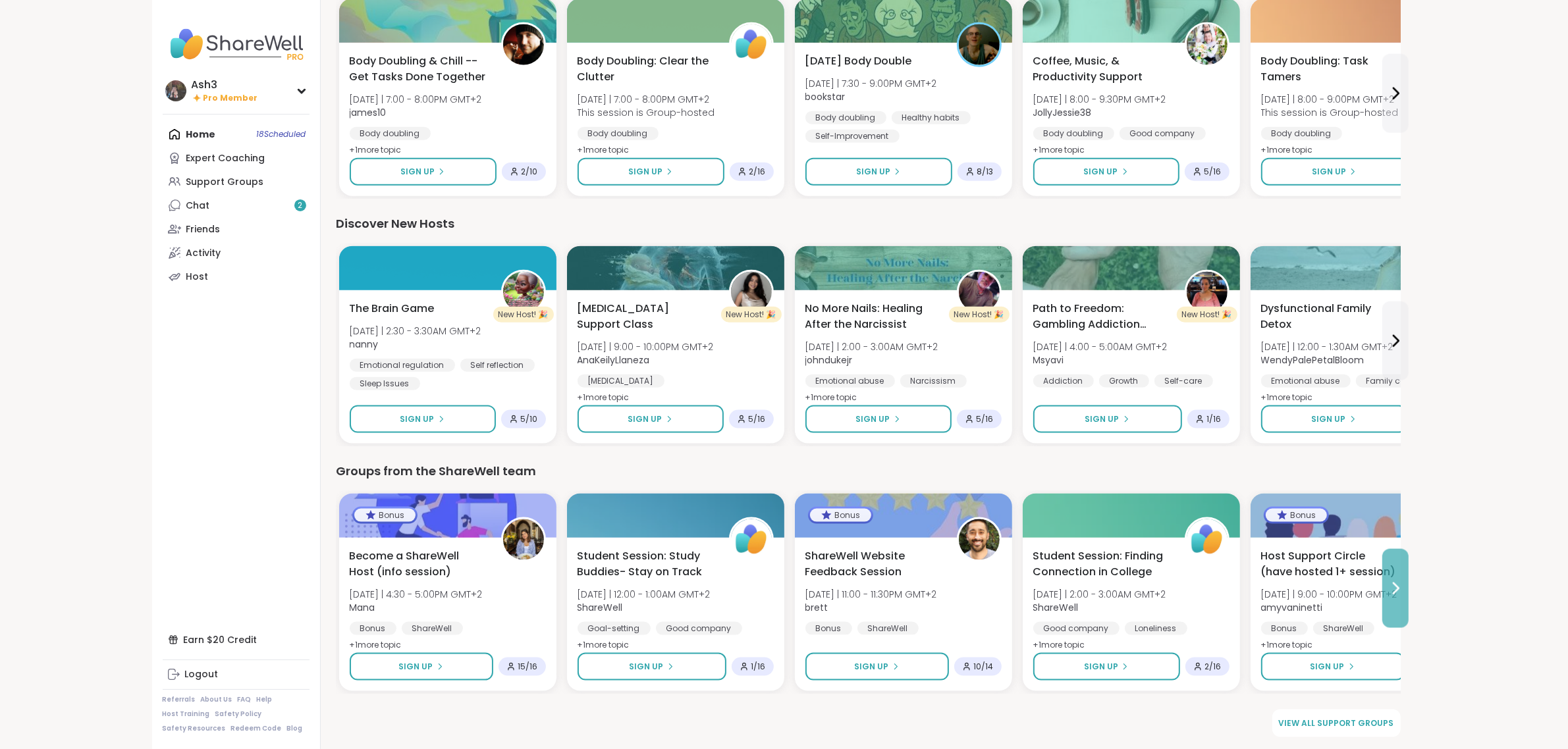
click at [788, 601] on button at bounding box center [1395, 588] width 26 height 79
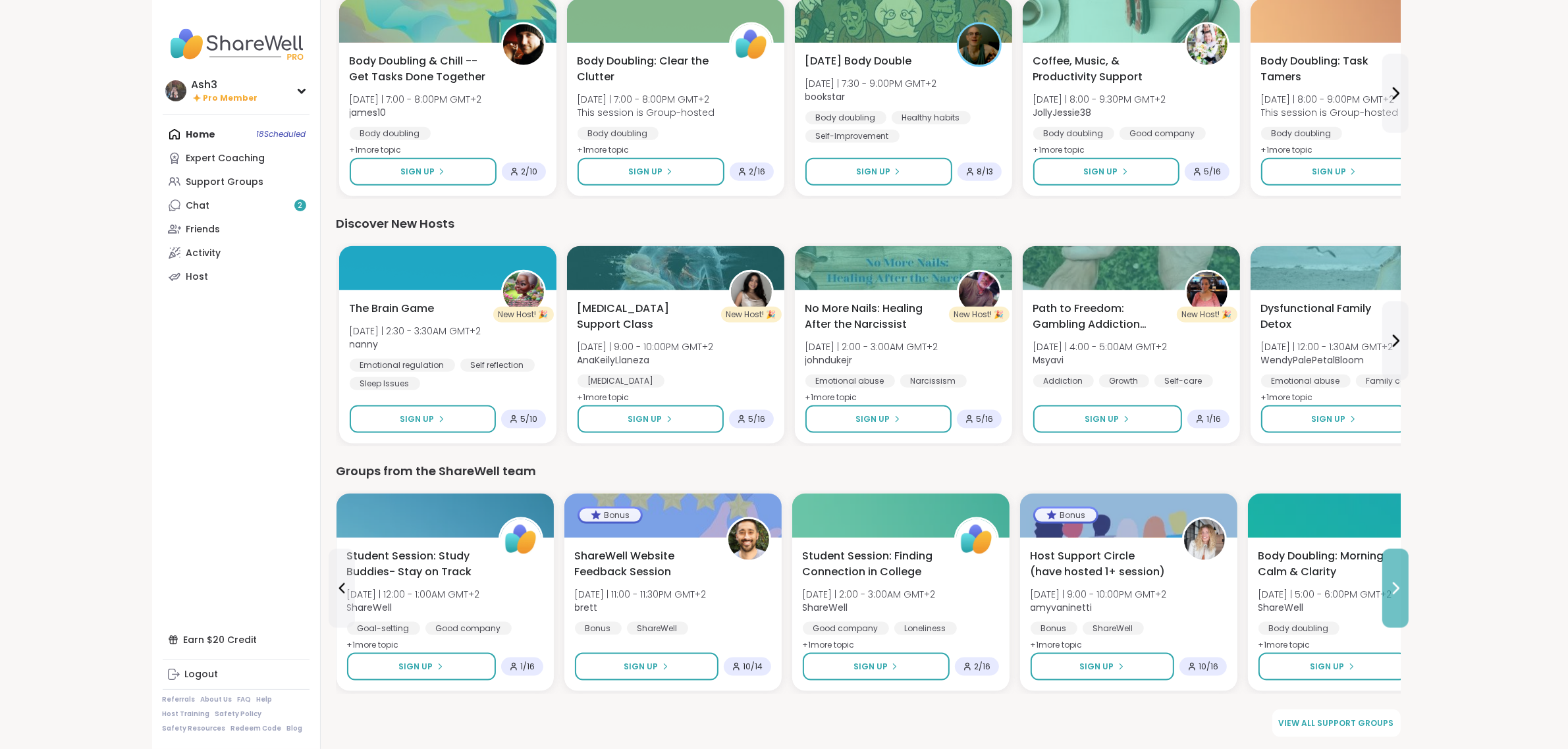
click at [788, 601] on button at bounding box center [1395, 588] width 26 height 79
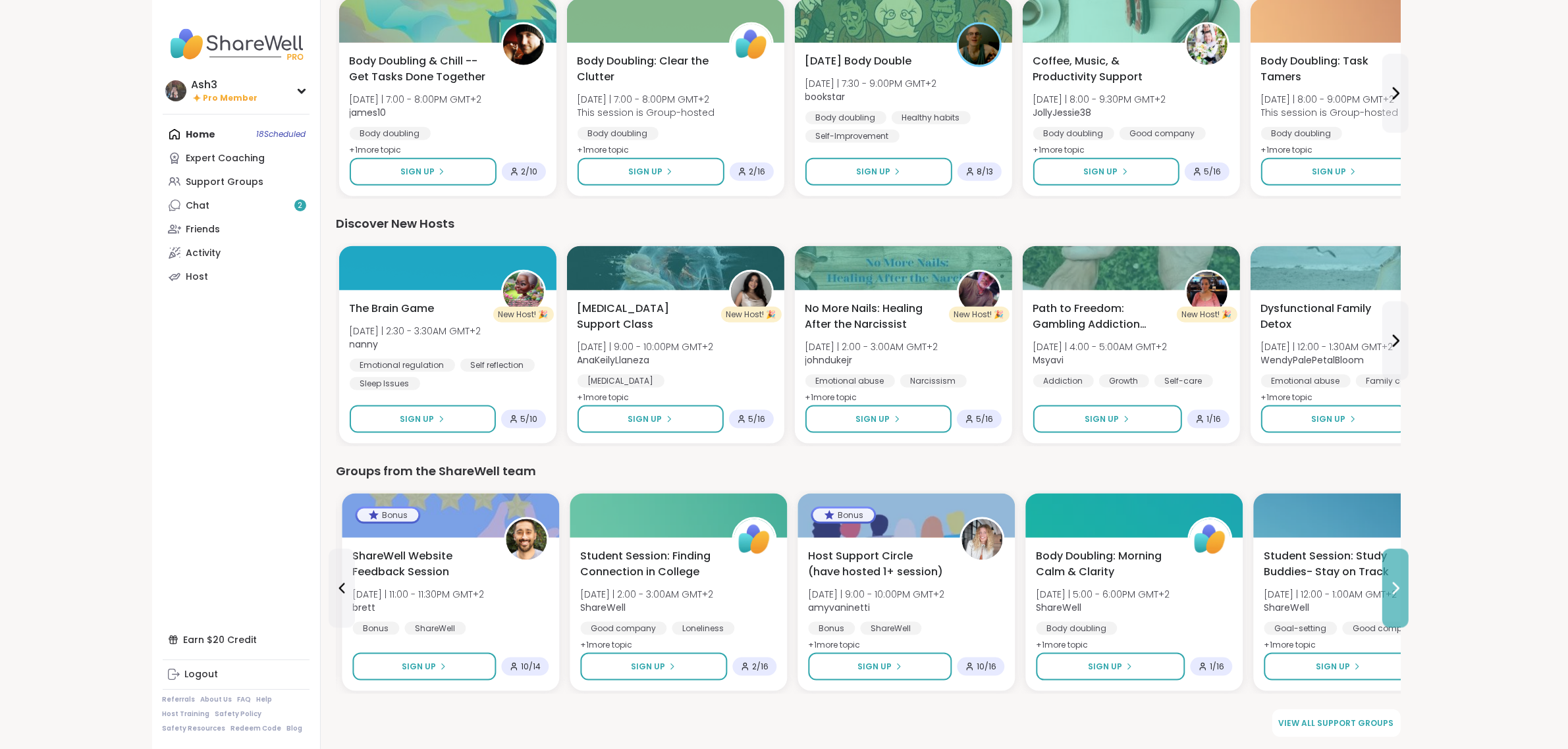
click at [788, 601] on button at bounding box center [1395, 588] width 26 height 79
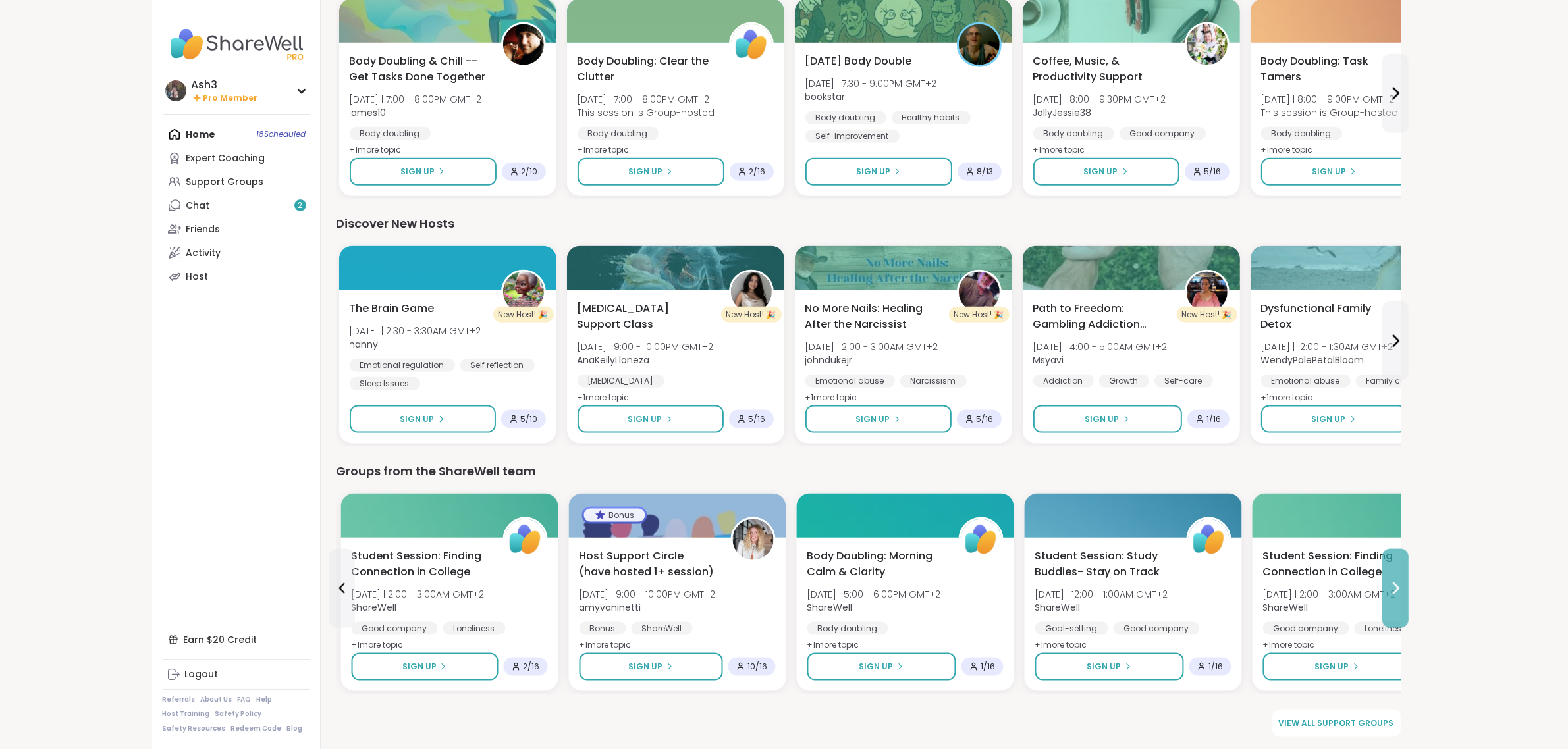
click at [788, 601] on button at bounding box center [1395, 588] width 26 height 79
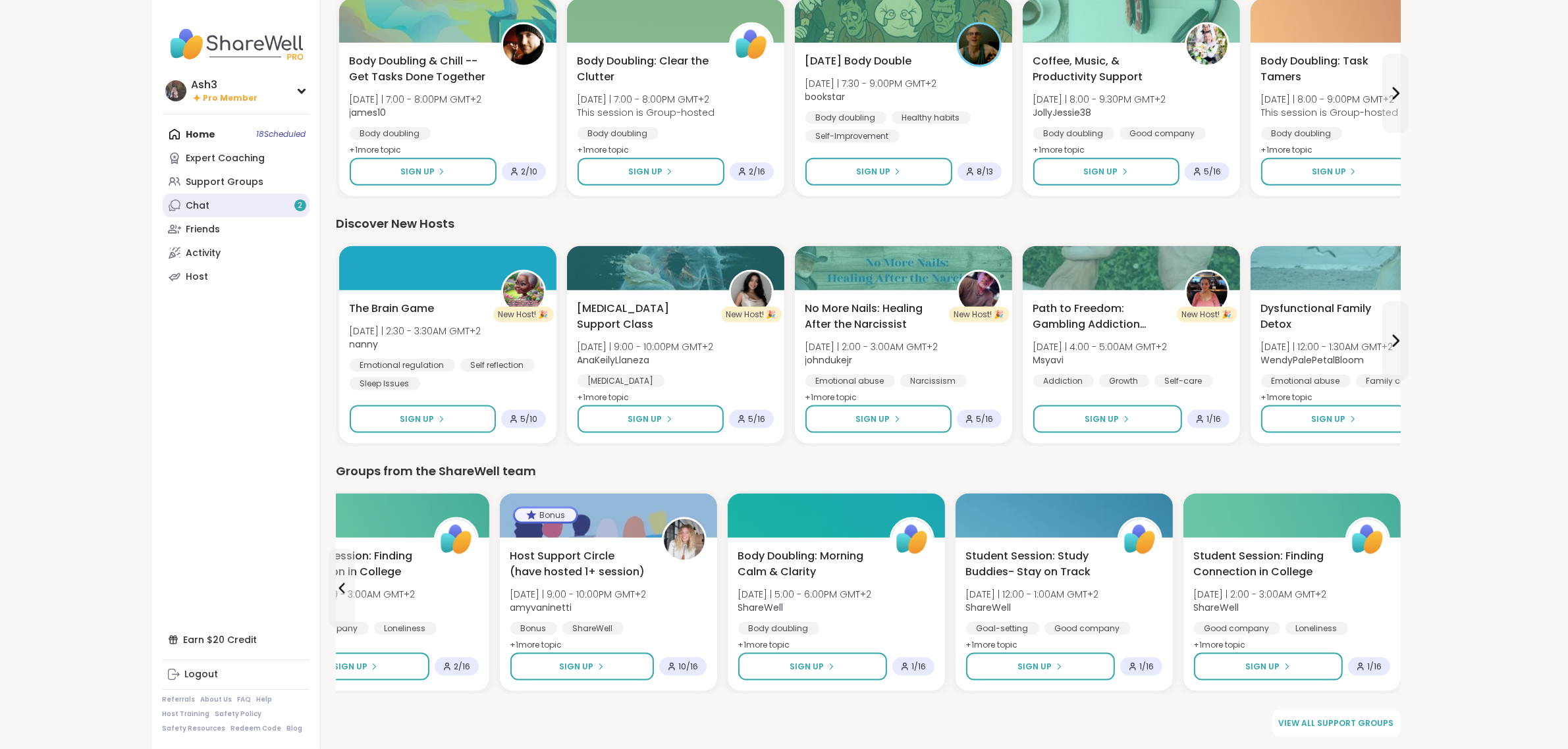
click at [215, 209] on link "Chat 2" at bounding box center [236, 205] width 147 height 24
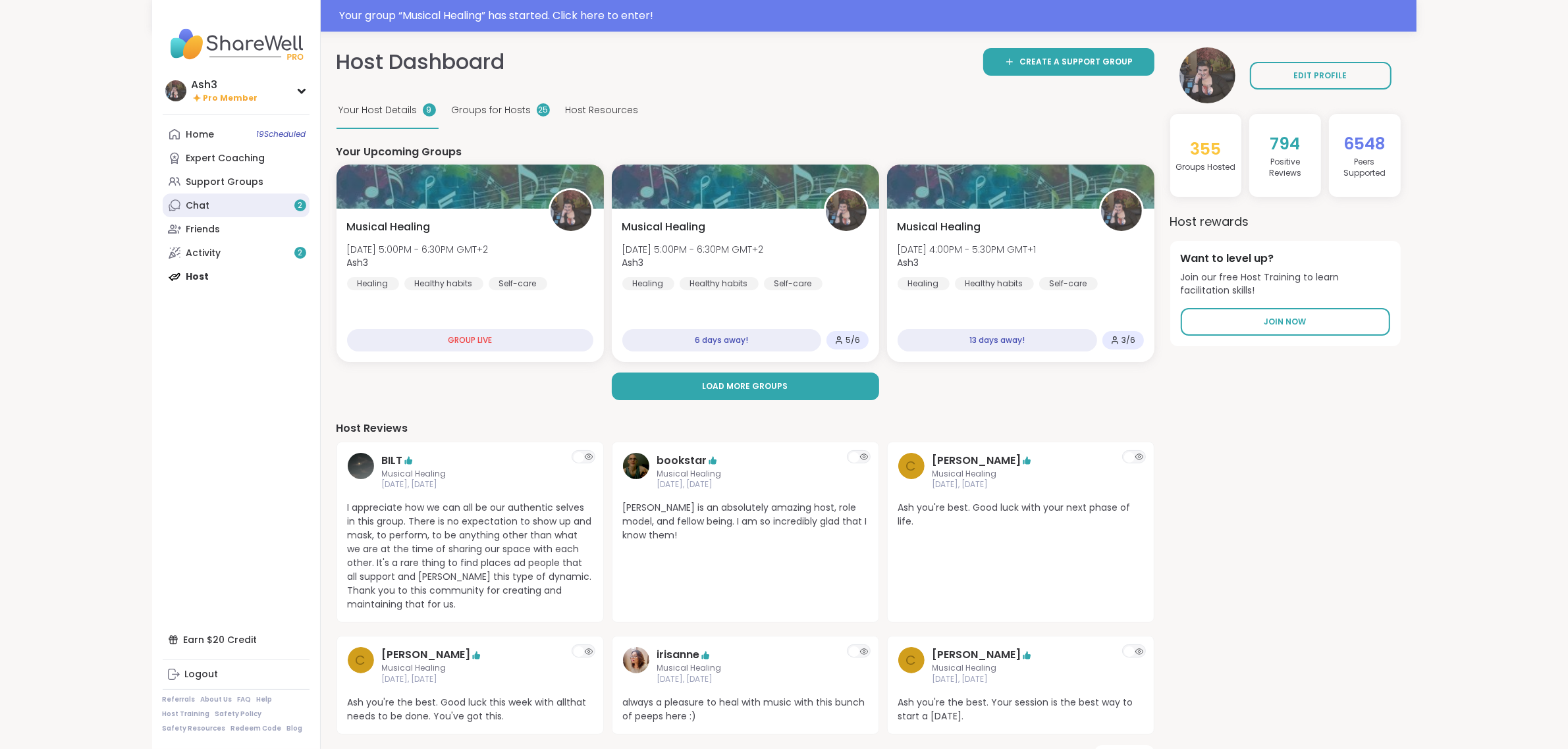
click at [258, 211] on link "Chat 2" at bounding box center [236, 205] width 147 height 24
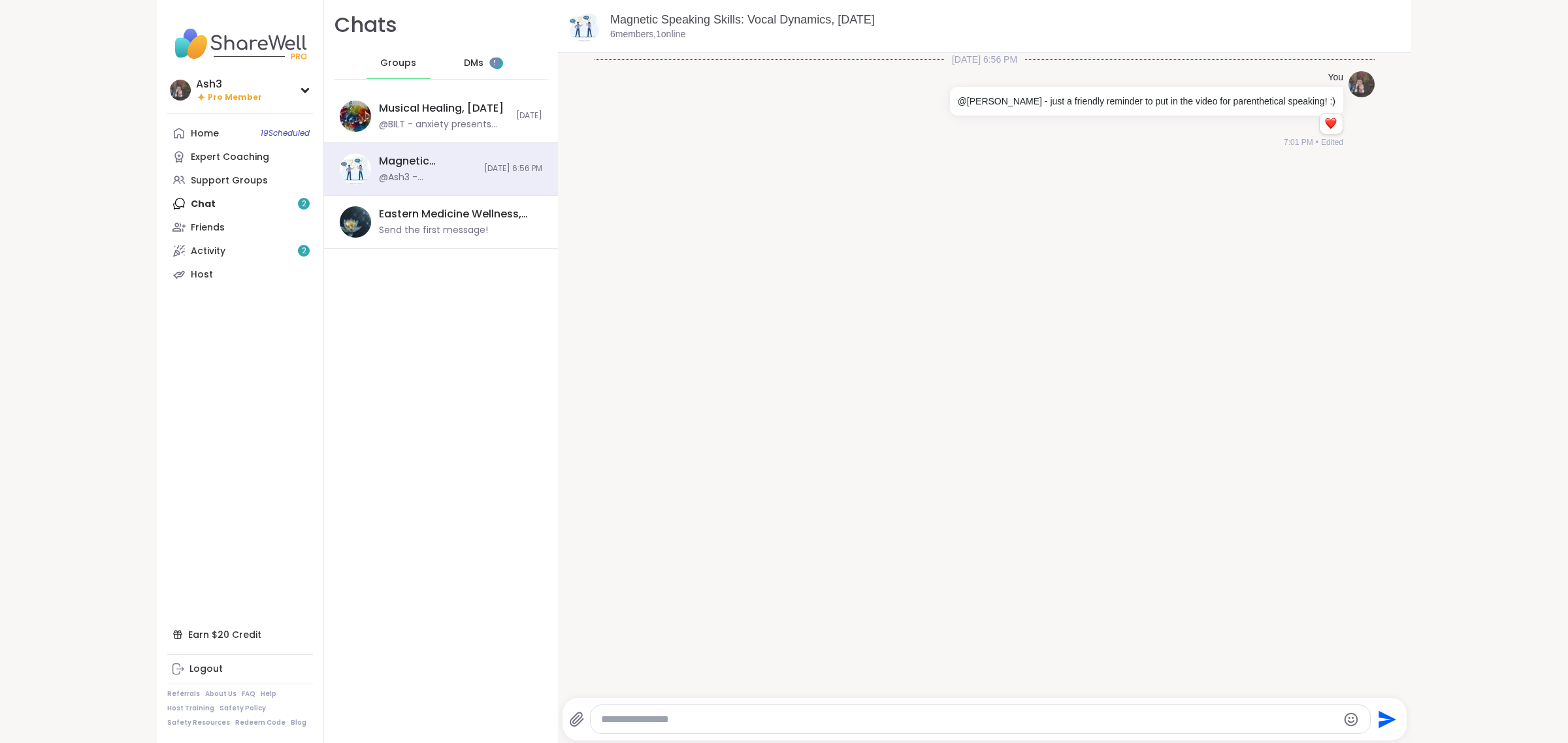
click at [455, 54] on div "DMs 2" at bounding box center [484, 63] width 64 height 31
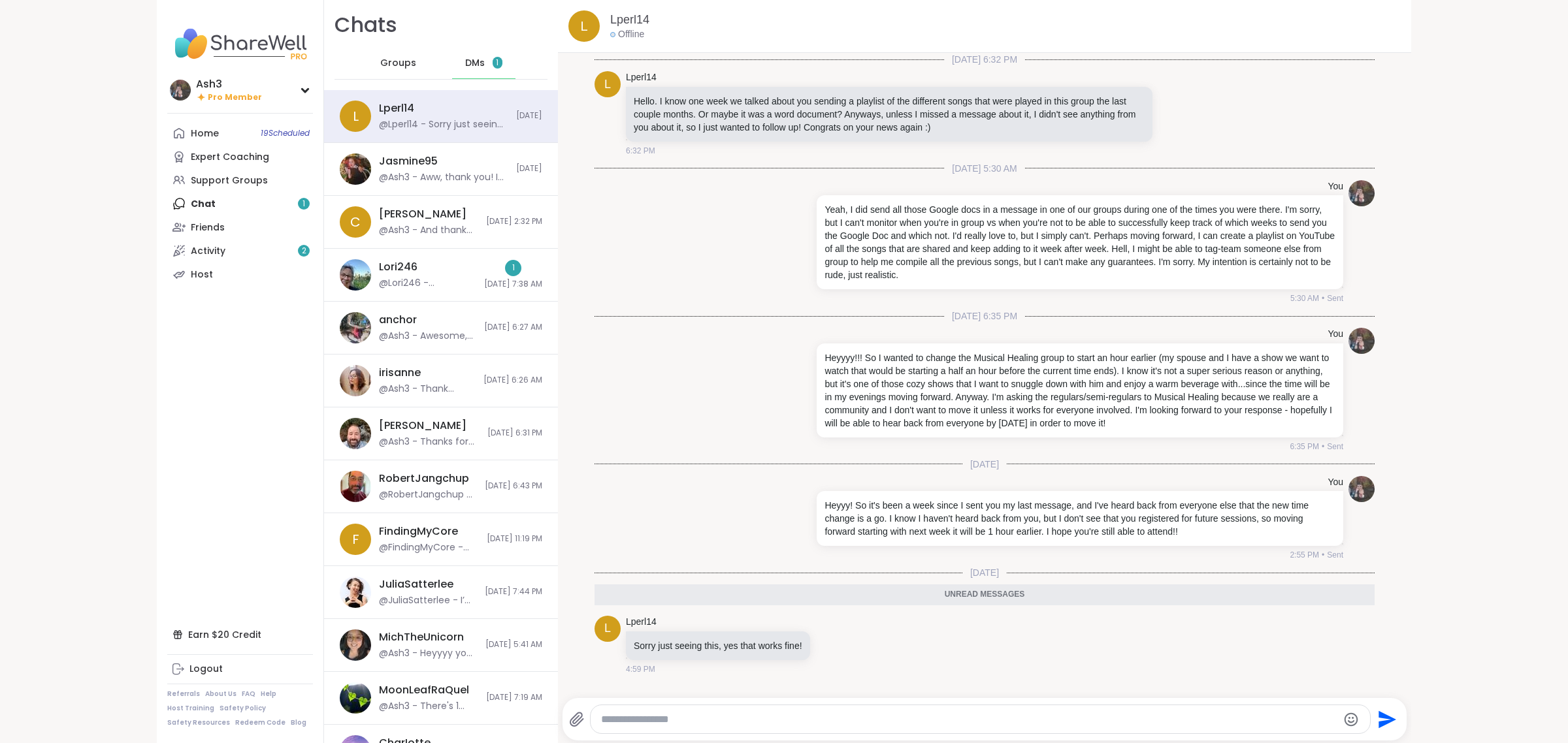
click at [761, 726] on textarea "Type your message" at bounding box center [970, 720] width 737 height 13
type textarea "**********"
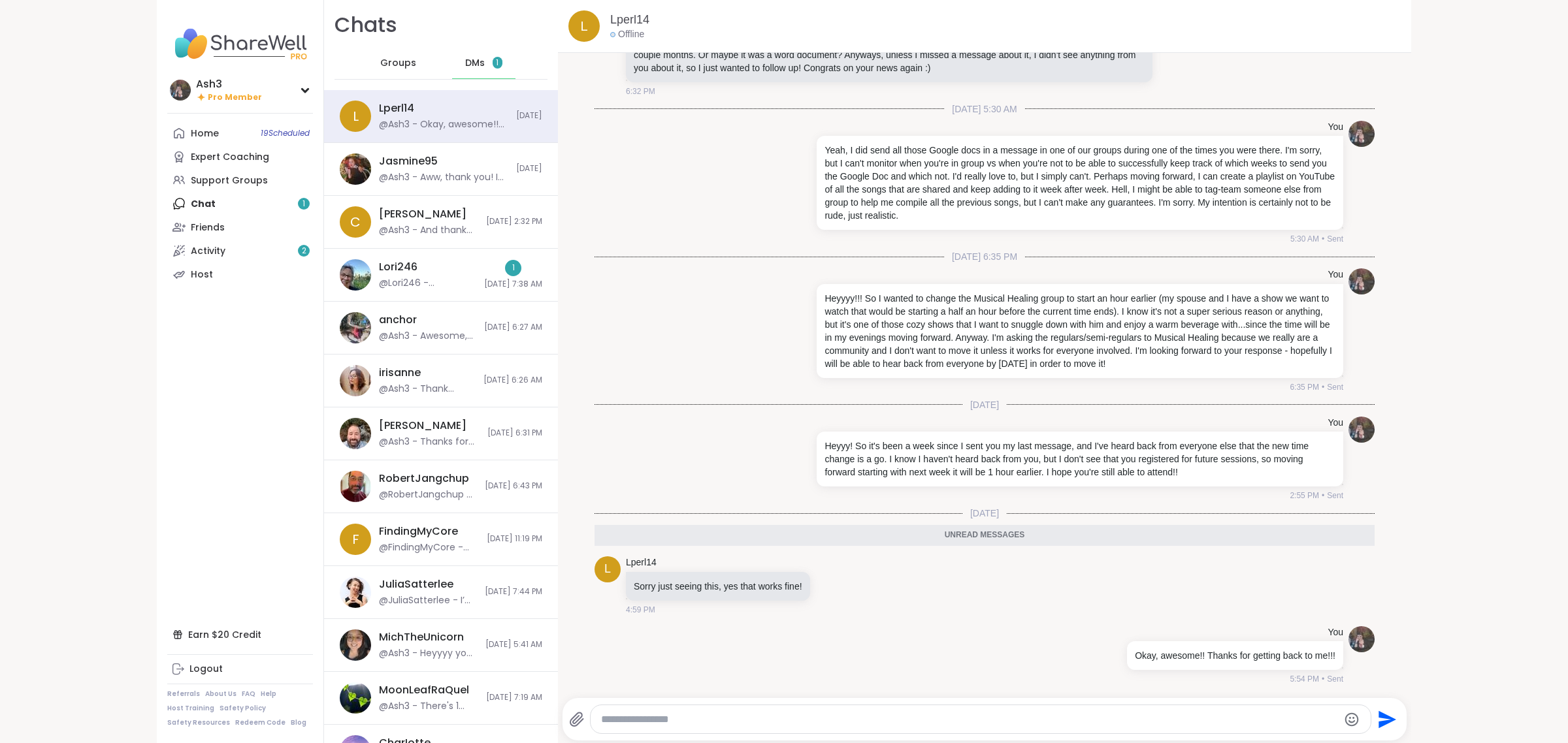
scroll to position [30, 0]
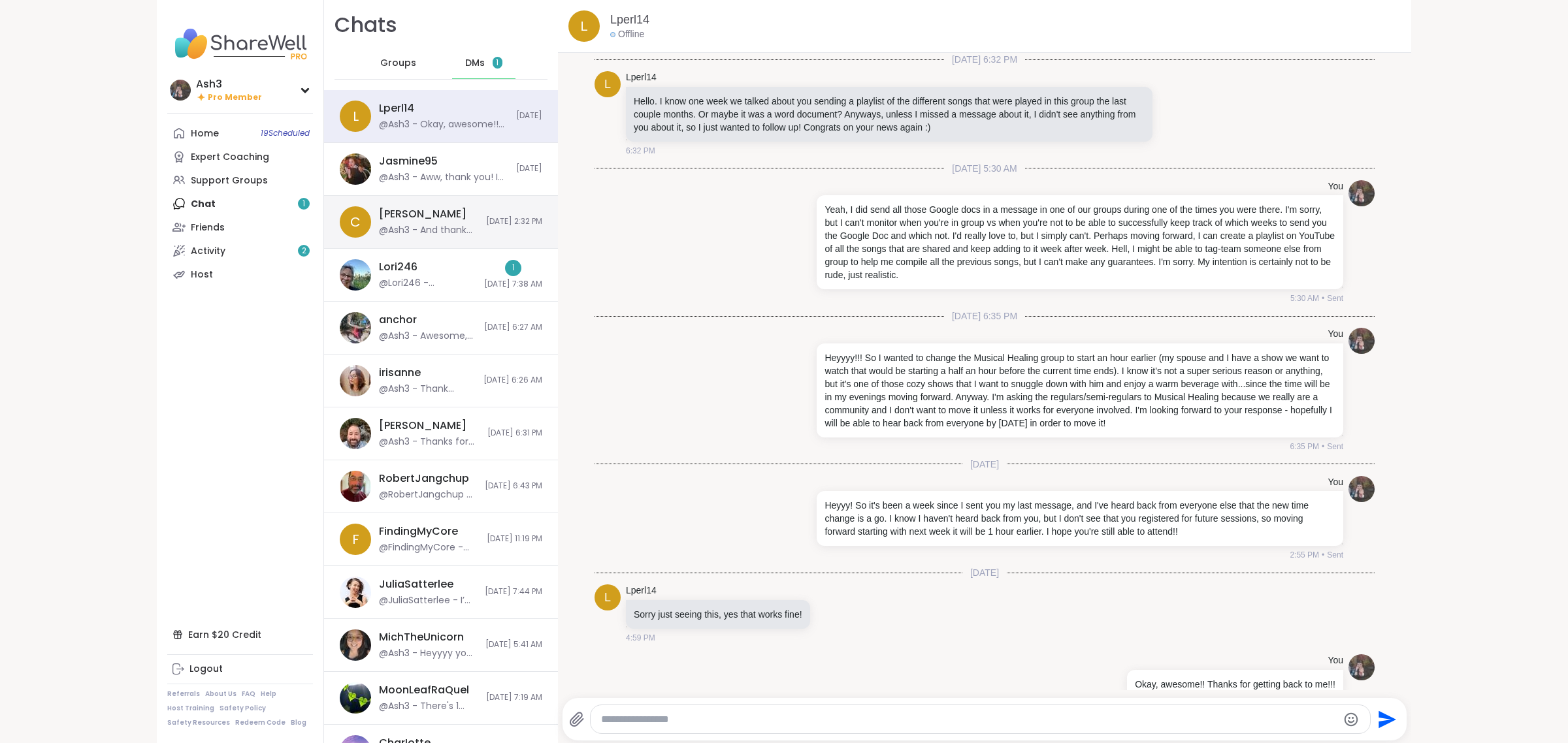
scroll to position [30, 0]
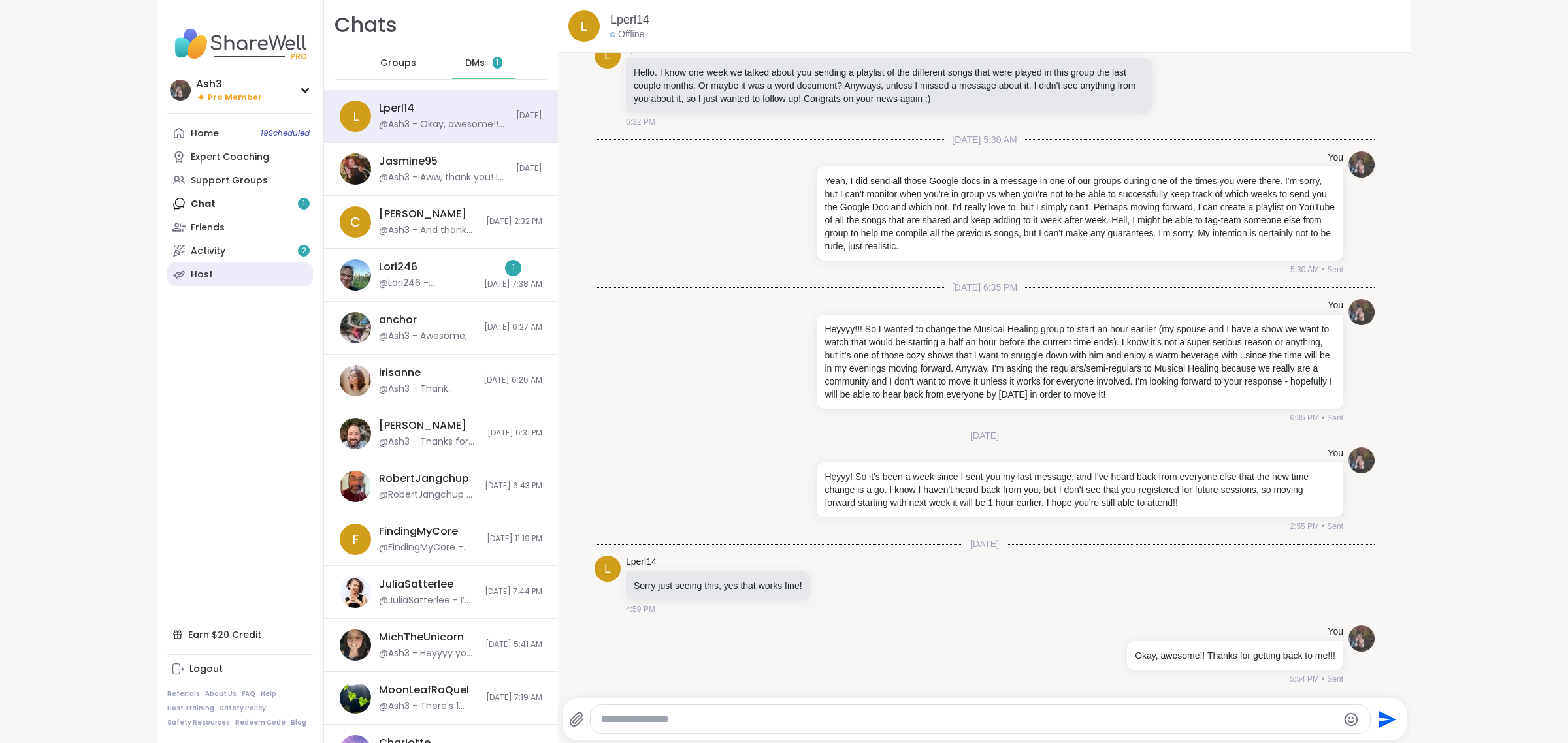
click at [232, 267] on link "Host" at bounding box center [240, 275] width 146 height 24
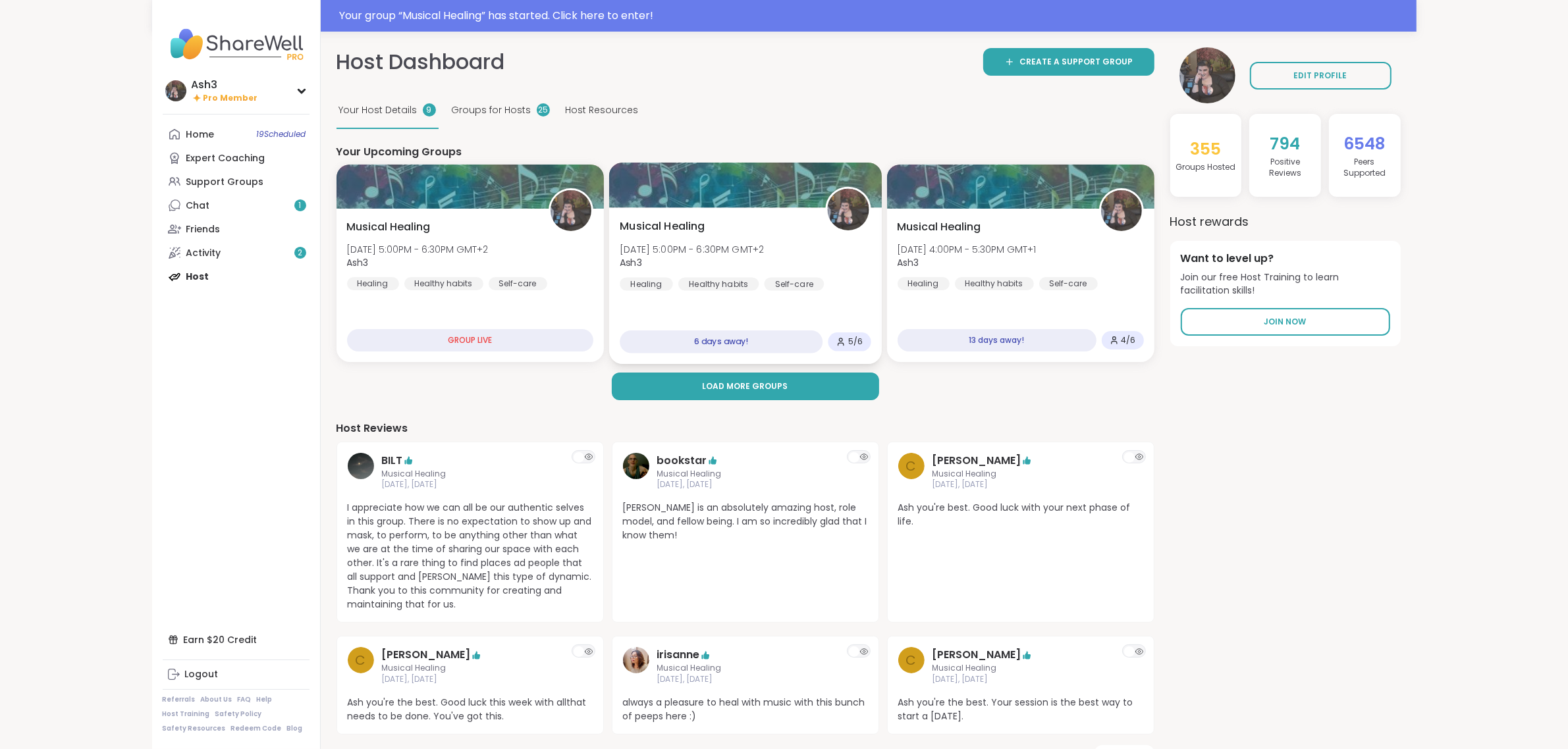
click at [738, 239] on div "Musical Healing Sun, Oct 19 | 5:00PM - 6:30PM GMT+2 Ash3 Healing Healthy habits…" at bounding box center [745, 255] width 251 height 73
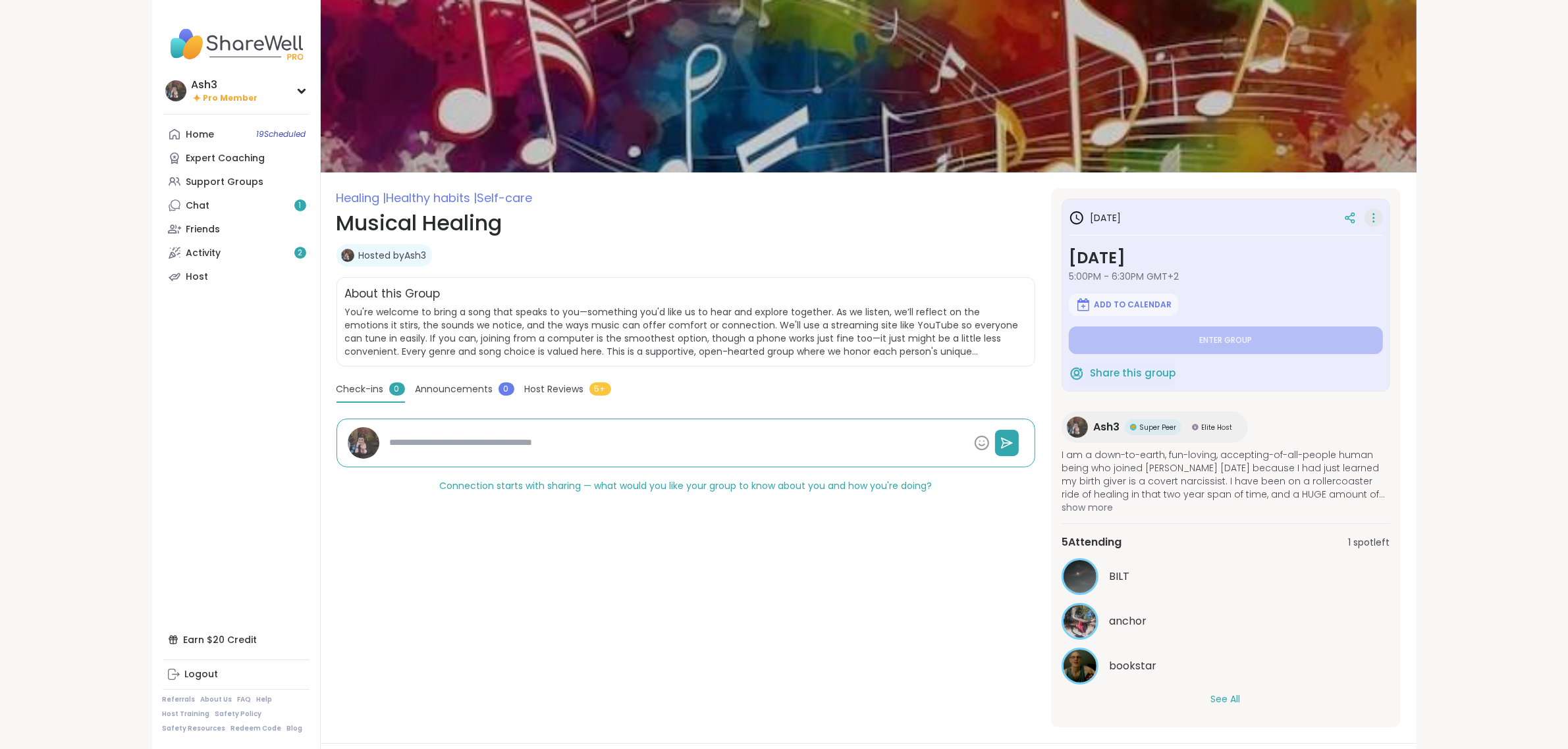
click at [1375, 217] on icon at bounding box center [1374, 218] width 13 height 19
click at [1326, 248] on button "Edit Session" at bounding box center [1304, 252] width 147 height 29
type textarea "*"
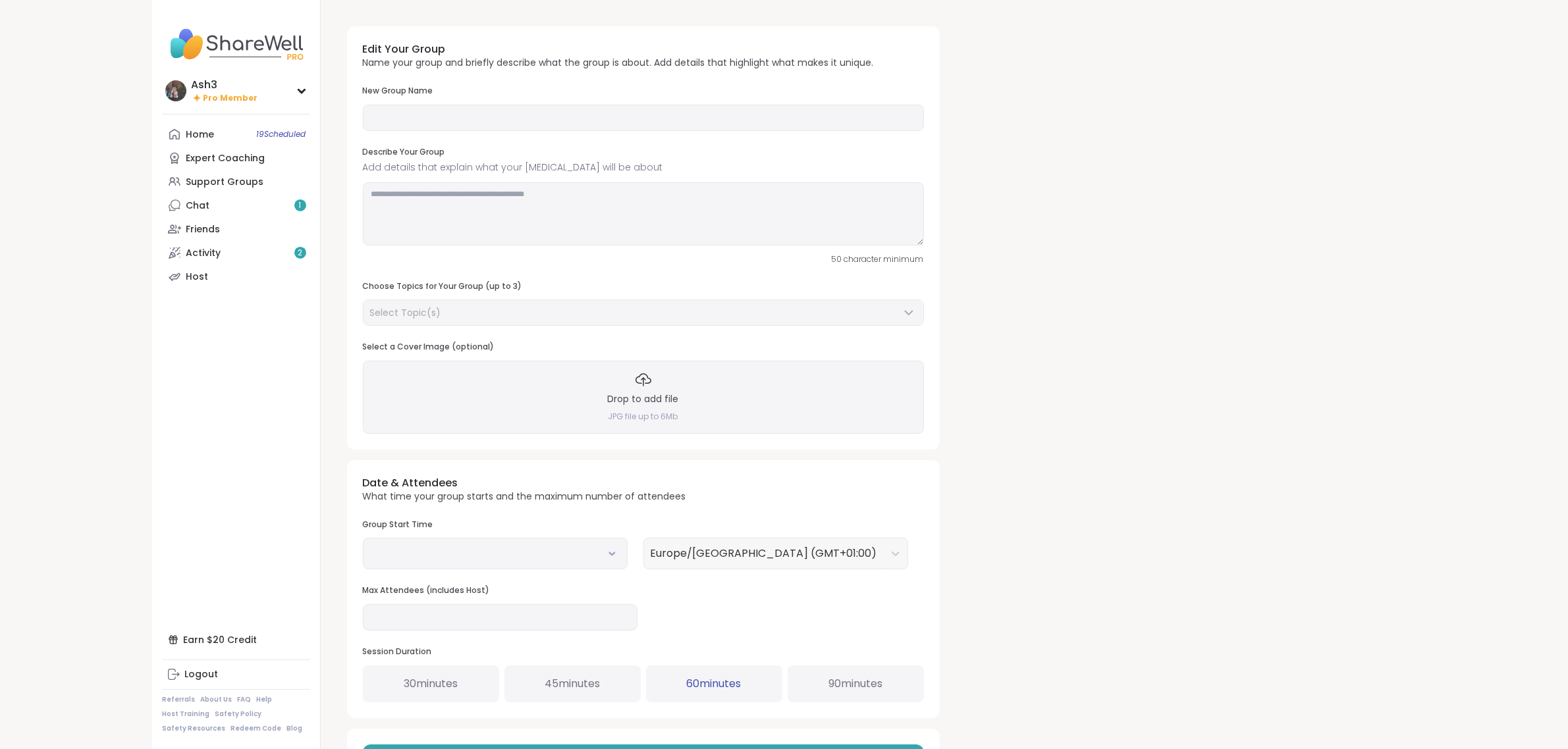
type input "**********"
type textarea "**********"
type input "*"
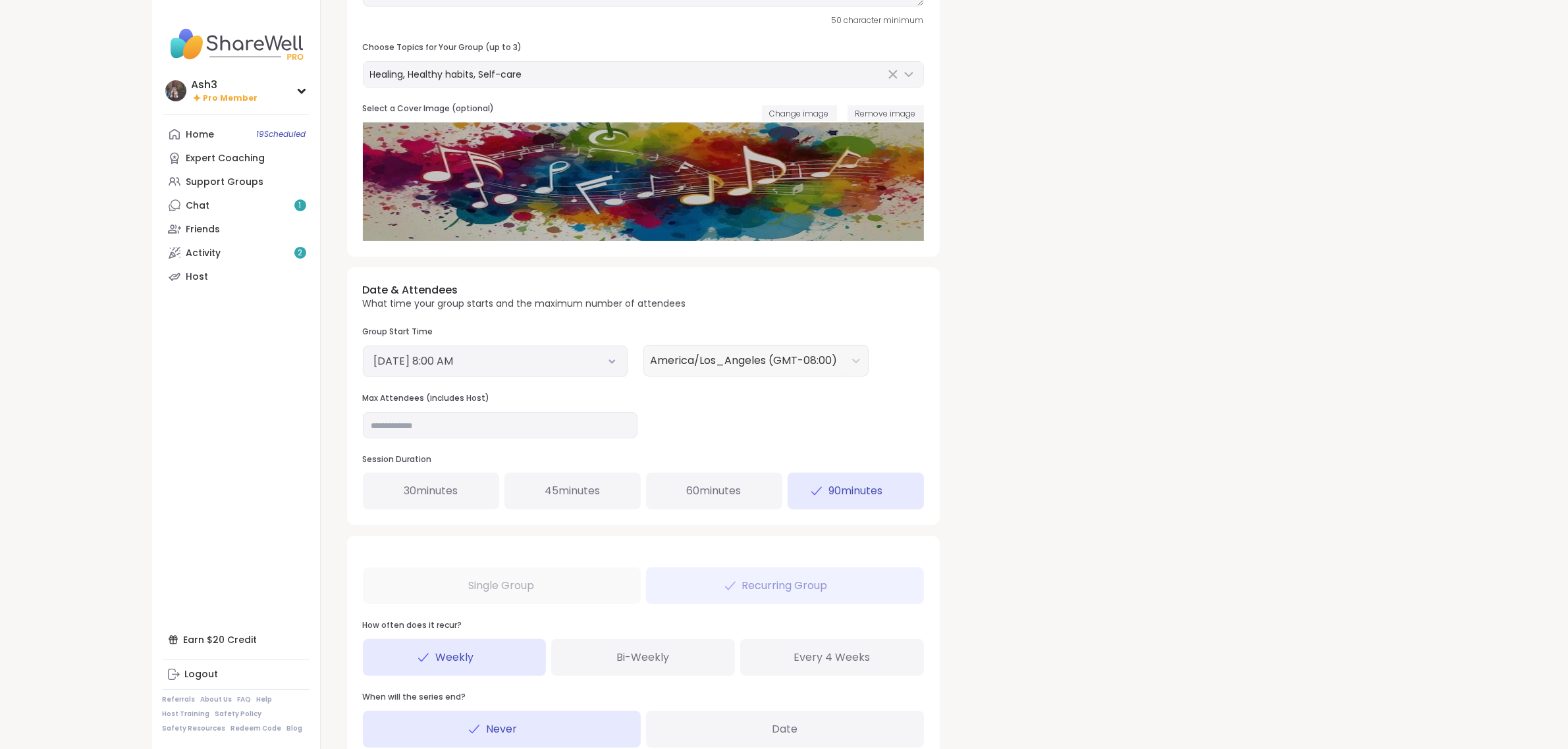
scroll to position [247, 0]
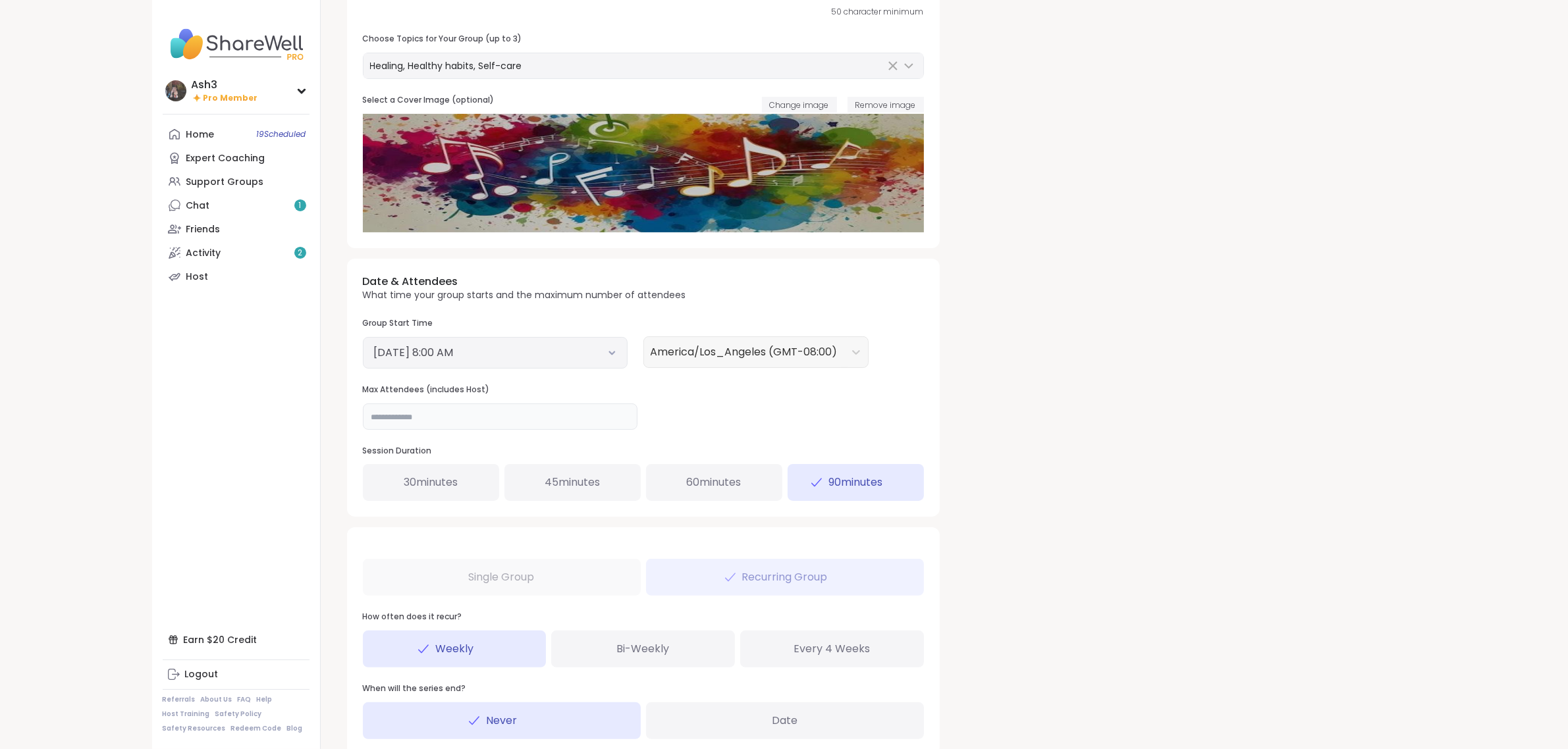
click at [498, 415] on input "*" at bounding box center [500, 416] width 275 height 26
drag, startPoint x: 794, startPoint y: 402, endPoint x: 808, endPoint y: 402, distance: 14.0
click at [795, 402] on div "Date & Attendees What time your group starts and the maximum number of attendee…" at bounding box center [643, 388] width 593 height 258
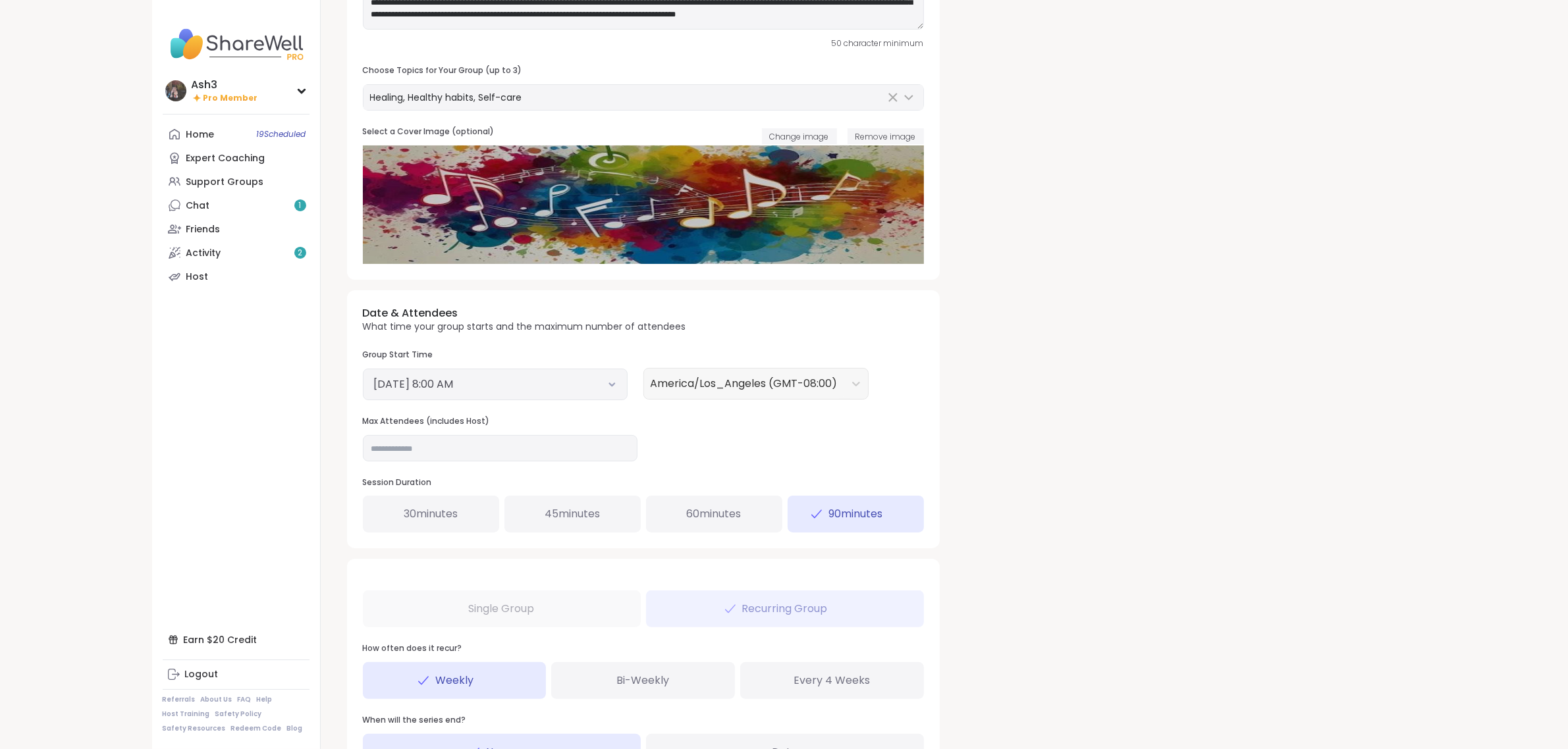
scroll to position [181, 0]
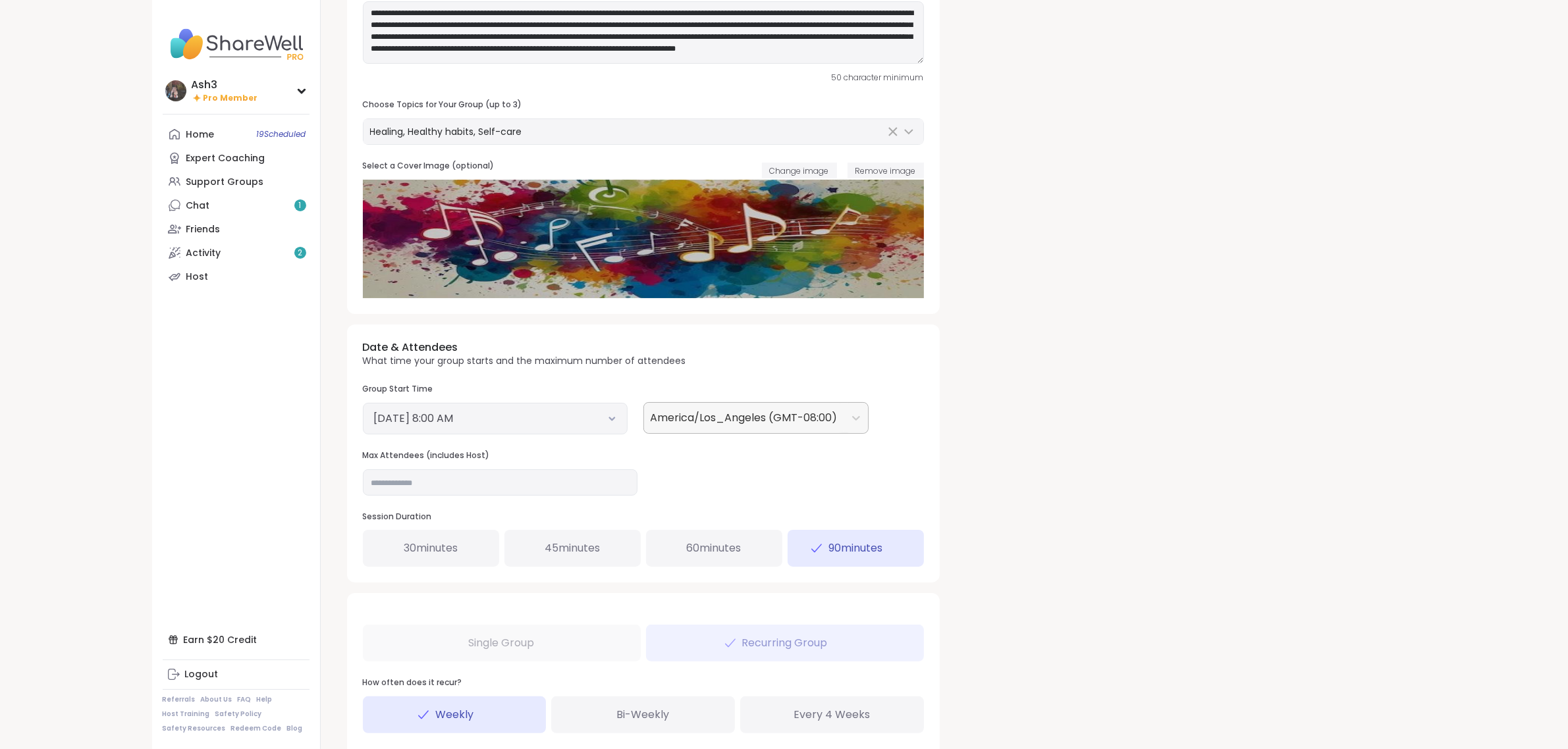
click at [718, 416] on div at bounding box center [744, 418] width 187 height 19
click at [558, 419] on button "October 19, 2025 8:00 AM" at bounding box center [495, 419] width 242 height 16
click at [560, 487] on li "7:00 AM" at bounding box center [562, 487] width 56 height 20
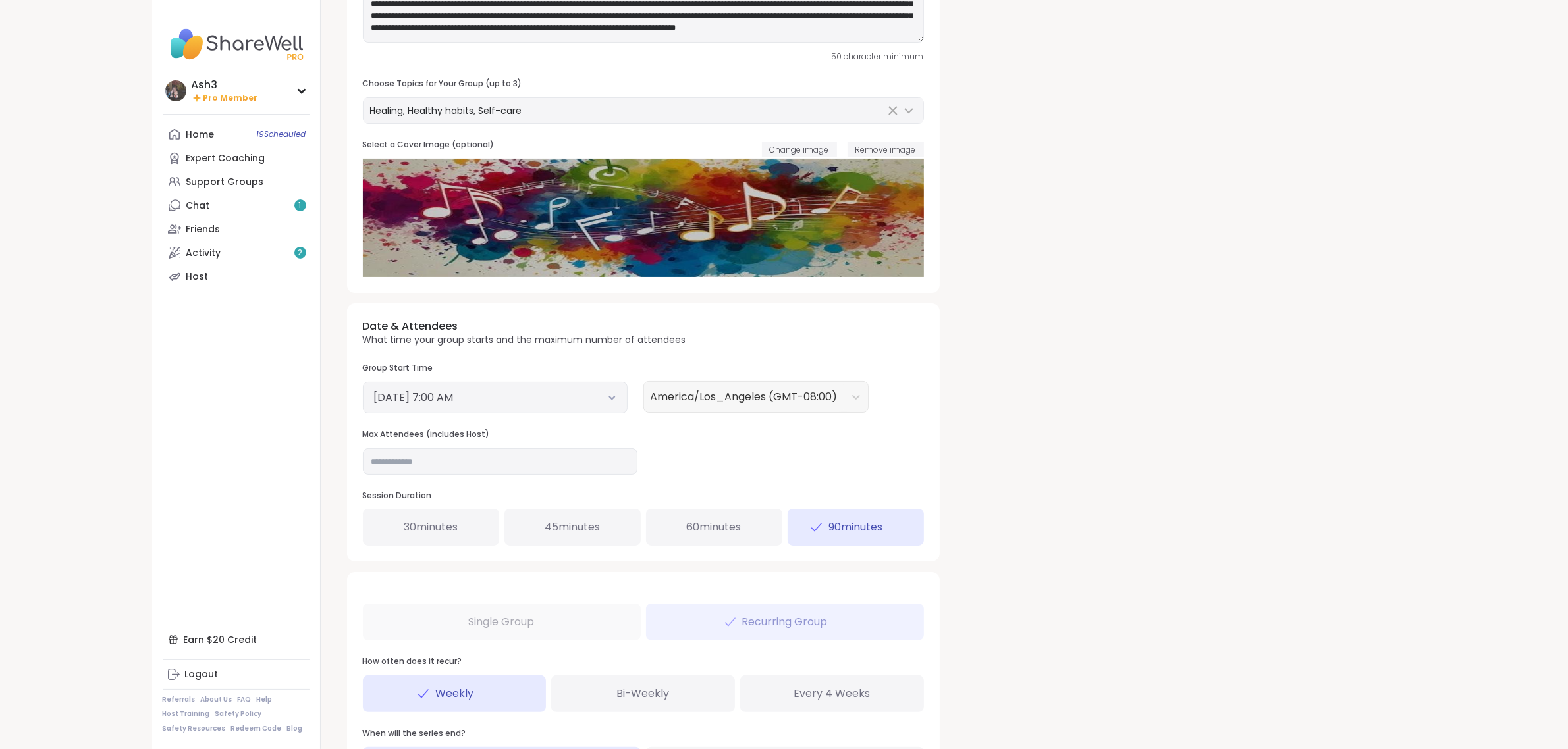
scroll to position [345, 0]
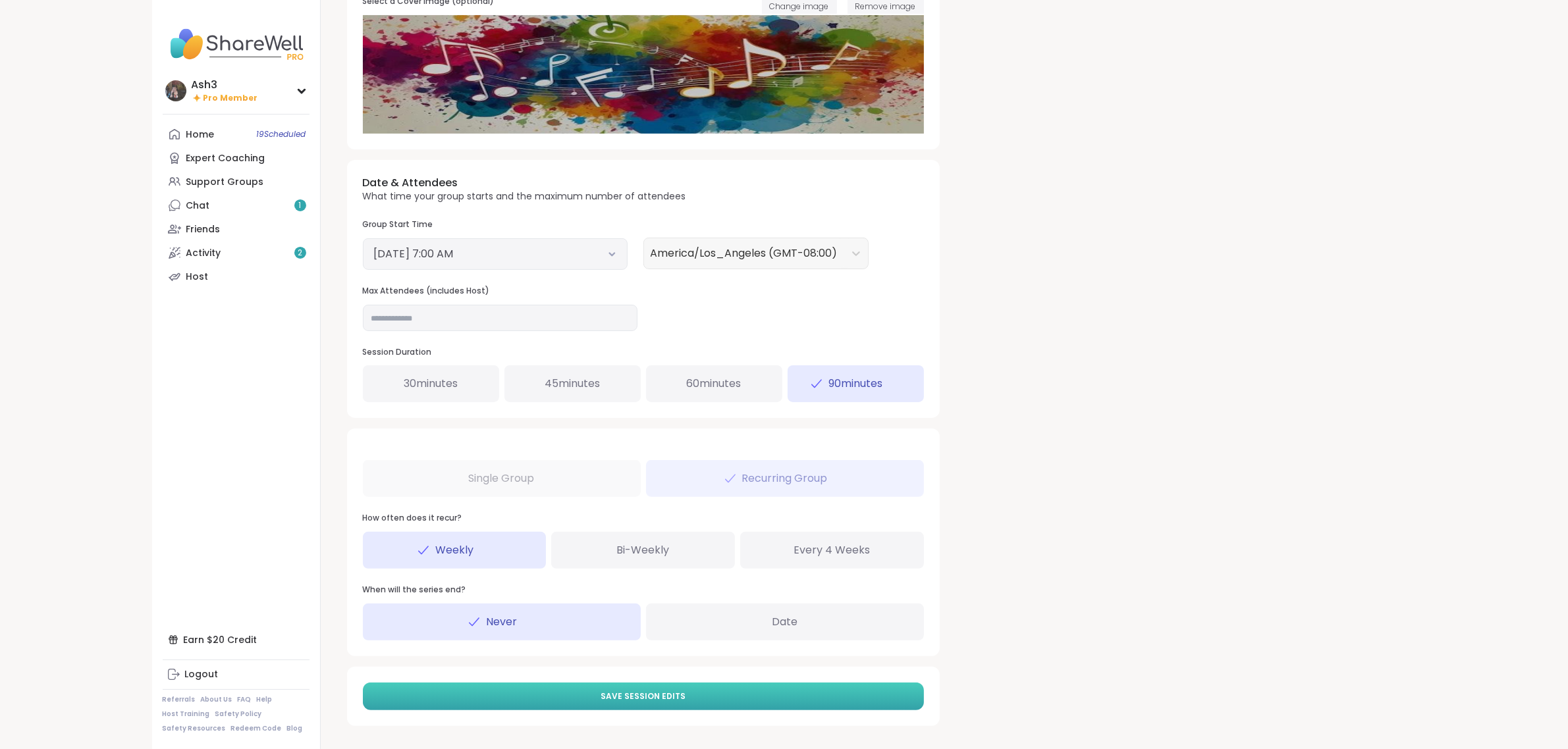
click at [663, 704] on button "Save Session Edits" at bounding box center [643, 696] width 561 height 27
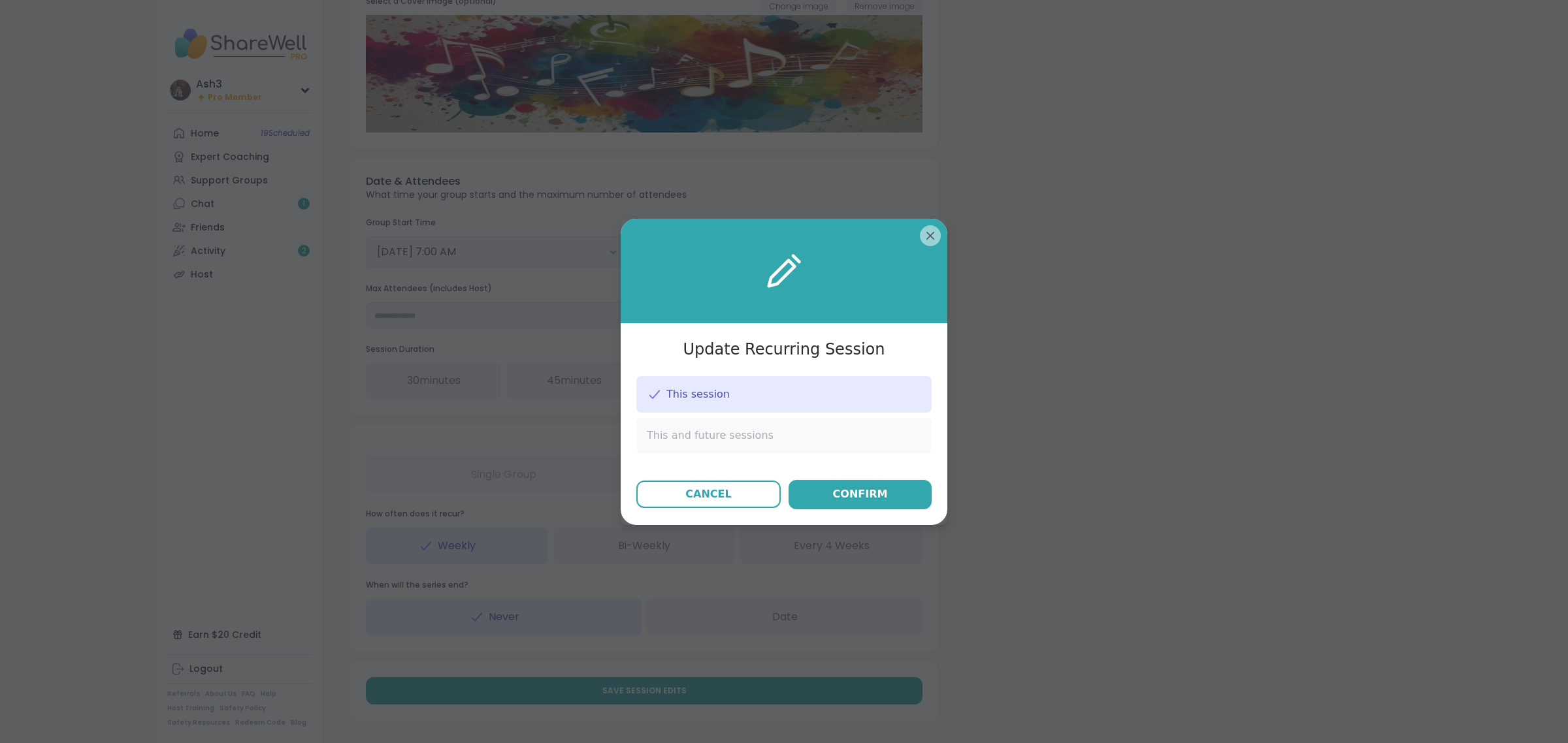
click at [815, 439] on div "This and future sessions" at bounding box center [784, 435] width 295 height 35
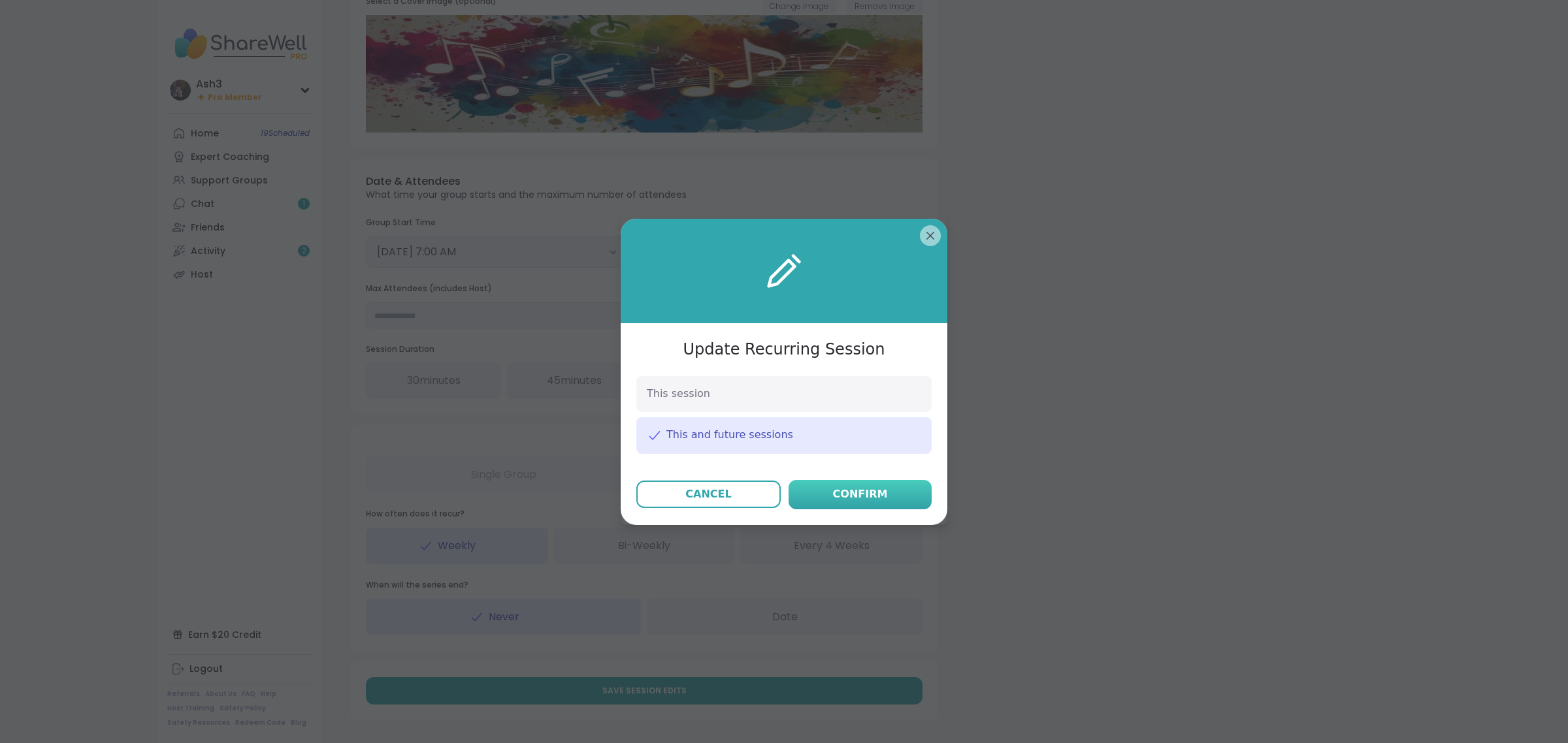
drag, startPoint x: 886, startPoint y: 488, endPoint x: 1006, endPoint y: 507, distance: 121.5
click at [890, 490] on button "Confirm" at bounding box center [860, 495] width 143 height 29
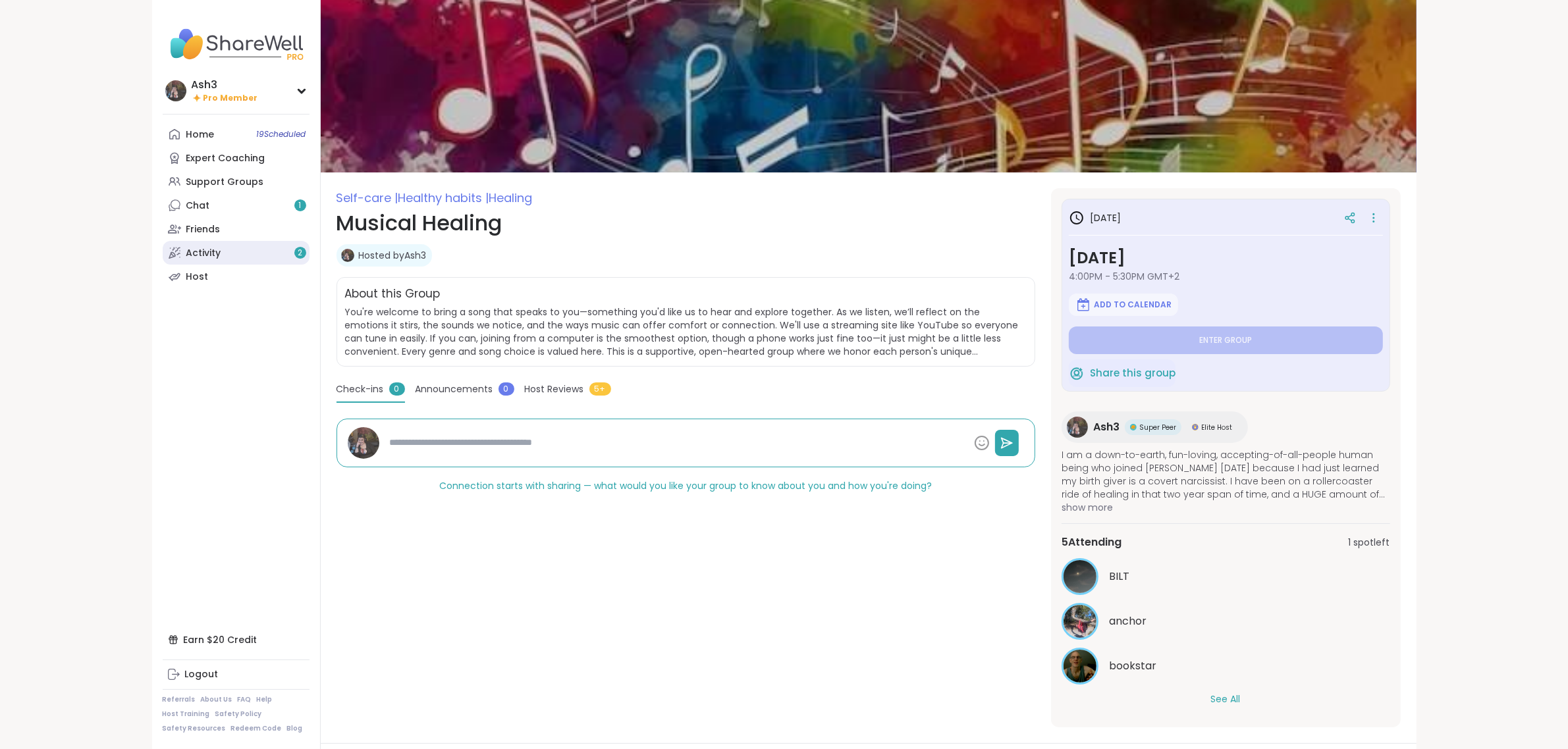
click at [242, 245] on link "Activity 2" at bounding box center [236, 253] width 147 height 24
type textarea "*"
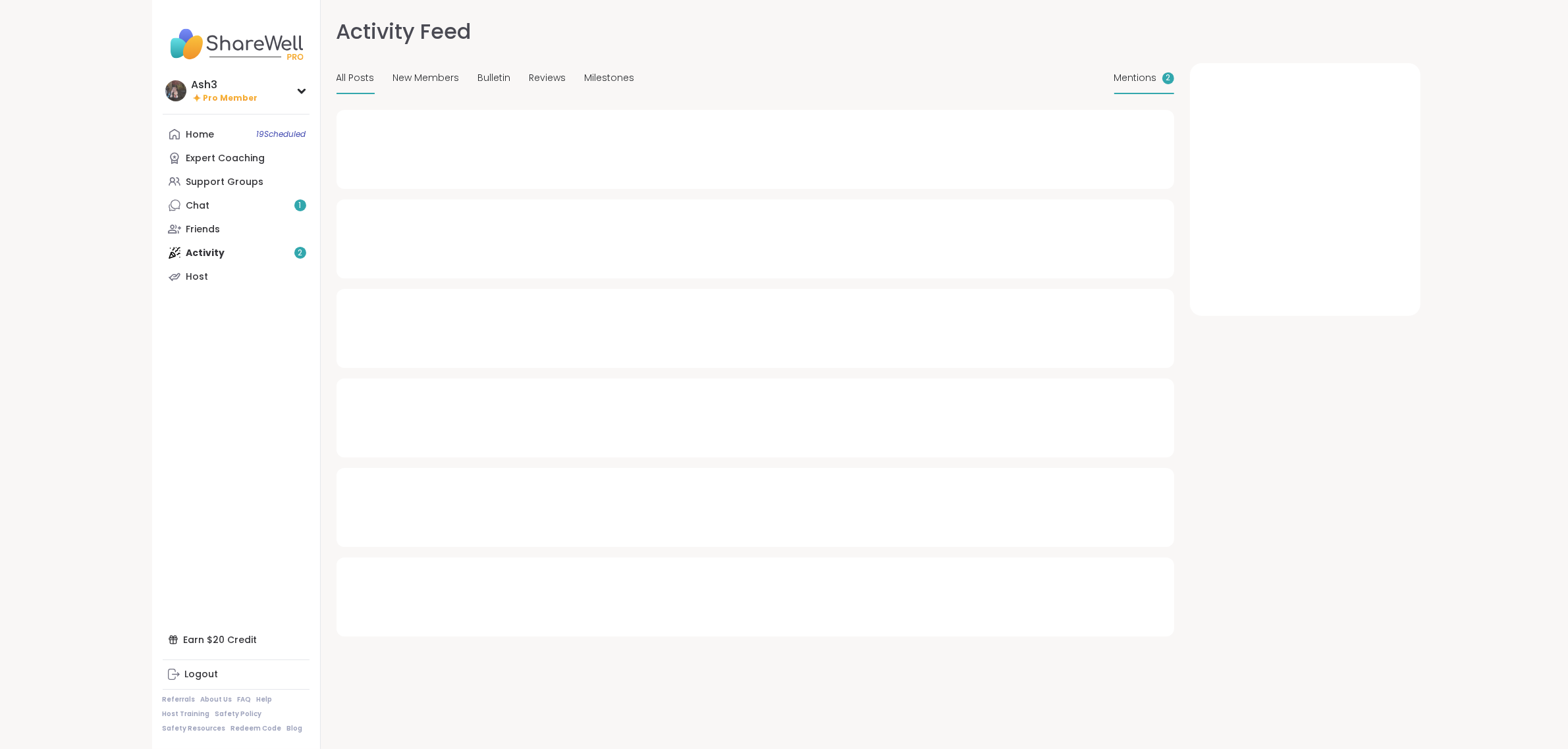
click at [1135, 77] on span "Mentions" at bounding box center [1136, 78] width 43 height 14
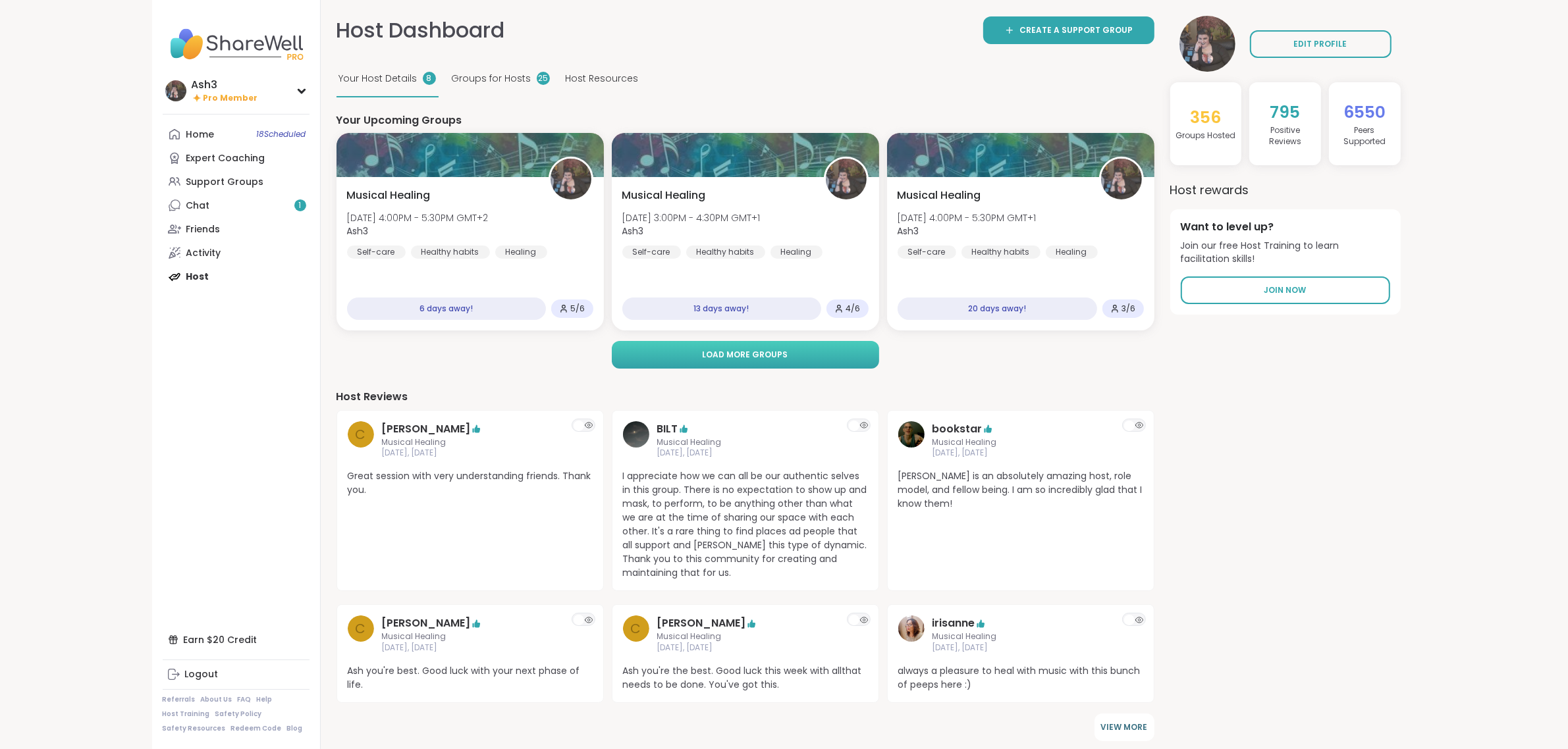
click at [804, 354] on button "Load more groups" at bounding box center [745, 354] width 268 height 27
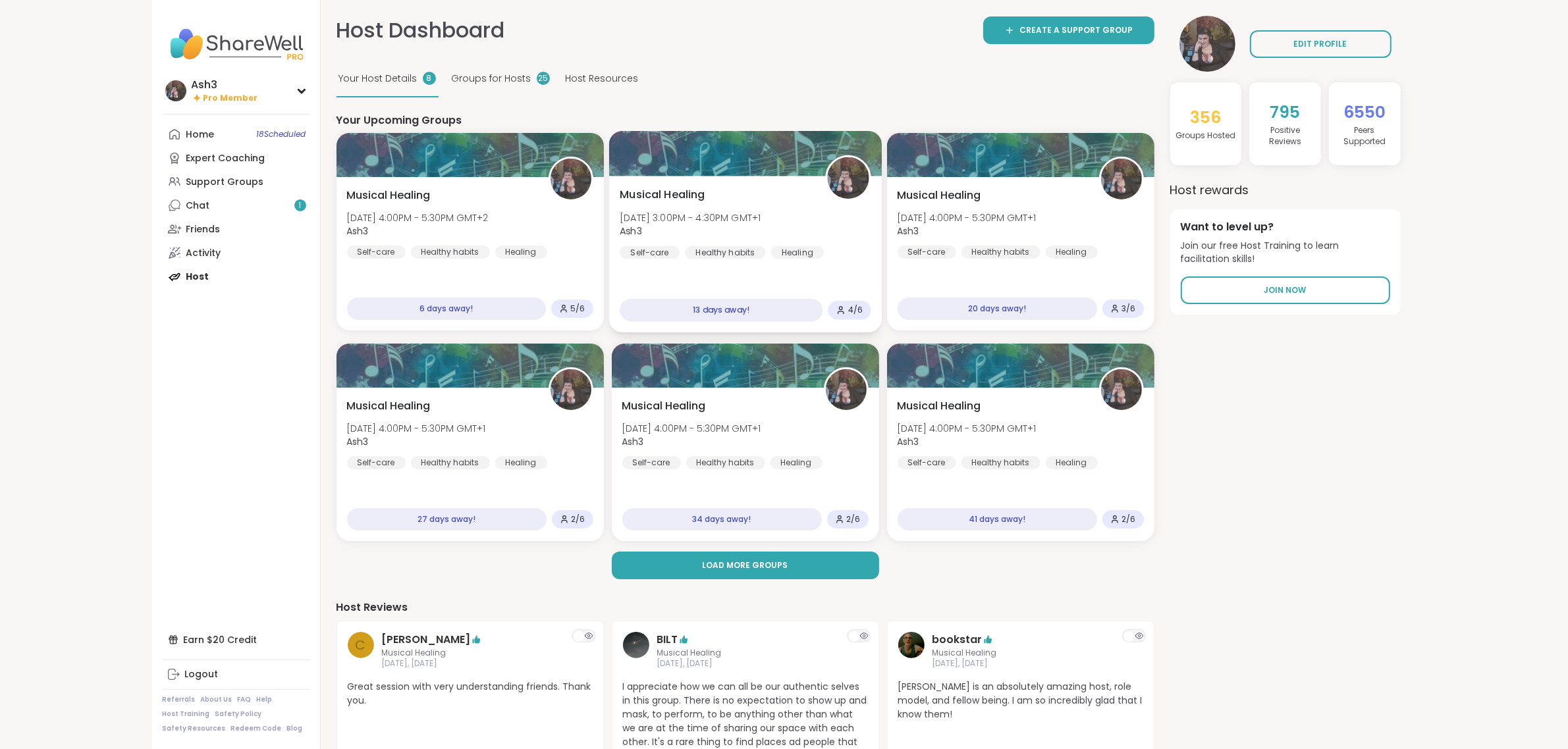
click at [747, 184] on div "Musical Healing Sun, Oct 26 | 3:00PM - 4:30PM GMT+1 Ash3 Self-care Healthy habi…" at bounding box center [745, 255] width 273 height 157
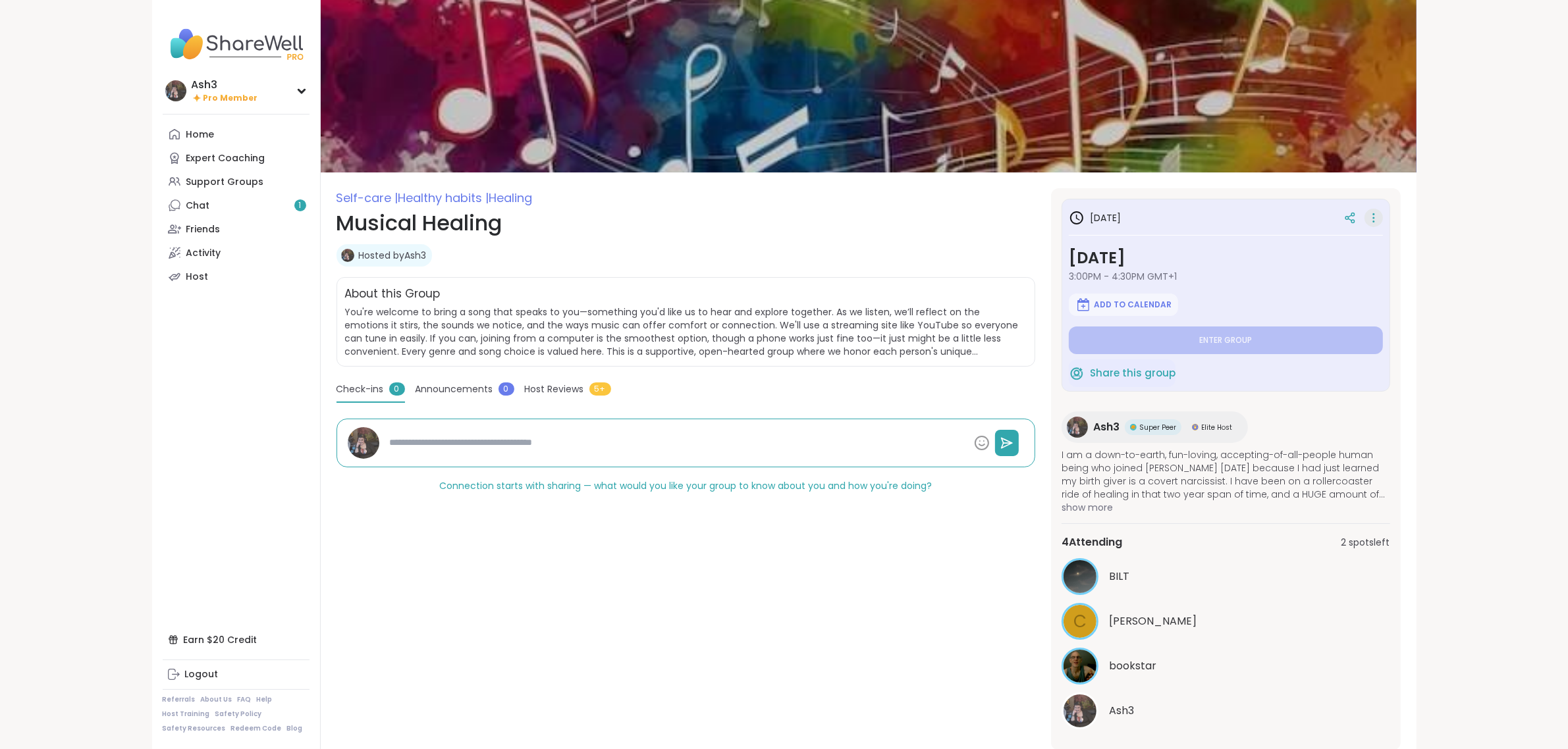
drag, startPoint x: 1375, startPoint y: 212, endPoint x: 1374, endPoint y: 219, distance: 7.1
click at [1374, 213] on icon at bounding box center [1374, 218] width 13 height 19
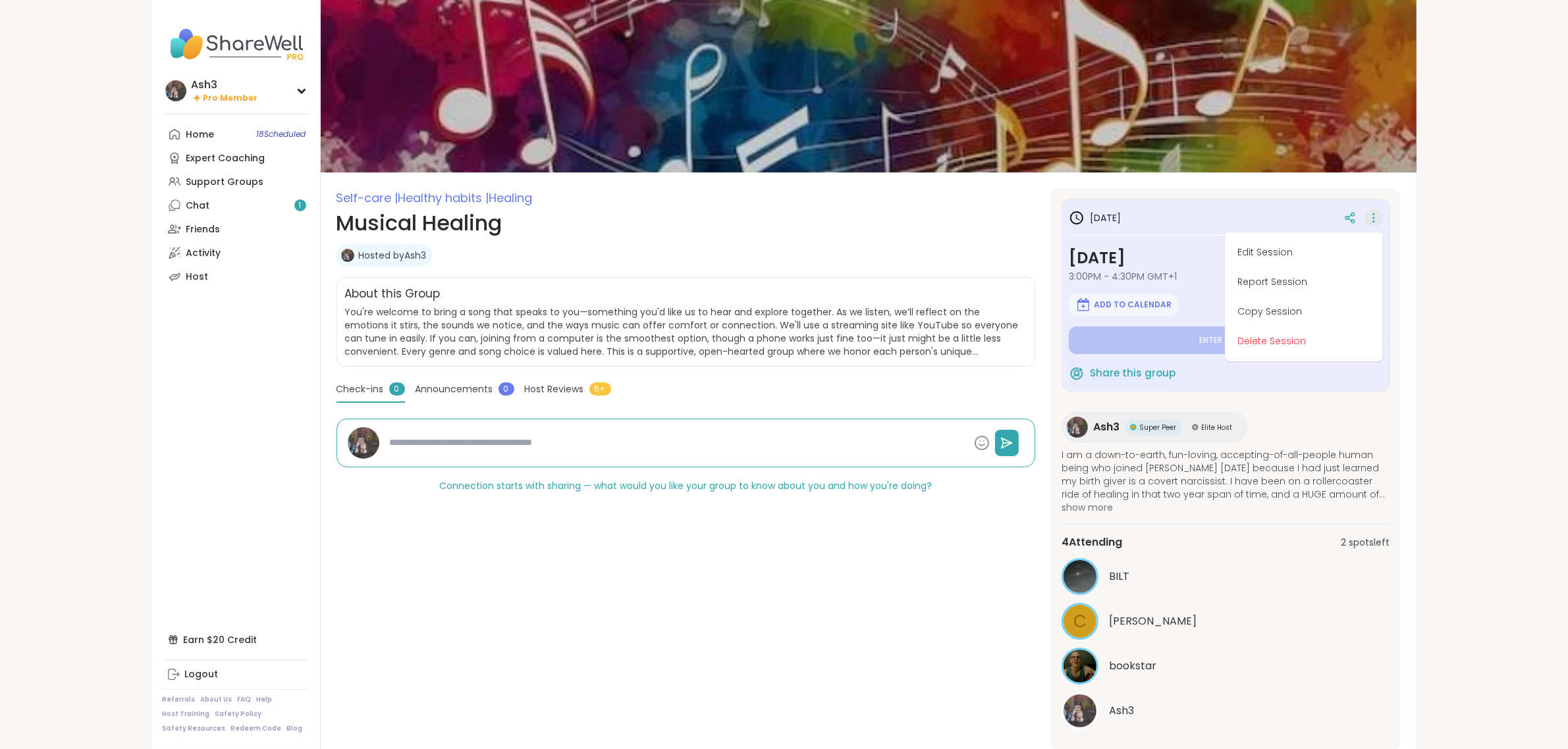
click at [1347, 238] on button "Edit Session" at bounding box center [1304, 252] width 147 height 29
type textarea "*"
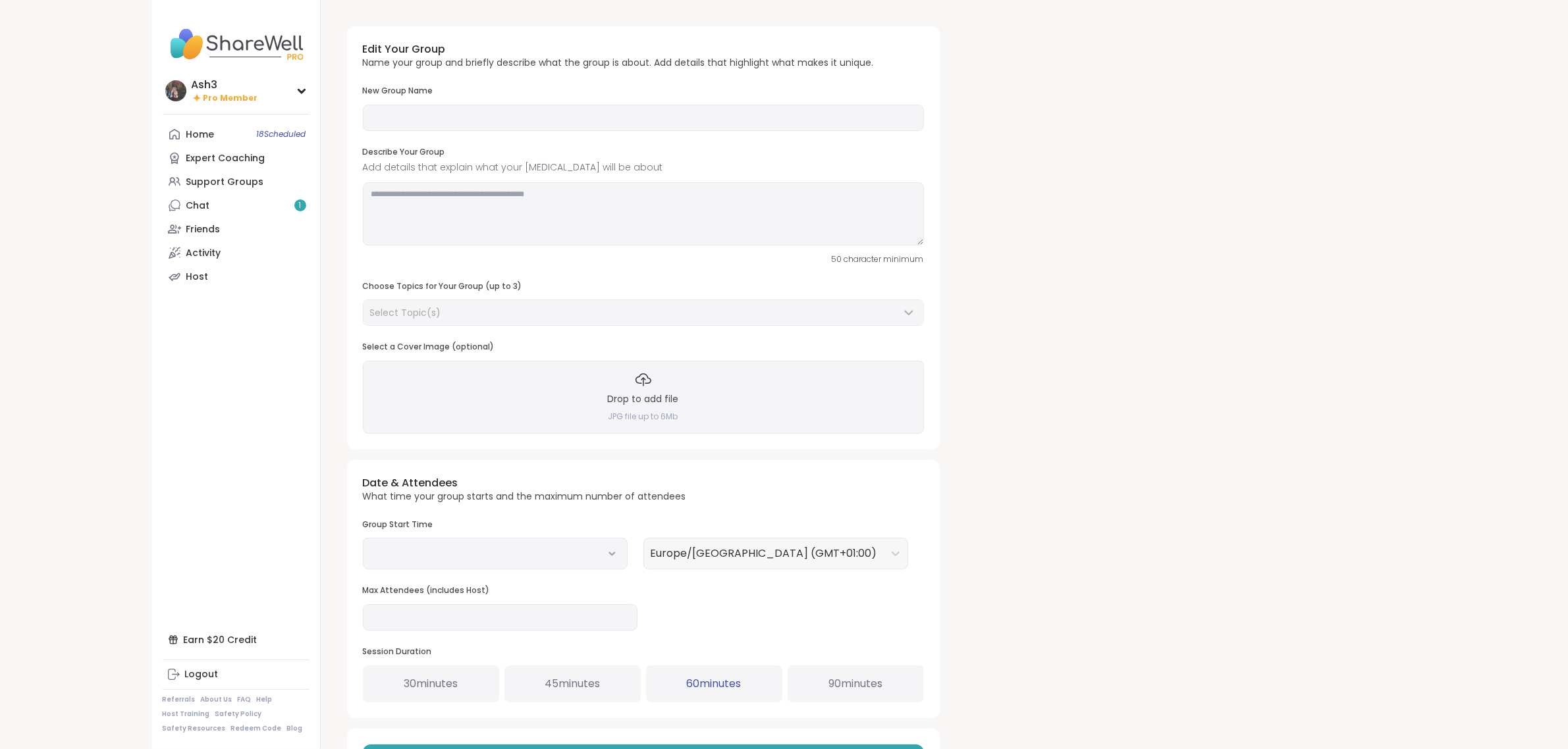
type input "**********"
type textarea "**********"
type input "*"
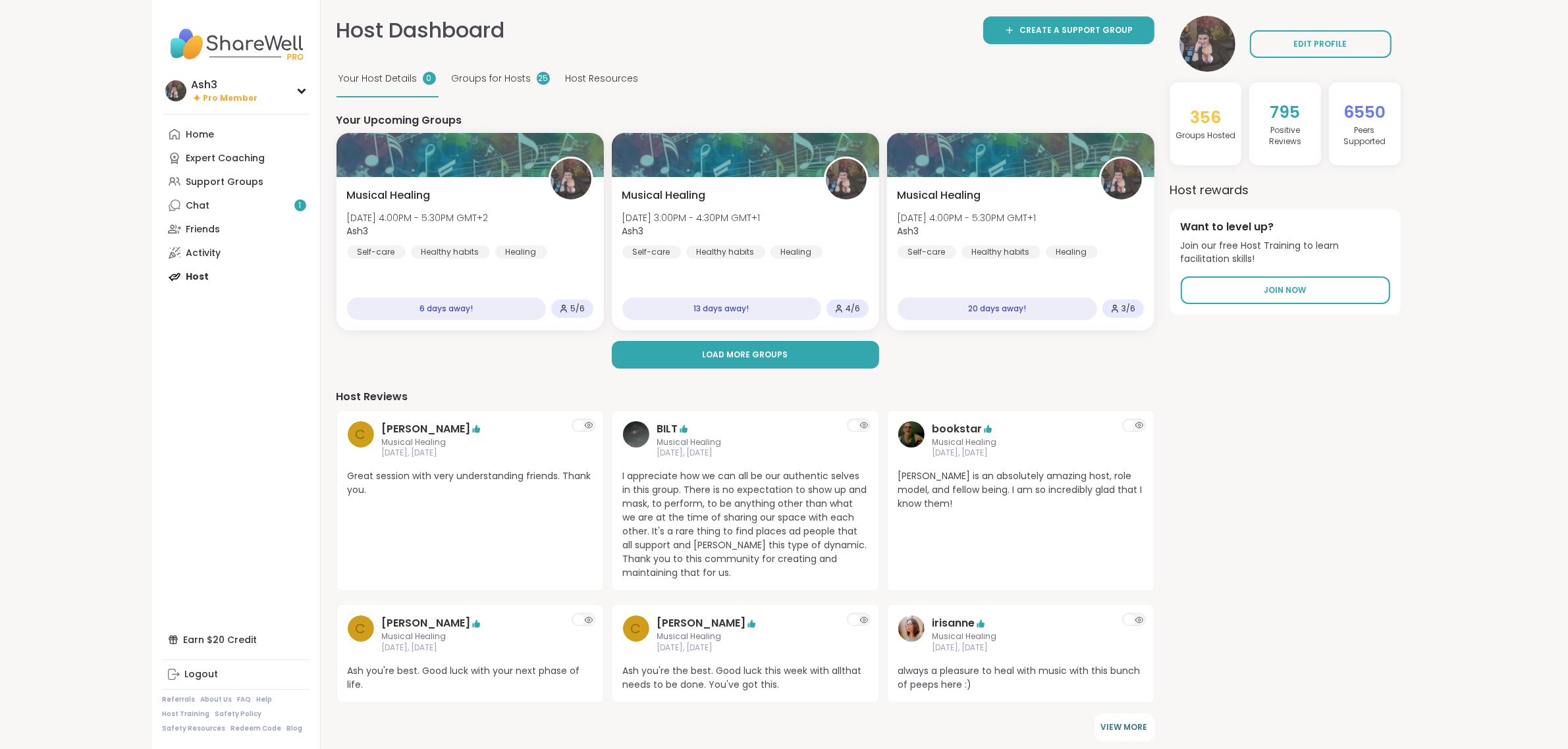
click at [752, 369] on div "Your Upcoming Groups Musical Healing [DATE] 4:00PM - 5:30PM GMT+2 Ash3 Self-car…" at bounding box center [745, 671] width 818 height 1115
click at [753, 359] on span "Load more groups" at bounding box center [745, 355] width 85 height 12
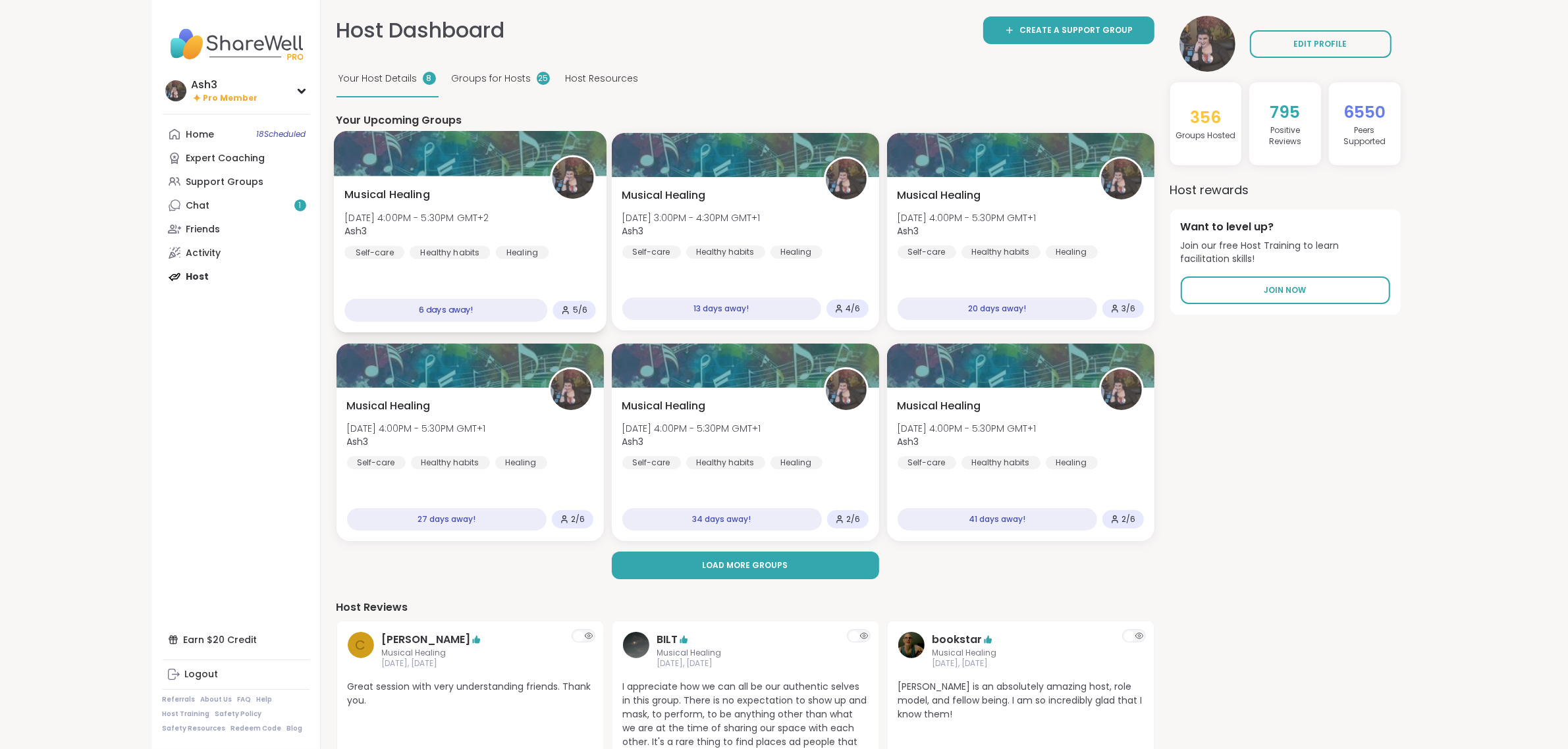
click at [538, 195] on div "Musical Healing [DATE] 4:00PM - 5:30PM GMT+2 Ash3 Self-care Healthy habits Heal…" at bounding box center [470, 223] width 251 height 73
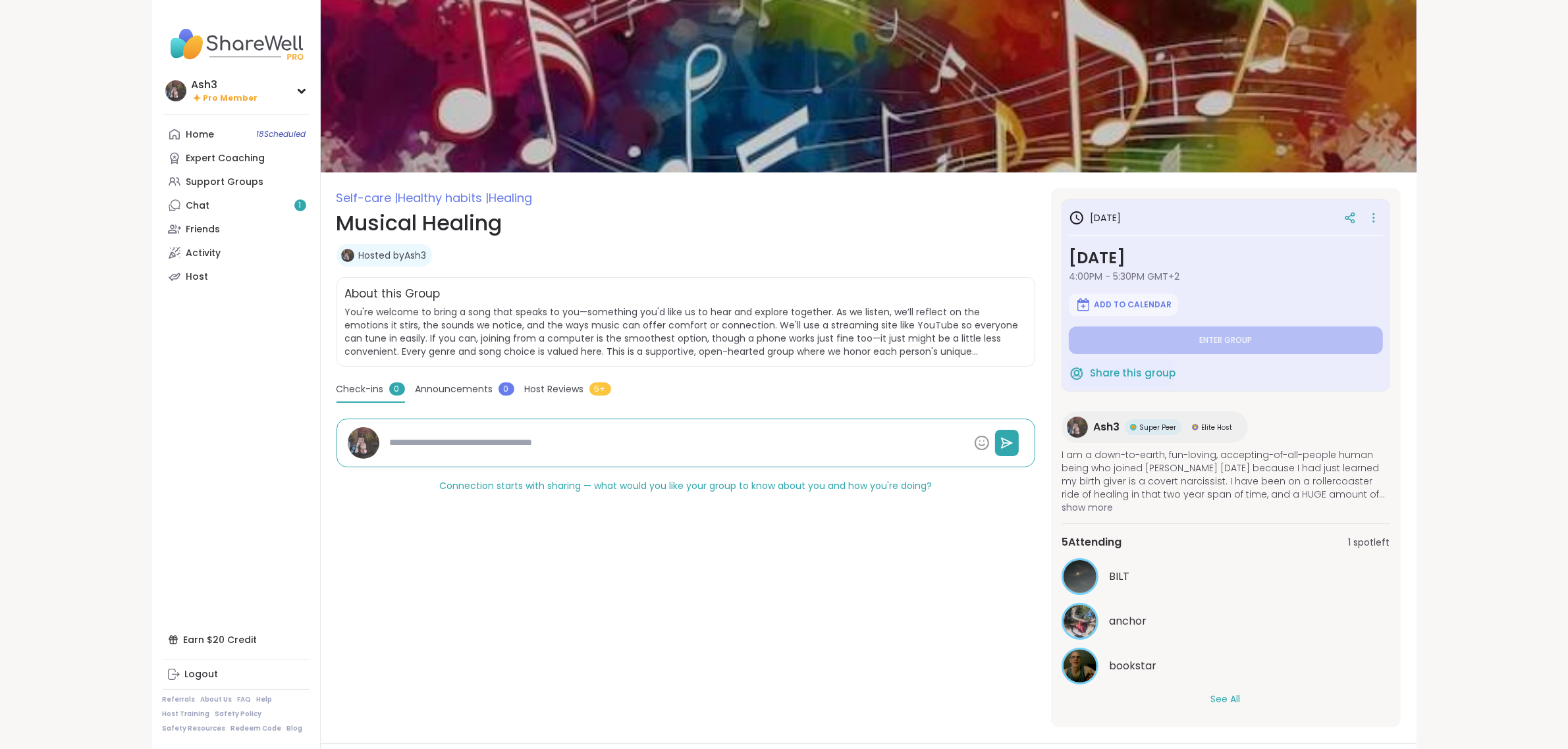
click at [1236, 700] on button "See All" at bounding box center [1226, 699] width 29 height 14
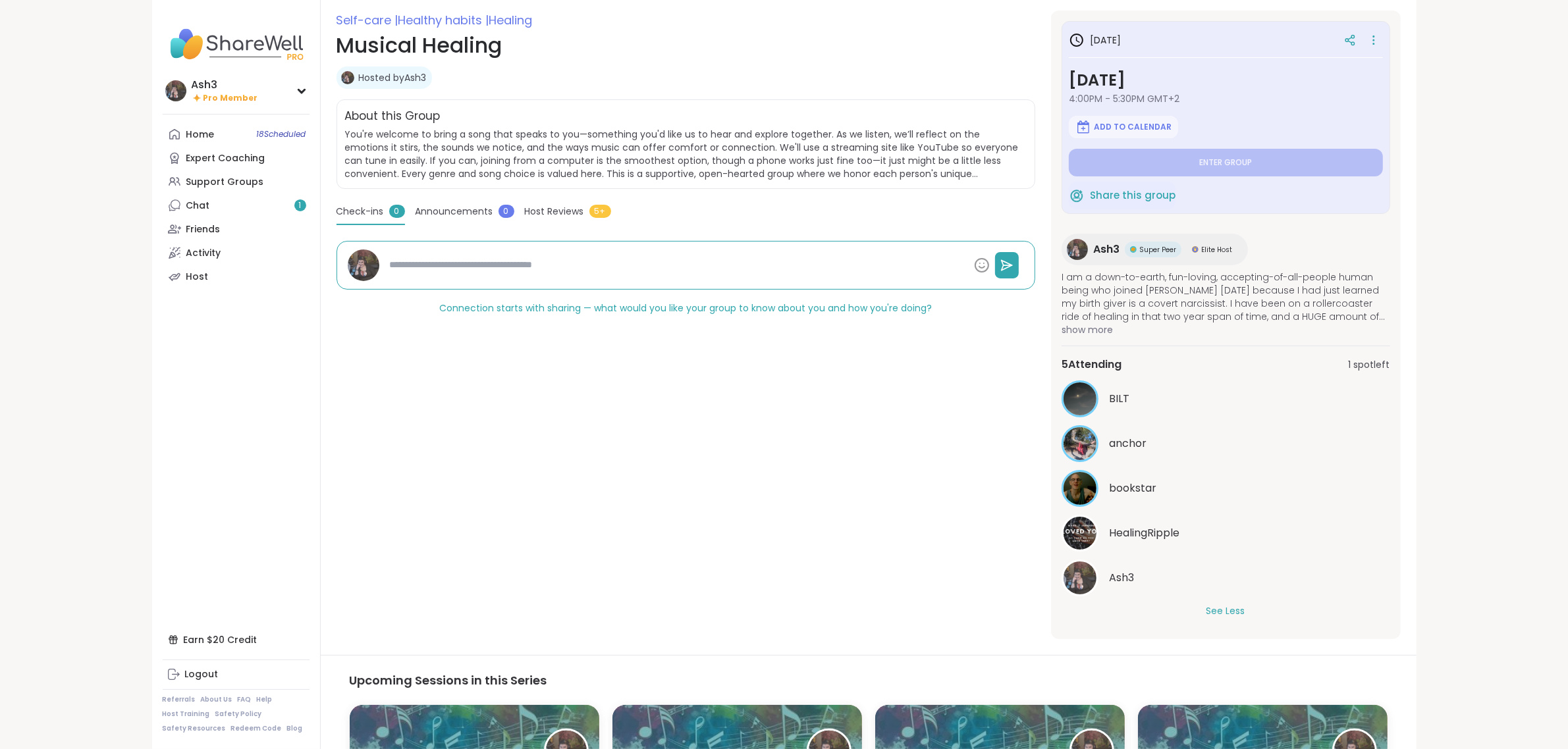
scroll to position [82, 0]
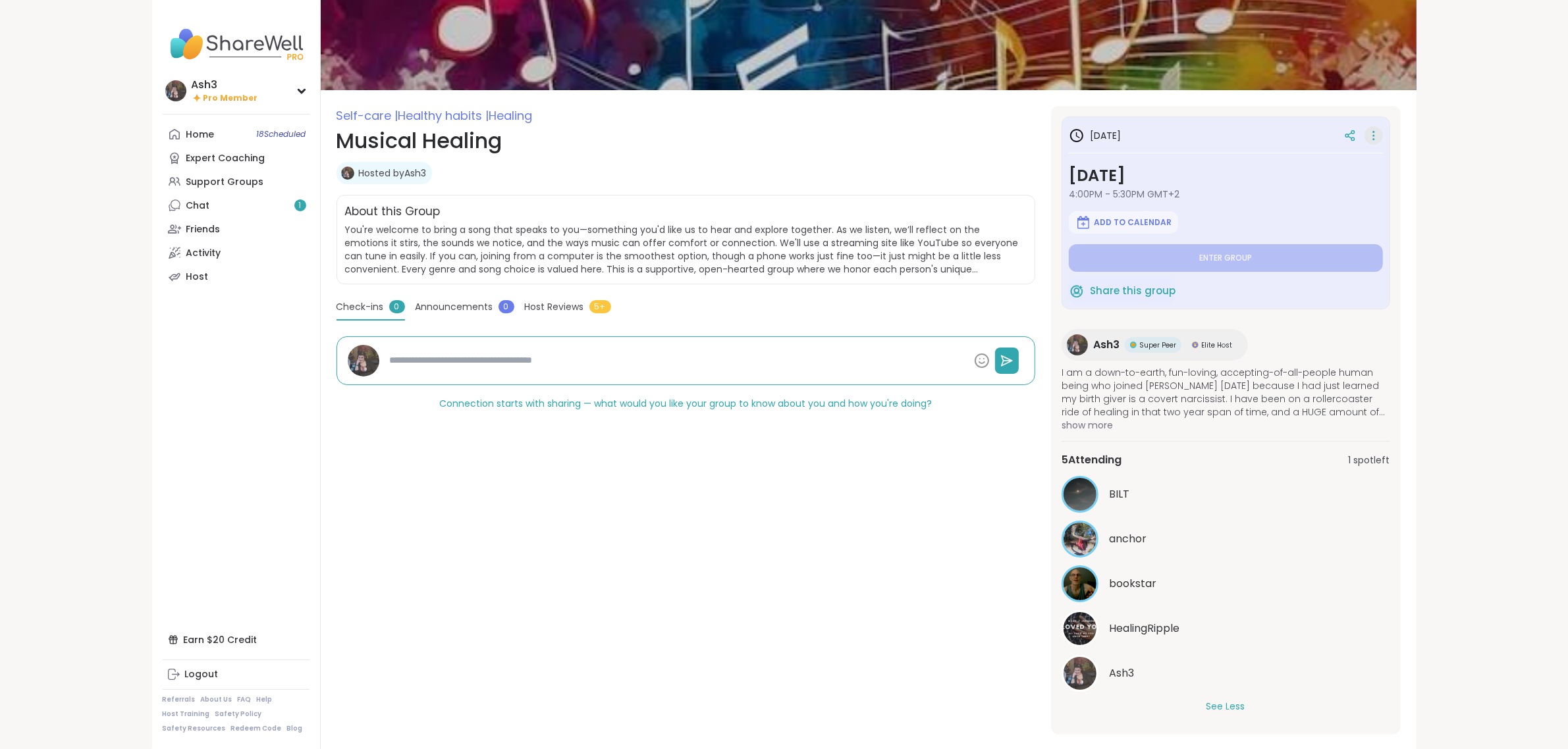
click at [1377, 137] on icon at bounding box center [1374, 136] width 13 height 19
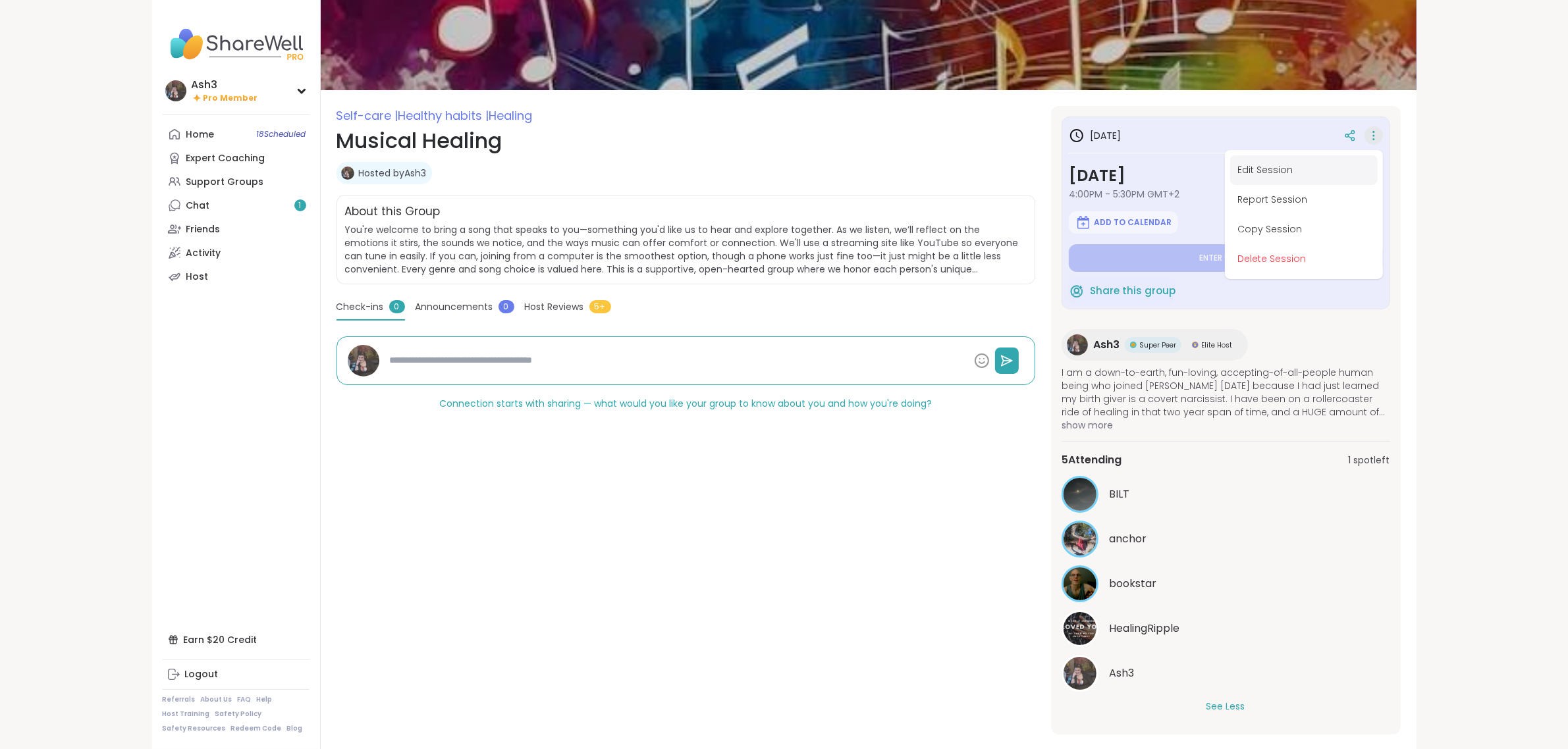
click at [1300, 176] on button "Edit Session" at bounding box center [1304, 170] width 147 height 29
type textarea "*"
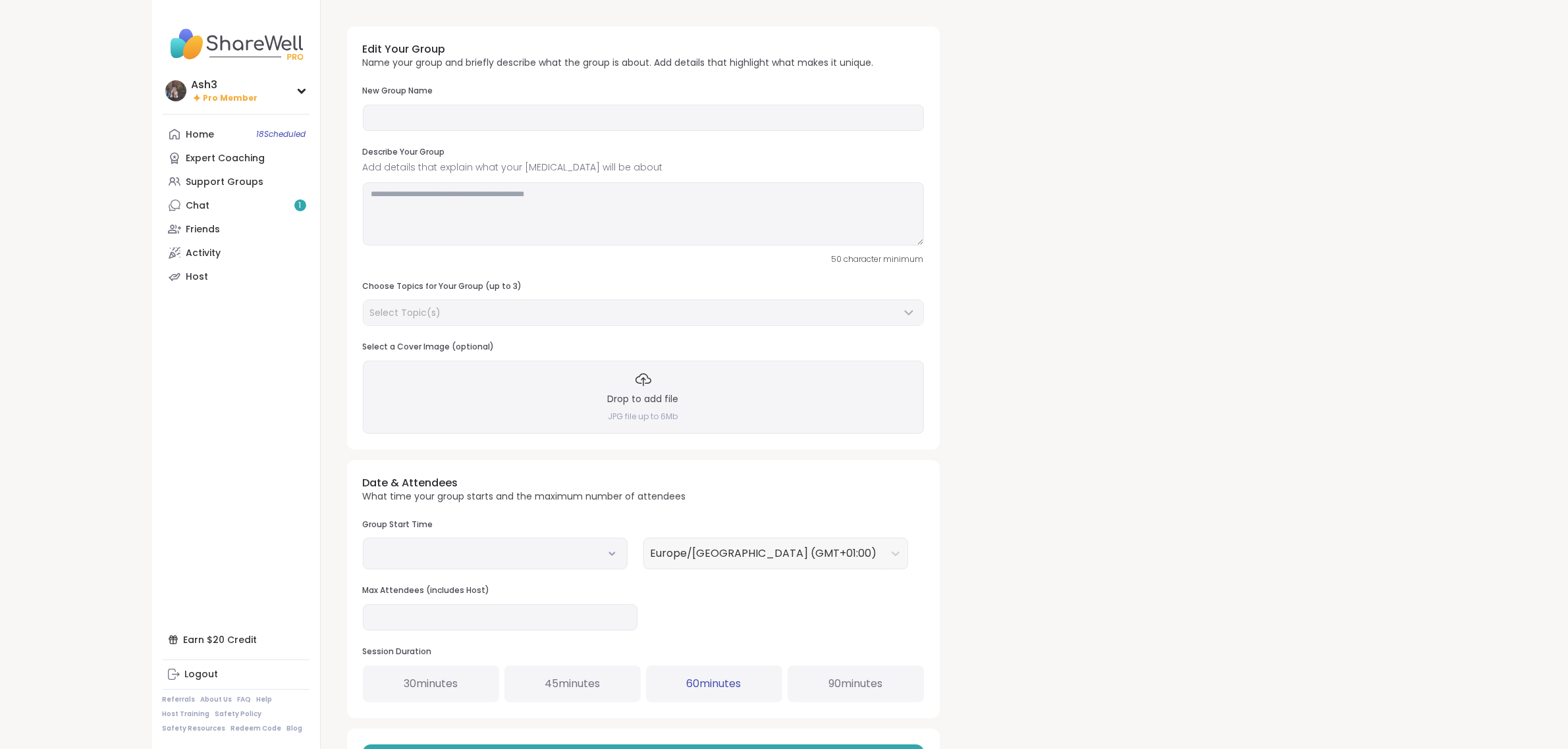
type input "**********"
type textarea "**********"
type input "*"
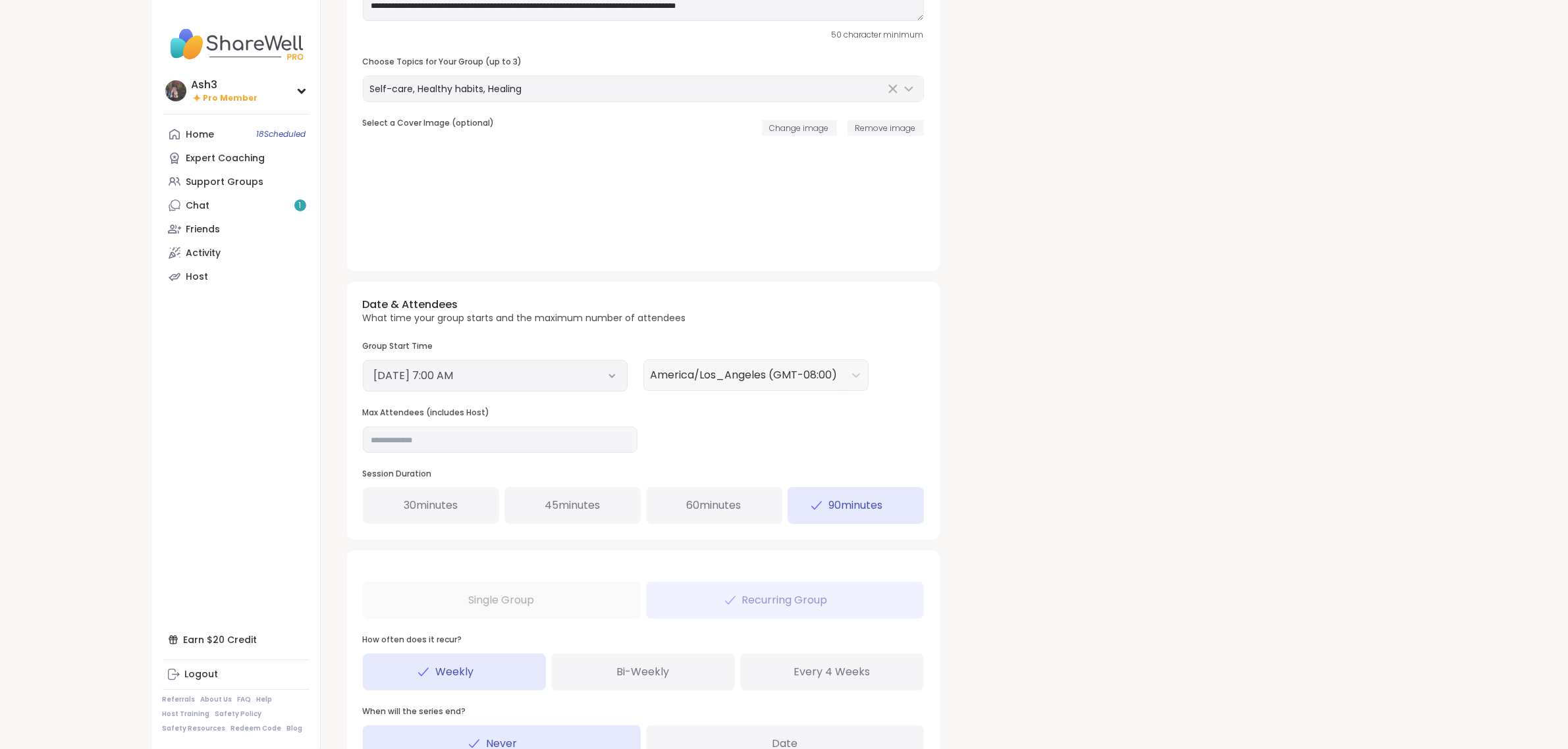
scroll to position [247, 0]
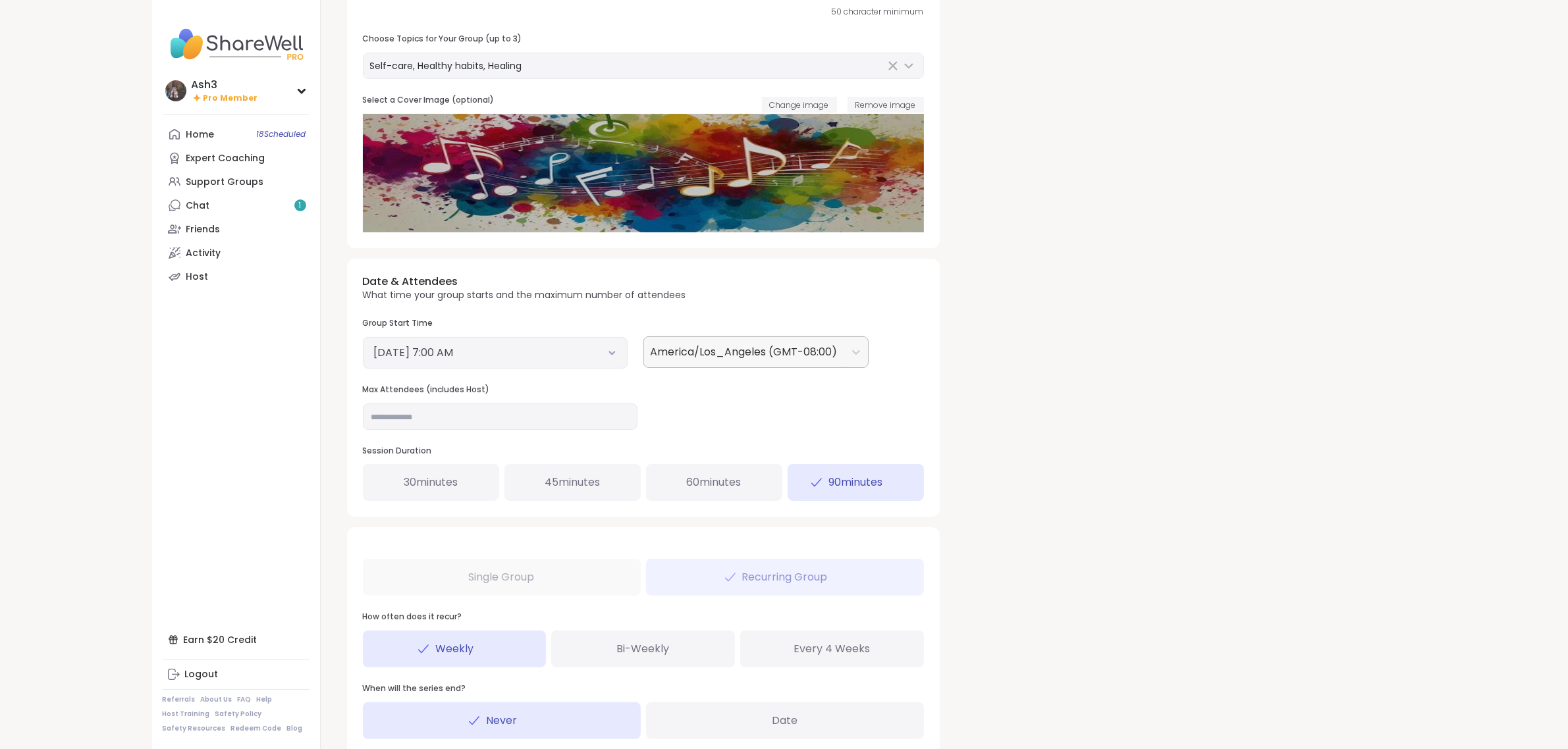
drag, startPoint x: 743, startPoint y: 356, endPoint x: 757, endPoint y: 359, distance: 14.3
click at [744, 356] on div at bounding box center [744, 352] width 187 height 19
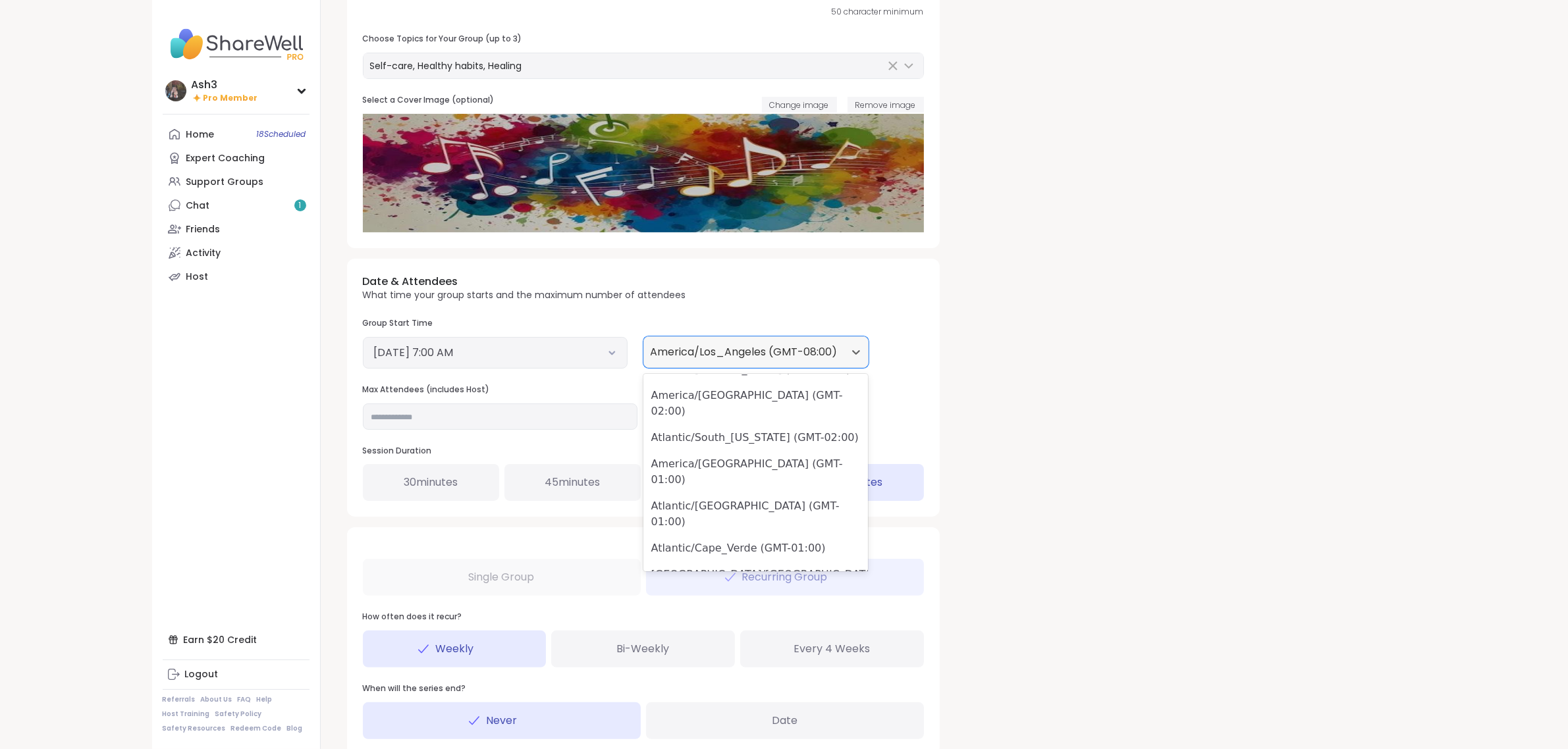
scroll to position [5679, 0]
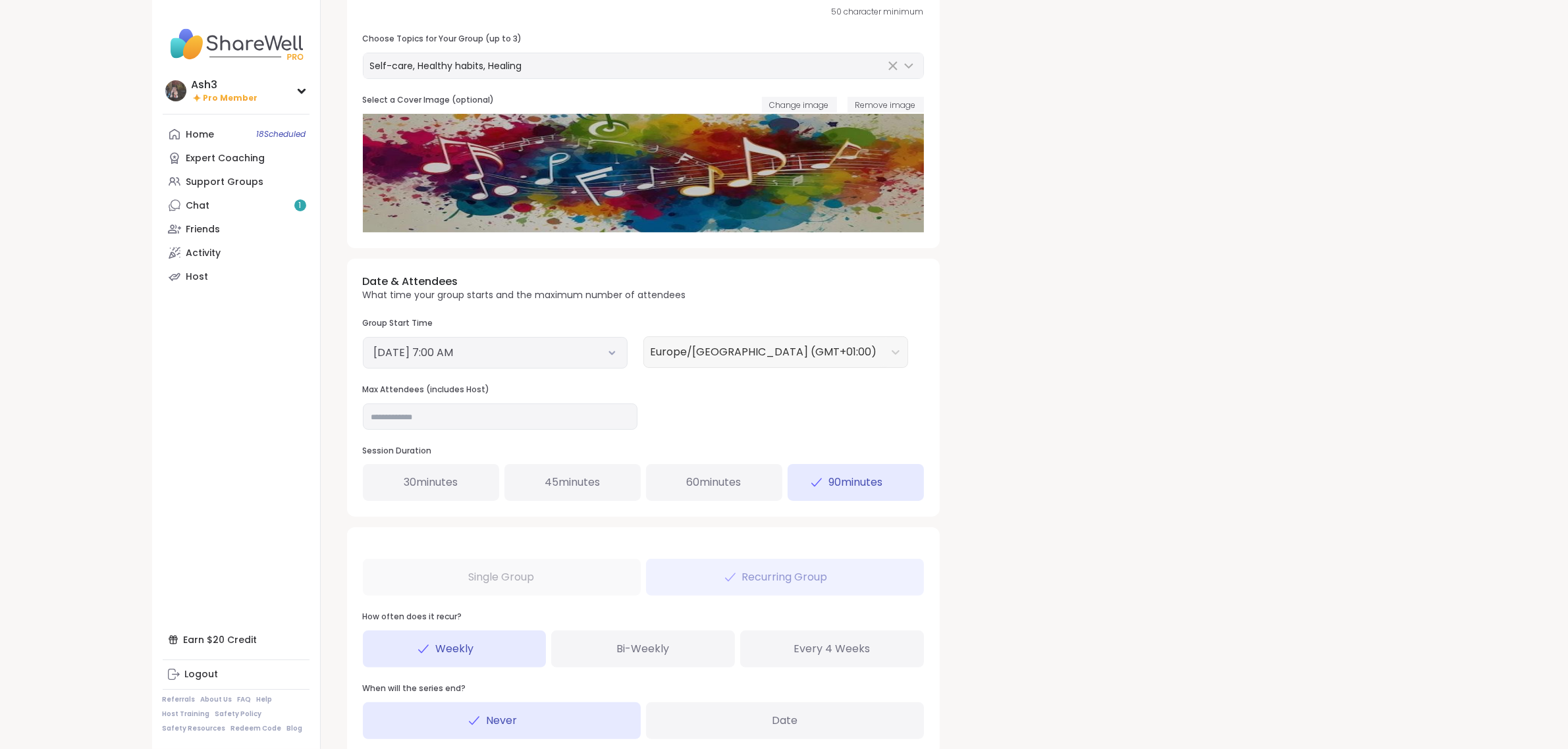
click at [568, 352] on button "October 19, 2025 7:00 AM" at bounding box center [495, 353] width 242 height 16
drag, startPoint x: 552, startPoint y: 486, endPoint x: 576, endPoint y: 459, distance: 36.1
click at [551, 486] on li "4:00 PM" at bounding box center [562, 487] width 56 height 20
click at [637, 390] on h3 "Max Attendees (includes Host)" at bounding box center [500, 390] width 275 height 11
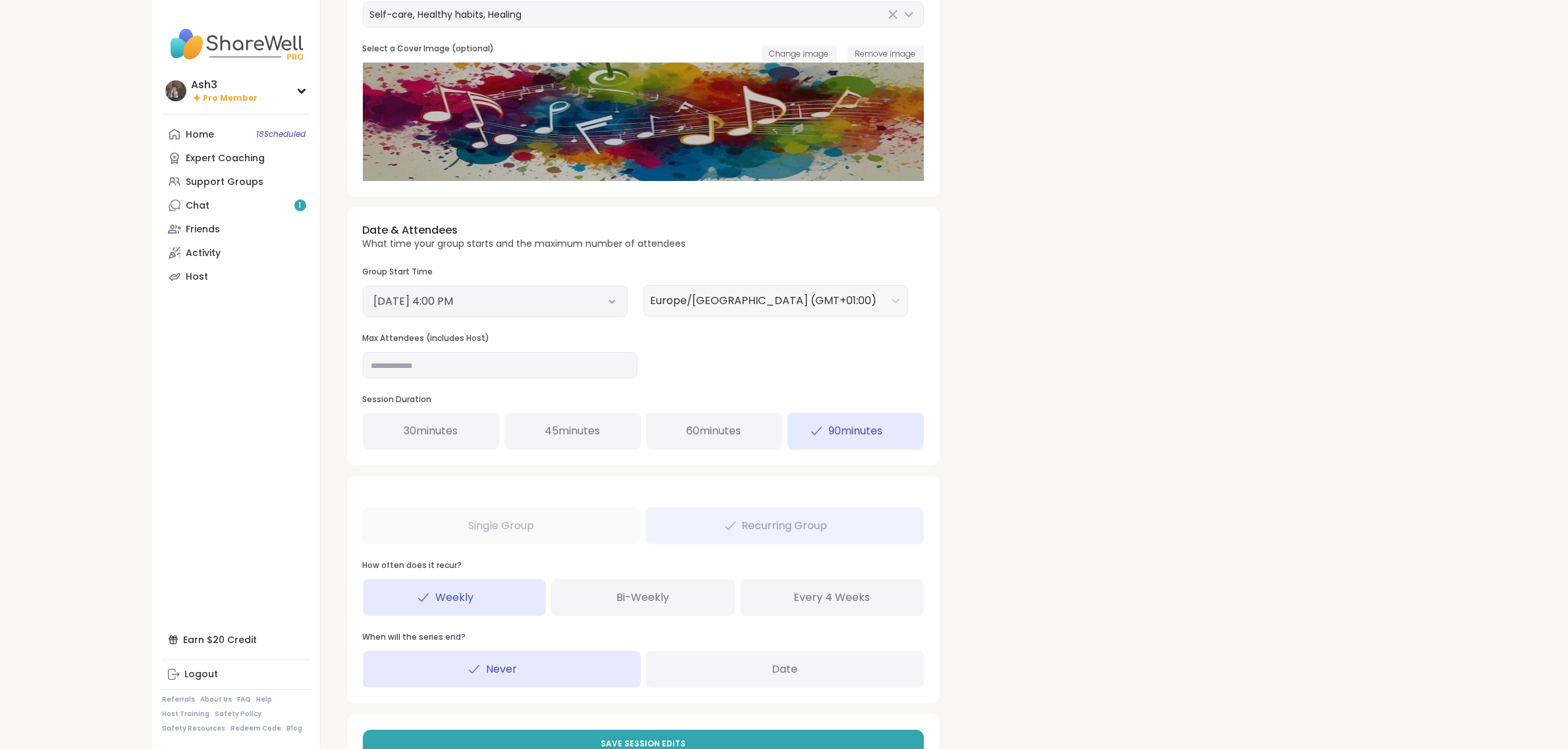
scroll to position [345, 0]
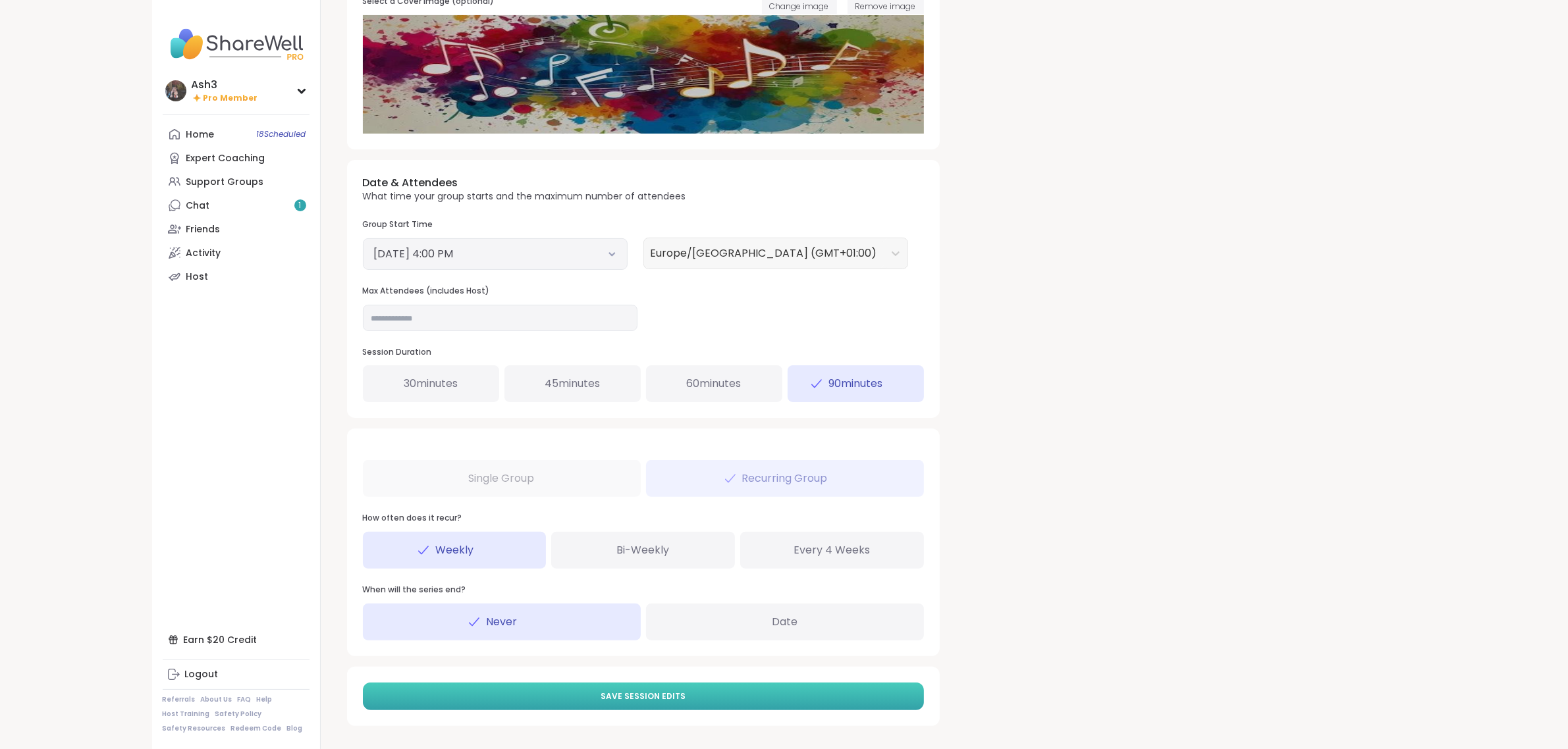
click at [684, 694] on button "Save Session Edits" at bounding box center [643, 696] width 561 height 27
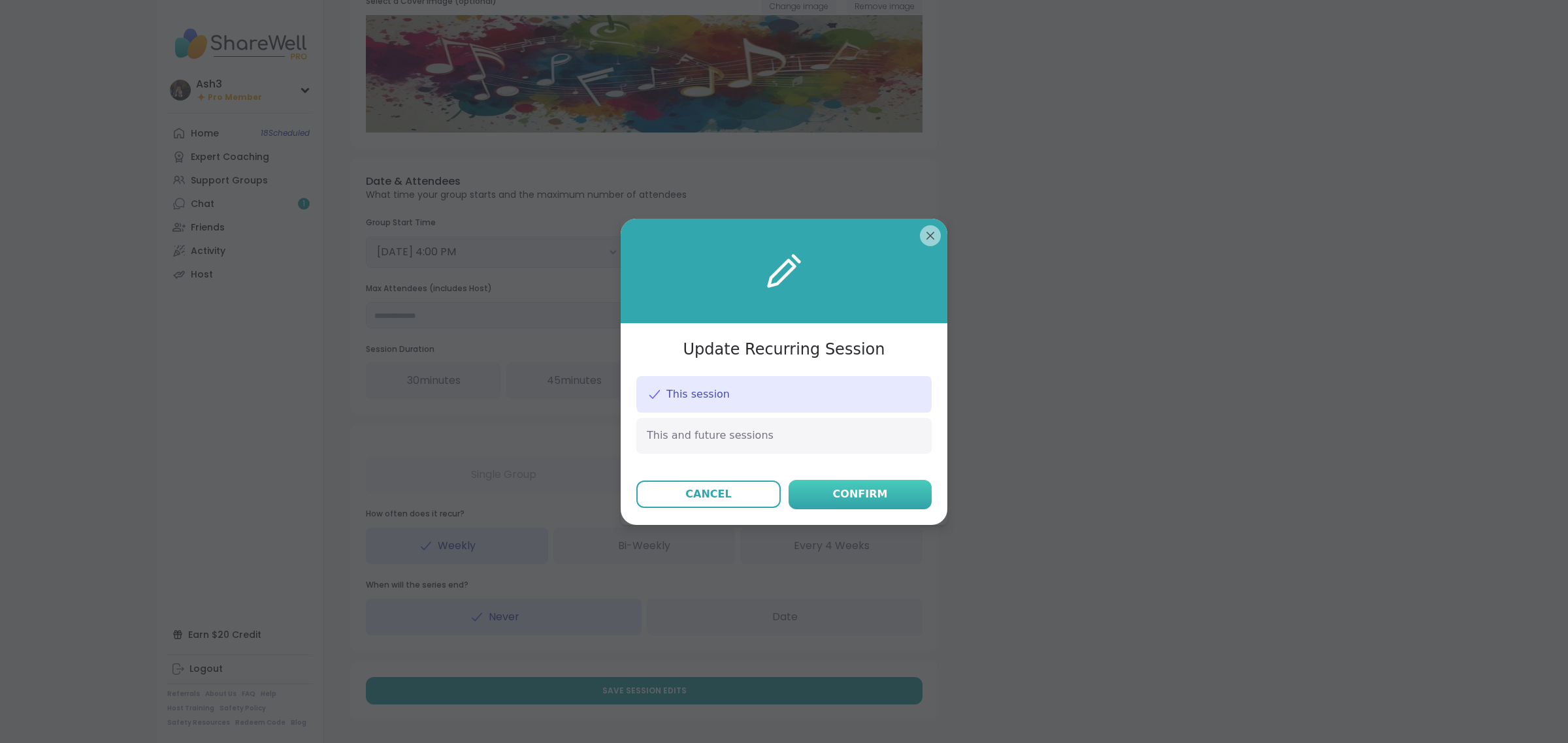
drag, startPoint x: 776, startPoint y: 438, endPoint x: 831, endPoint y: 488, distance: 74.3
click at [776, 439] on div "This and future sessions" at bounding box center [784, 435] width 295 height 35
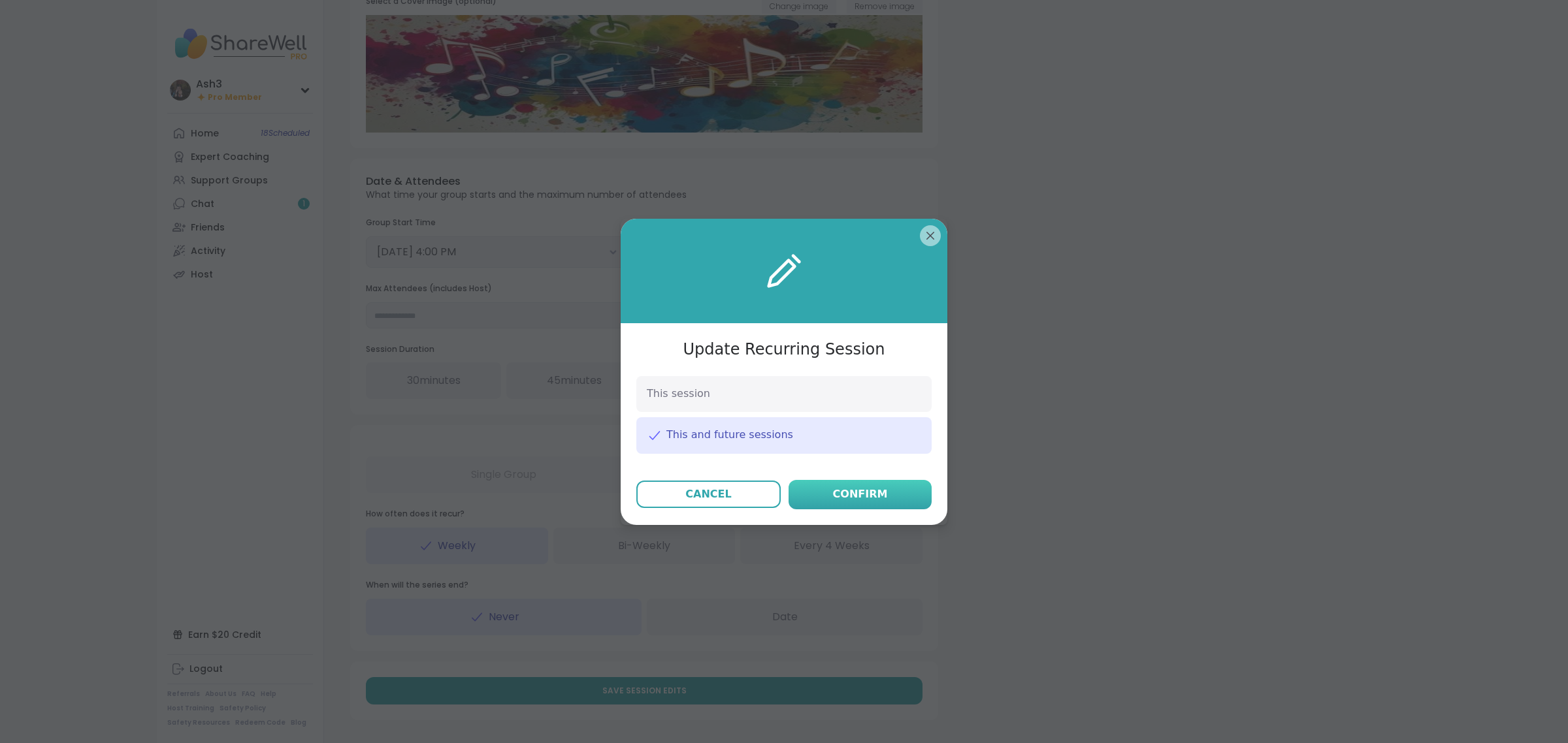
click at [870, 496] on div "Confirm" at bounding box center [860, 494] width 55 height 16
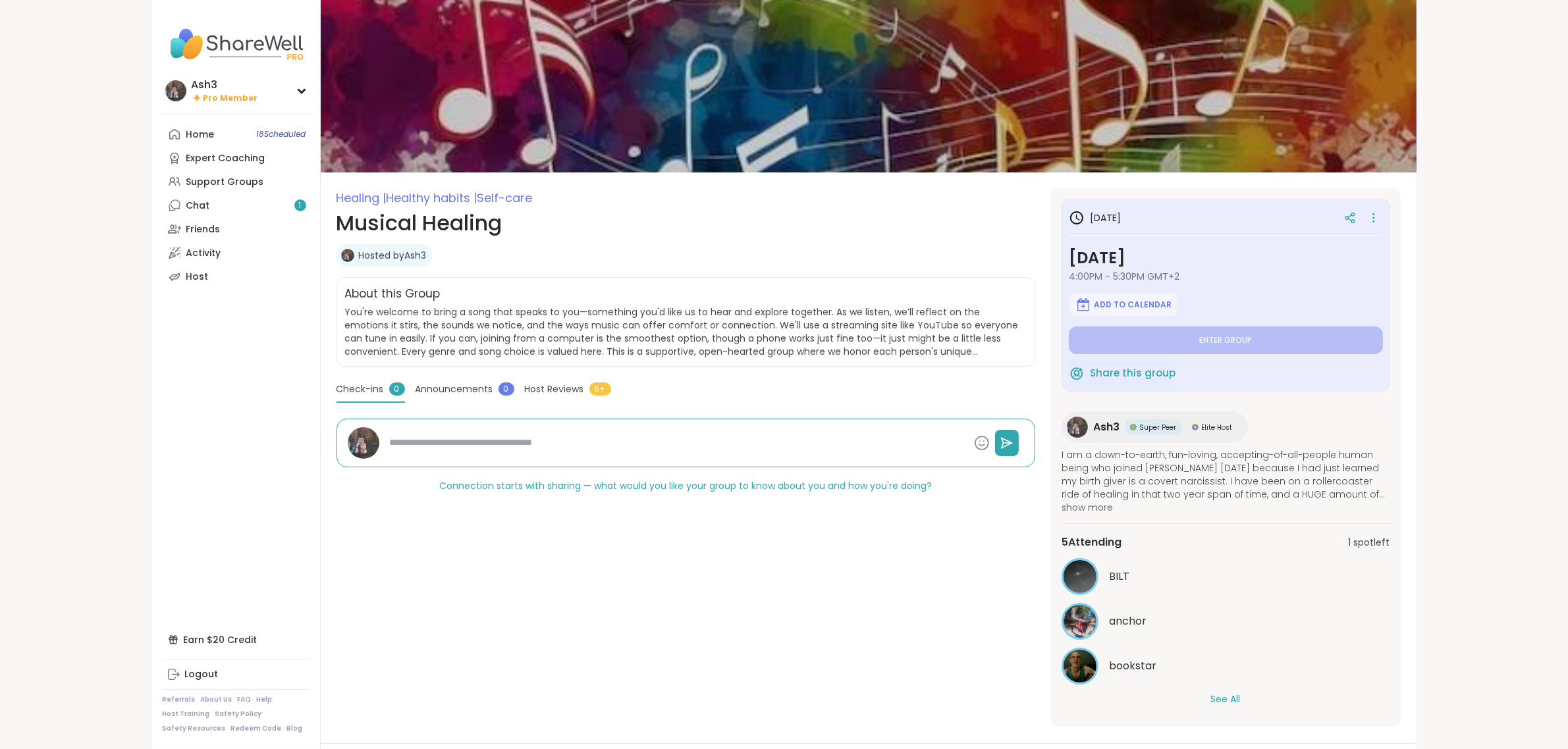
type textarea "*"
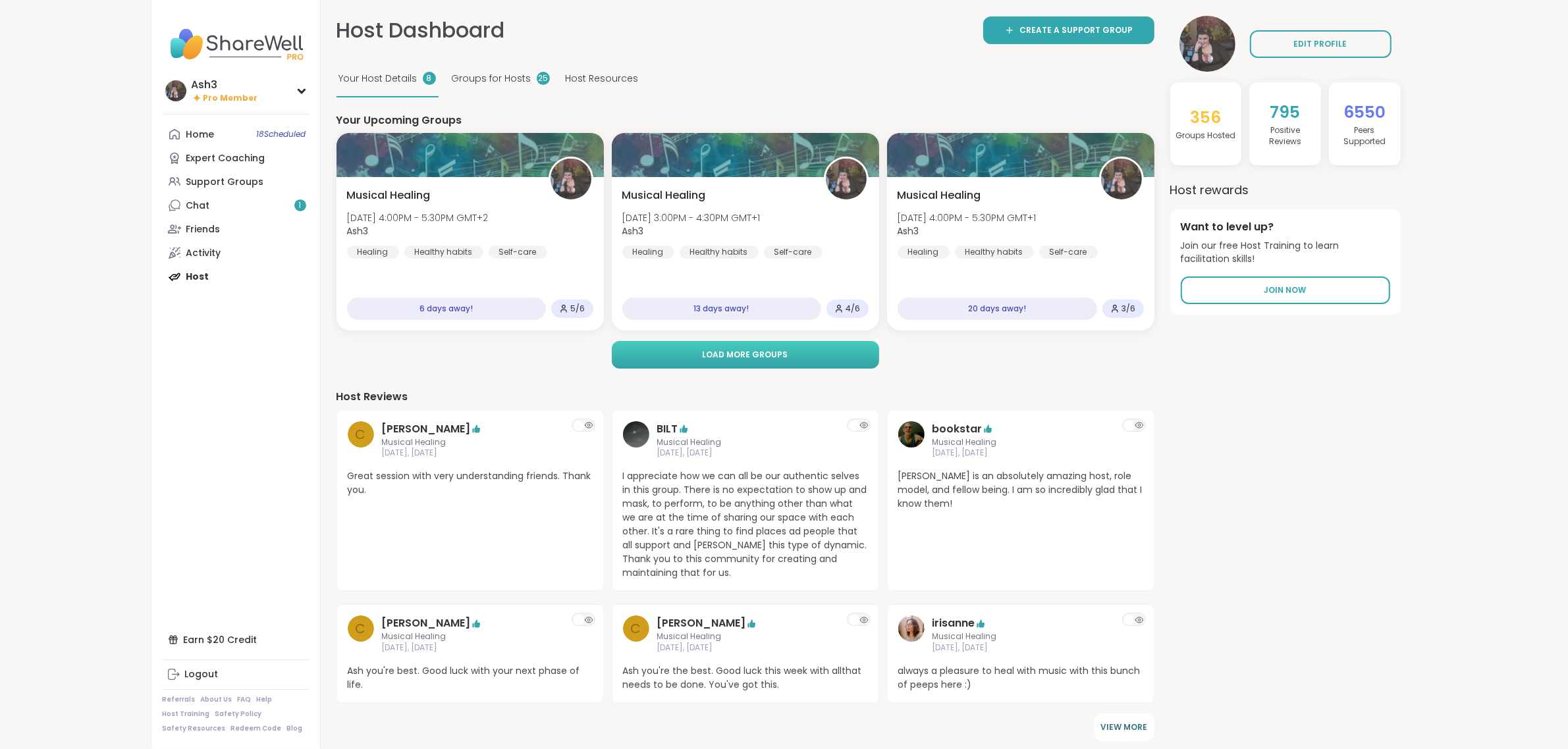
click at [813, 359] on button "Load more groups" at bounding box center [745, 354] width 268 height 27
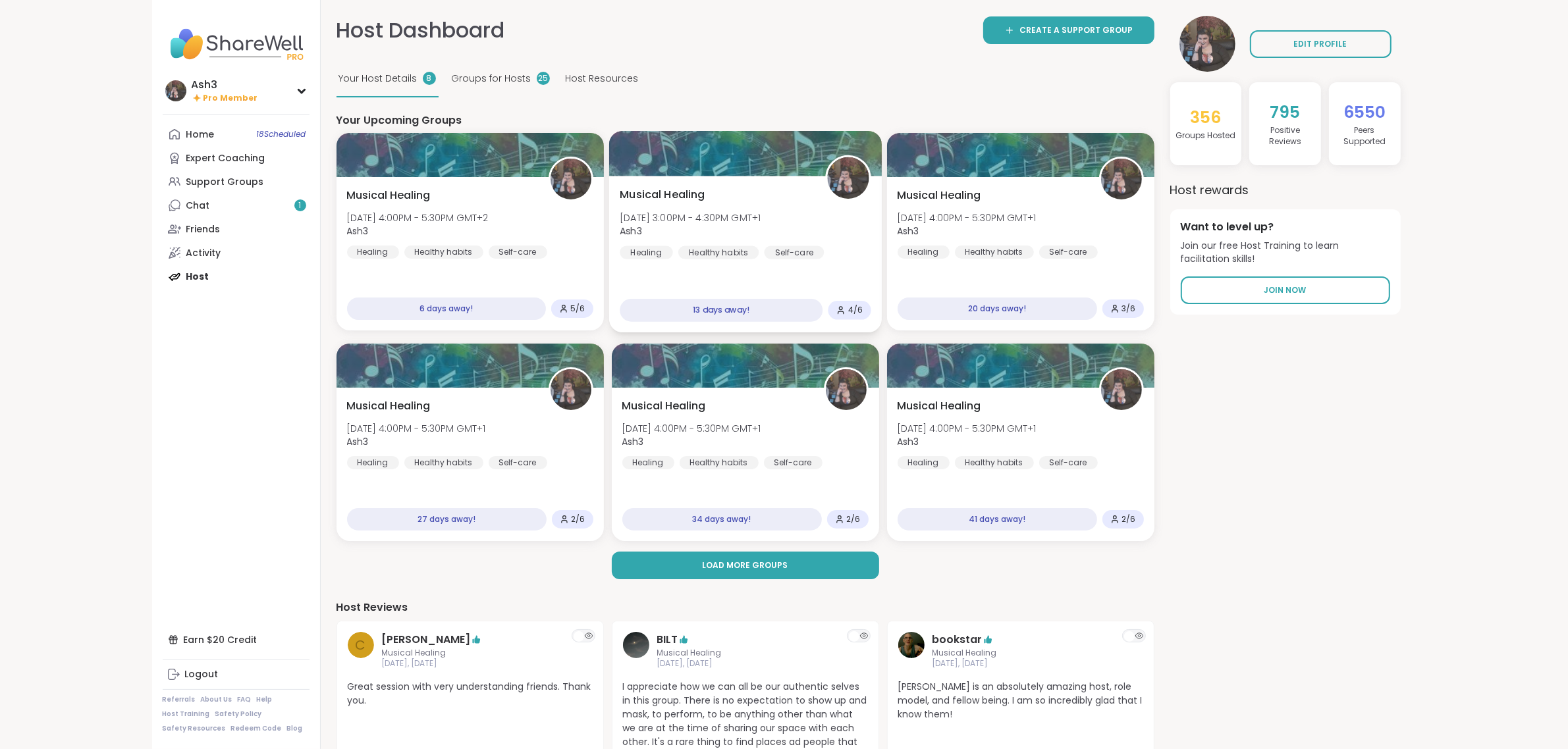
click at [767, 195] on div "Musical Healing [DATE] 3:00PM - 4:30PM GMT+1 Ash3 Healing Healthy habits Self-c…" at bounding box center [745, 223] width 251 height 73
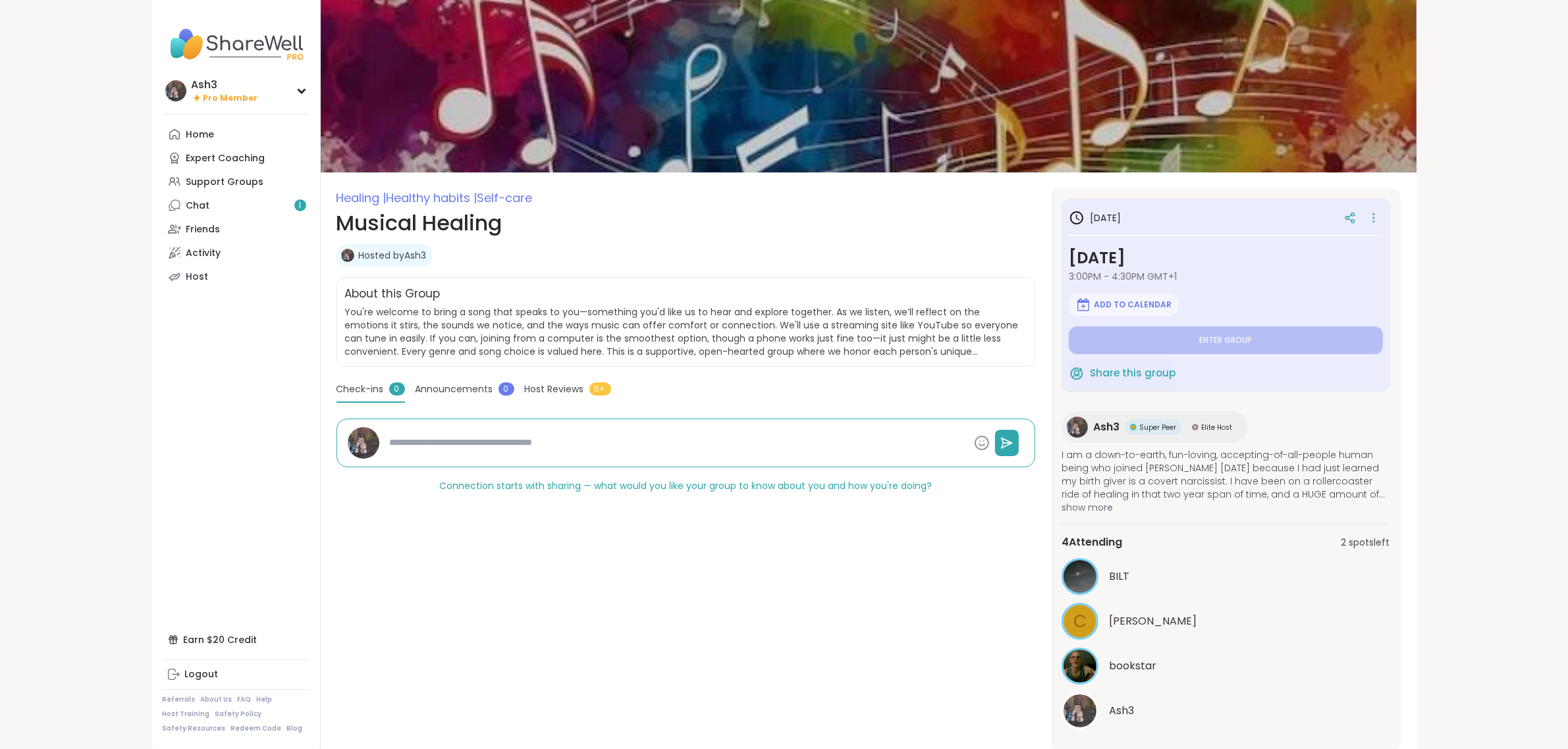
click at [1375, 213] on icon at bounding box center [1374, 218] width 13 height 19
click at [1322, 254] on button "Edit Session" at bounding box center [1304, 252] width 147 height 29
type textarea "*"
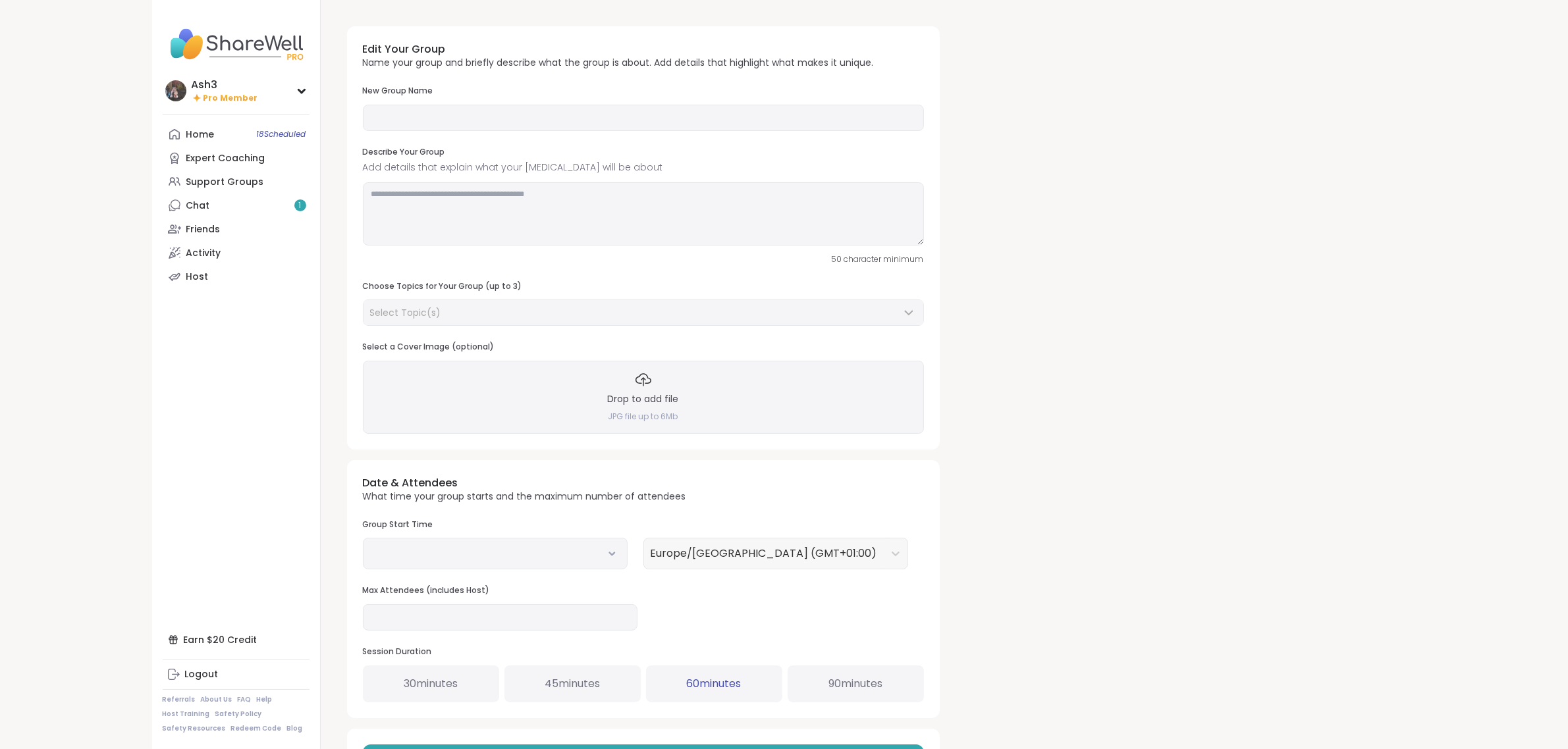
type input "**********"
type textarea "**********"
type input "*"
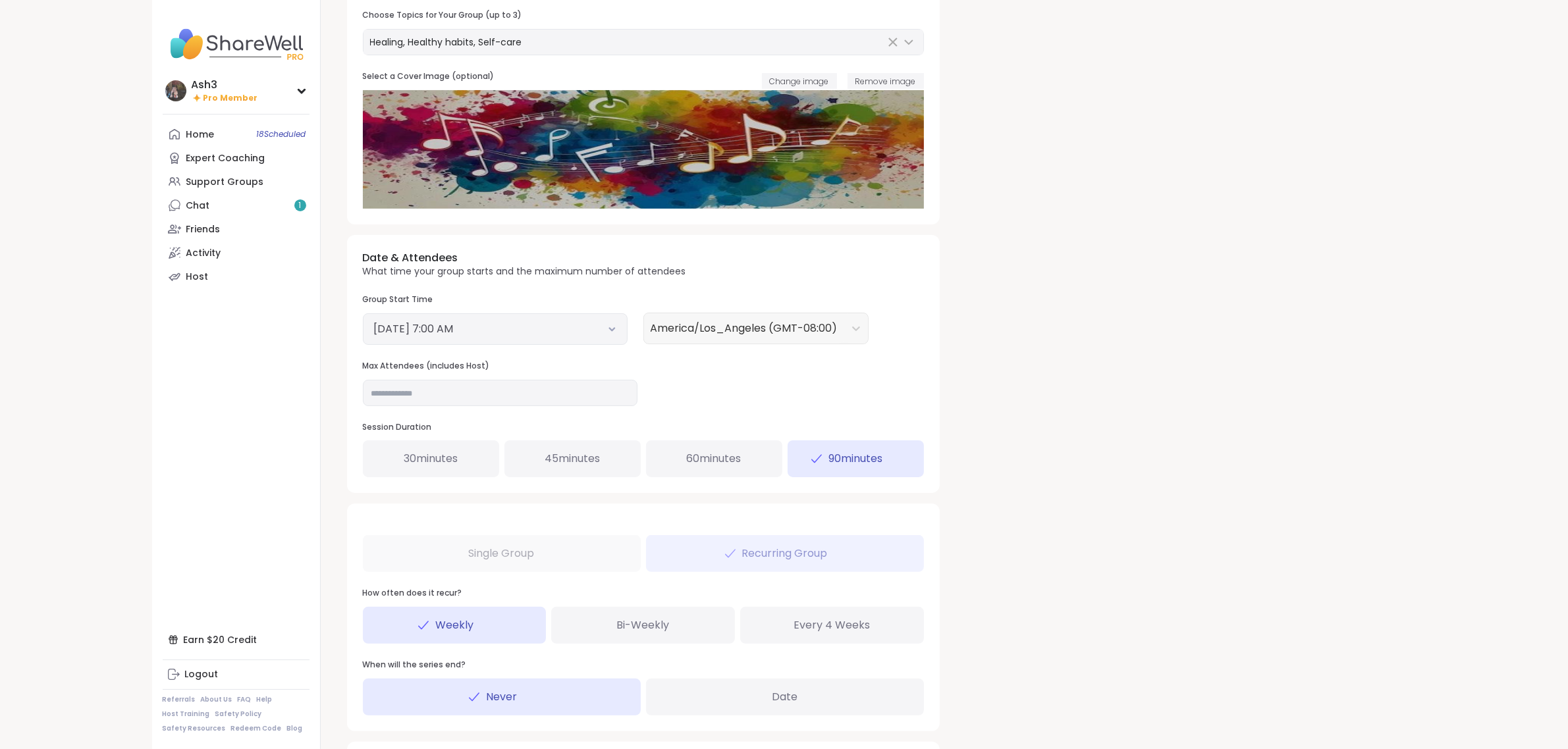
scroll to position [329, 0]
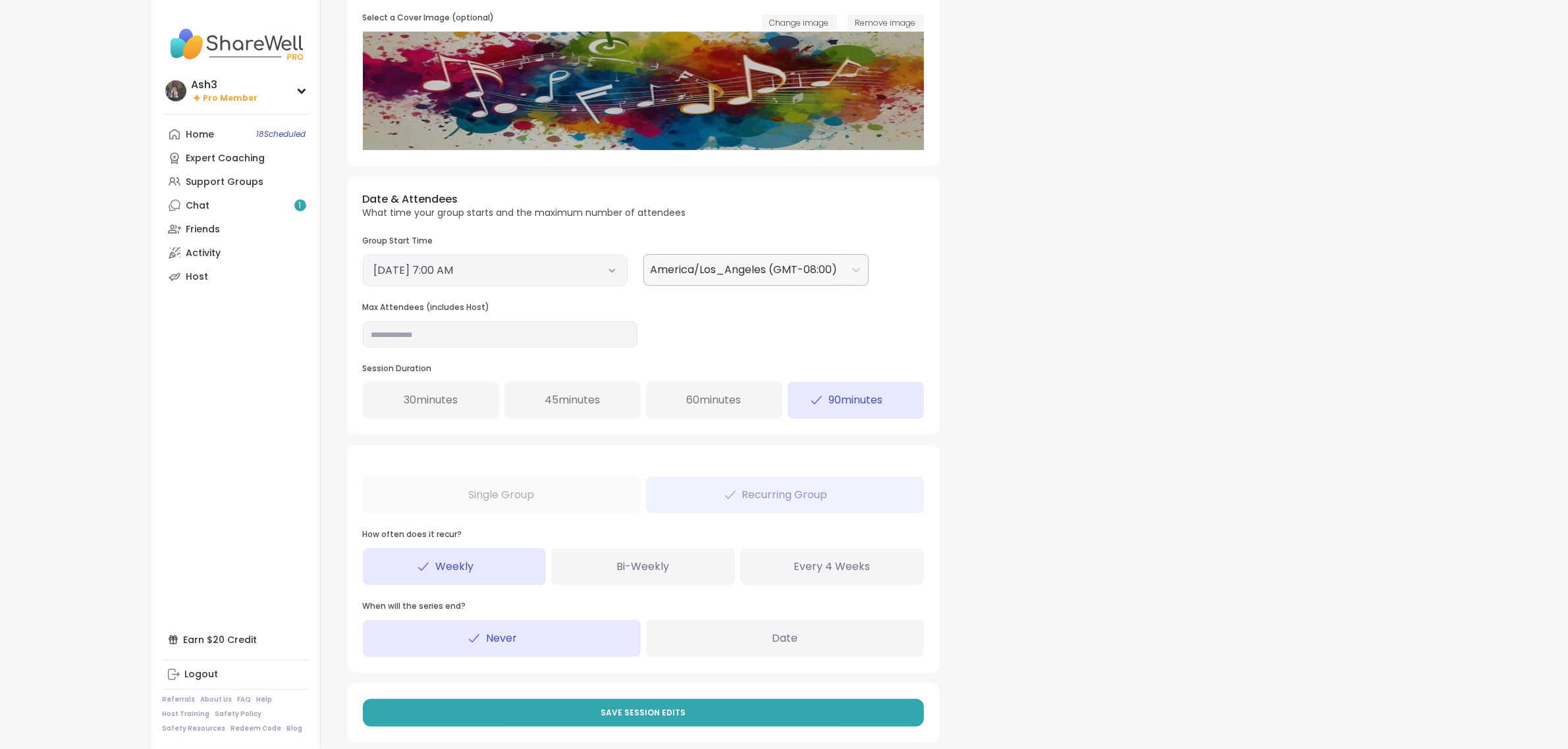
click at [729, 277] on div at bounding box center [744, 270] width 187 height 19
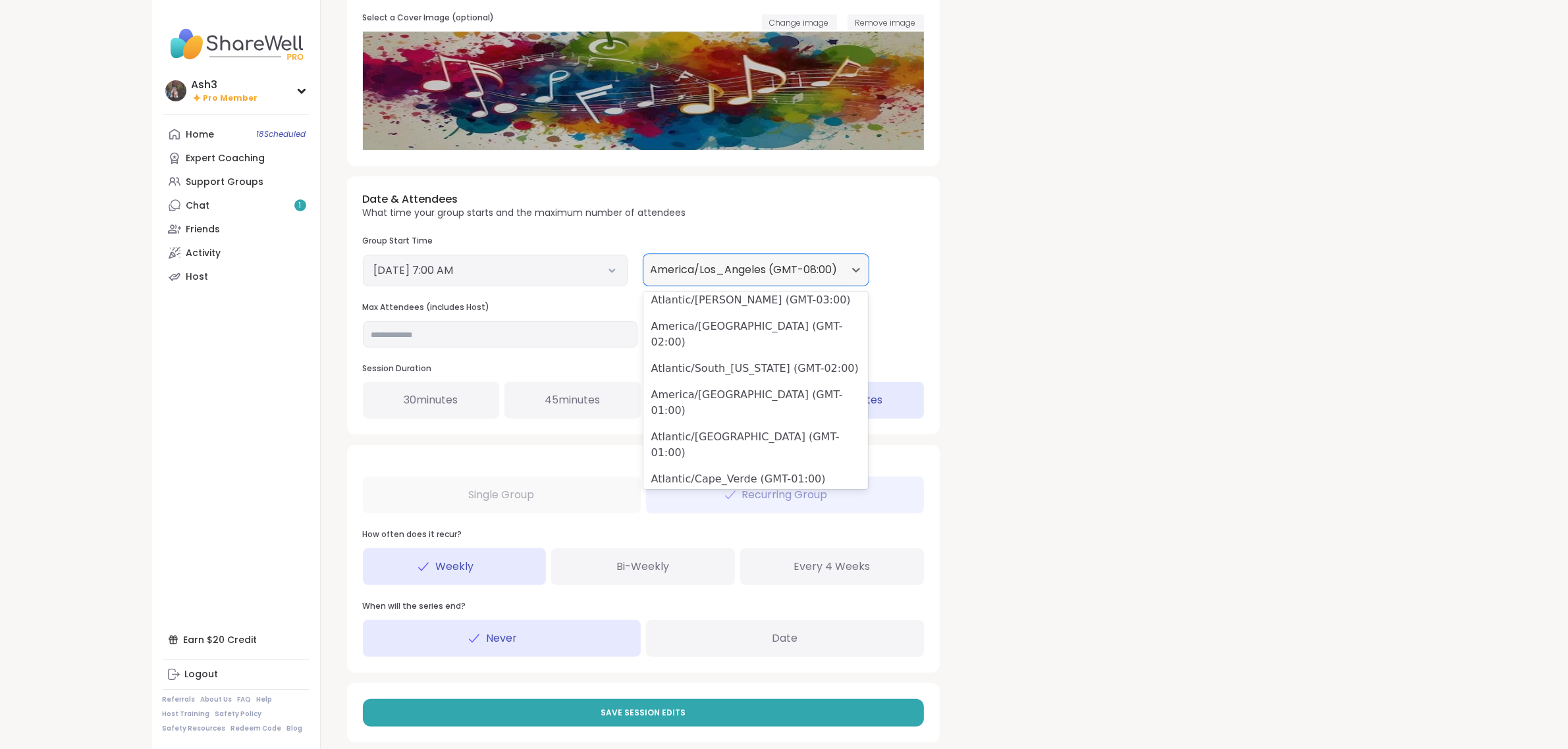
scroll to position [5637, 0]
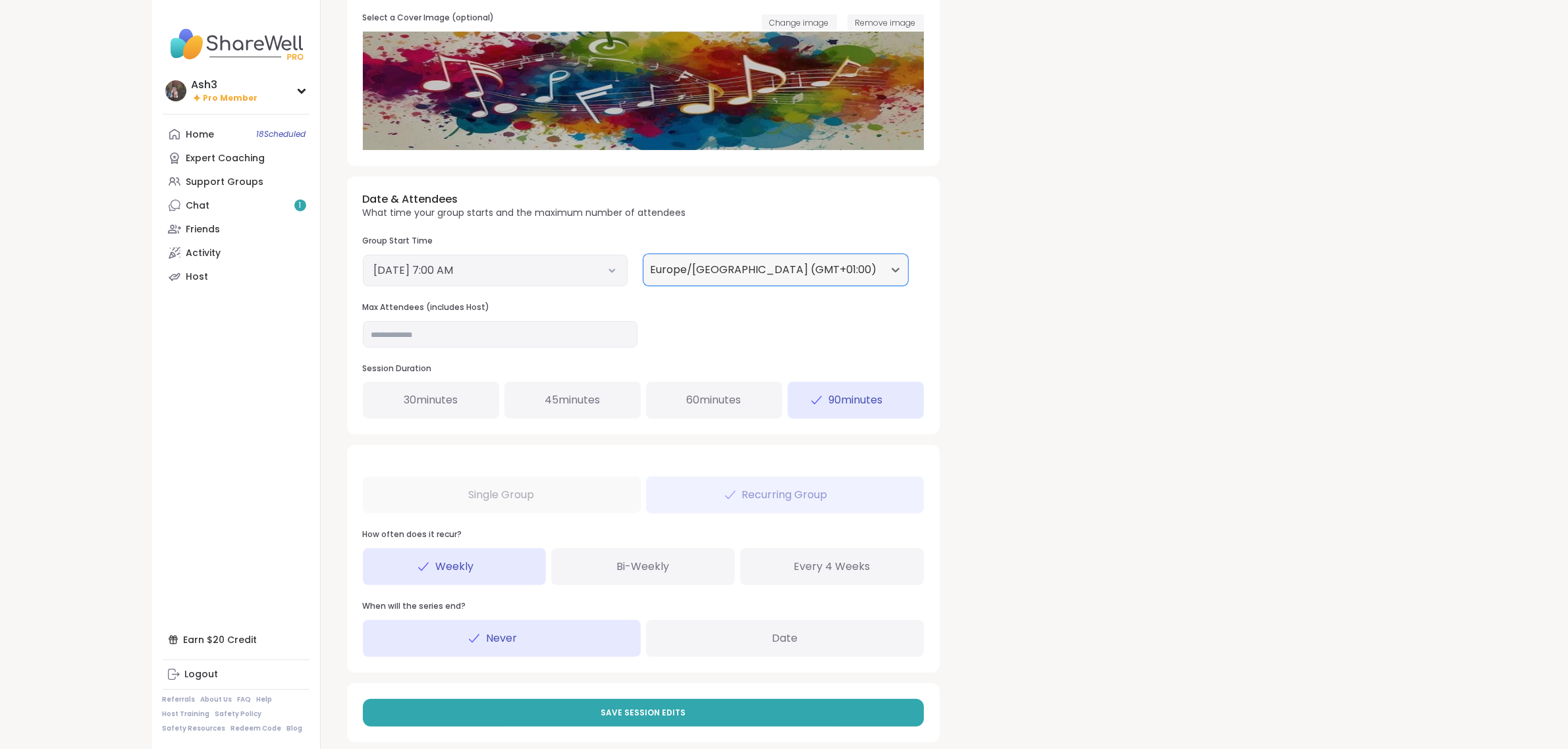
click at [538, 261] on div "[DATE] 7:00 AM" at bounding box center [495, 270] width 265 height 31
click at [566, 277] on button "[DATE] 7:00 AM" at bounding box center [495, 271] width 242 height 16
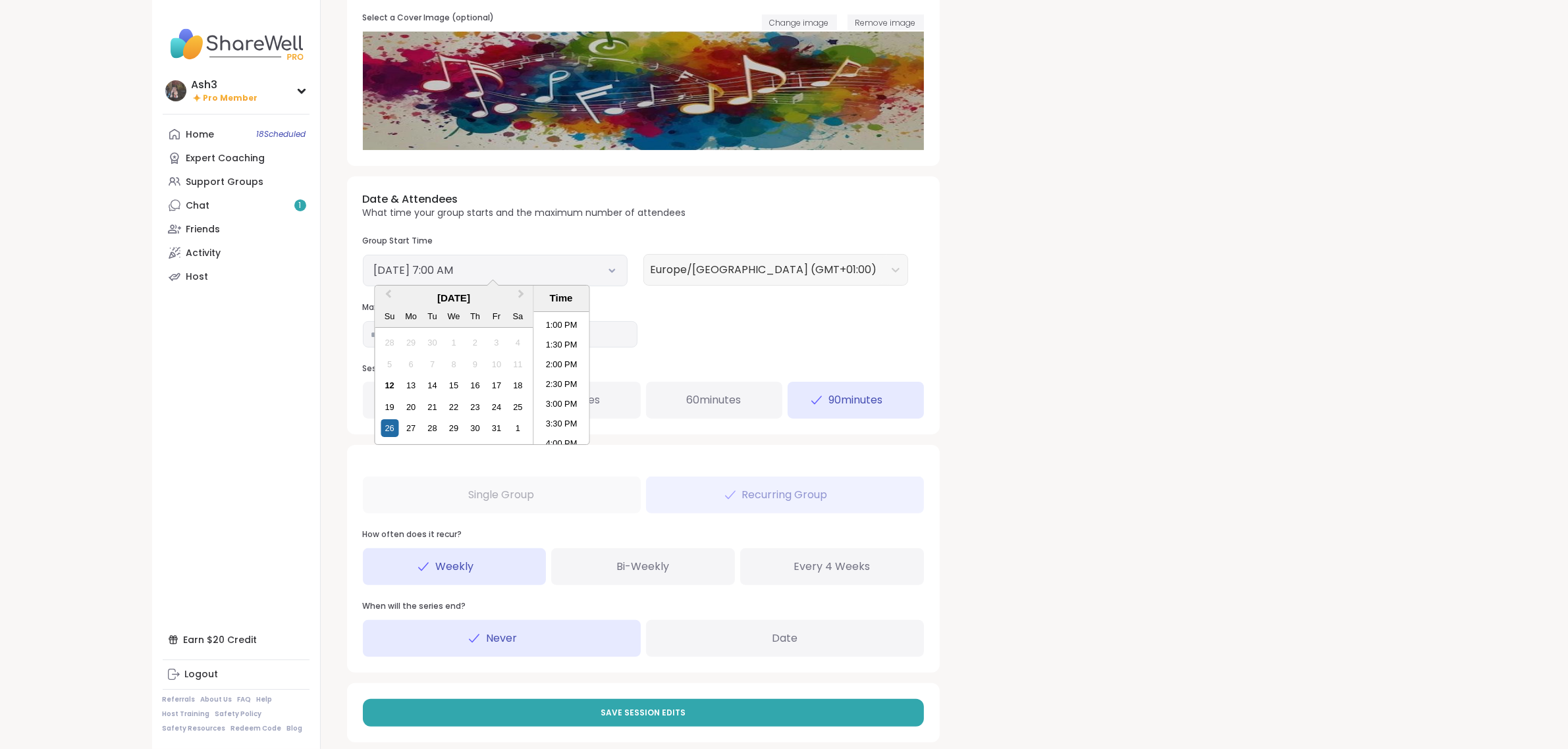
scroll to position [590, 0]
drag, startPoint x: 562, startPoint y: 403, endPoint x: 564, endPoint y: 396, distance: 7.3
click at [560, 402] on li "4:00 PM" at bounding box center [562, 404] width 56 height 20
drag, startPoint x: 700, startPoint y: 297, endPoint x: 731, endPoint y: 308, distance: 32.9
click at [702, 297] on div "Date & Attendees What time your group starts and the maximum number of attendee…" at bounding box center [643, 305] width 593 height 258
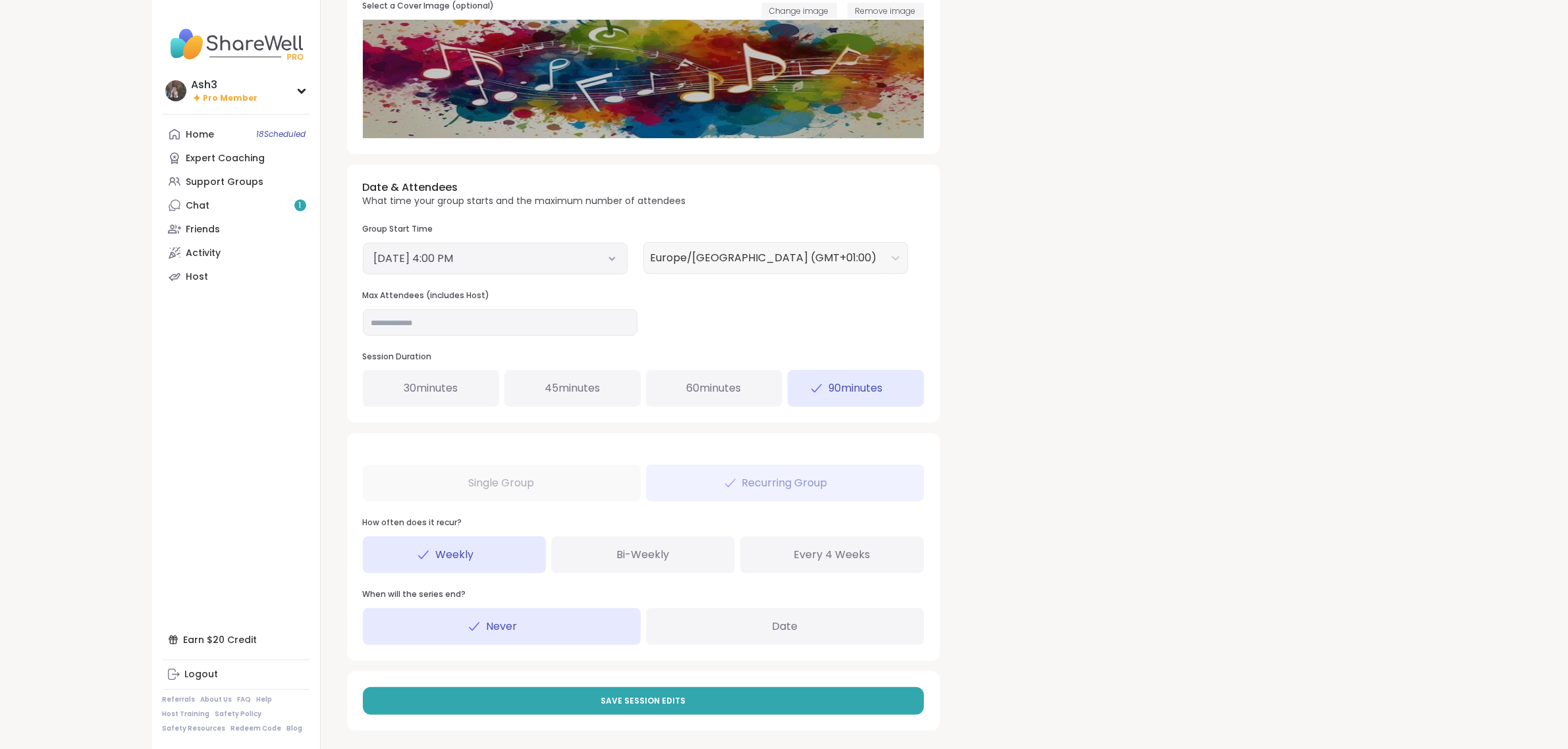
scroll to position [345, 0]
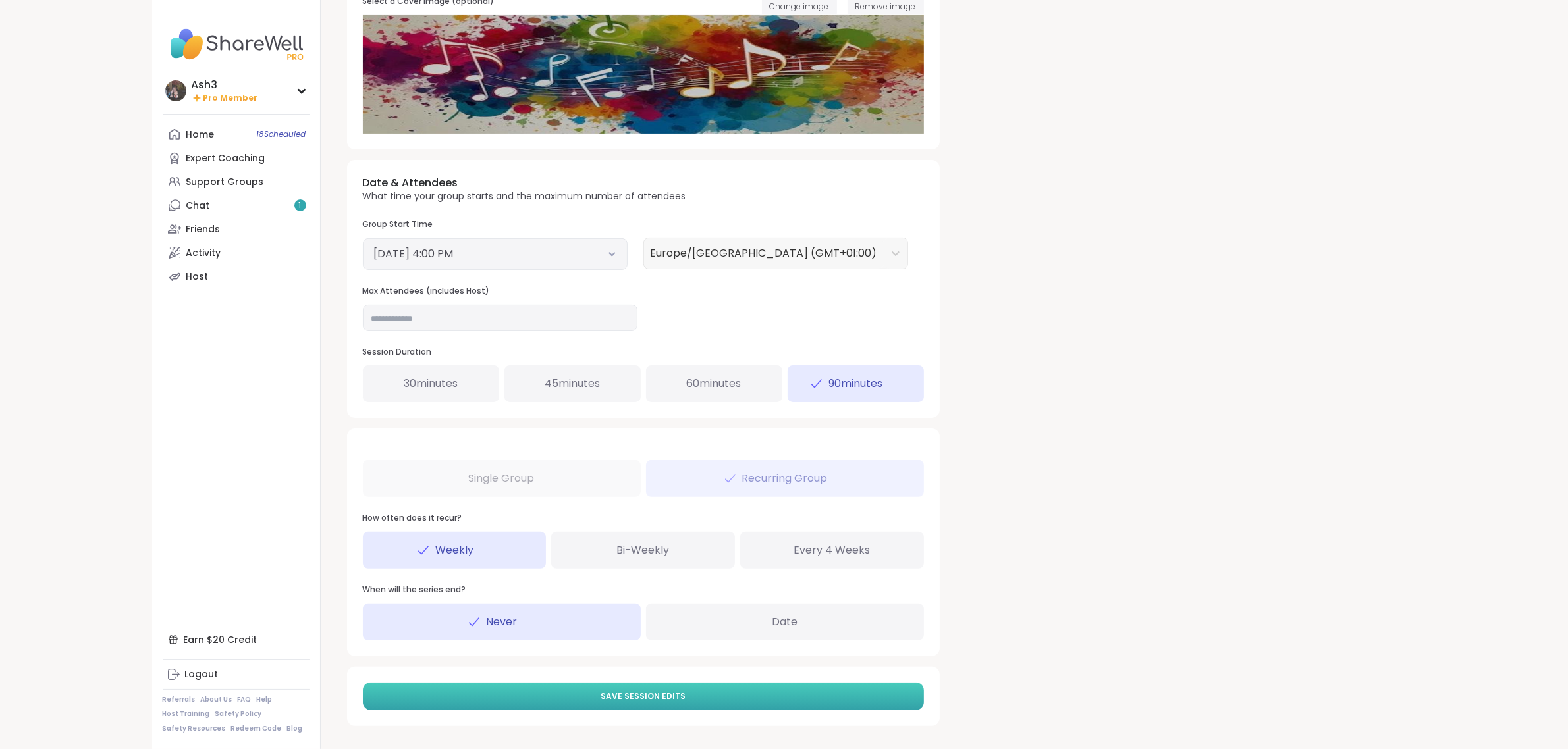
click at [821, 700] on button "Save Session Edits" at bounding box center [643, 696] width 561 height 27
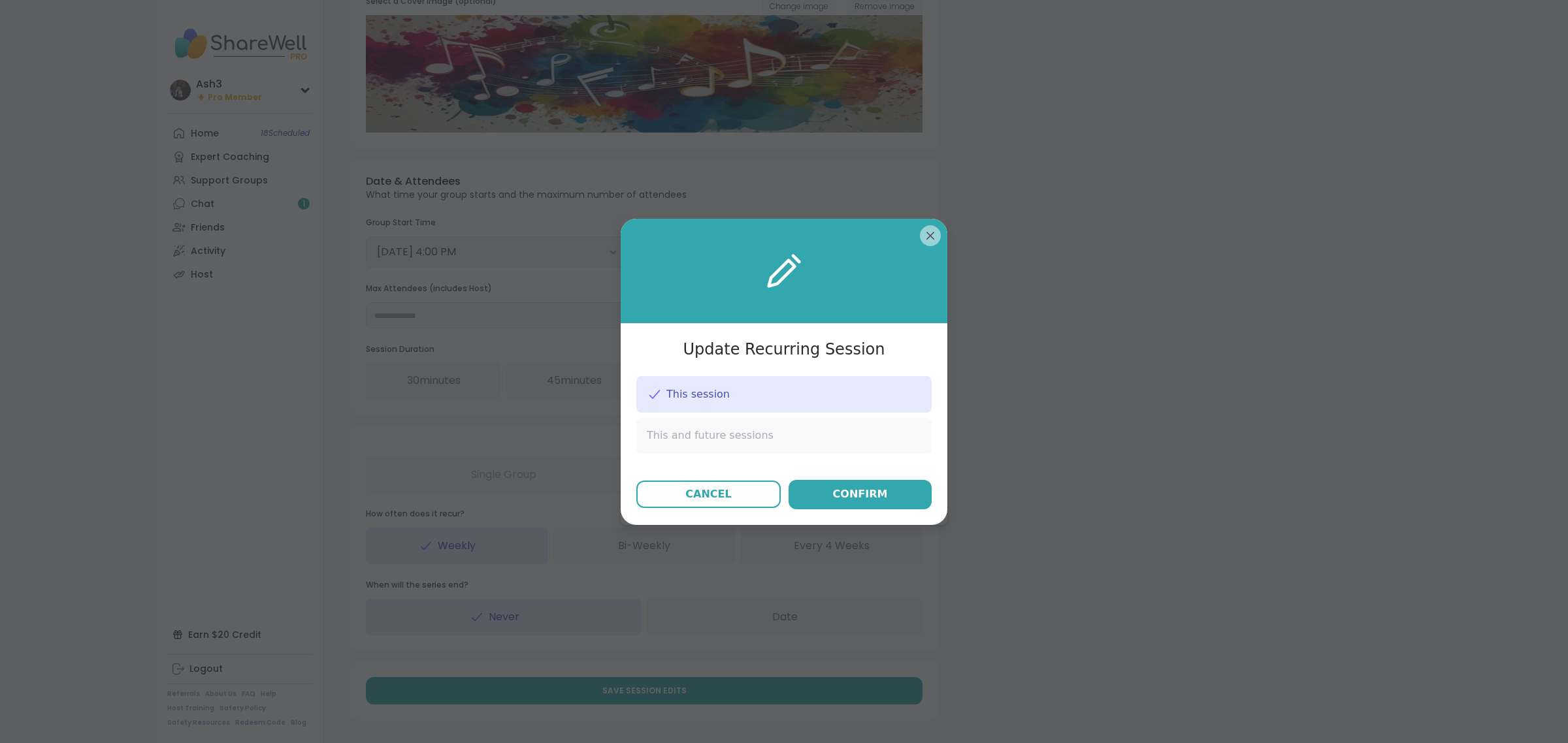
click at [691, 436] on span "This and future sessions" at bounding box center [710, 436] width 127 height 15
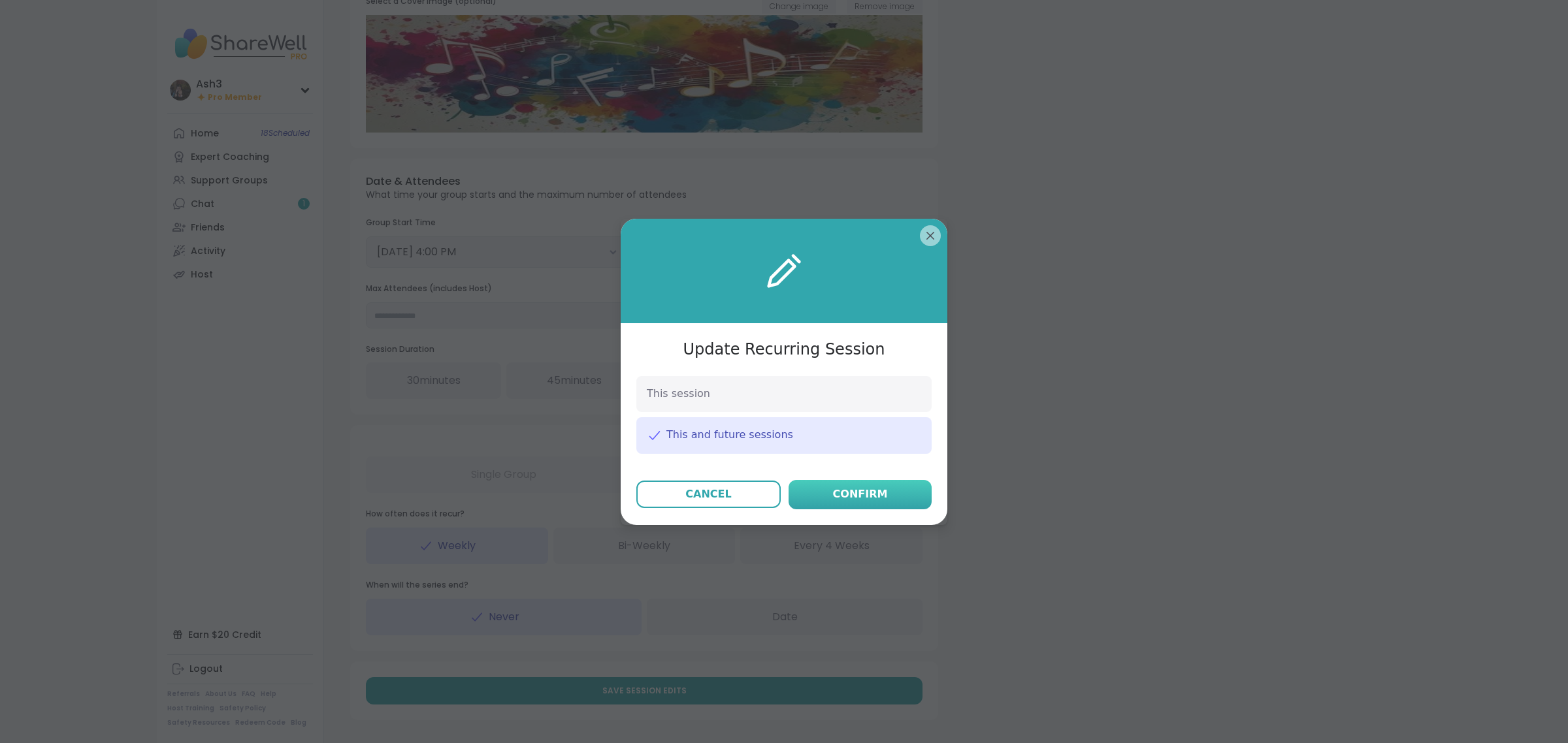
click at [850, 498] on div "Confirm" at bounding box center [860, 494] width 55 height 16
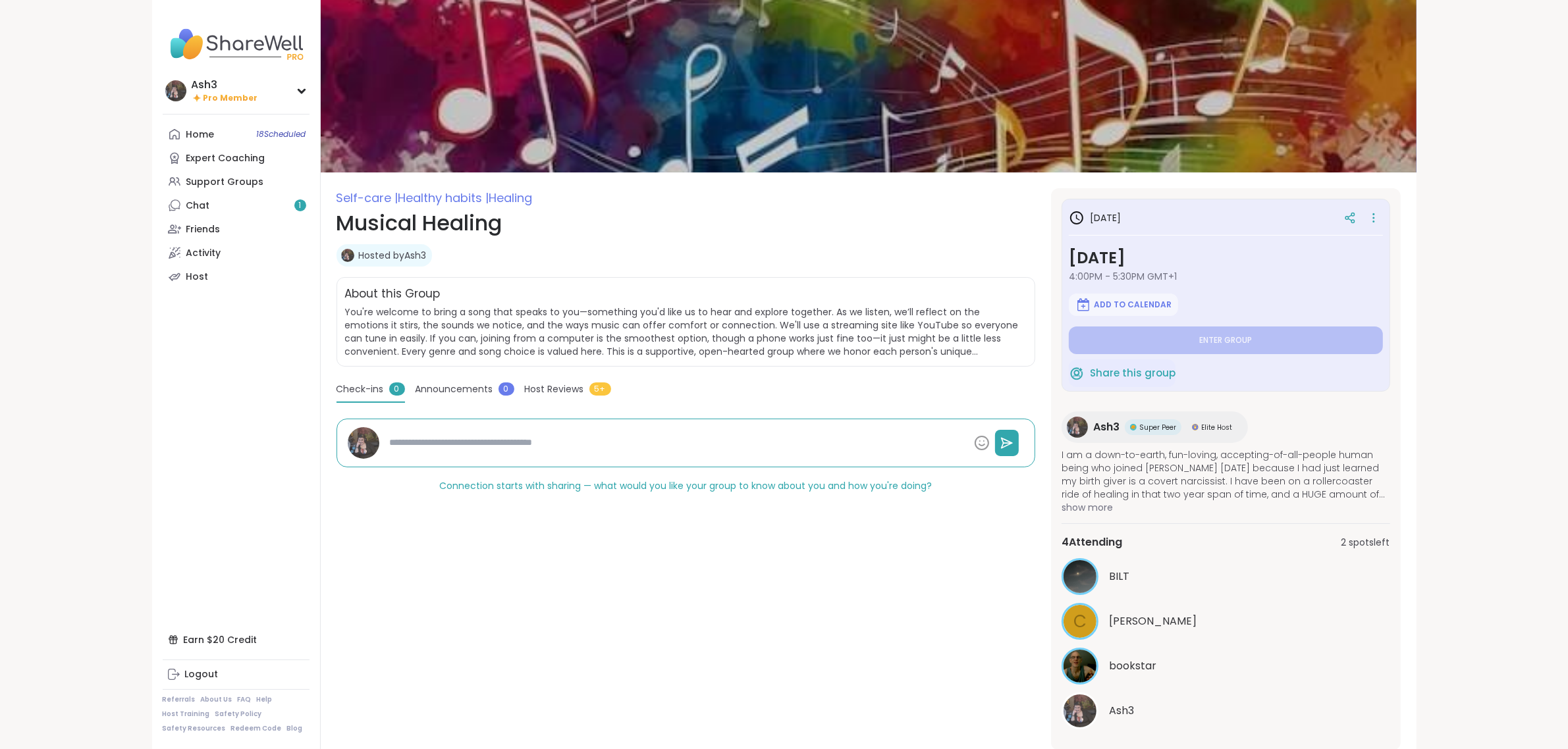
type textarea "*"
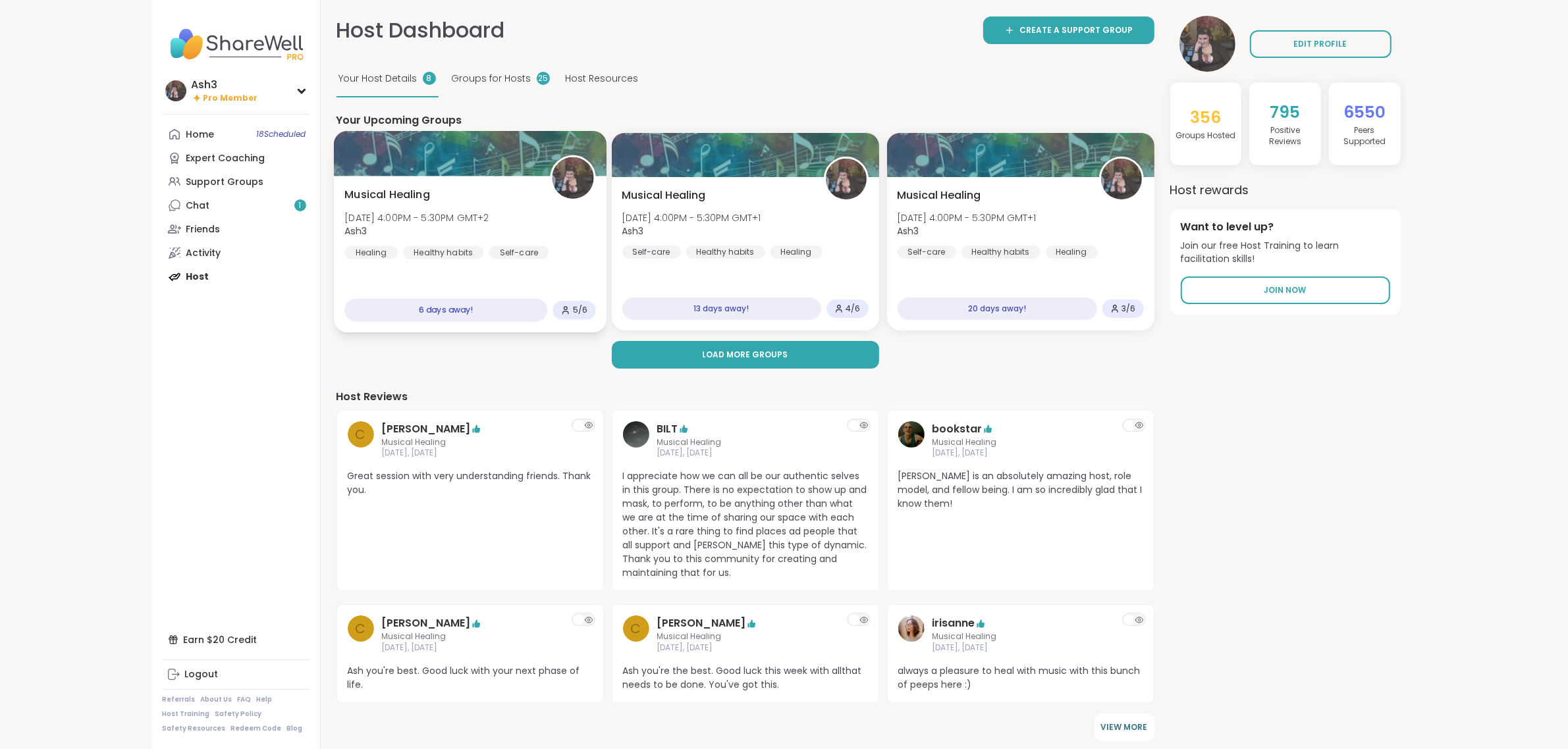
click at [538, 195] on div "Musical Healing [DATE] 4:00PM - 5:30PM GMT+2 Ash3 Healing Healthy habits Self-c…" at bounding box center [470, 223] width 251 height 73
click at [252, 205] on link "Chat 1" at bounding box center [236, 205] width 147 height 24
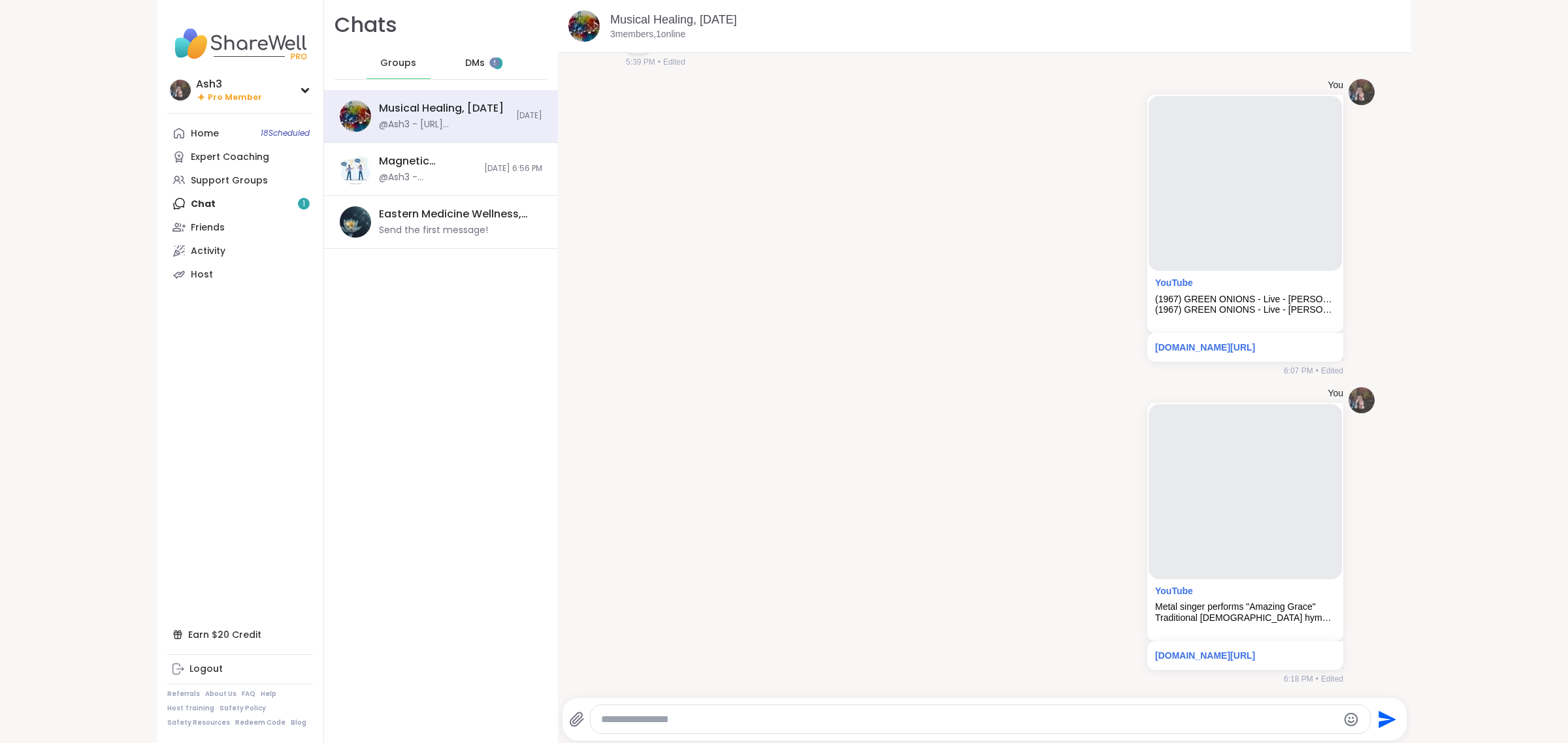
click at [747, 712] on div at bounding box center [980, 719] width 780 height 28
click at [827, 719] on textarea "Type your message" at bounding box center [970, 720] width 737 height 13
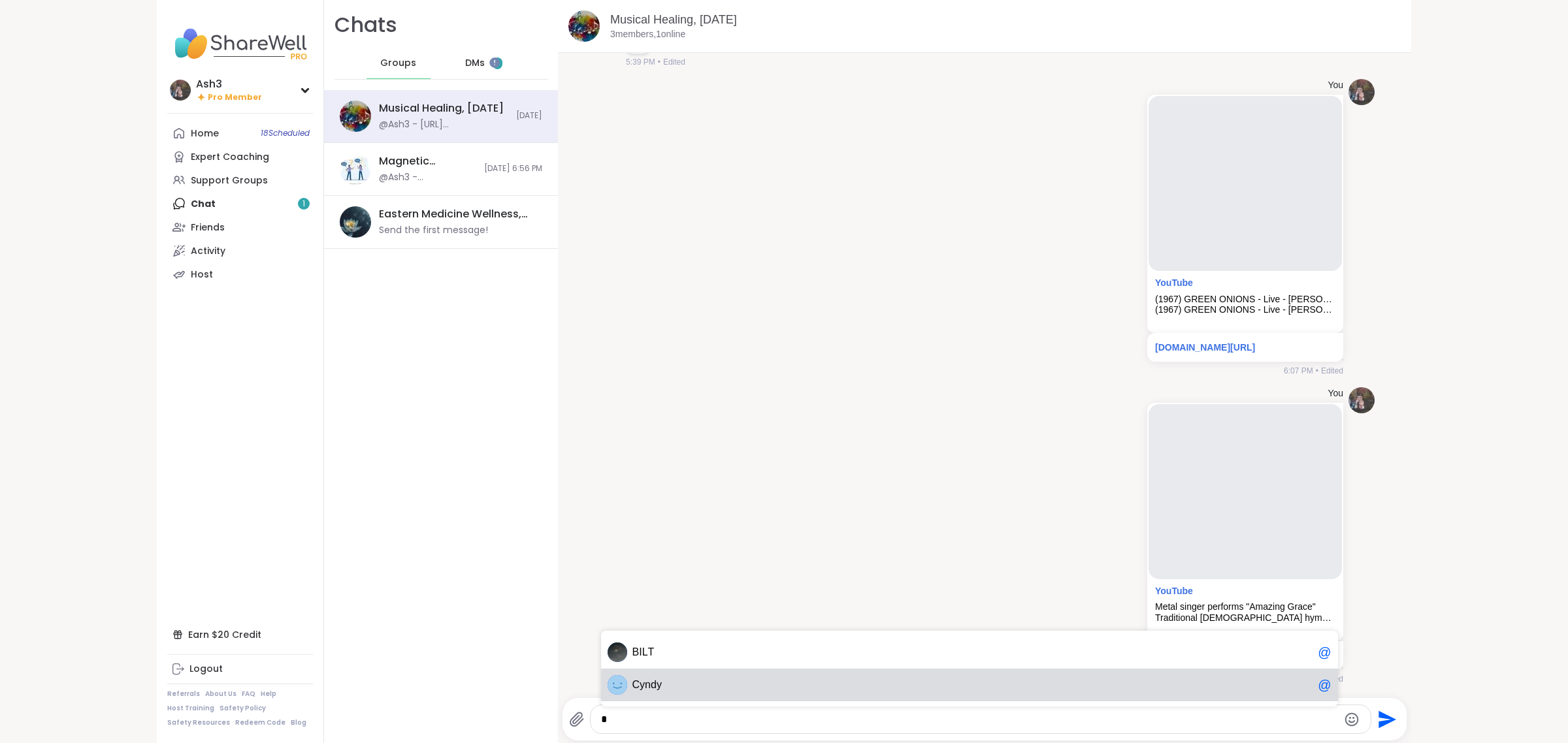
type textarea "*"
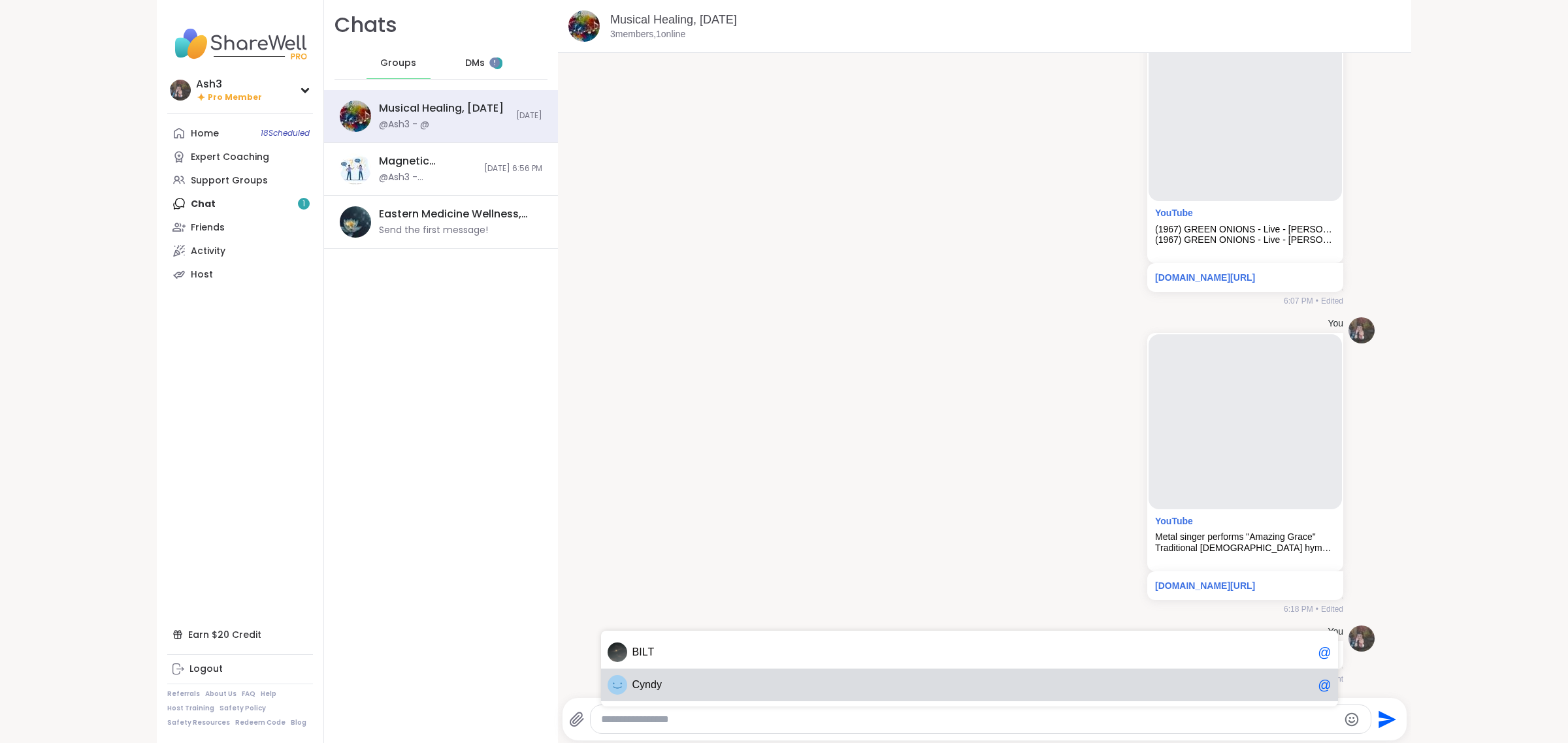
click at [680, 685] on span "C y n d y" at bounding box center [973, 685] width 681 height 13
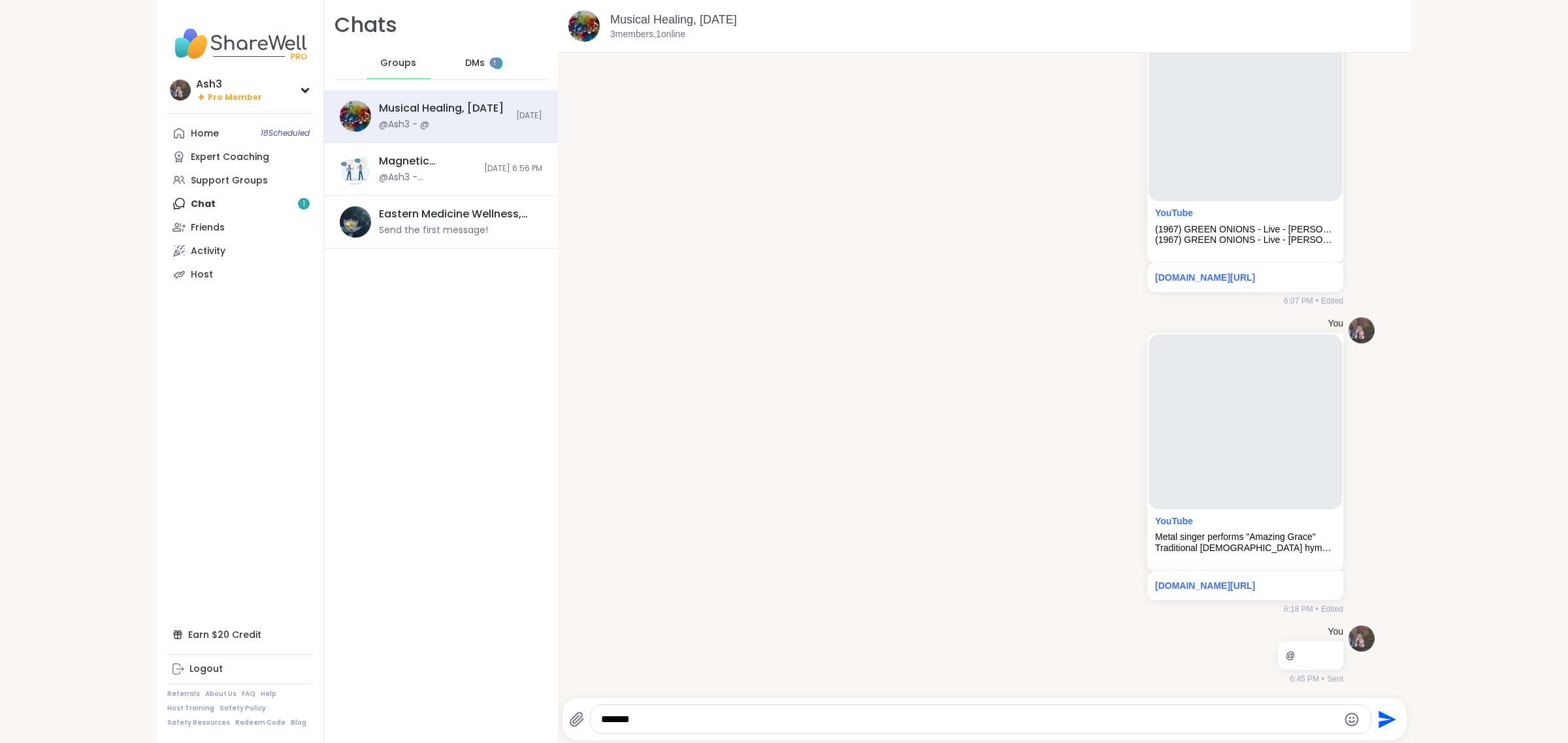
type textarea "******"
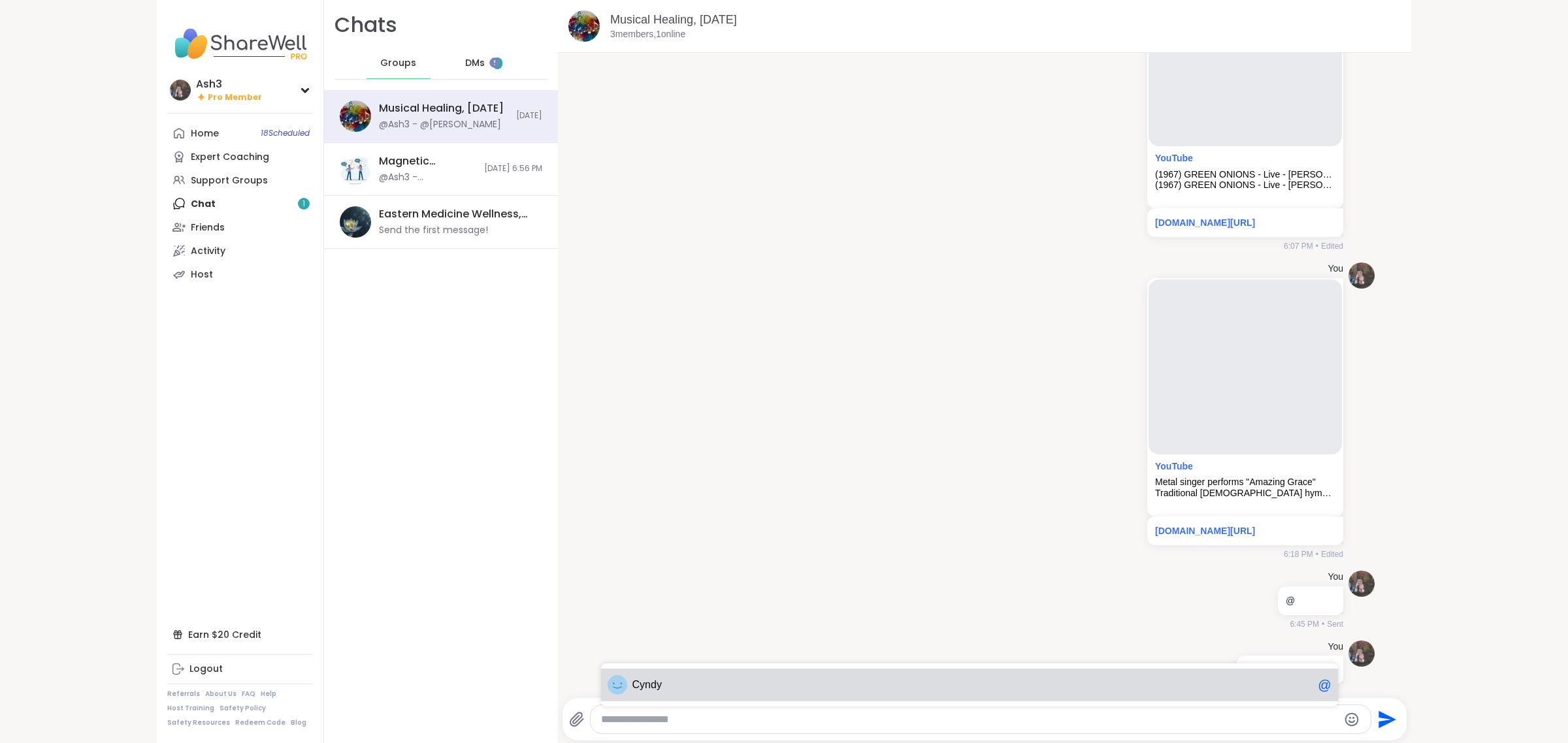
scroll to position [2439, 0]
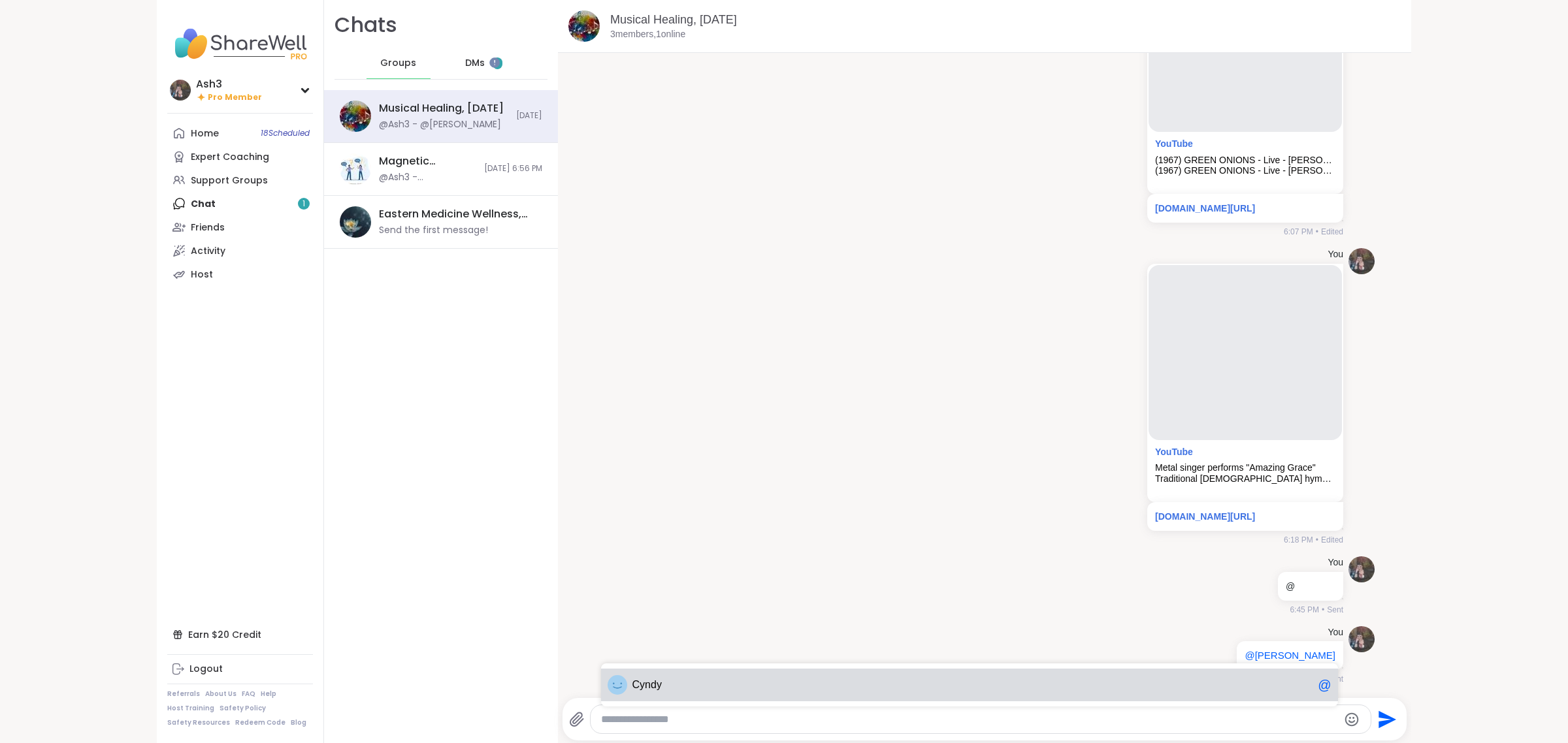
click at [940, 722] on textarea "Type your message" at bounding box center [969, 720] width 737 height 13
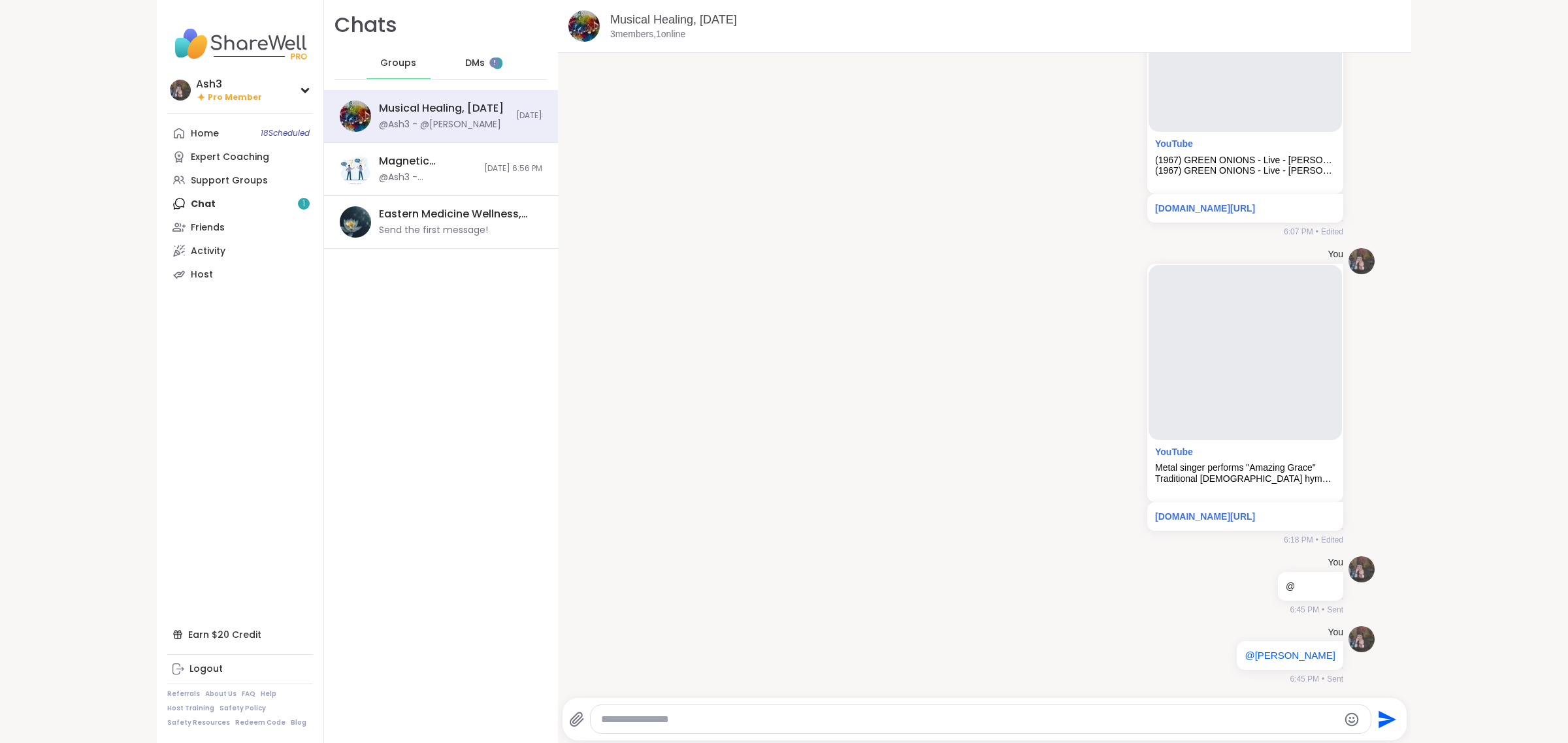
type textarea "*"
type textarea "**********"
paste textarea "Type your message"
